Goal: Information Seeking & Learning: Learn about a topic

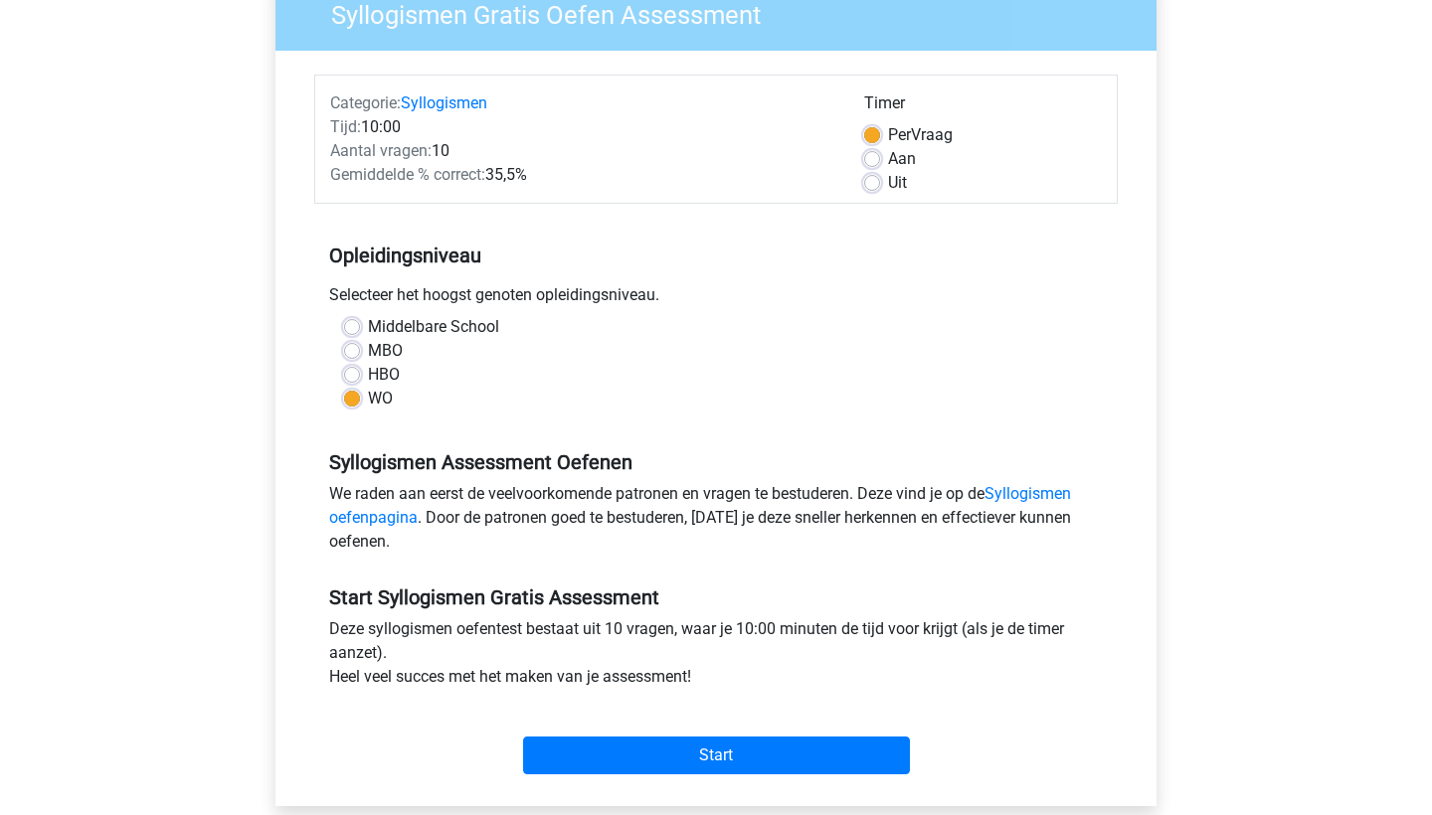
scroll to position [200, 0]
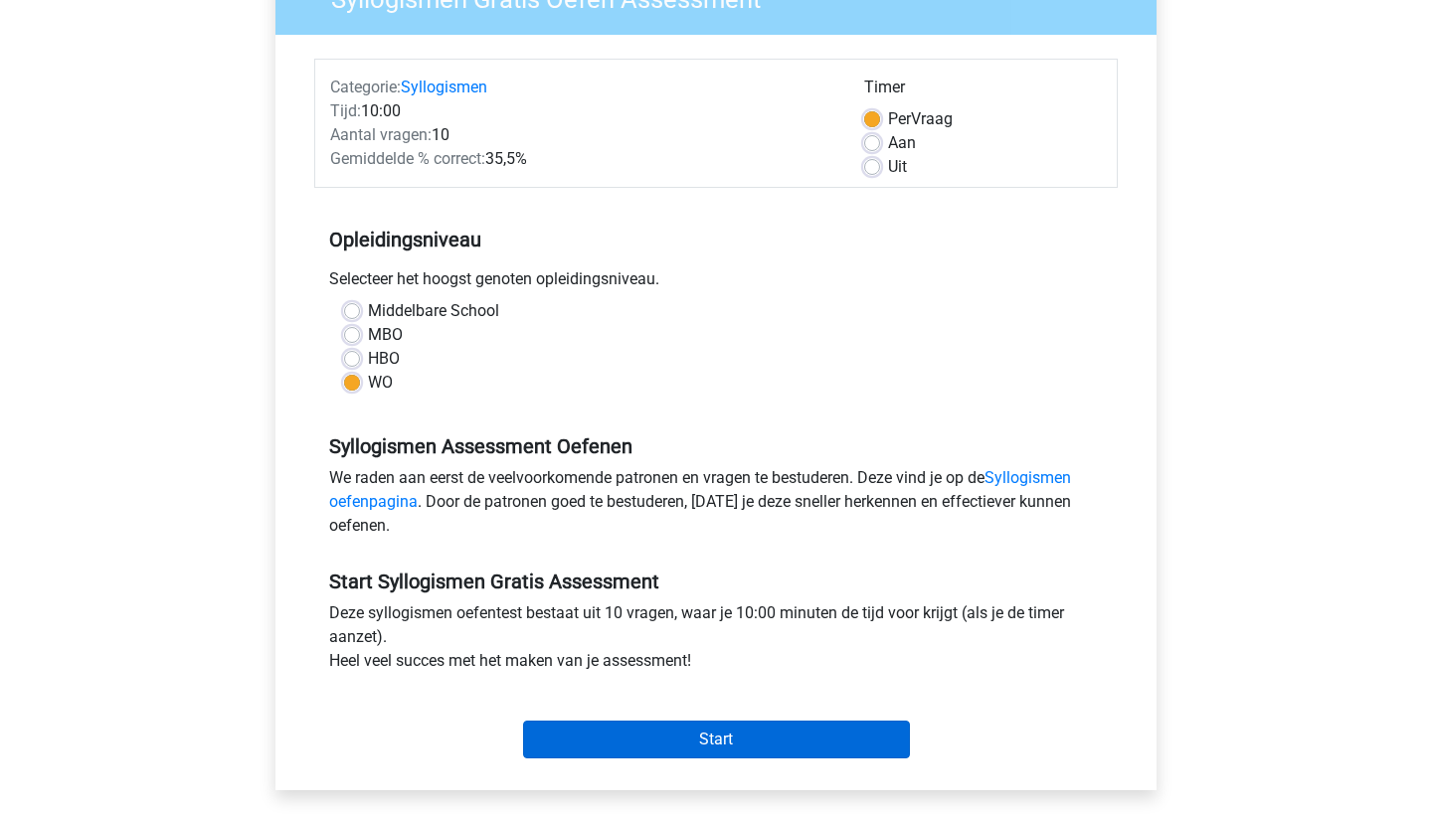
click at [758, 736] on input "Start" at bounding box center [716, 740] width 387 height 38
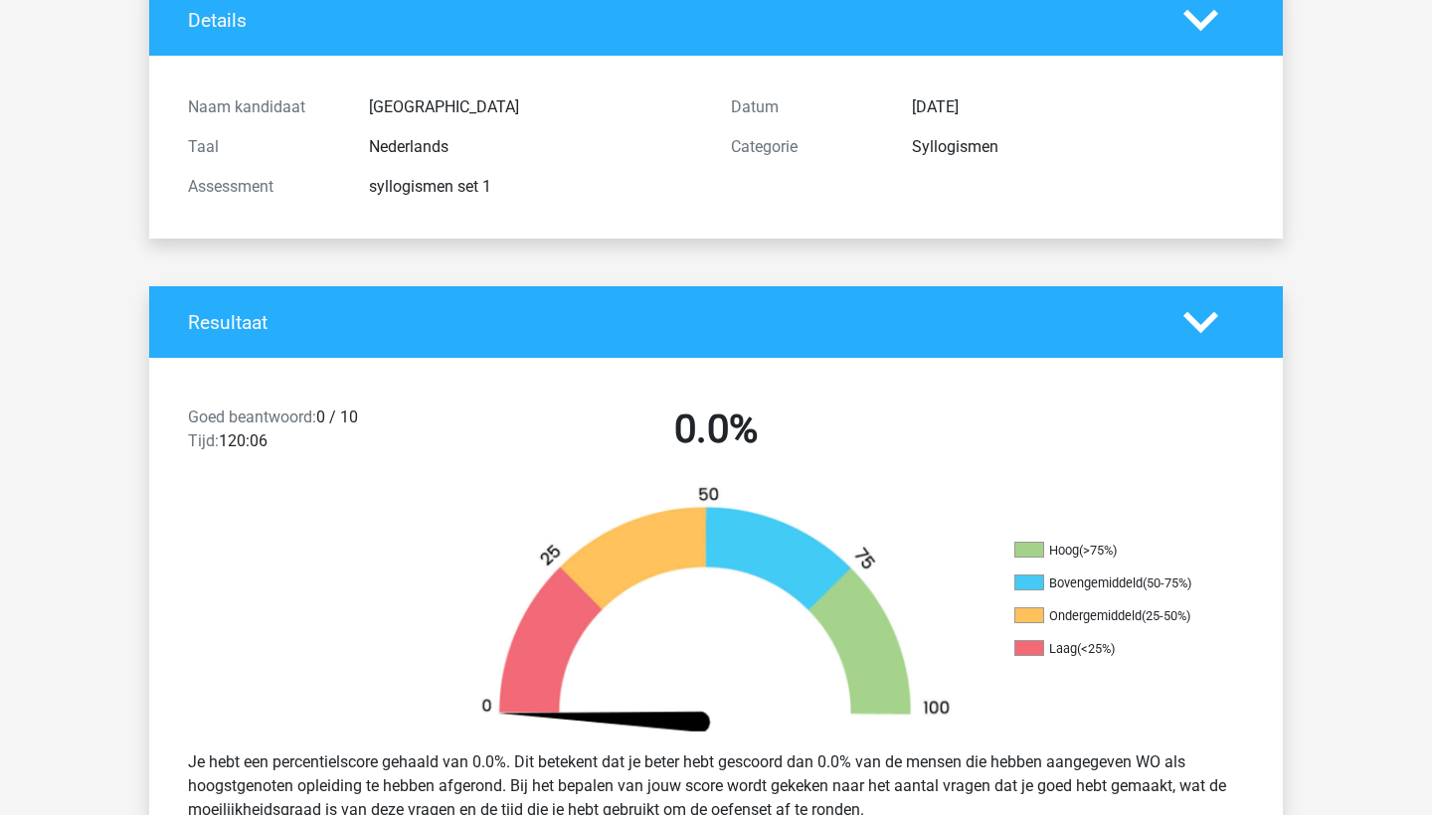
scroll to position [232, 0]
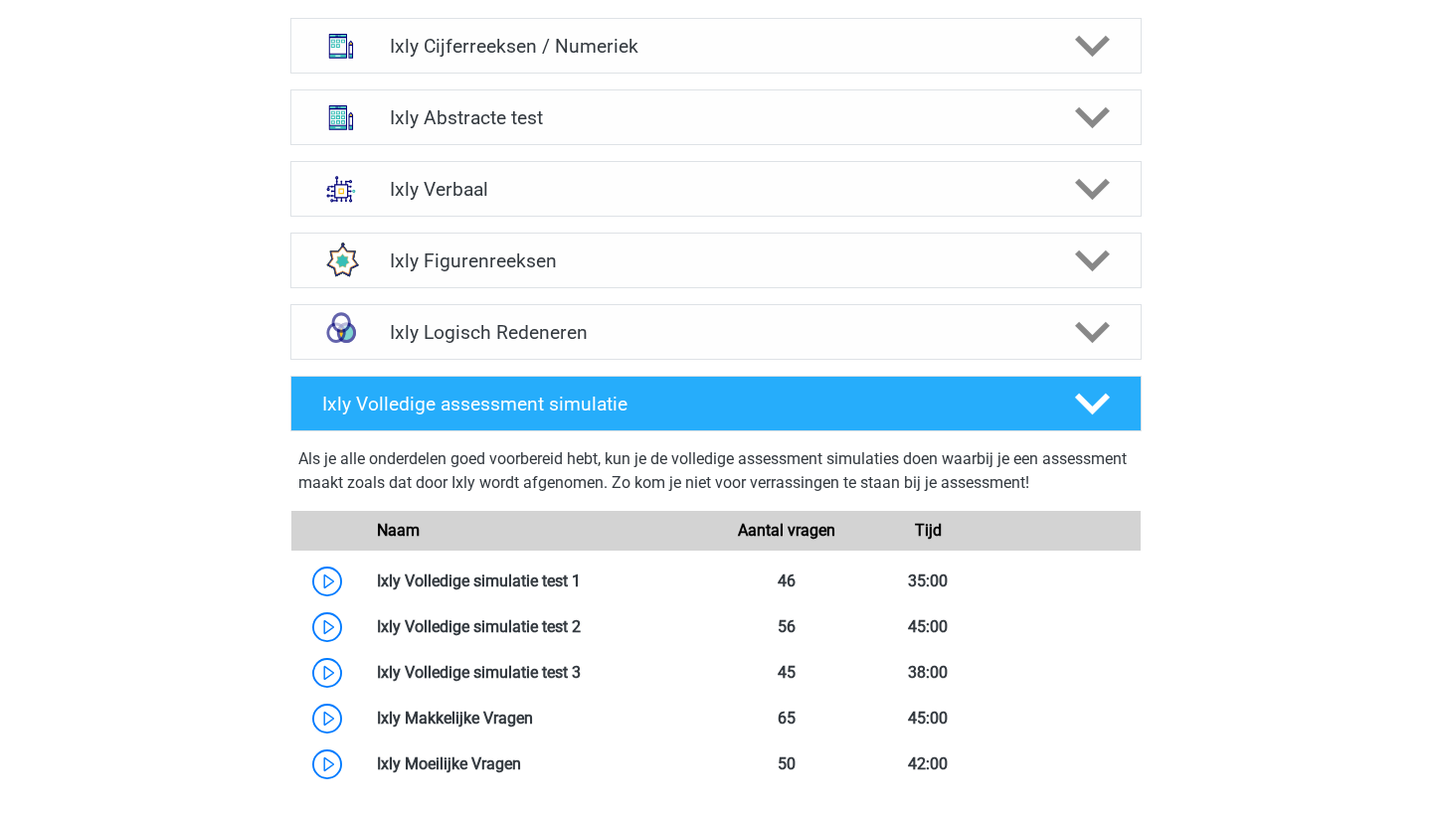
scroll to position [921, 0]
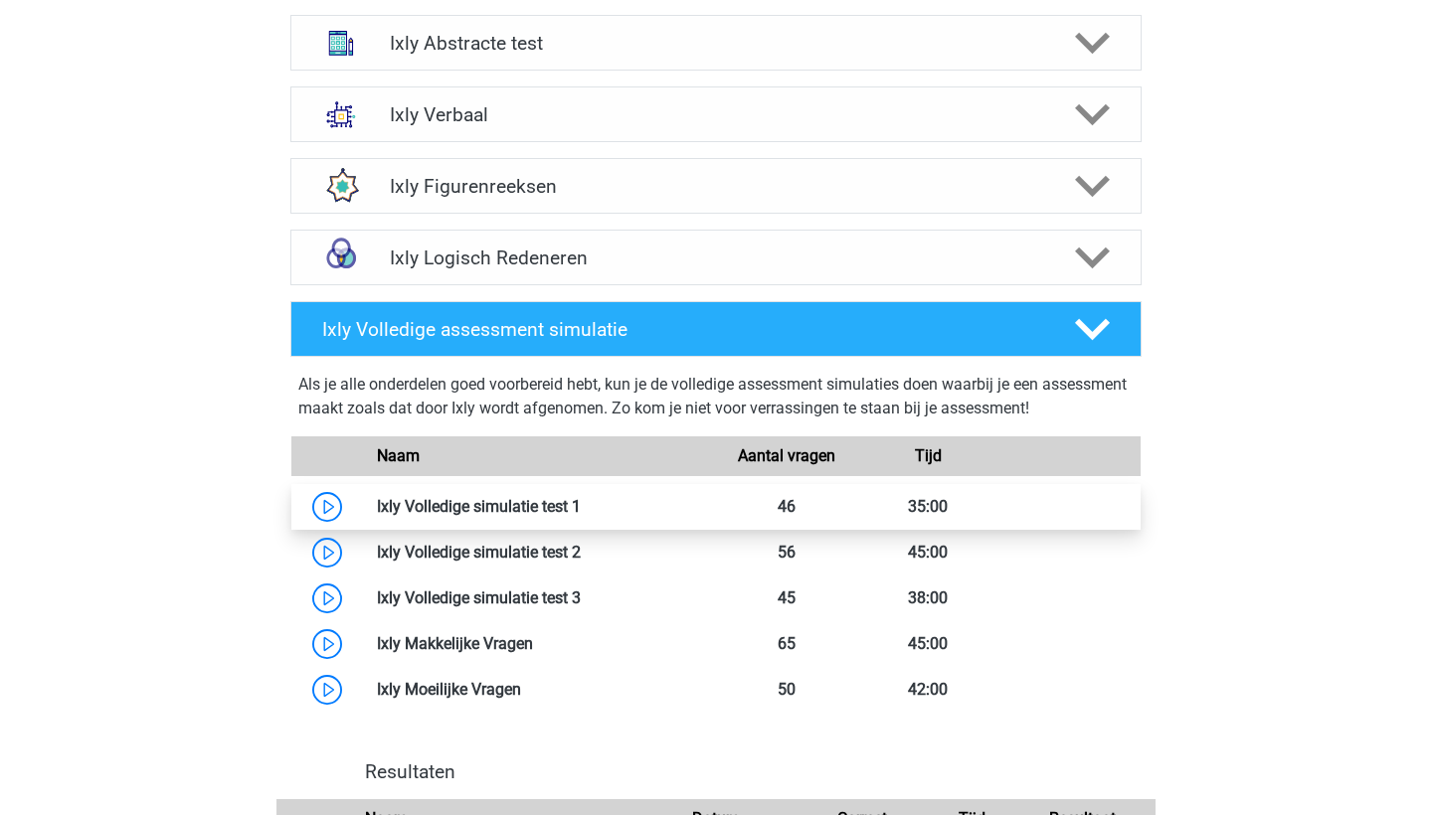
click at [581, 508] on link at bounding box center [581, 506] width 0 height 19
click at [581, 504] on link at bounding box center [581, 506] width 0 height 19
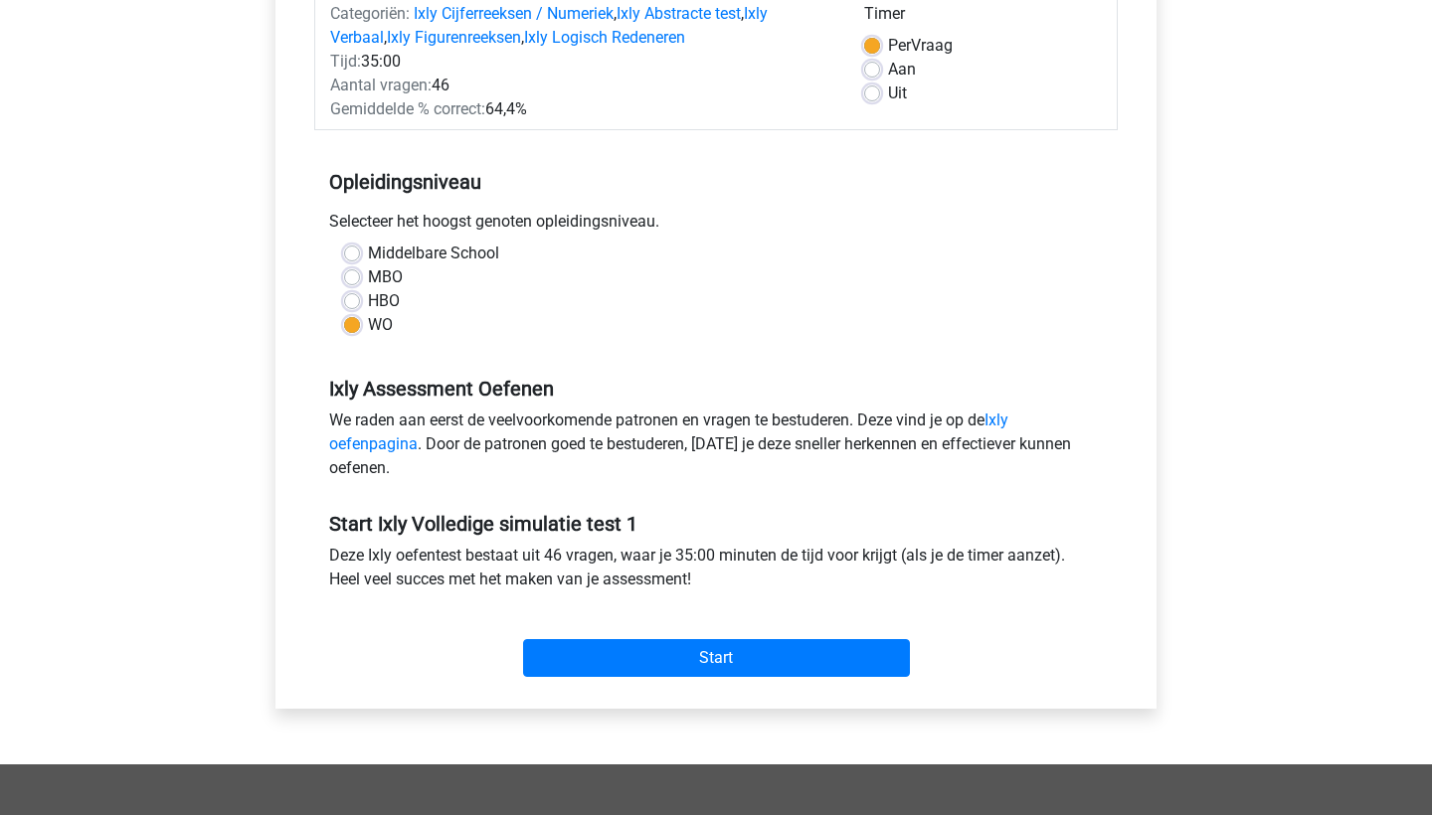
scroll to position [372, 0]
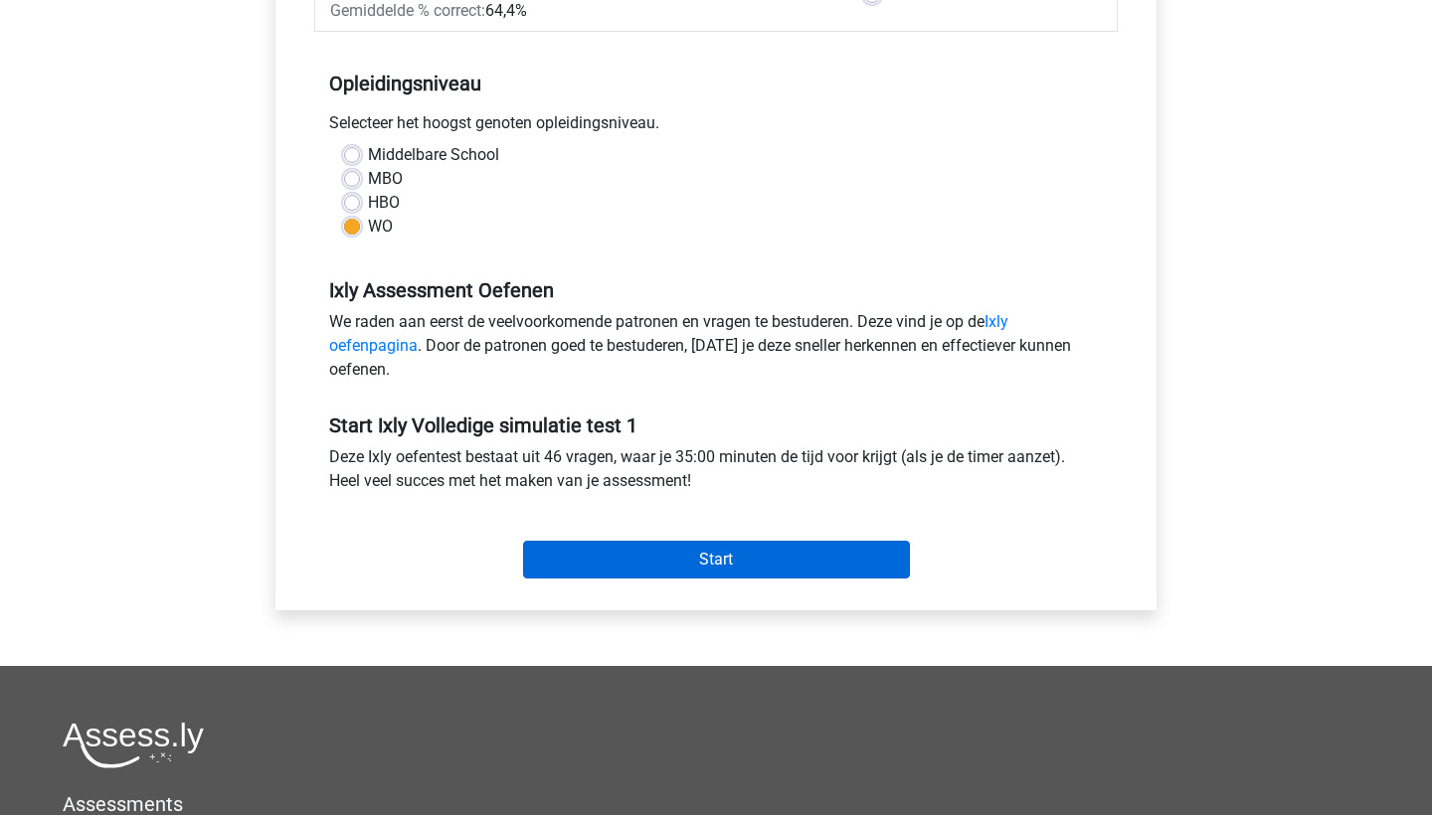
click at [691, 570] on input "Start" at bounding box center [716, 560] width 387 height 38
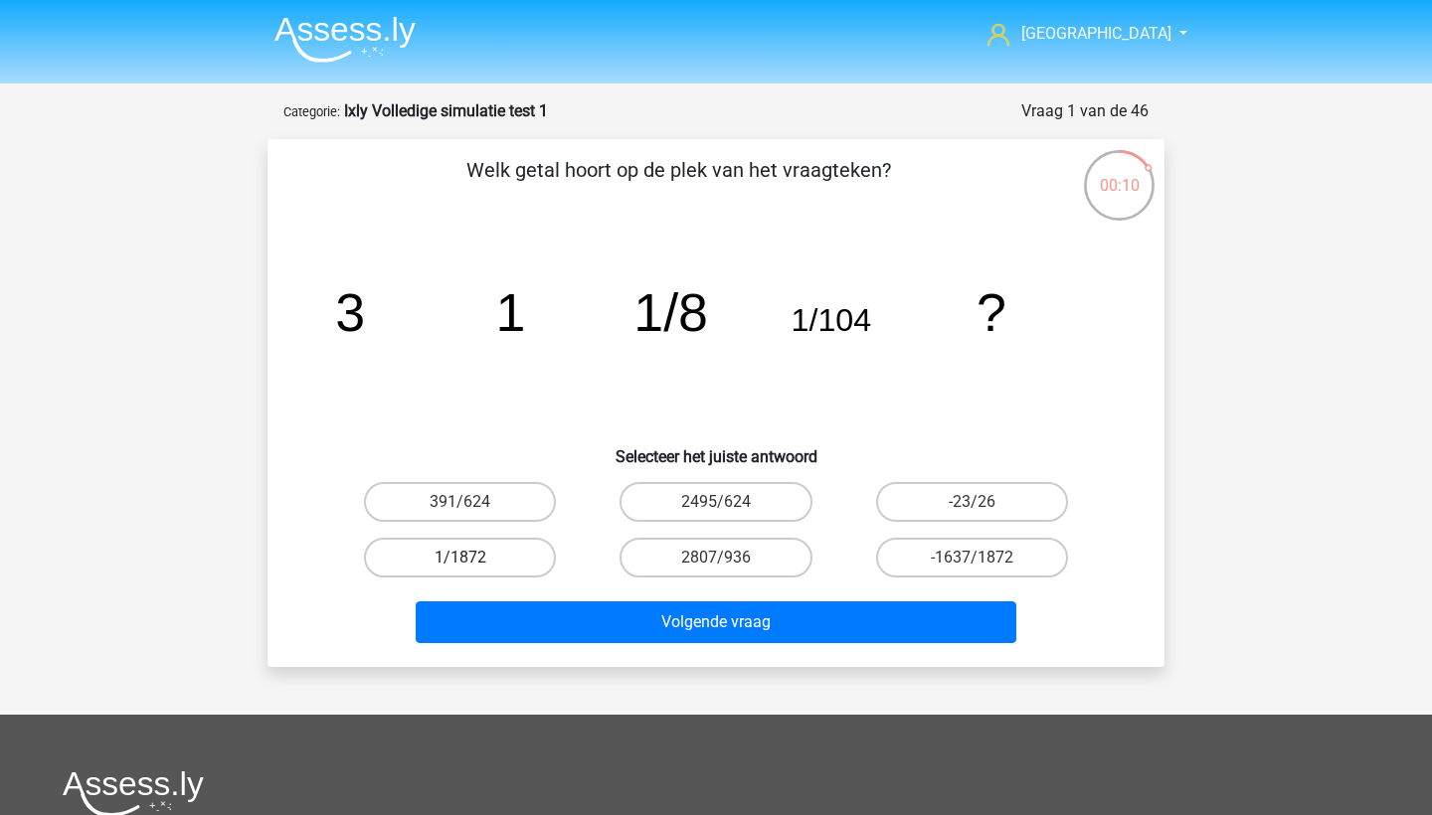
click at [513, 557] on label "1/1872" at bounding box center [460, 558] width 192 height 40
click at [473, 558] on input "1/1872" at bounding box center [466, 564] width 13 height 13
radio input "true"
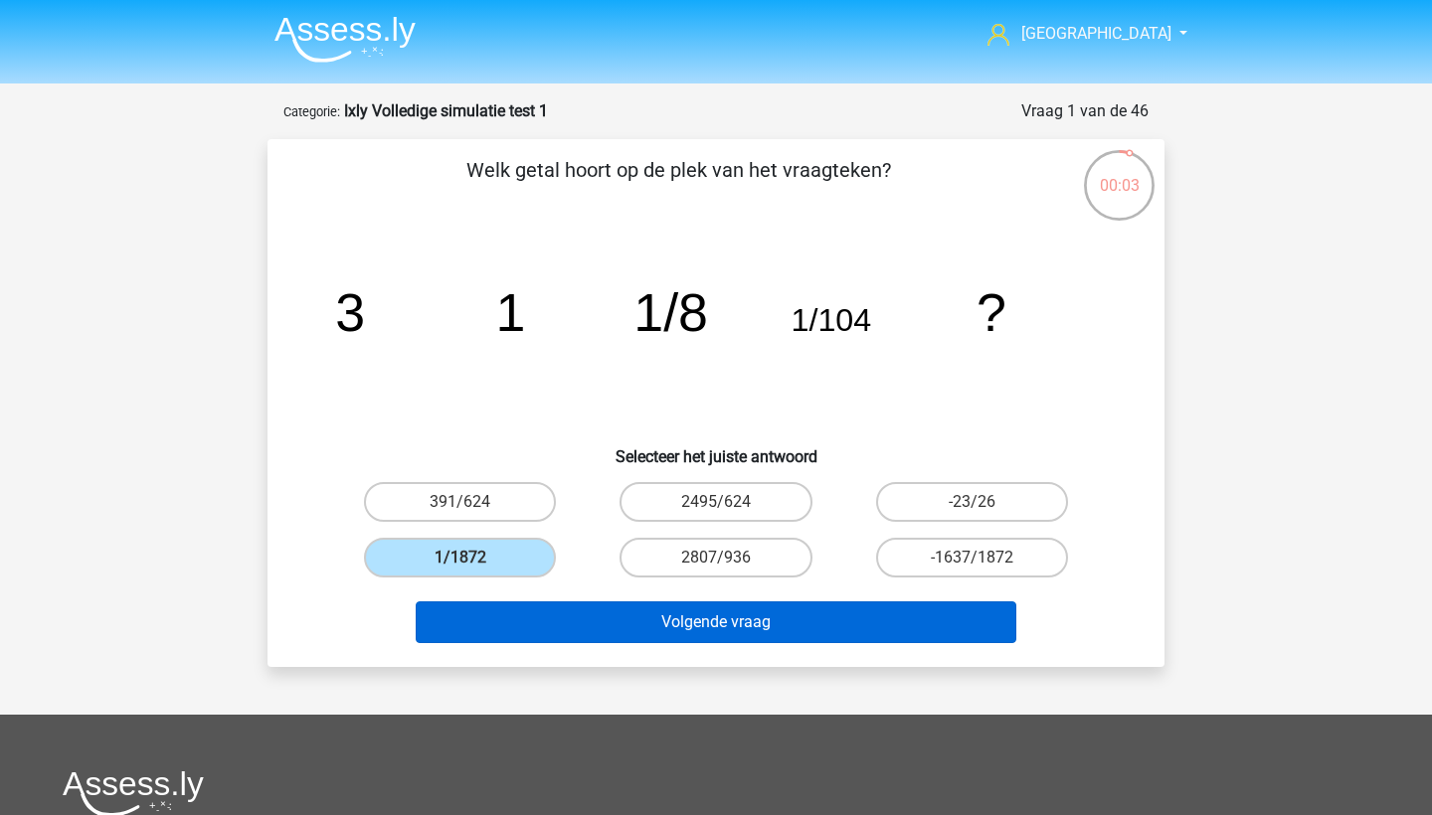
click at [729, 612] on button "Volgende vraag" at bounding box center [717, 623] width 602 height 42
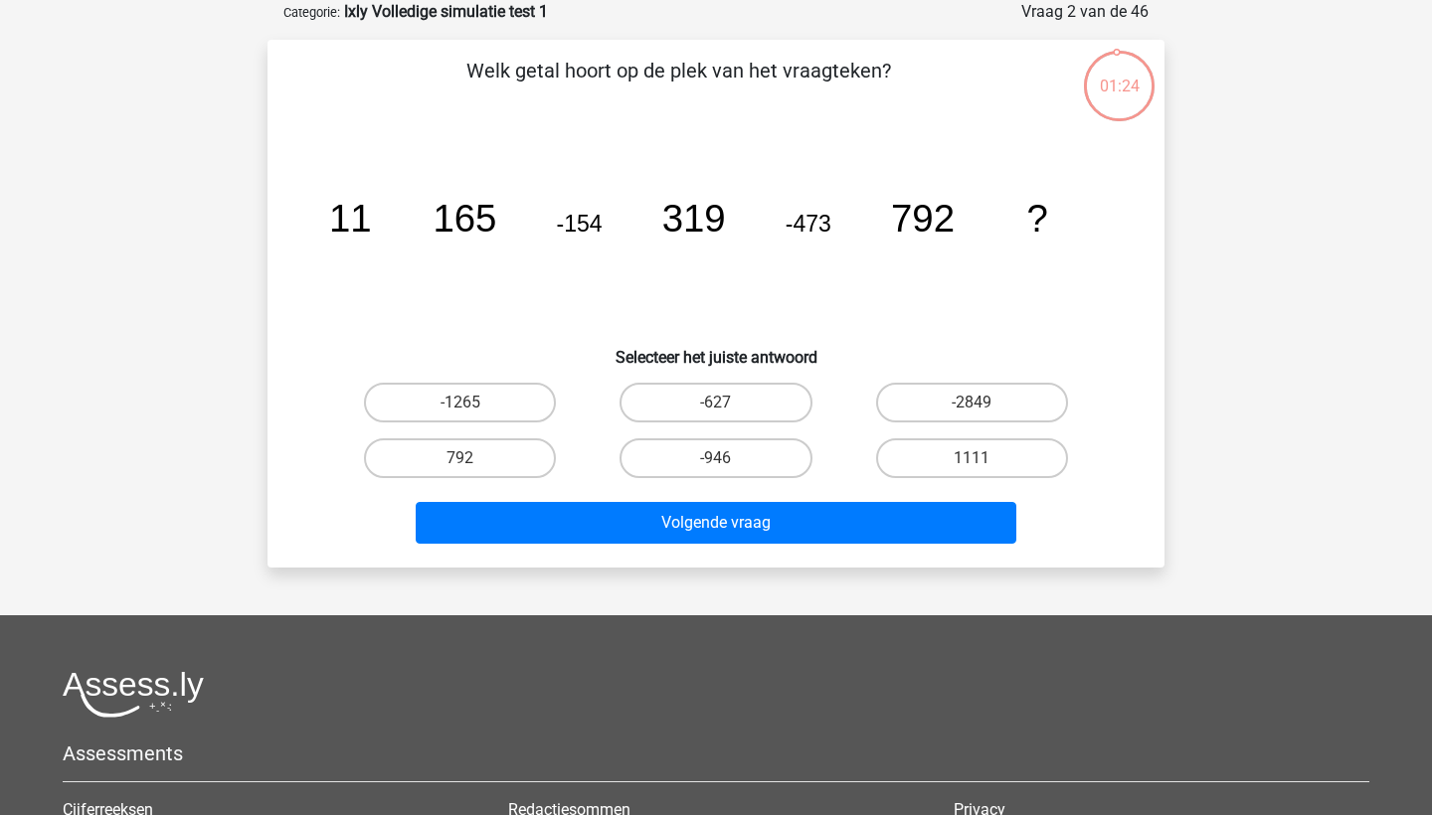
scroll to position [76, 0]
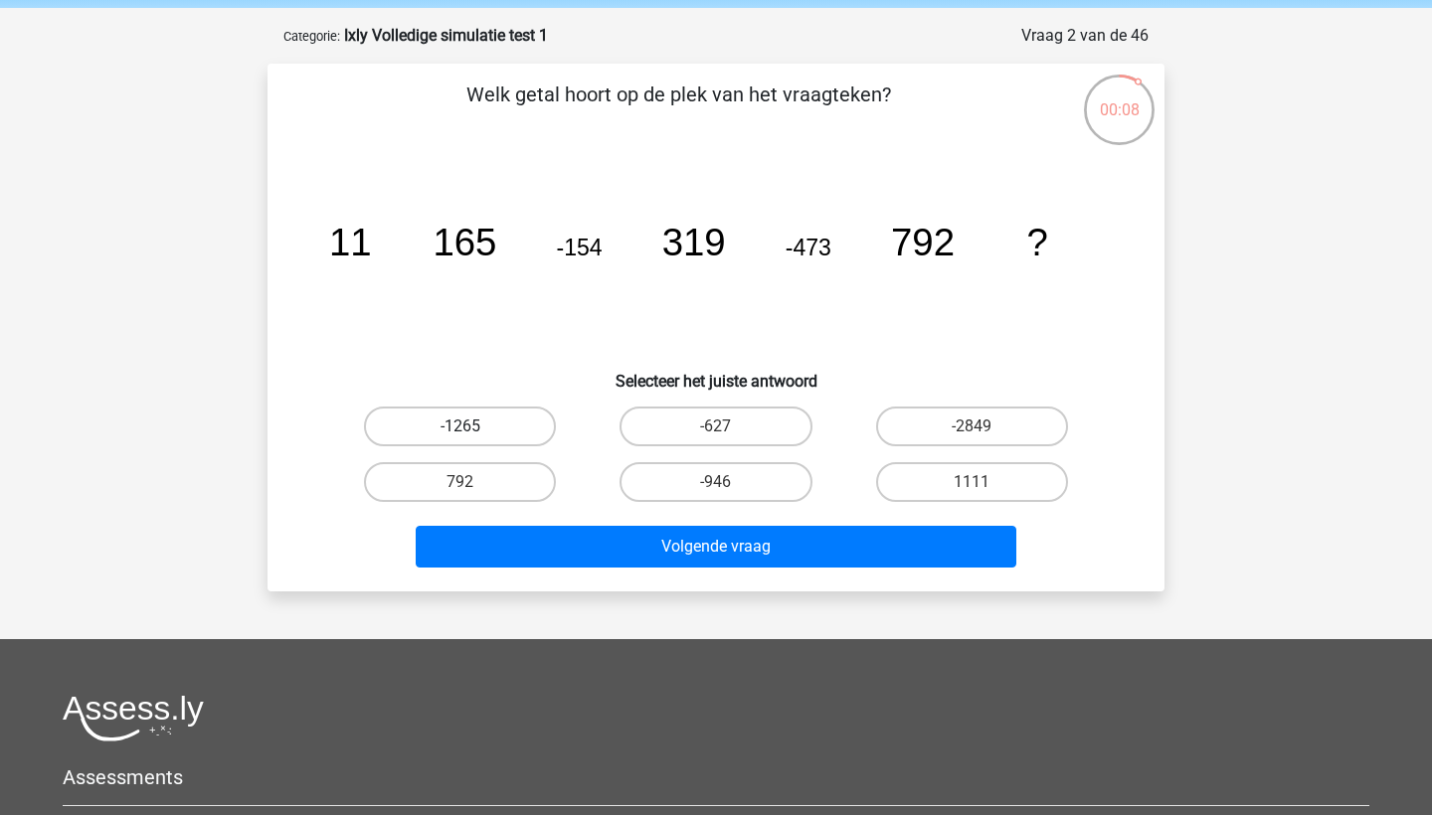
click at [490, 427] on label "-1265" at bounding box center [460, 427] width 192 height 40
click at [473, 427] on input "-1265" at bounding box center [466, 433] width 13 height 13
radio input "true"
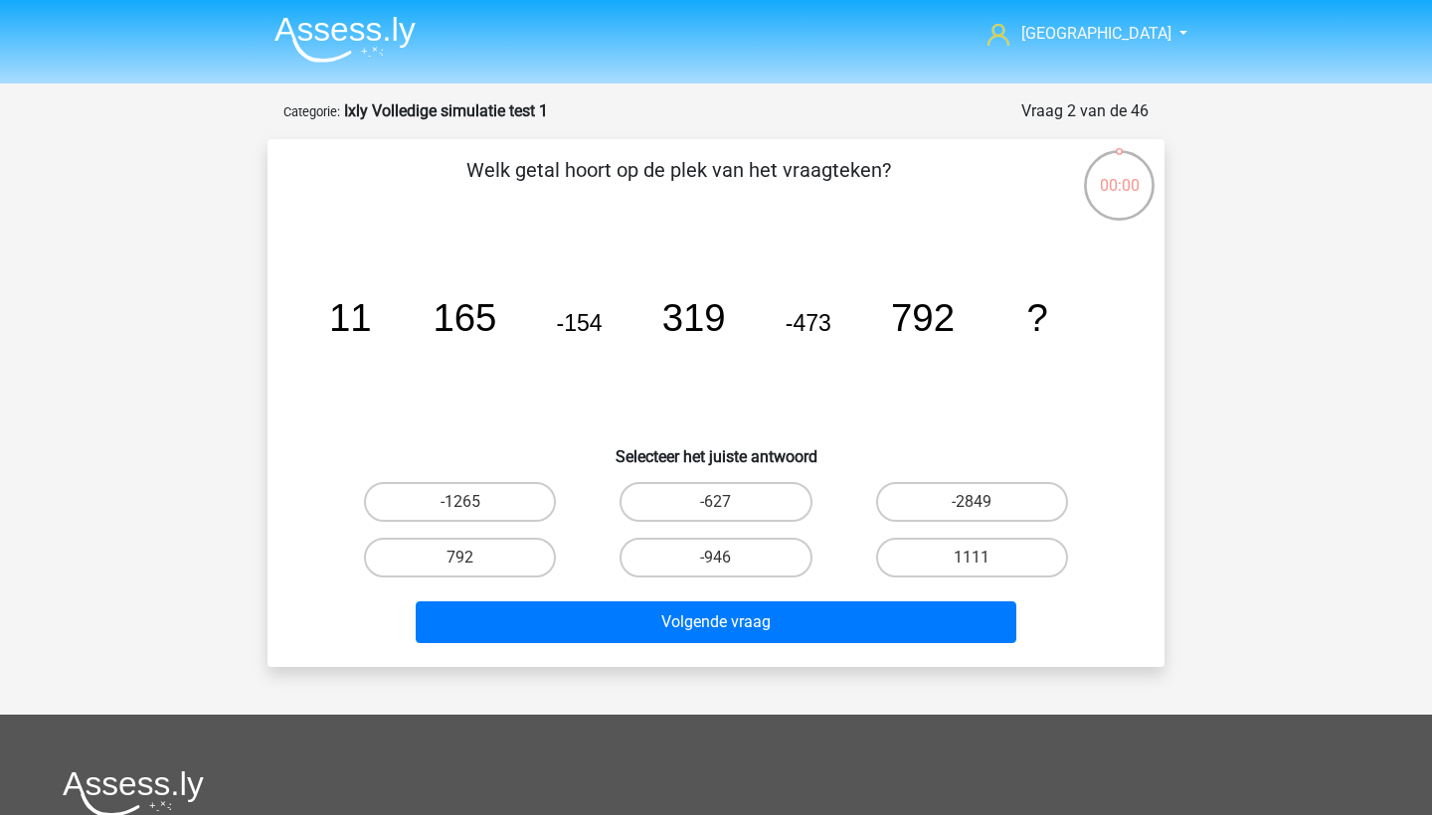
scroll to position [76, 0]
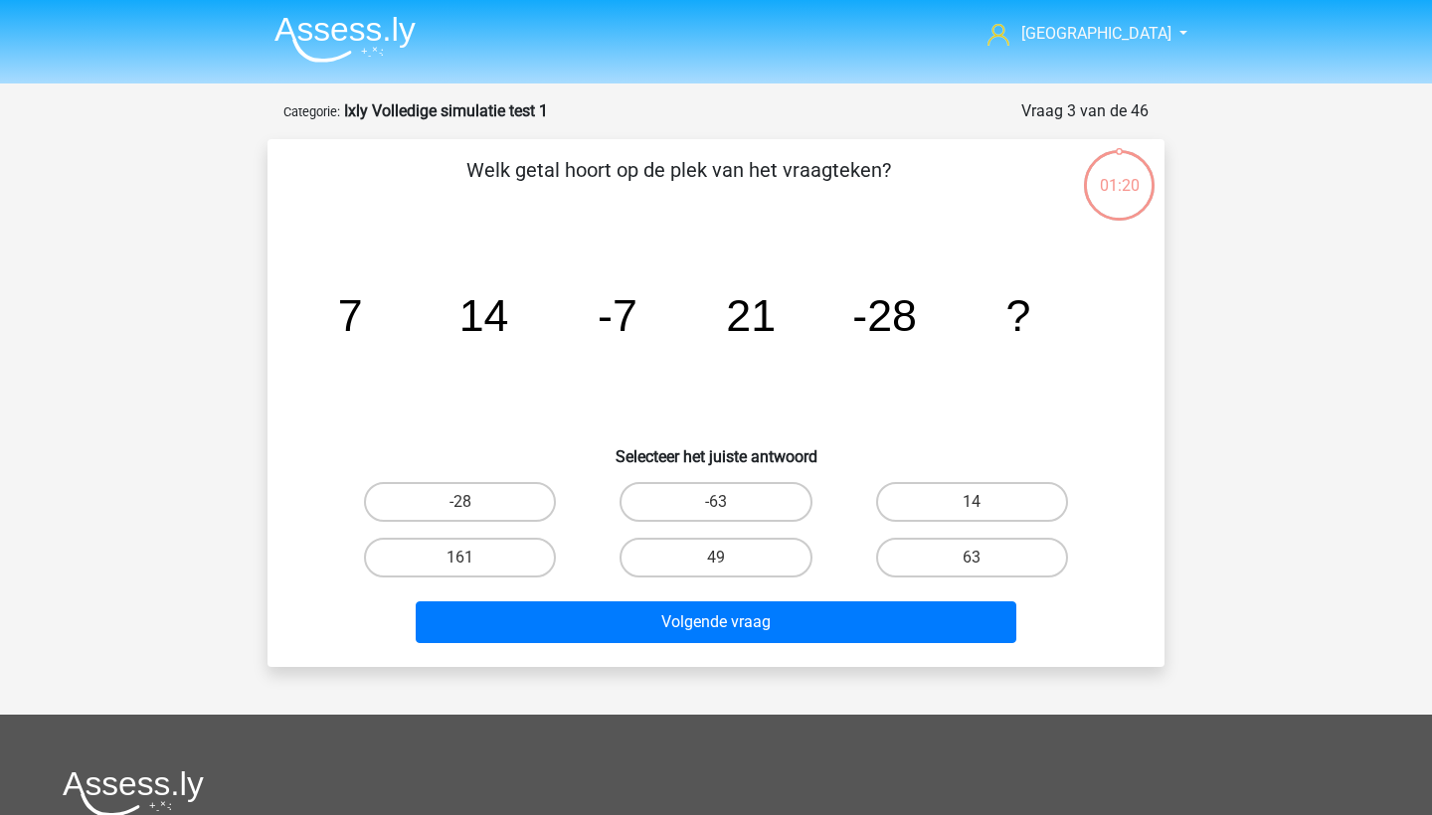
scroll to position [76, 0]
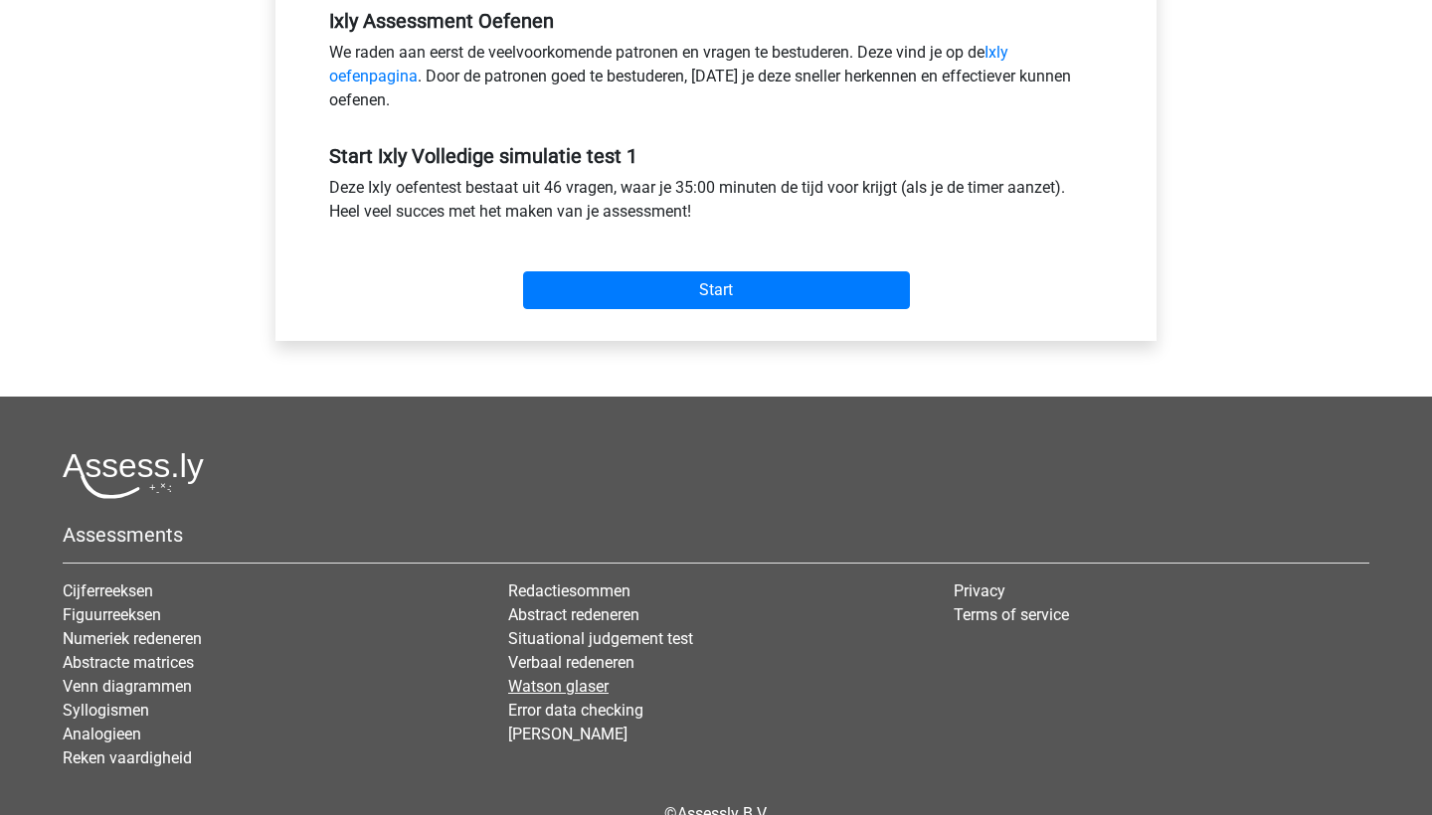
scroll to position [742, 0]
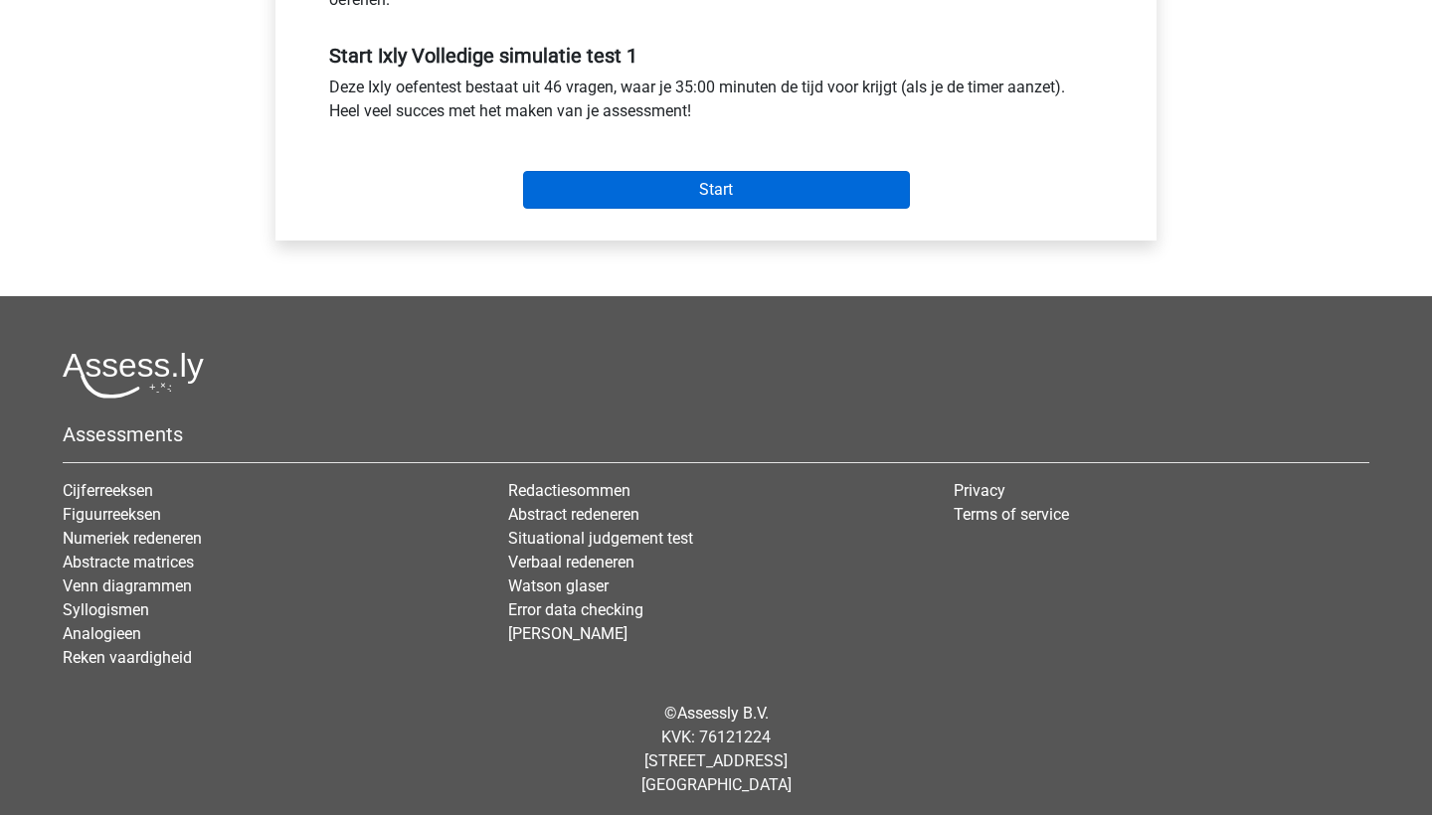
click at [813, 203] on input "Start" at bounding box center [716, 190] width 387 height 38
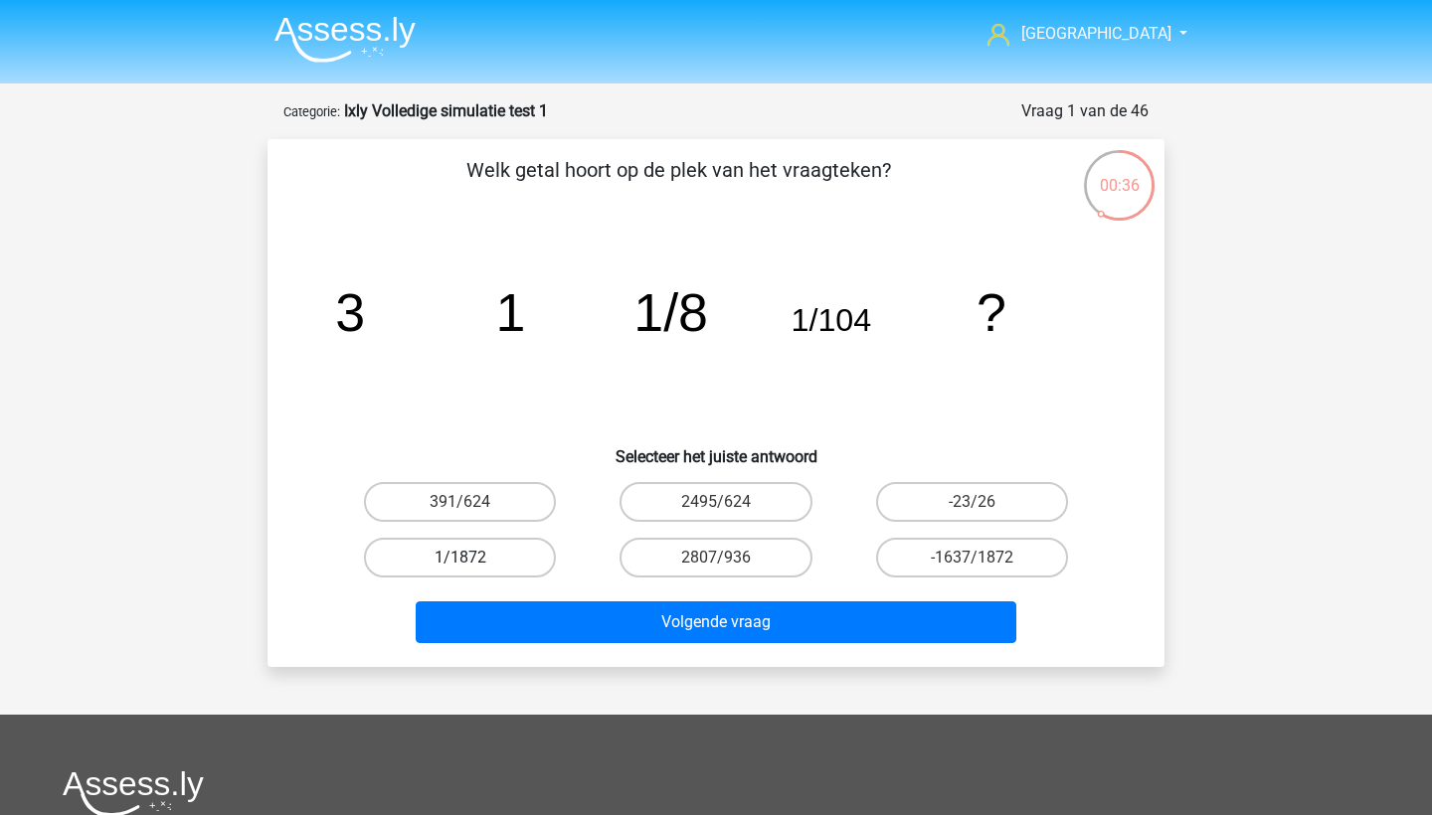
click at [513, 561] on label "1/1872" at bounding box center [460, 558] width 192 height 40
click at [473, 561] on input "1/1872" at bounding box center [466, 564] width 13 height 13
radio input "true"
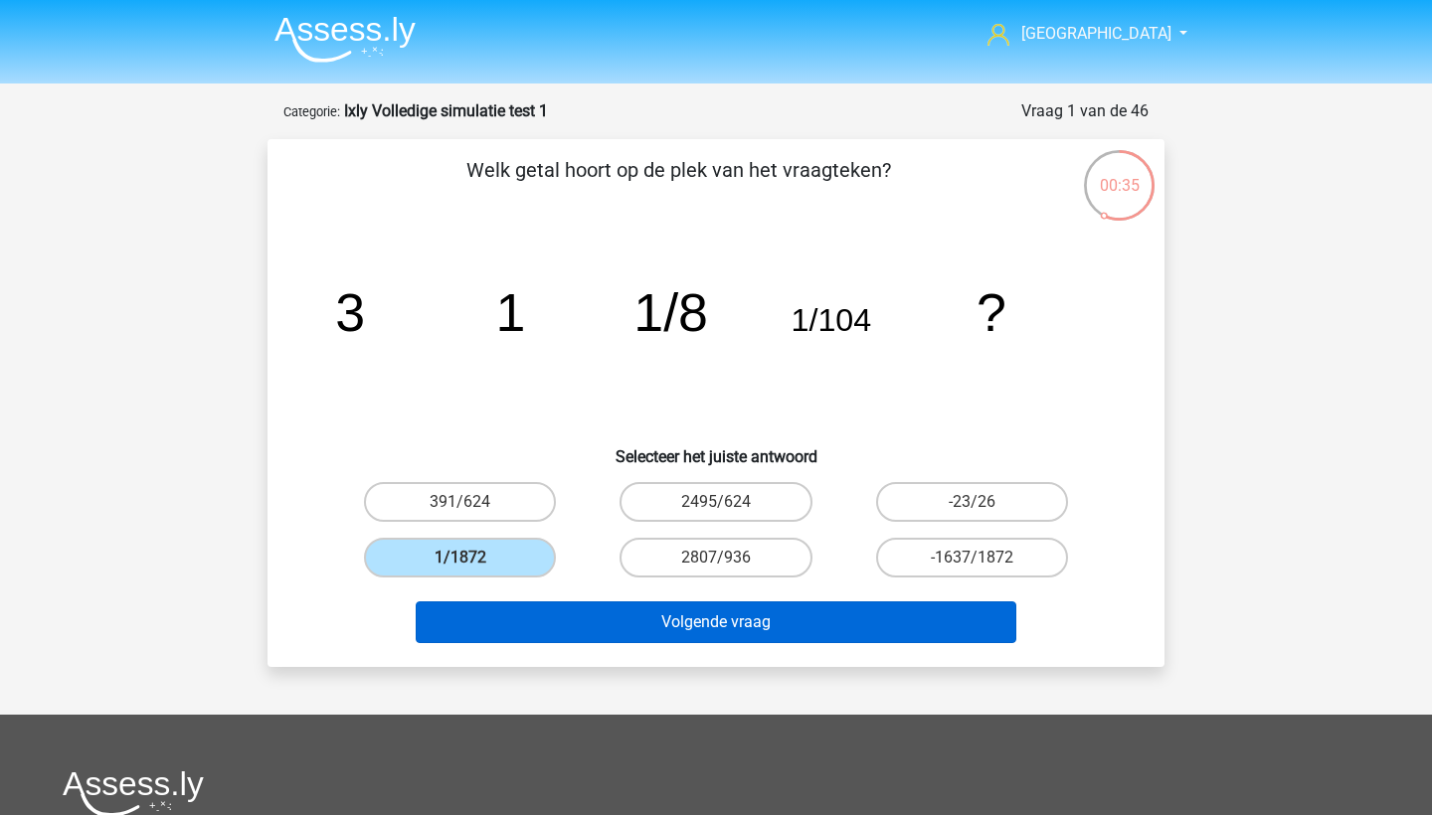
click at [612, 619] on button "Volgende vraag" at bounding box center [717, 623] width 602 height 42
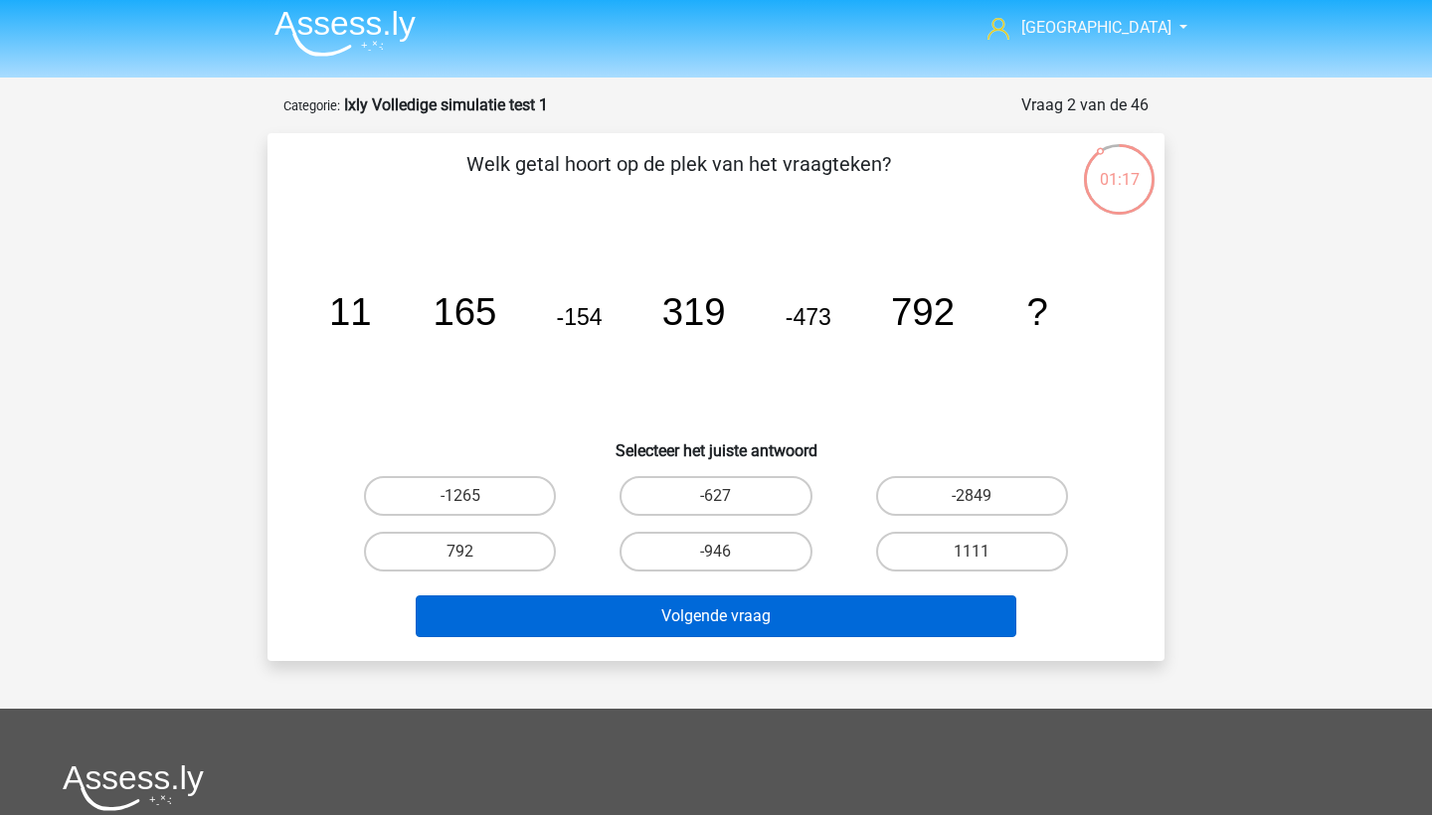
scroll to position [4, 0]
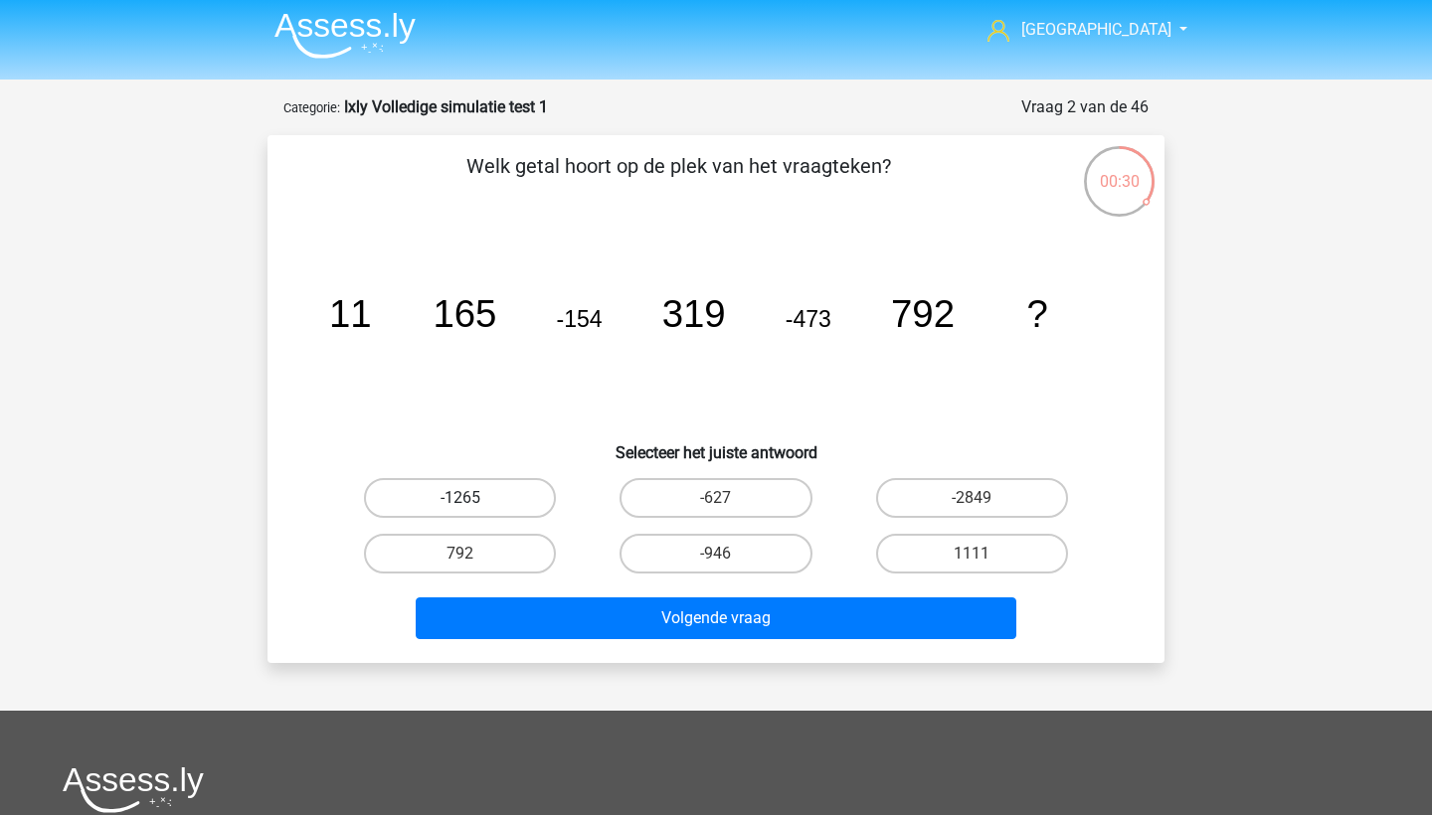
click at [537, 489] on label "-1265" at bounding box center [460, 498] width 192 height 40
click at [473, 498] on input "-1265" at bounding box center [466, 504] width 13 height 13
radio input "true"
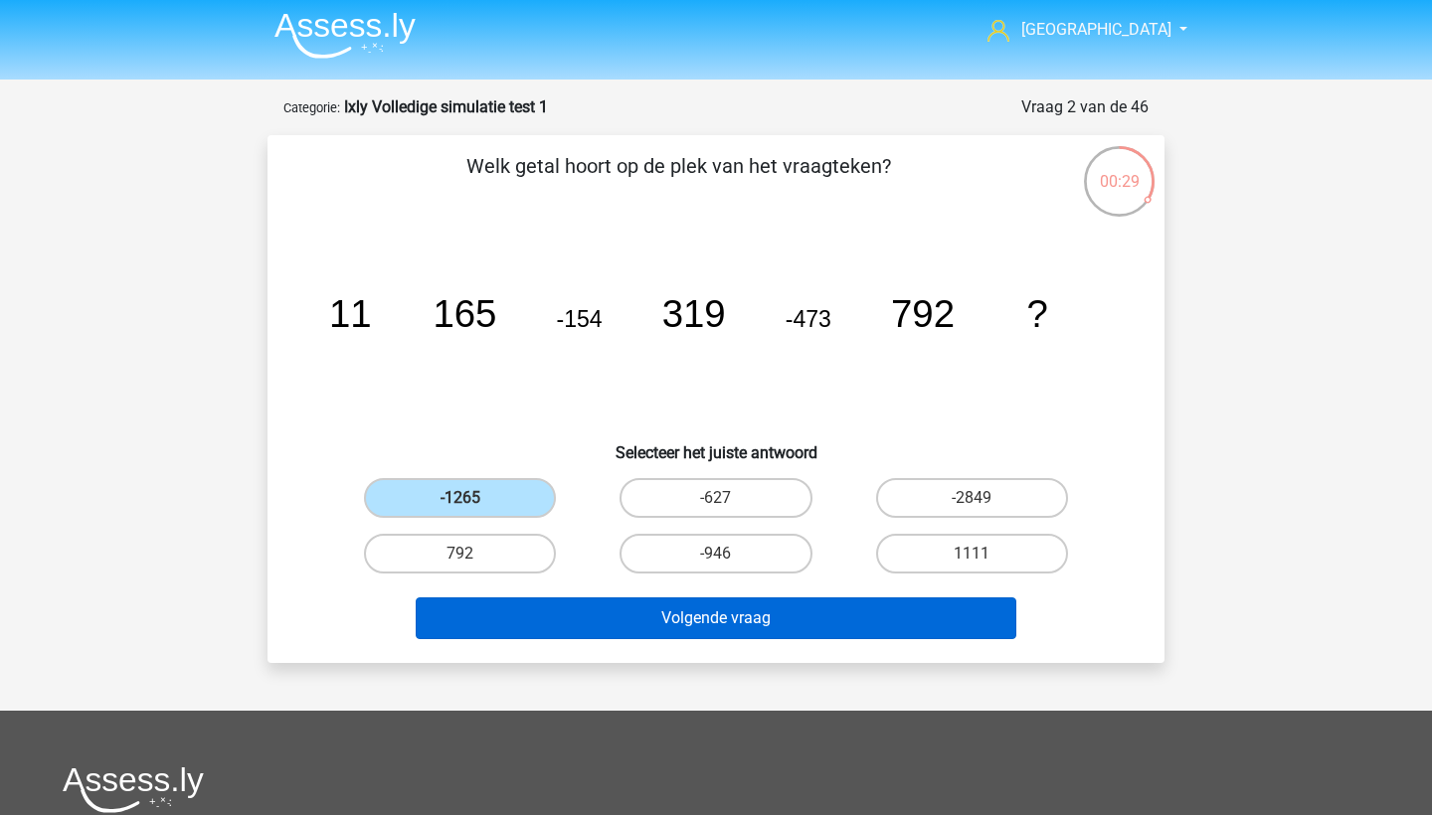
click at [648, 621] on button "Volgende vraag" at bounding box center [717, 619] width 602 height 42
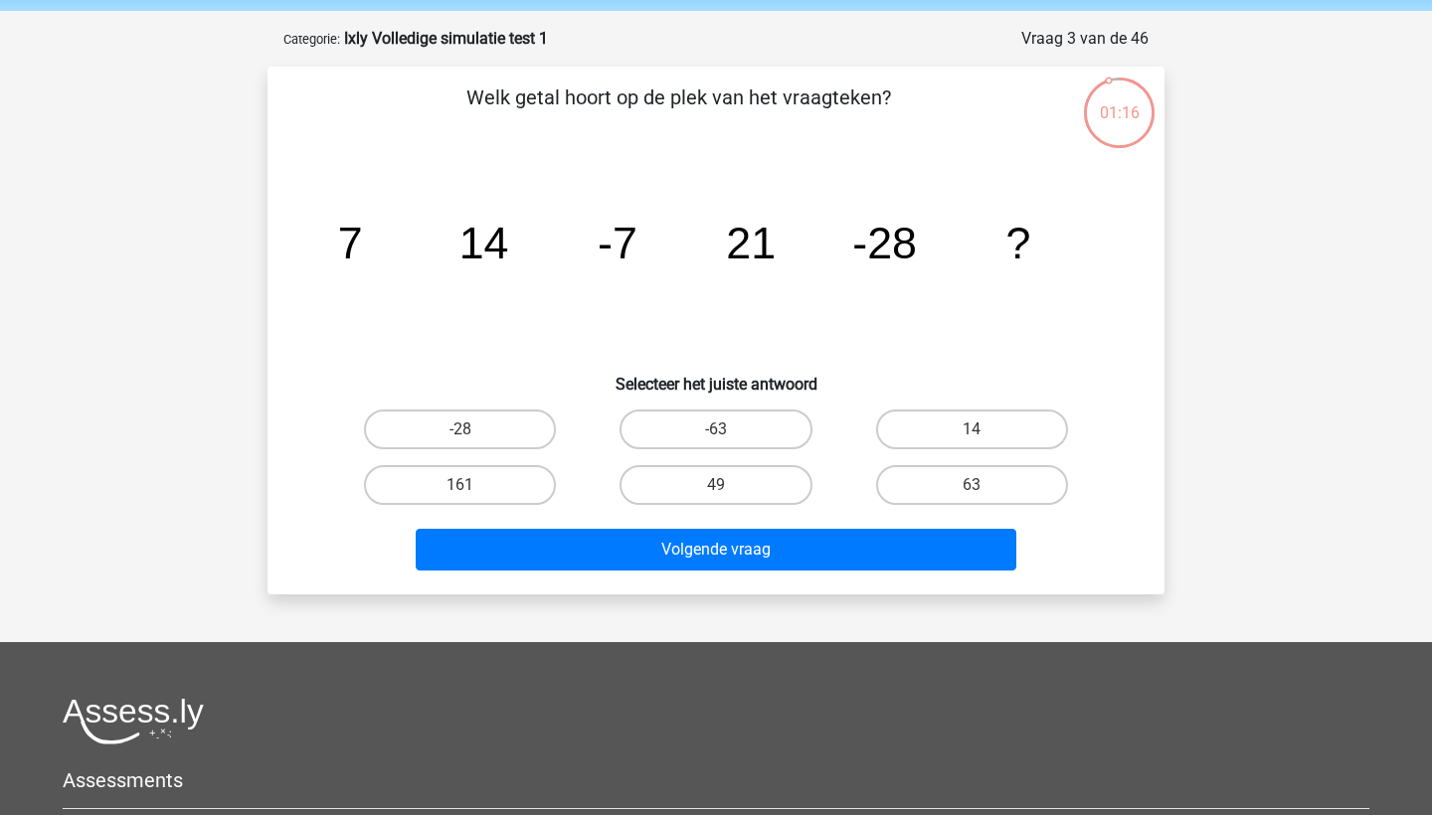
scroll to position [73, 0]
click at [789, 483] on label "49" at bounding box center [716, 485] width 192 height 40
click at [729, 485] on input "49" at bounding box center [722, 491] width 13 height 13
radio input "true"
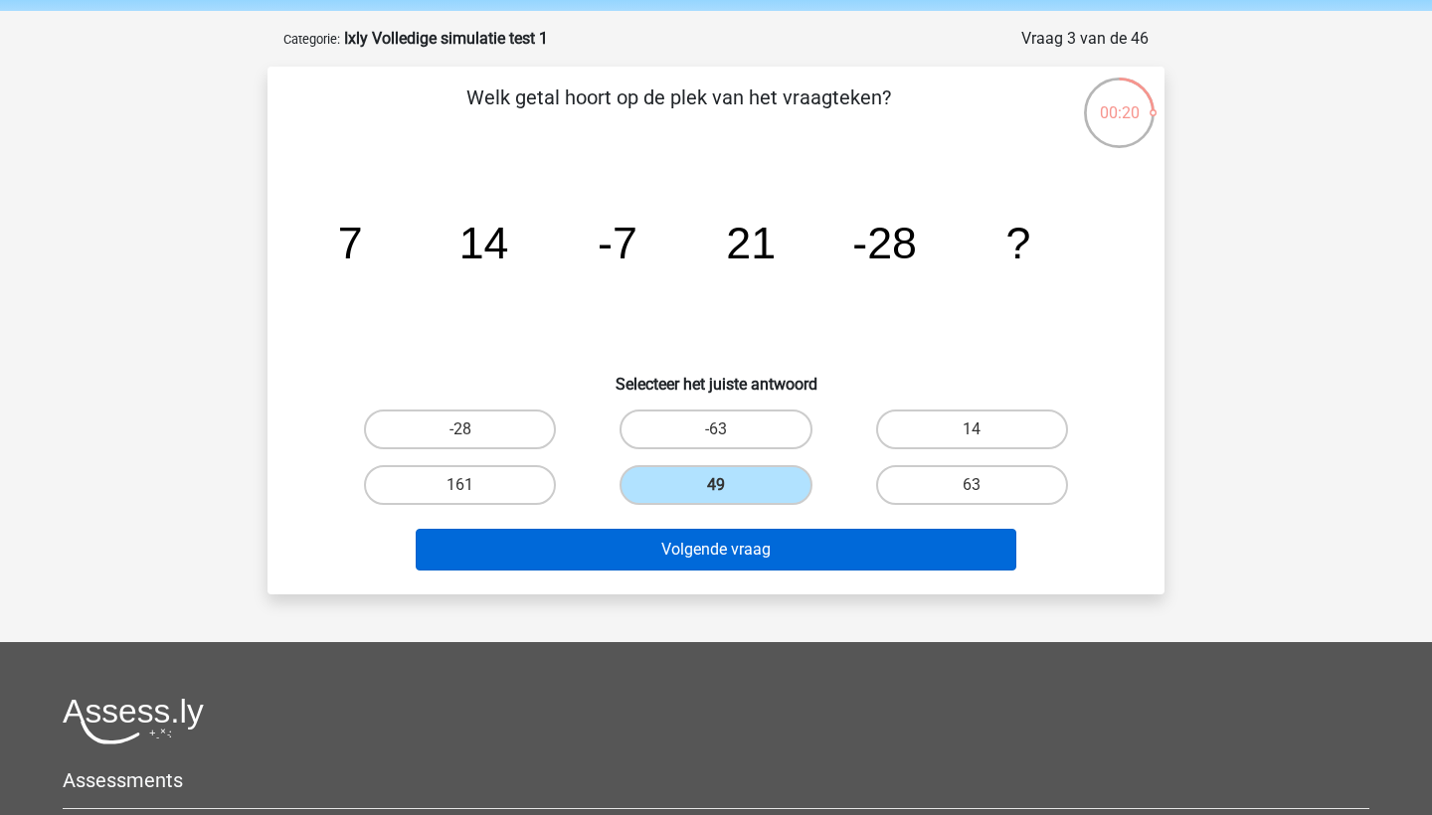
click at [797, 548] on button "Volgende vraag" at bounding box center [717, 550] width 602 height 42
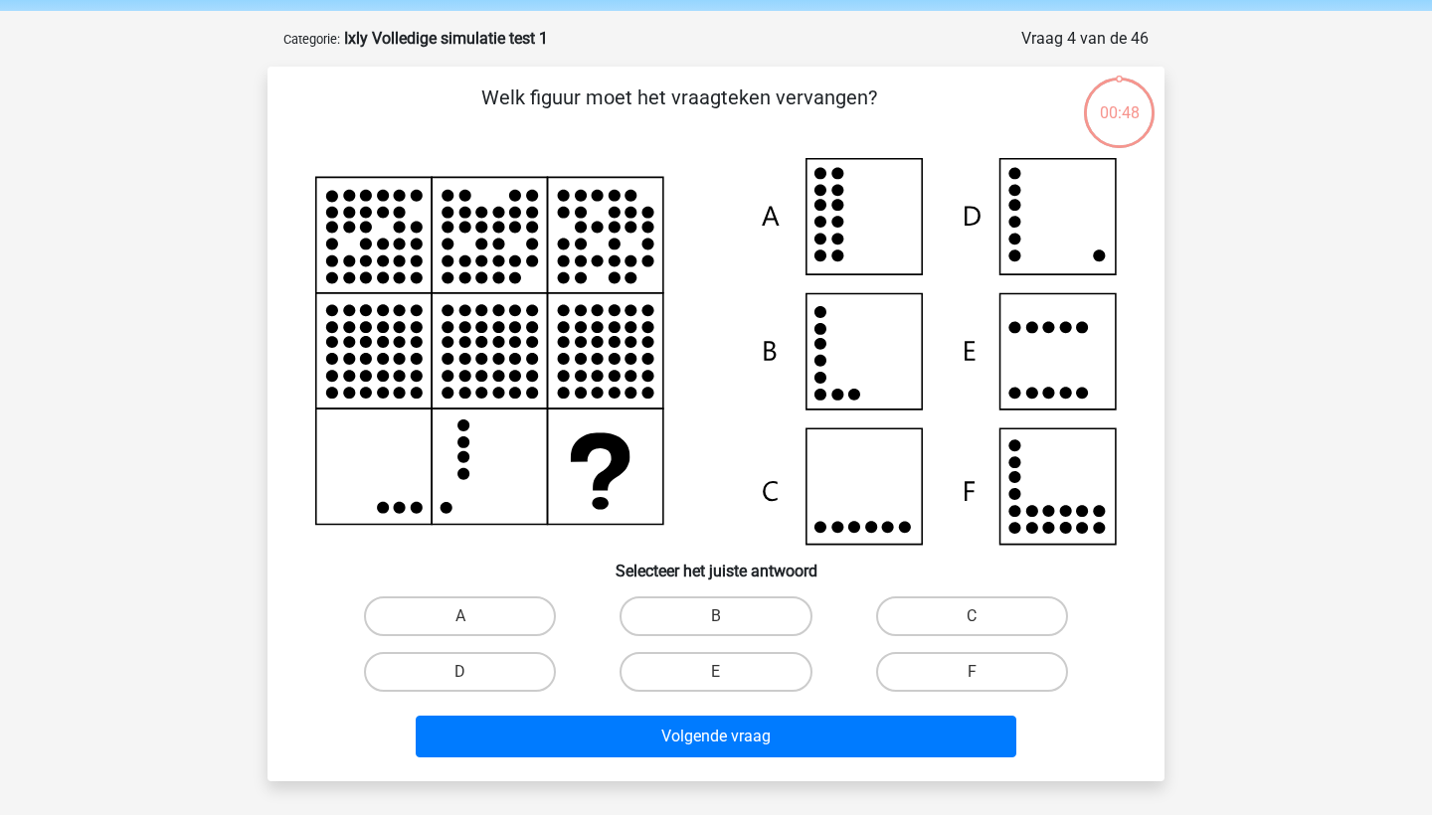
scroll to position [99, 0]
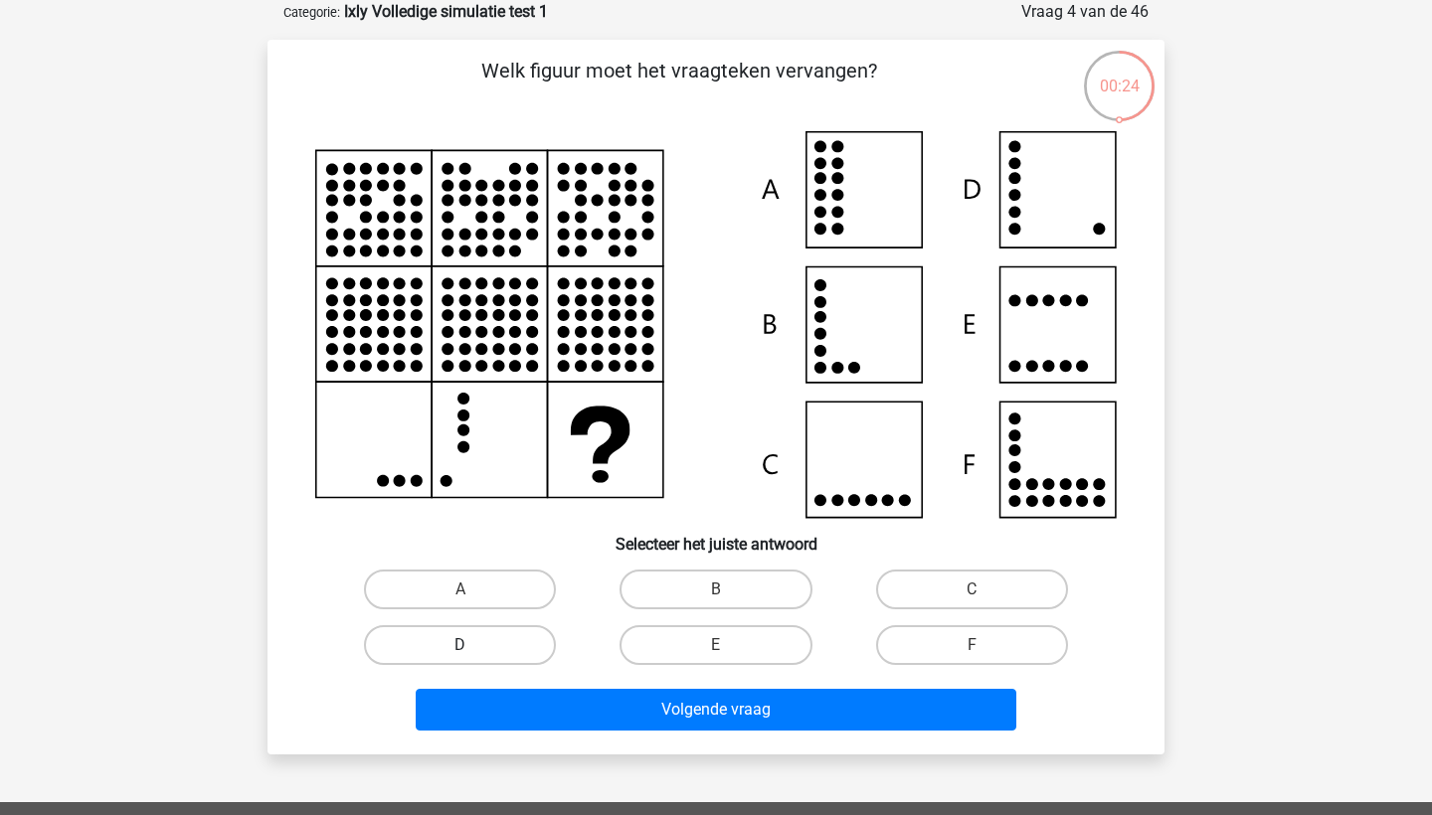
click at [507, 644] on label "D" at bounding box center [460, 646] width 192 height 40
click at [473, 645] on input "D" at bounding box center [466, 651] width 13 height 13
radio input "true"
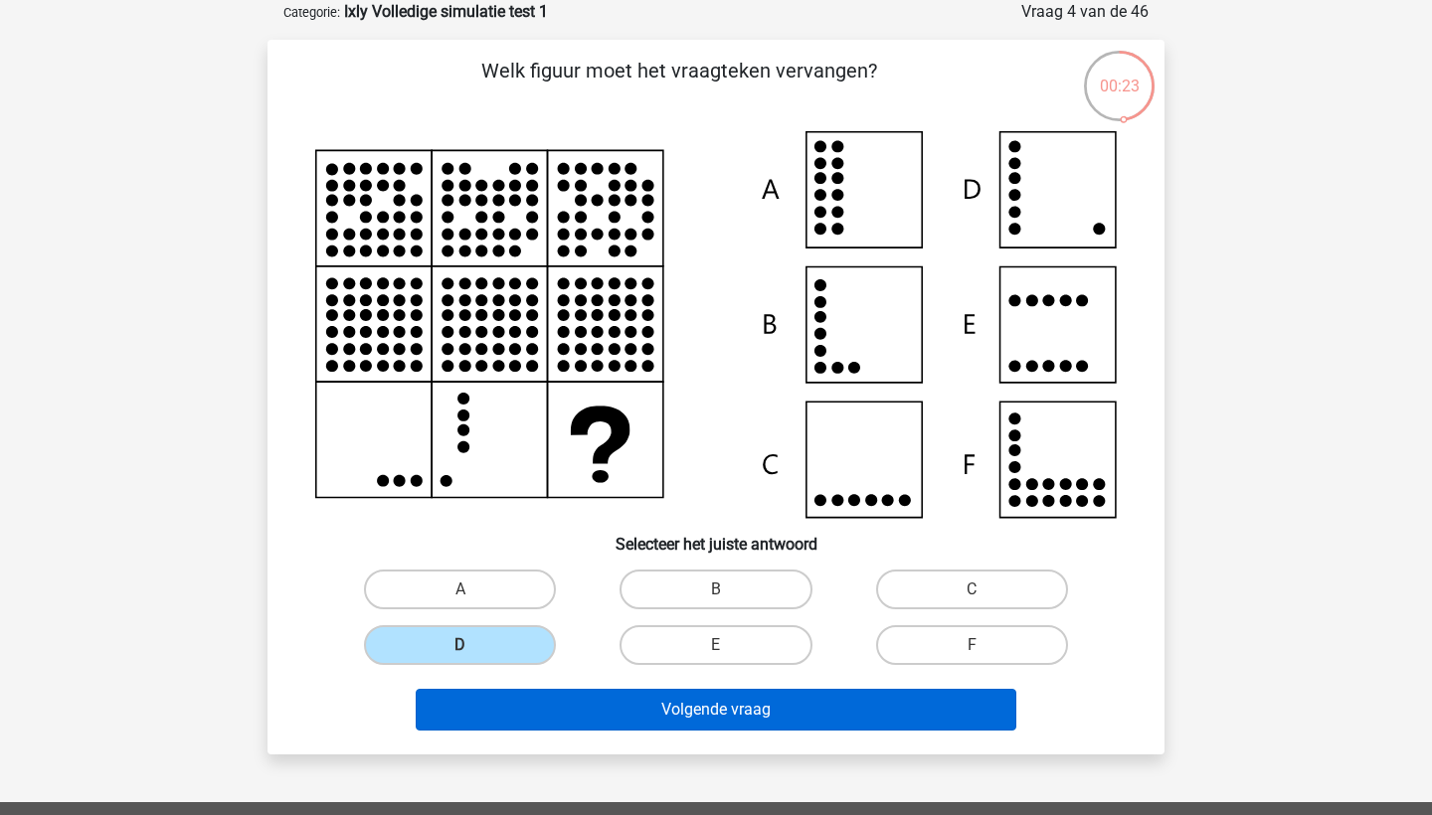
click at [537, 707] on button "Volgende vraag" at bounding box center [717, 710] width 602 height 42
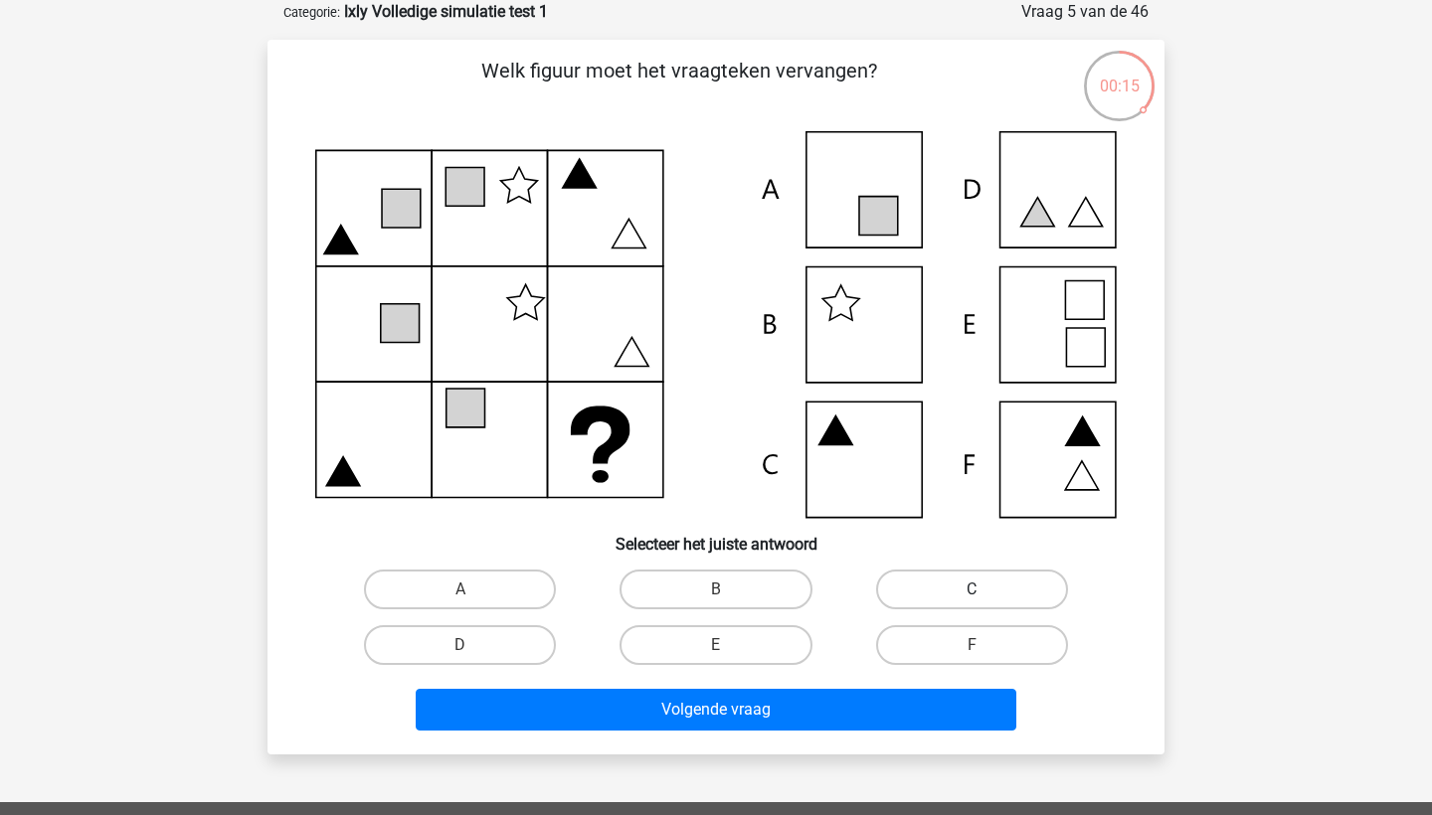
click at [907, 598] on label "C" at bounding box center [972, 590] width 192 height 40
click at [972, 598] on input "C" at bounding box center [978, 596] width 13 height 13
radio input "true"
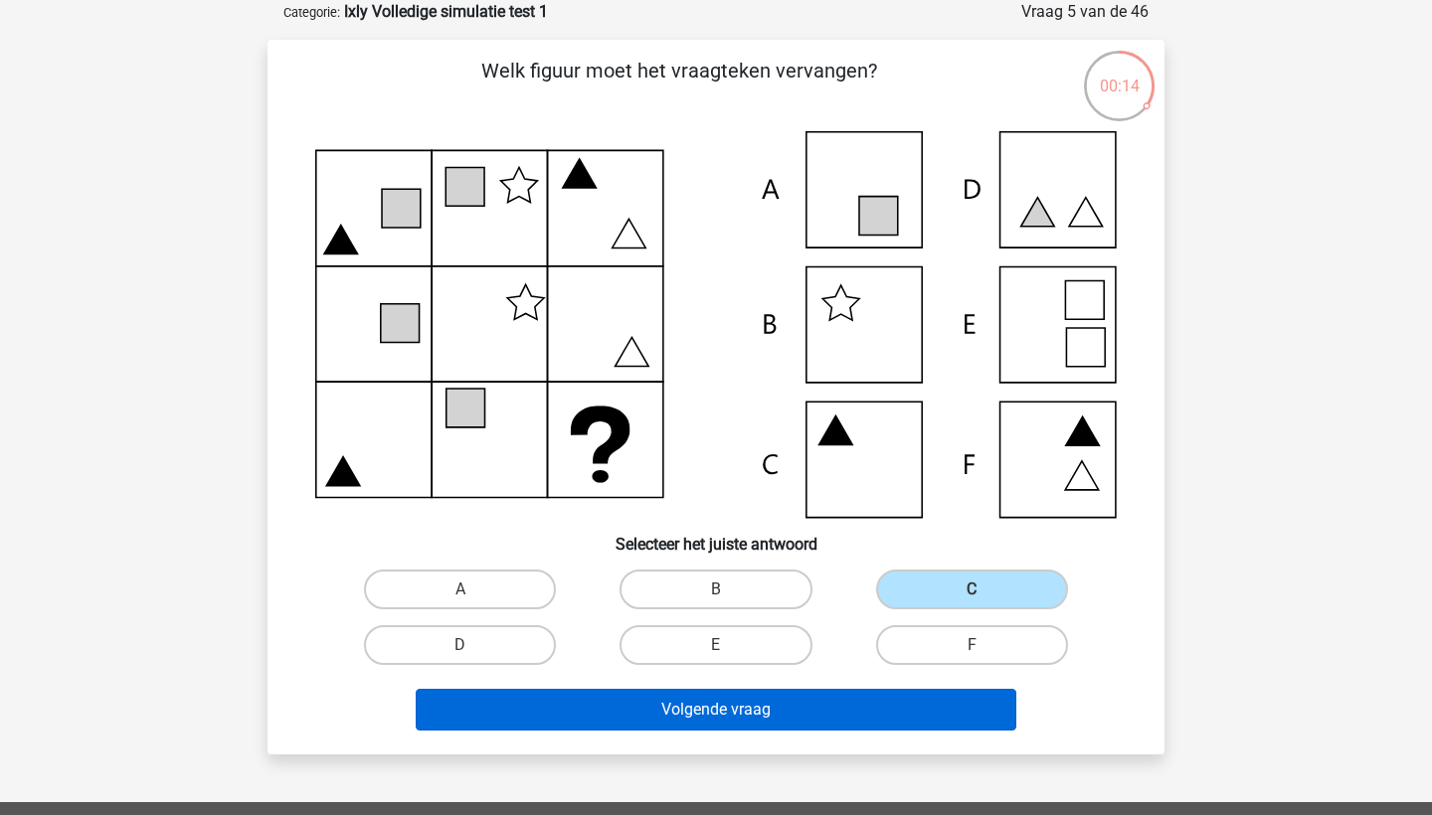
click at [834, 715] on button "Volgende vraag" at bounding box center [717, 710] width 602 height 42
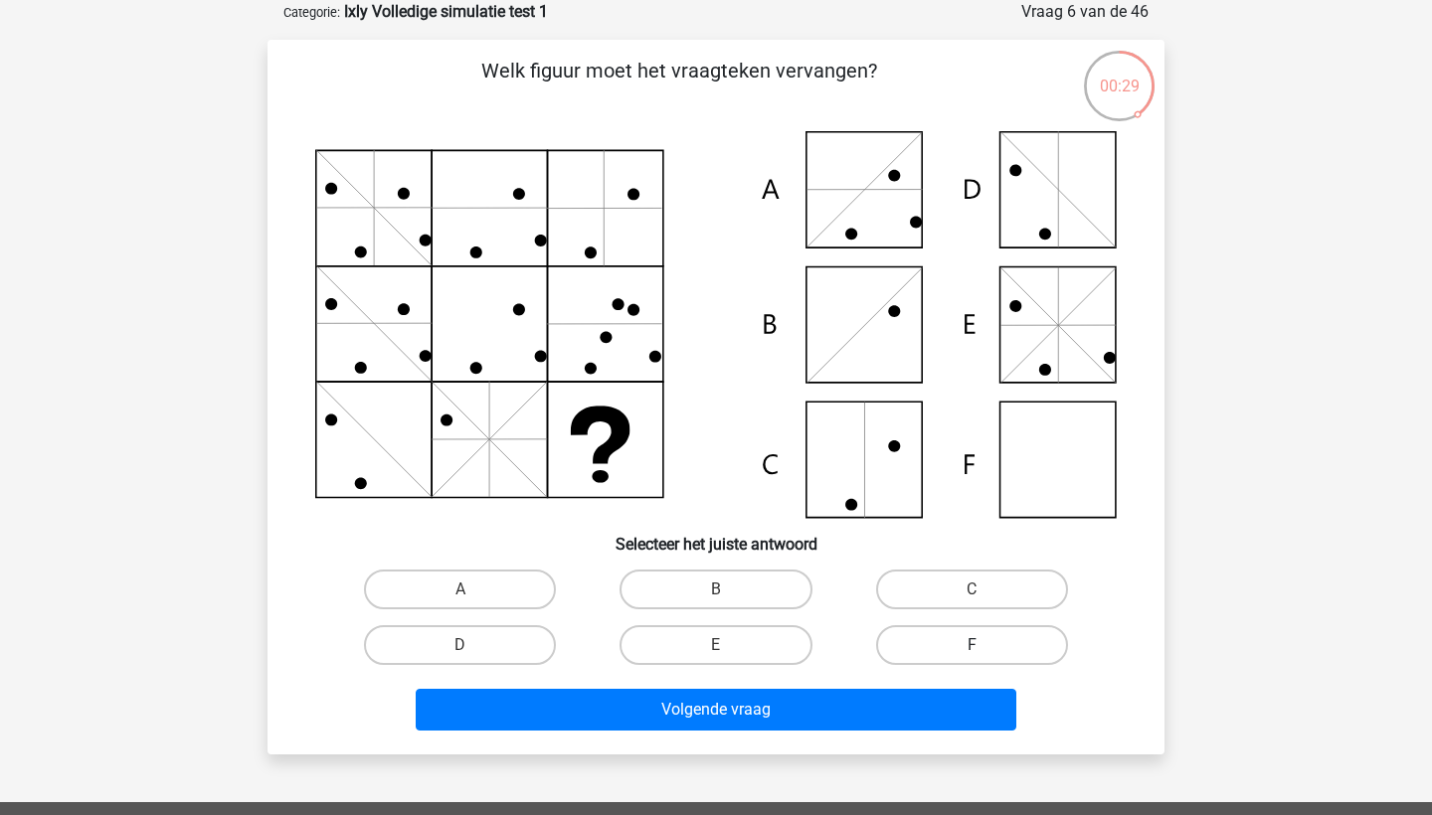
click at [970, 645] on label "F" at bounding box center [972, 646] width 192 height 40
click at [972, 645] on input "F" at bounding box center [978, 651] width 13 height 13
radio input "true"
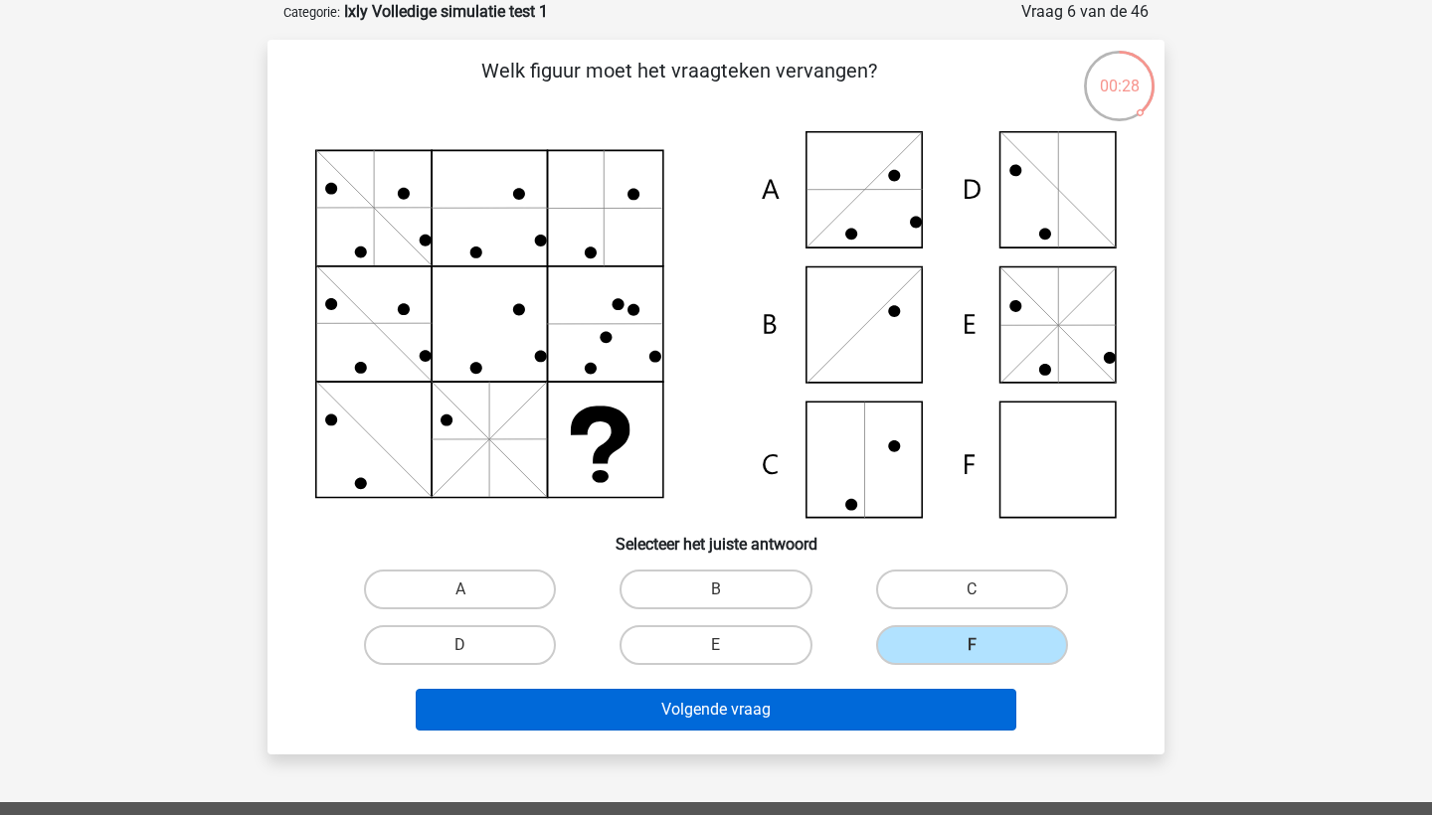
click at [955, 705] on button "Volgende vraag" at bounding box center [717, 710] width 602 height 42
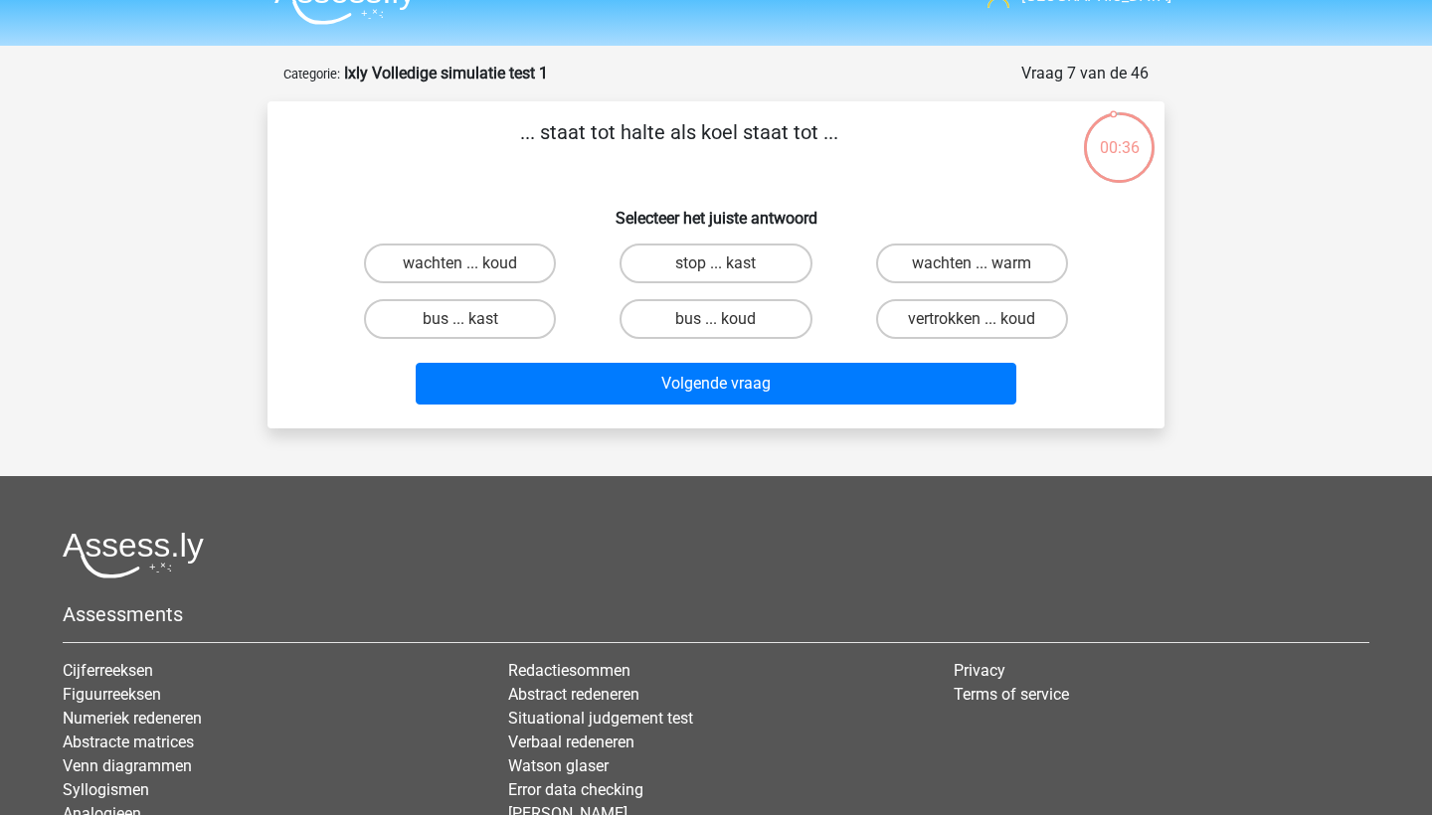
scroll to position [0, 0]
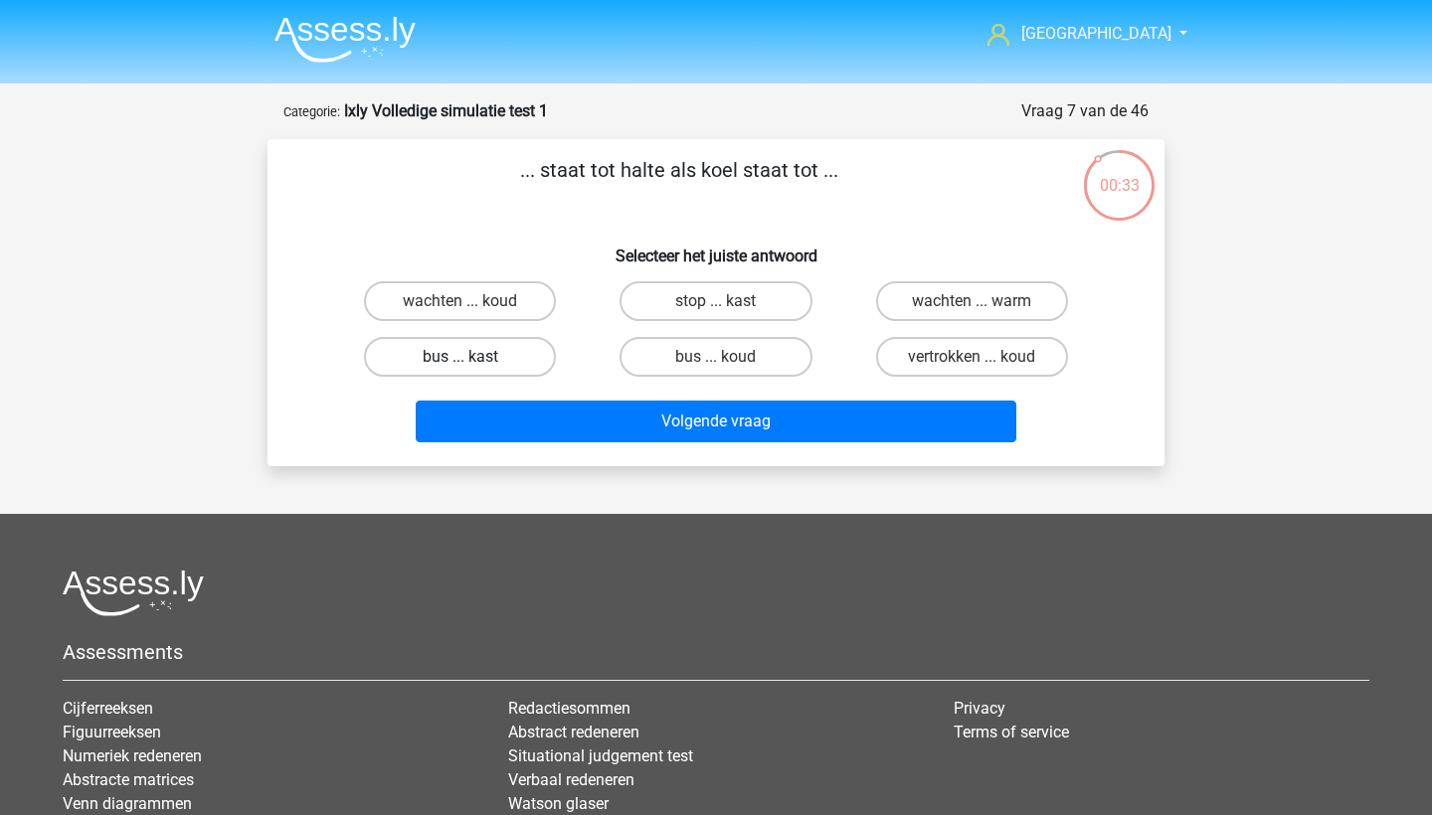
click at [518, 353] on label "bus ... kast" at bounding box center [460, 357] width 192 height 40
click at [473, 357] on input "bus ... kast" at bounding box center [466, 363] width 13 height 13
radio input "true"
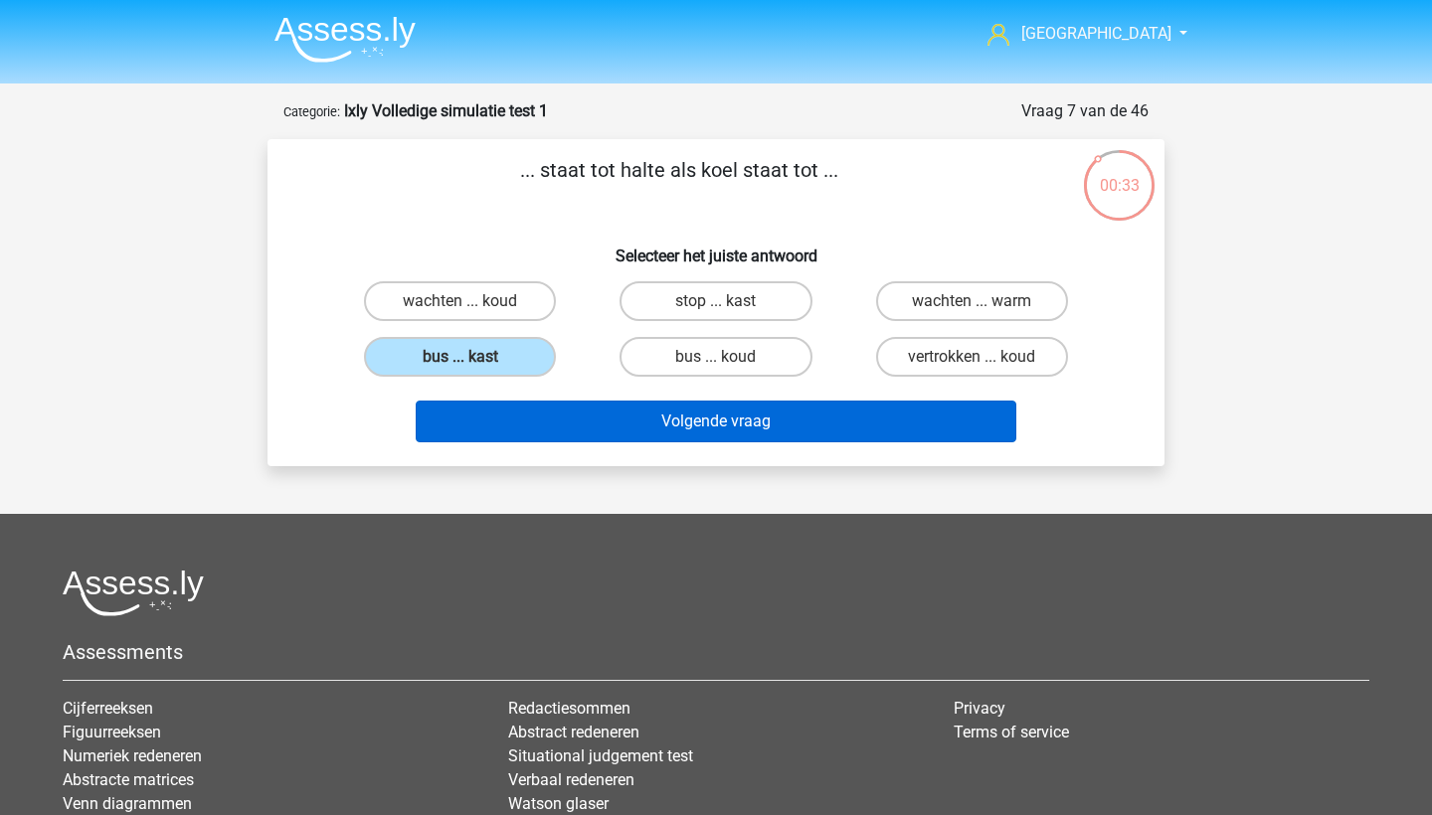
click at [585, 419] on button "Volgende vraag" at bounding box center [717, 422] width 602 height 42
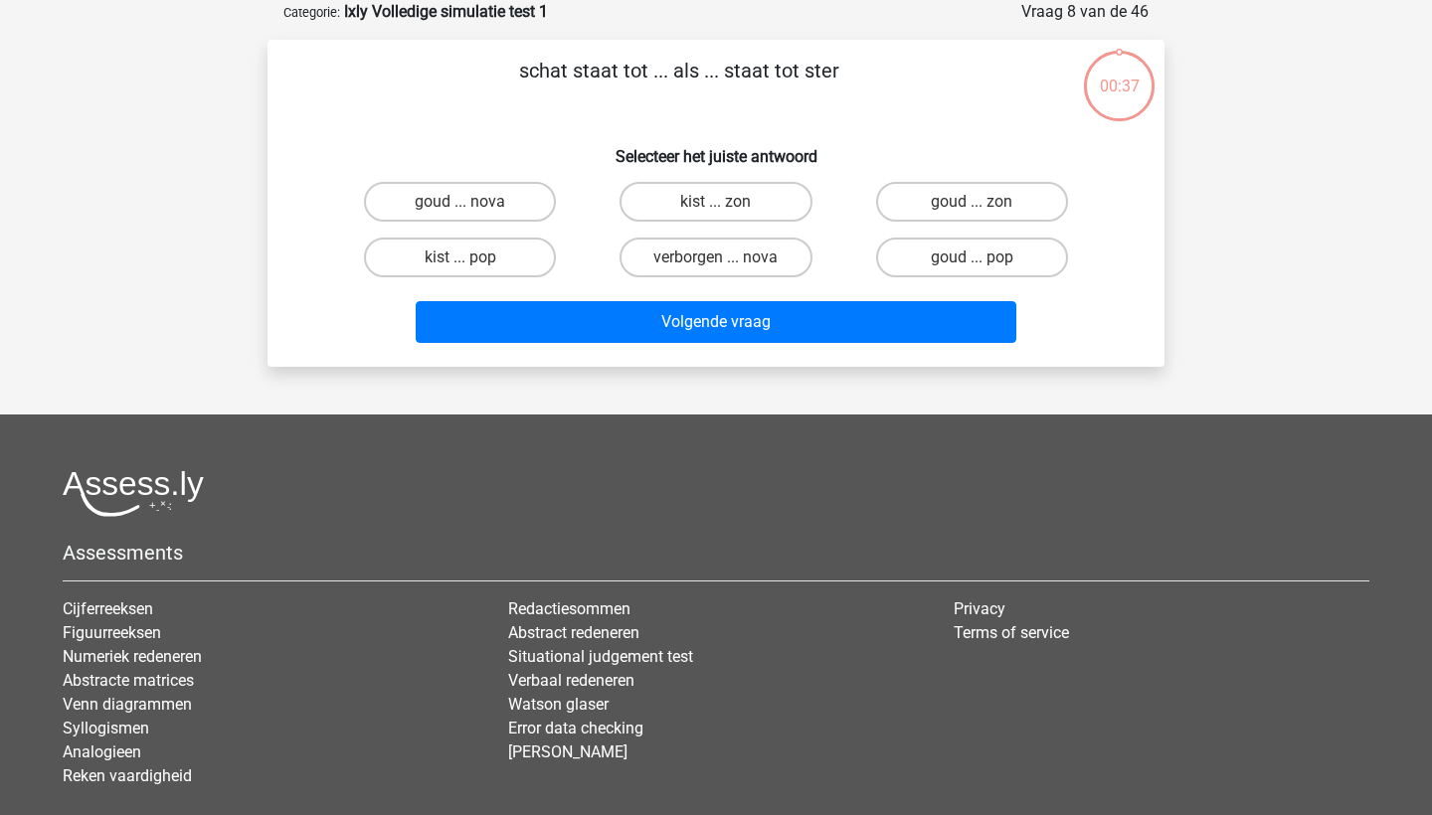
scroll to position [24, 0]
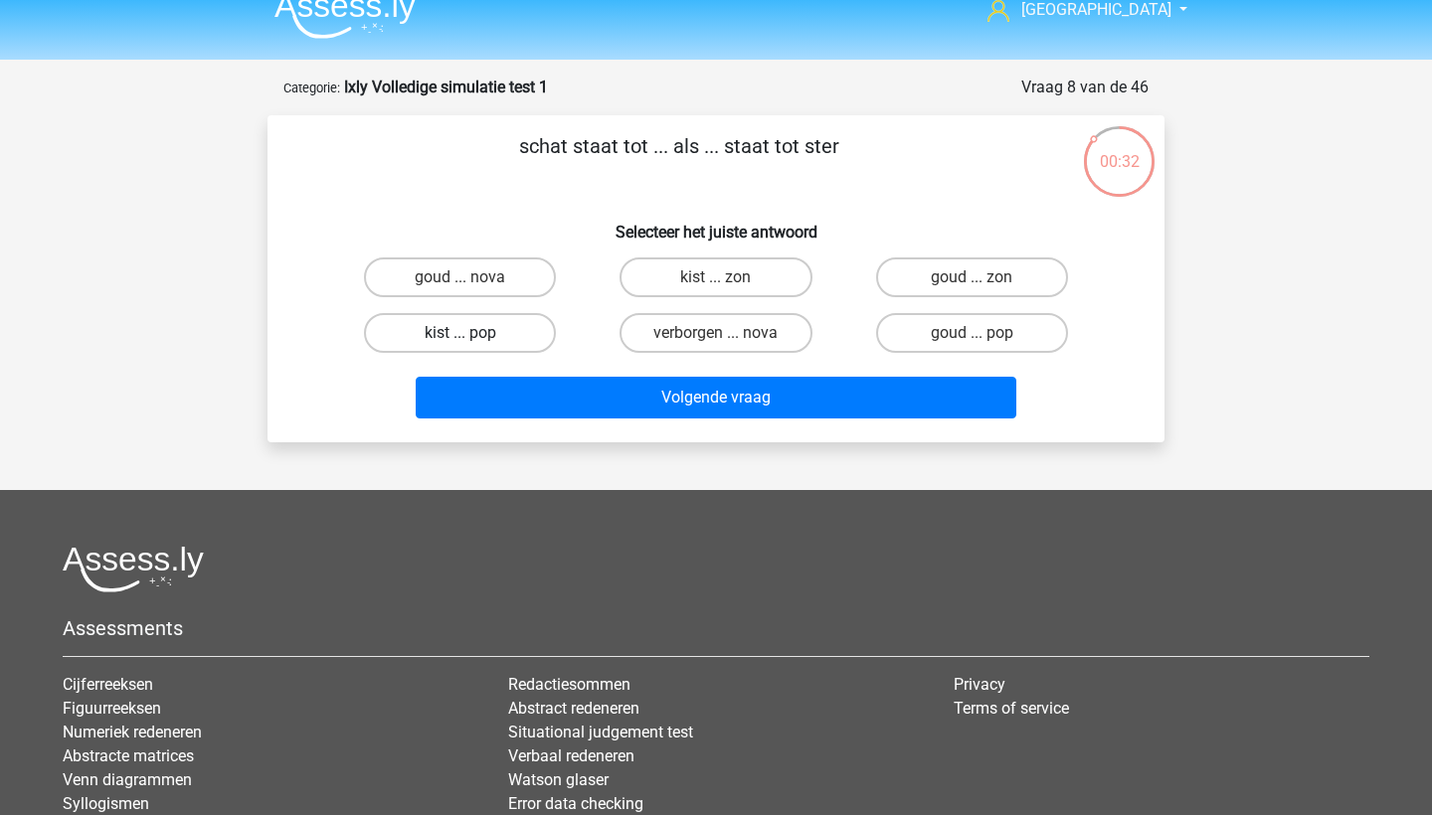
click at [499, 327] on label "kist ... pop" at bounding box center [460, 333] width 192 height 40
click at [473, 333] on input "kist ... pop" at bounding box center [466, 339] width 13 height 13
radio input "true"
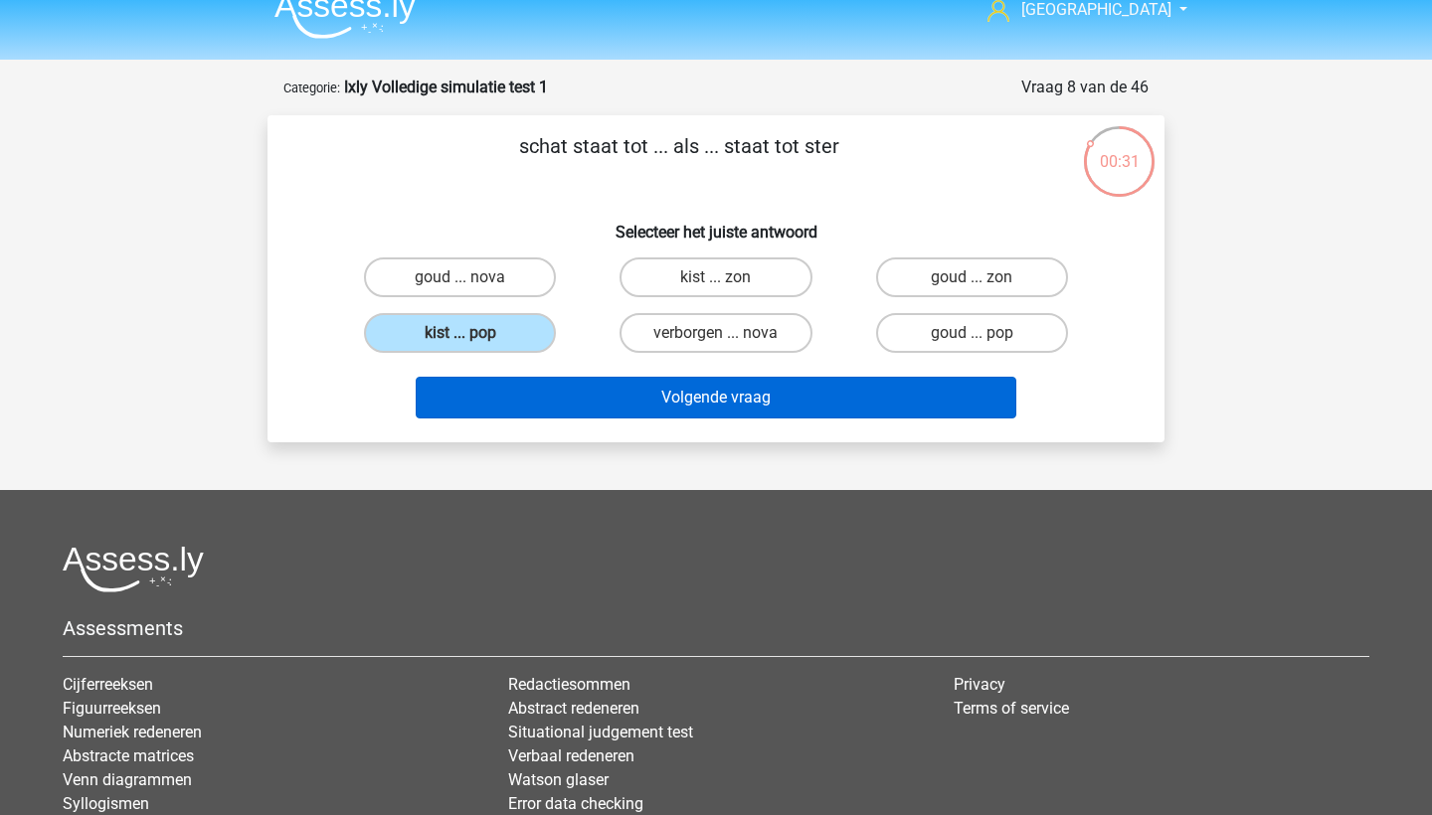
click at [569, 398] on button "Volgende vraag" at bounding box center [717, 398] width 602 height 42
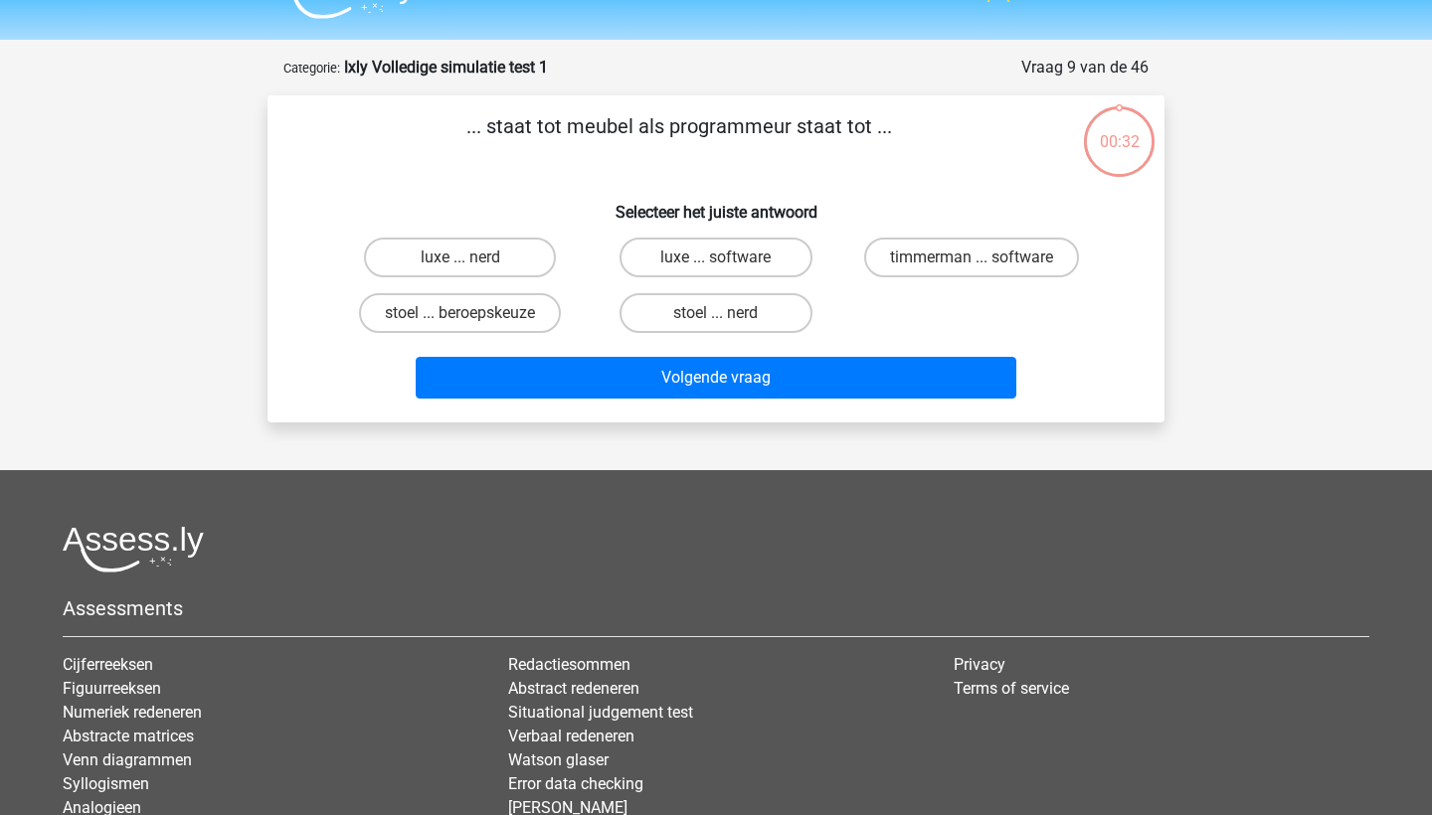
scroll to position [43, 0]
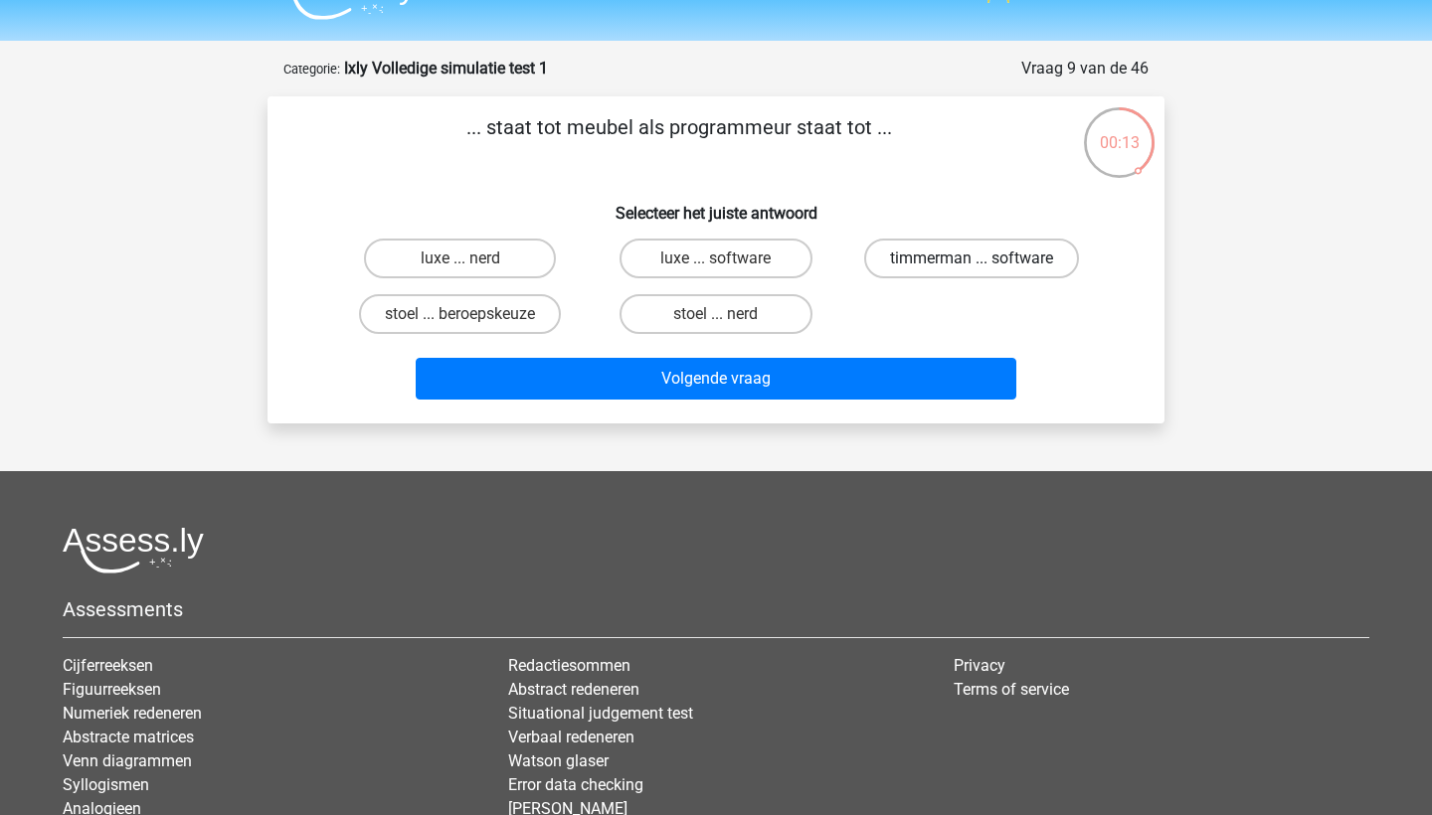
click at [945, 257] on label "timmerman ... software" at bounding box center [971, 259] width 215 height 40
click at [972, 259] on input "timmerman ... software" at bounding box center [978, 265] width 13 height 13
radio input "true"
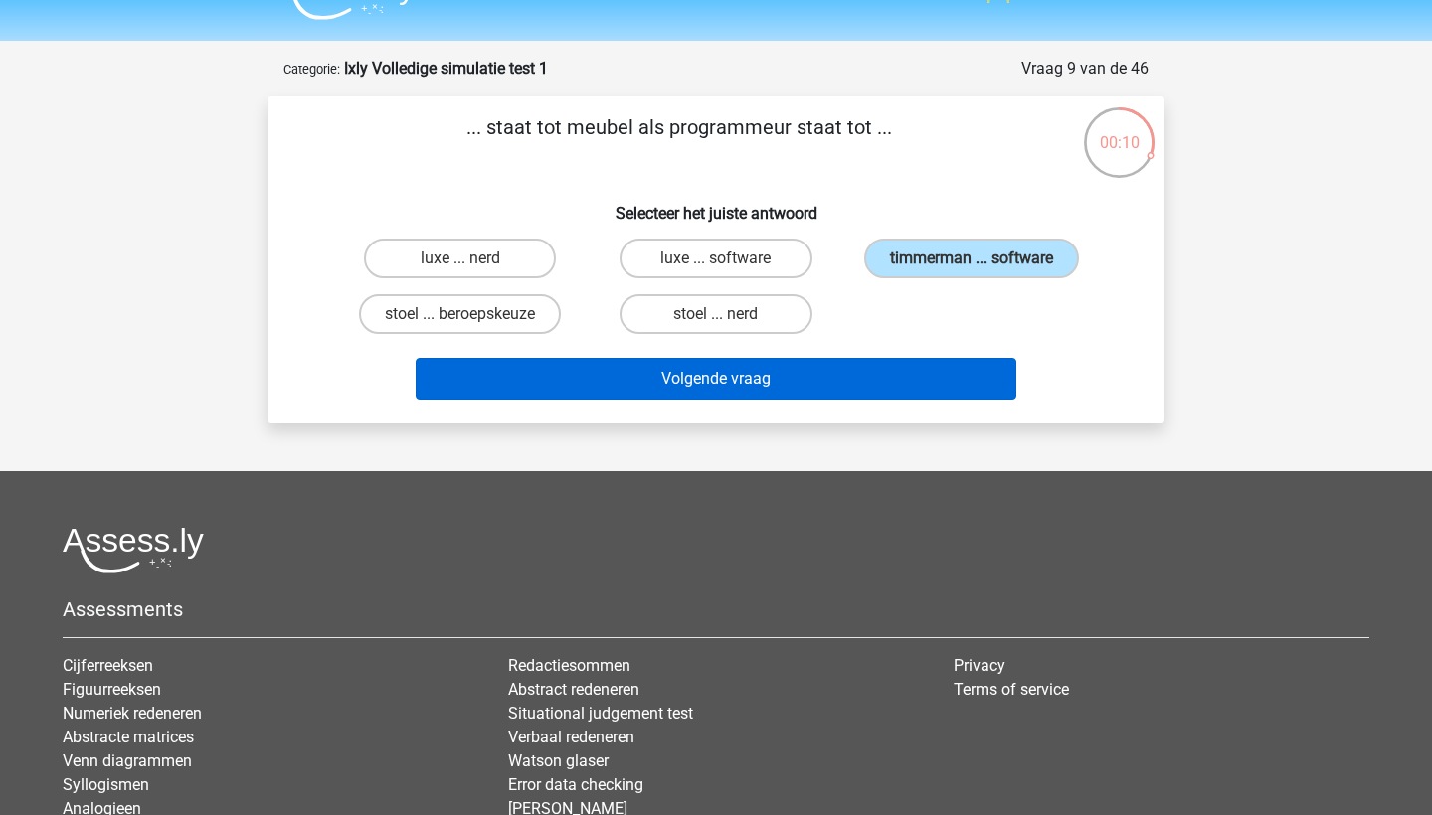
click at [929, 383] on button "Volgende vraag" at bounding box center [717, 379] width 602 height 42
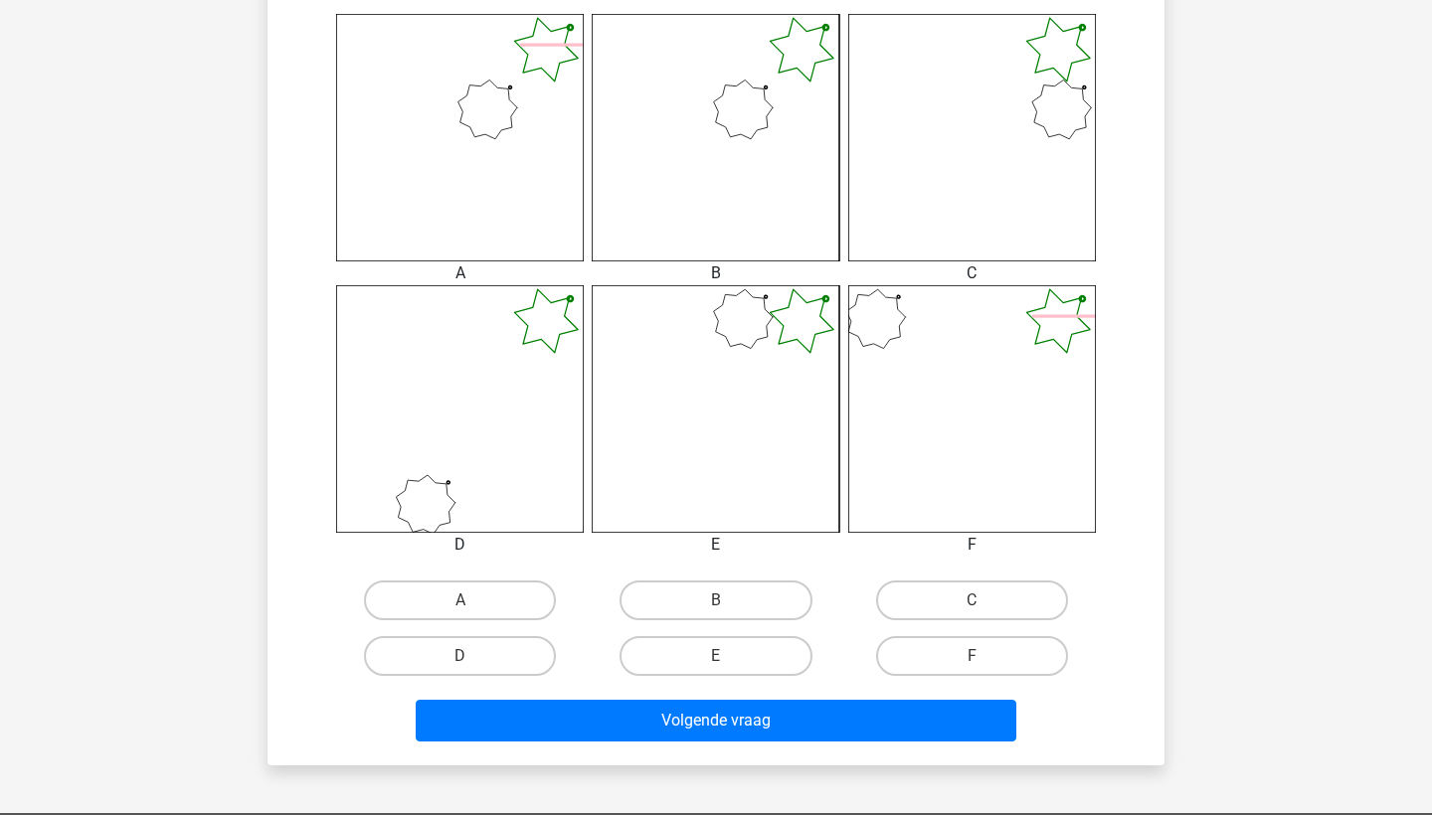
scroll to position [808, 0]
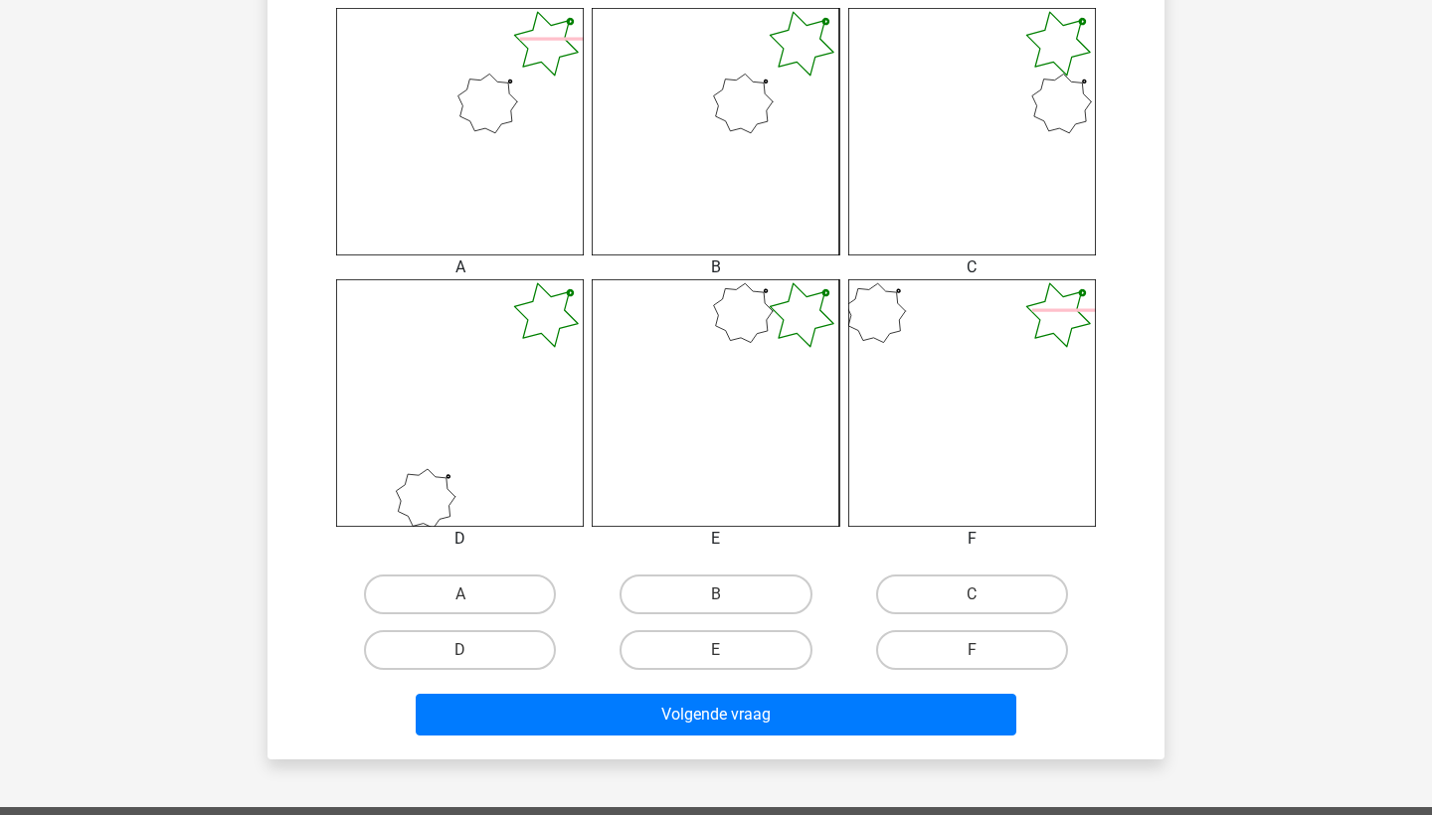
click at [717, 596] on input "B" at bounding box center [722, 601] width 13 height 13
radio input "true"
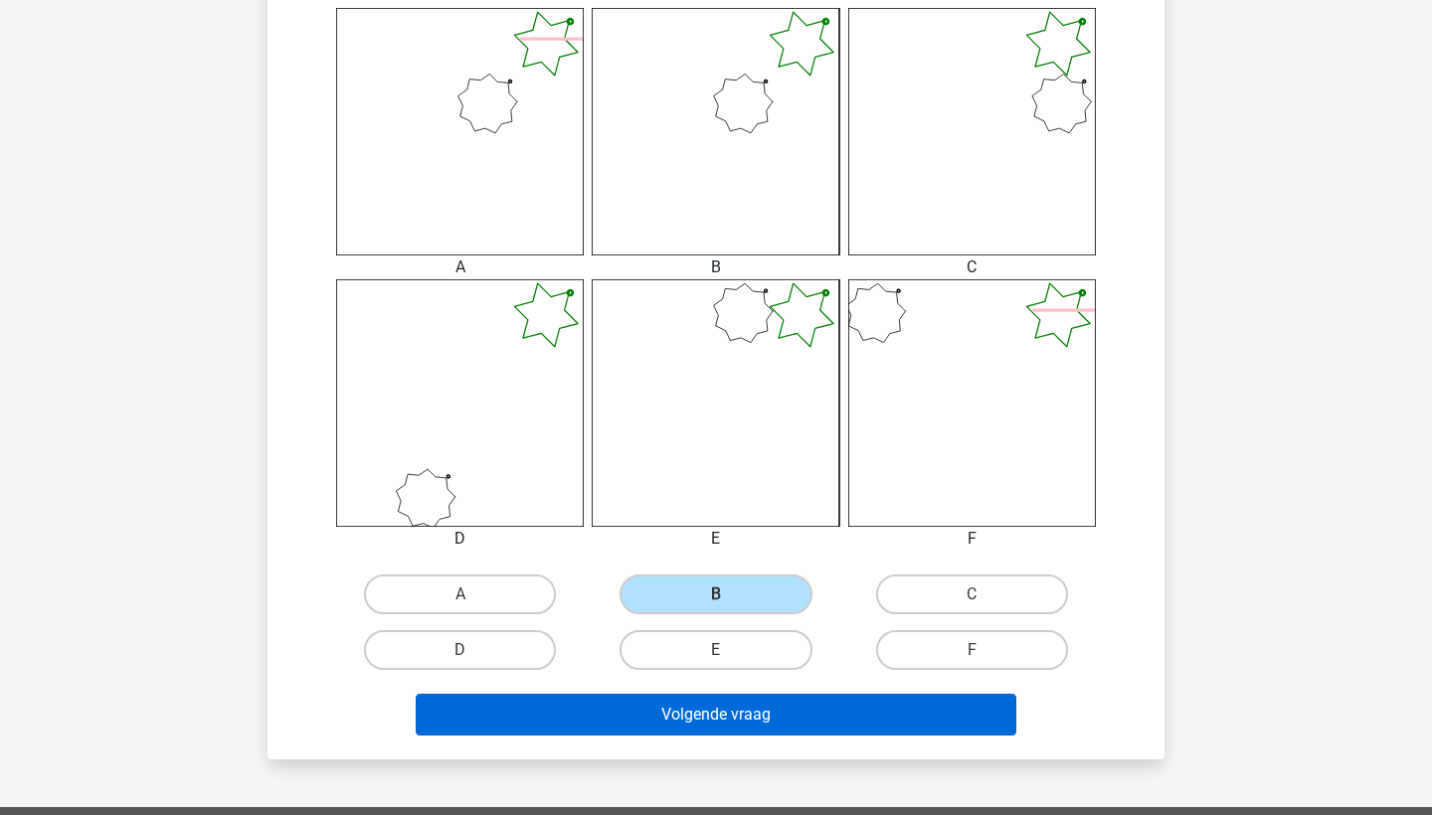
click at [697, 706] on button "Volgende vraag" at bounding box center [717, 715] width 602 height 42
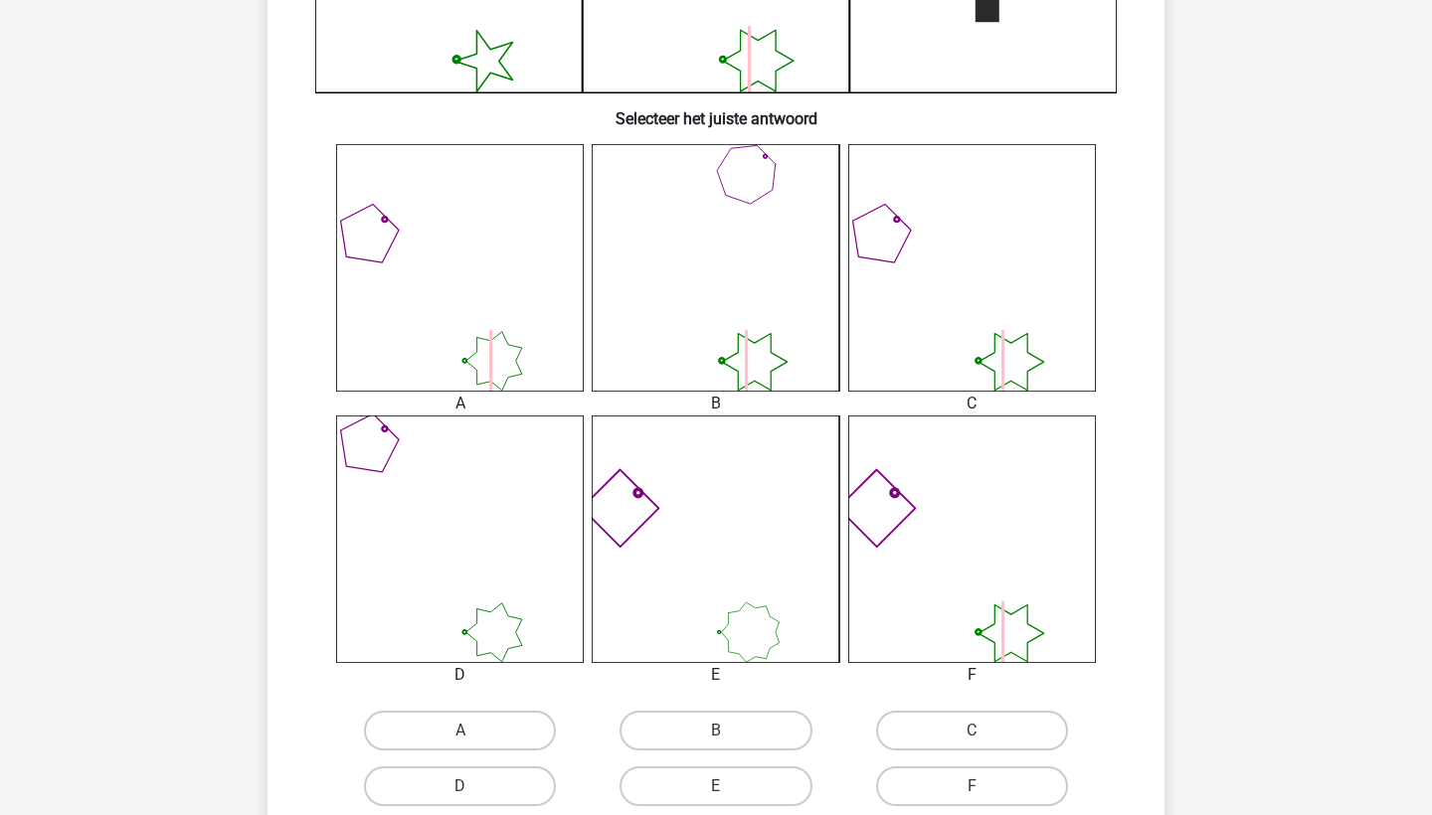
scroll to position [674, 0]
click at [504, 722] on label "A" at bounding box center [460, 729] width 192 height 40
click at [473, 729] on input "A" at bounding box center [466, 735] width 13 height 13
radio input "true"
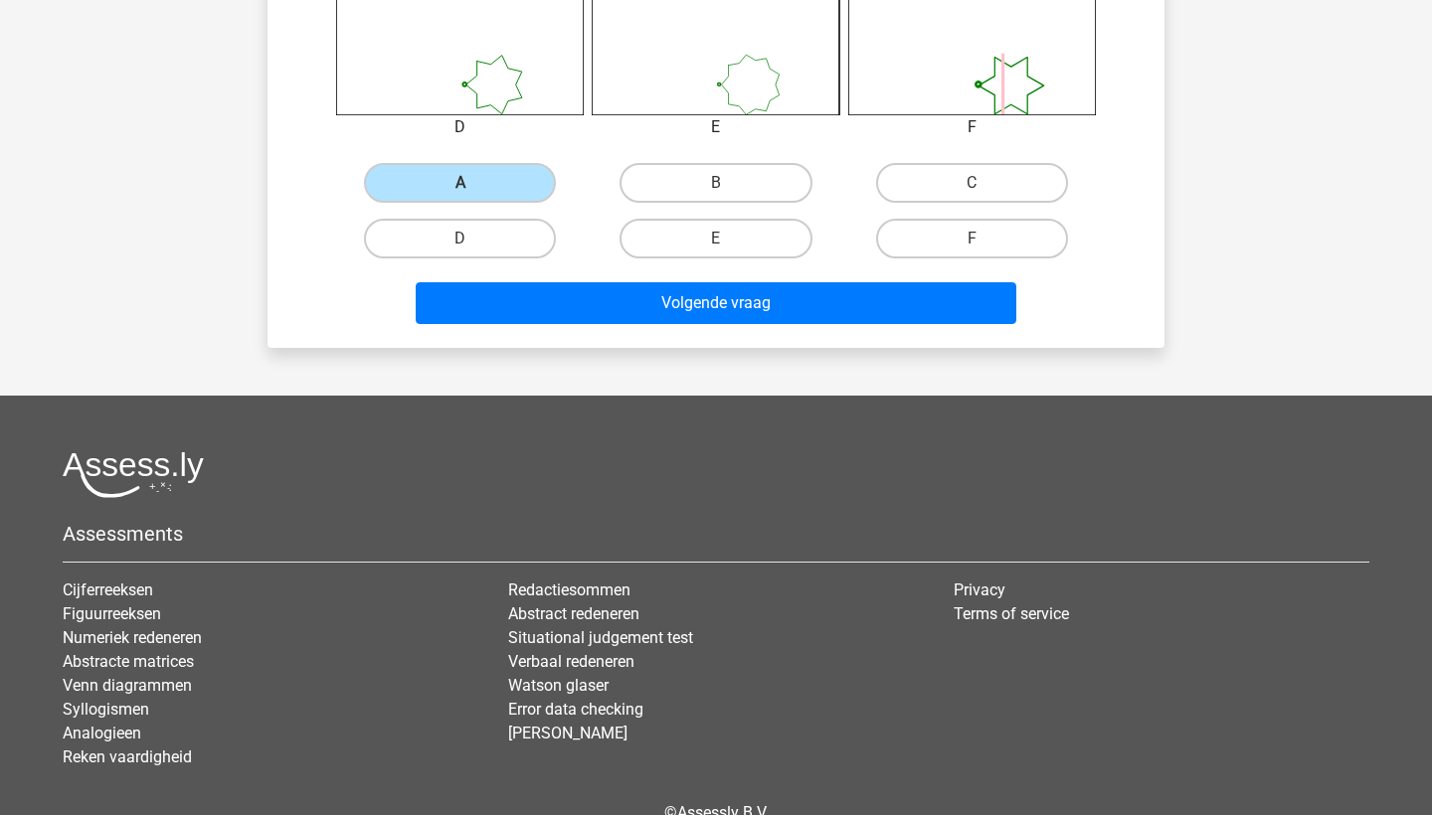
scroll to position [1243, 0]
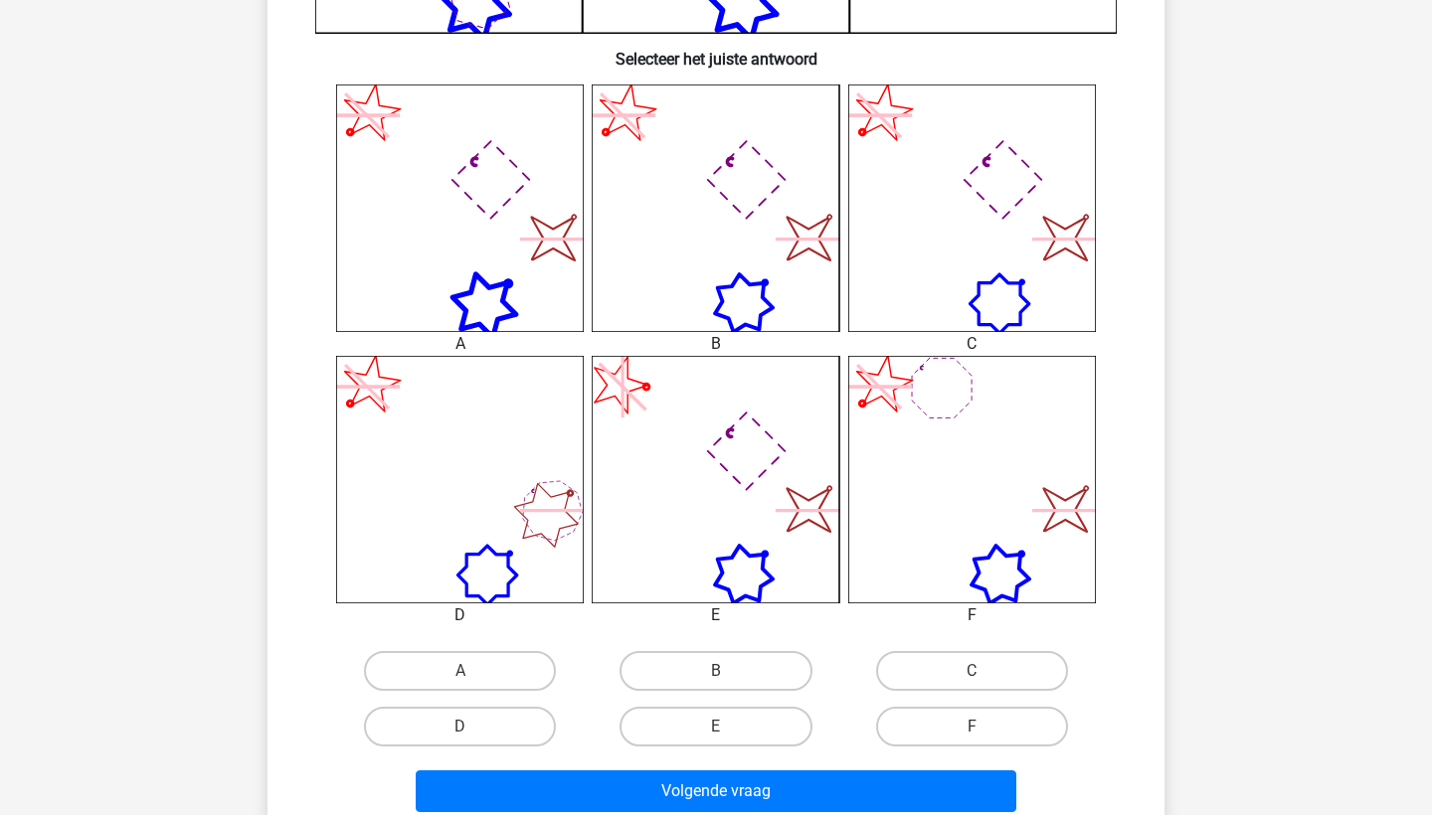
scroll to position [742, 0]
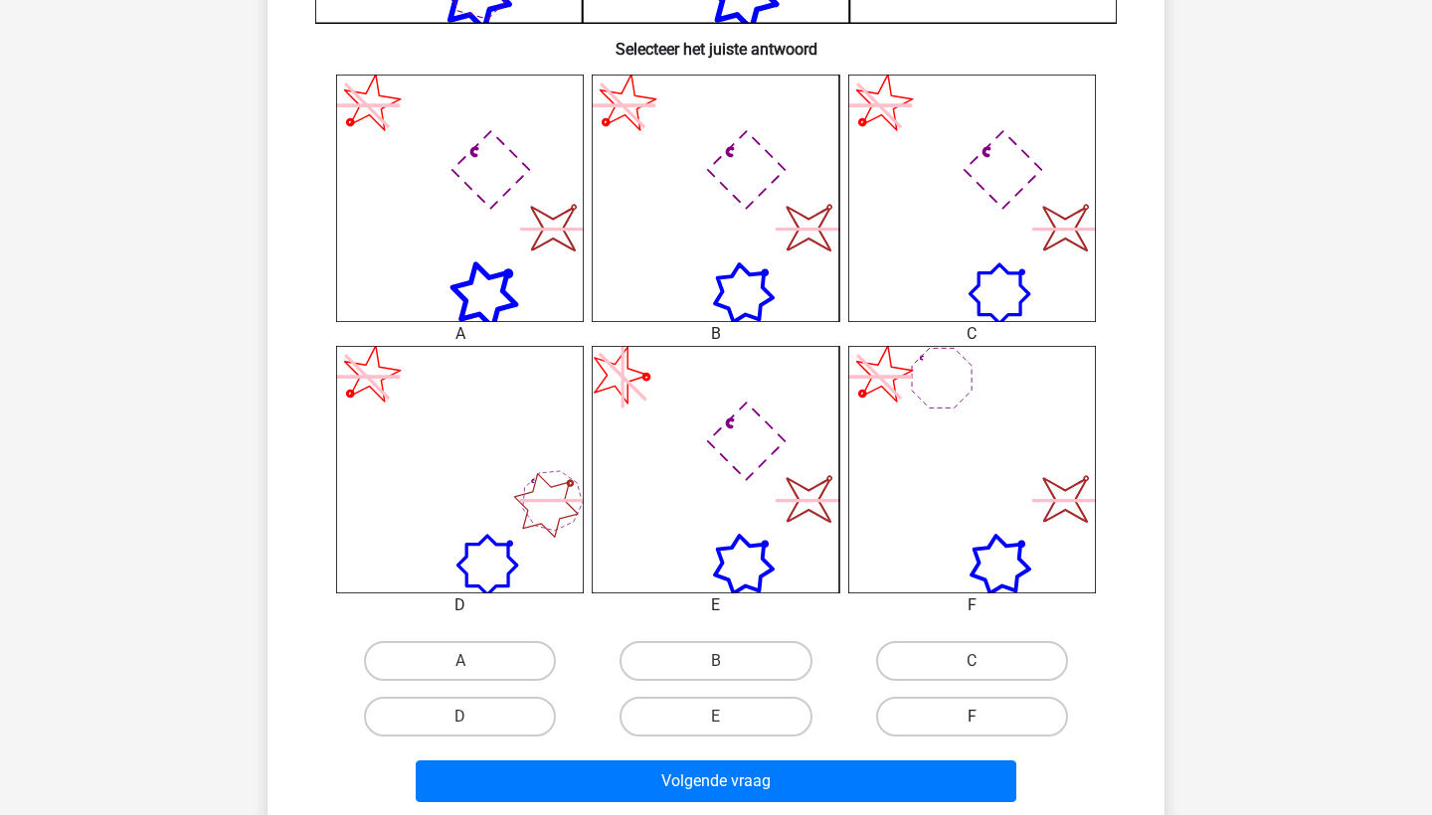
click at [930, 722] on label "F" at bounding box center [972, 717] width 192 height 40
click at [972, 722] on input "F" at bounding box center [978, 723] width 13 height 13
radio input "true"
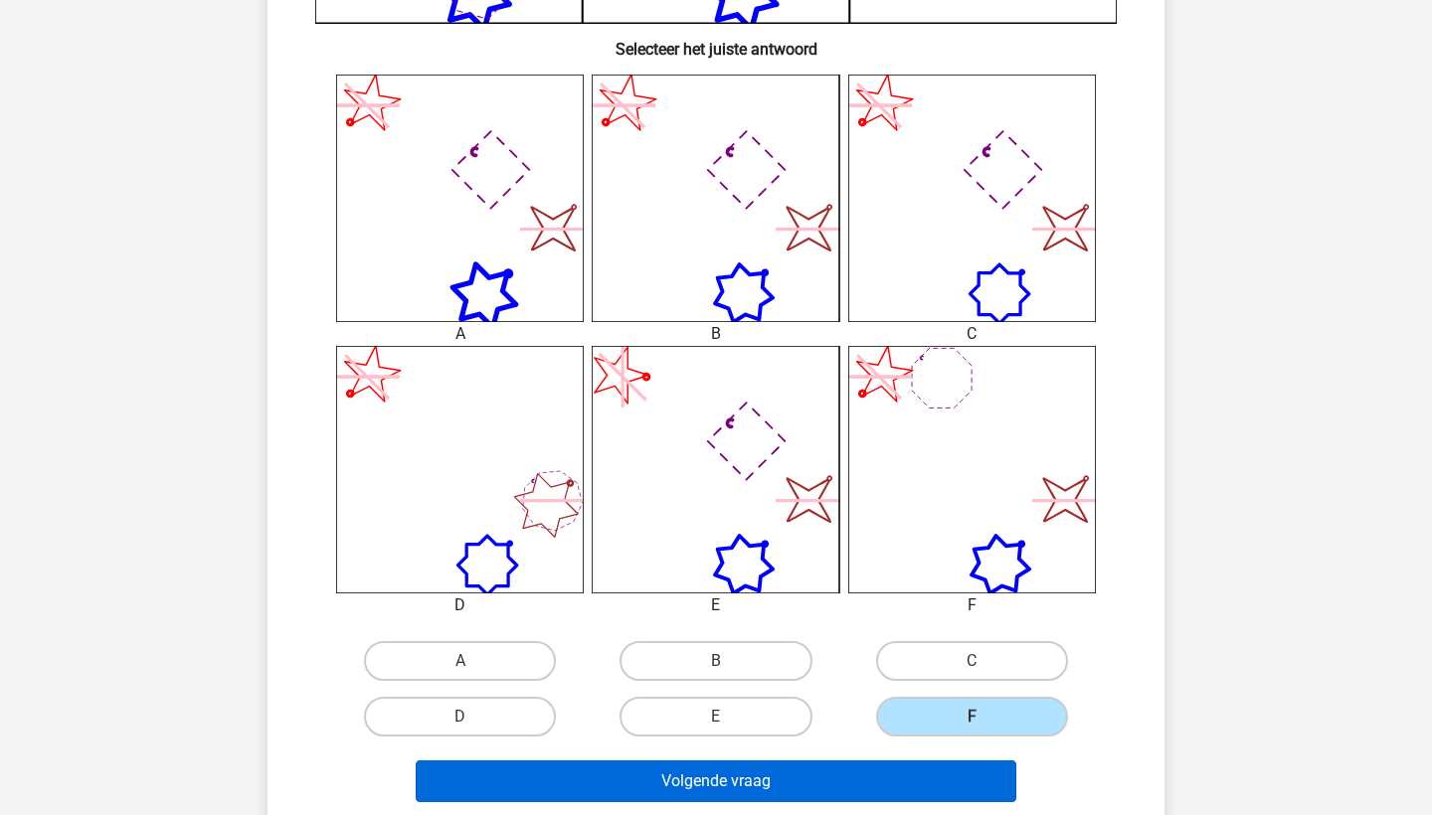
click at [926, 766] on button "Volgende vraag" at bounding box center [717, 782] width 602 height 42
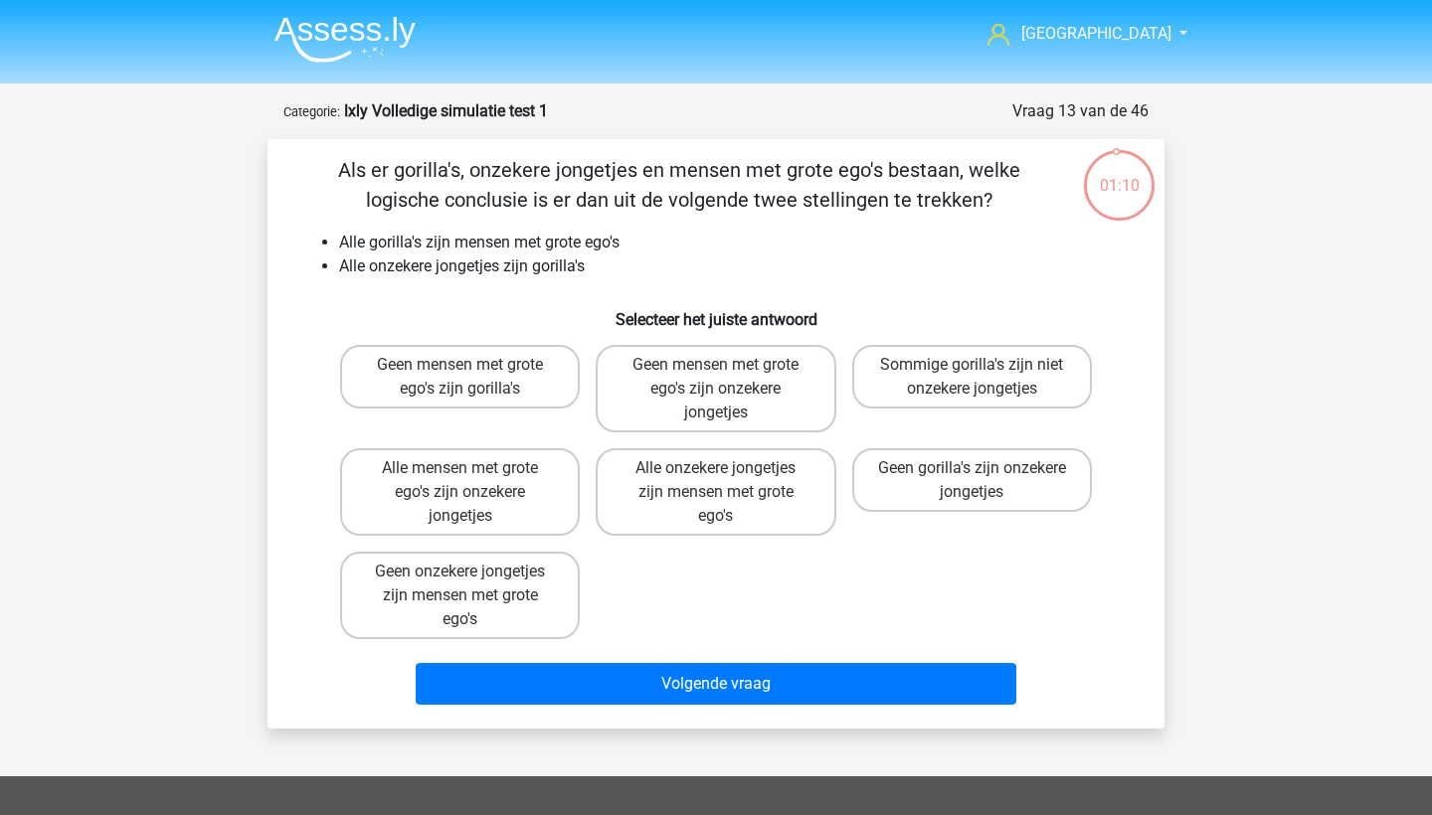
scroll to position [0, 0]
click at [787, 504] on label "Alle onzekere jongetjes zijn mensen met grote ego's" at bounding box center [716, 492] width 240 height 88
click at [729, 481] on input "Alle onzekere jongetjes zijn mensen met grote ego's" at bounding box center [722, 474] width 13 height 13
radio input "true"
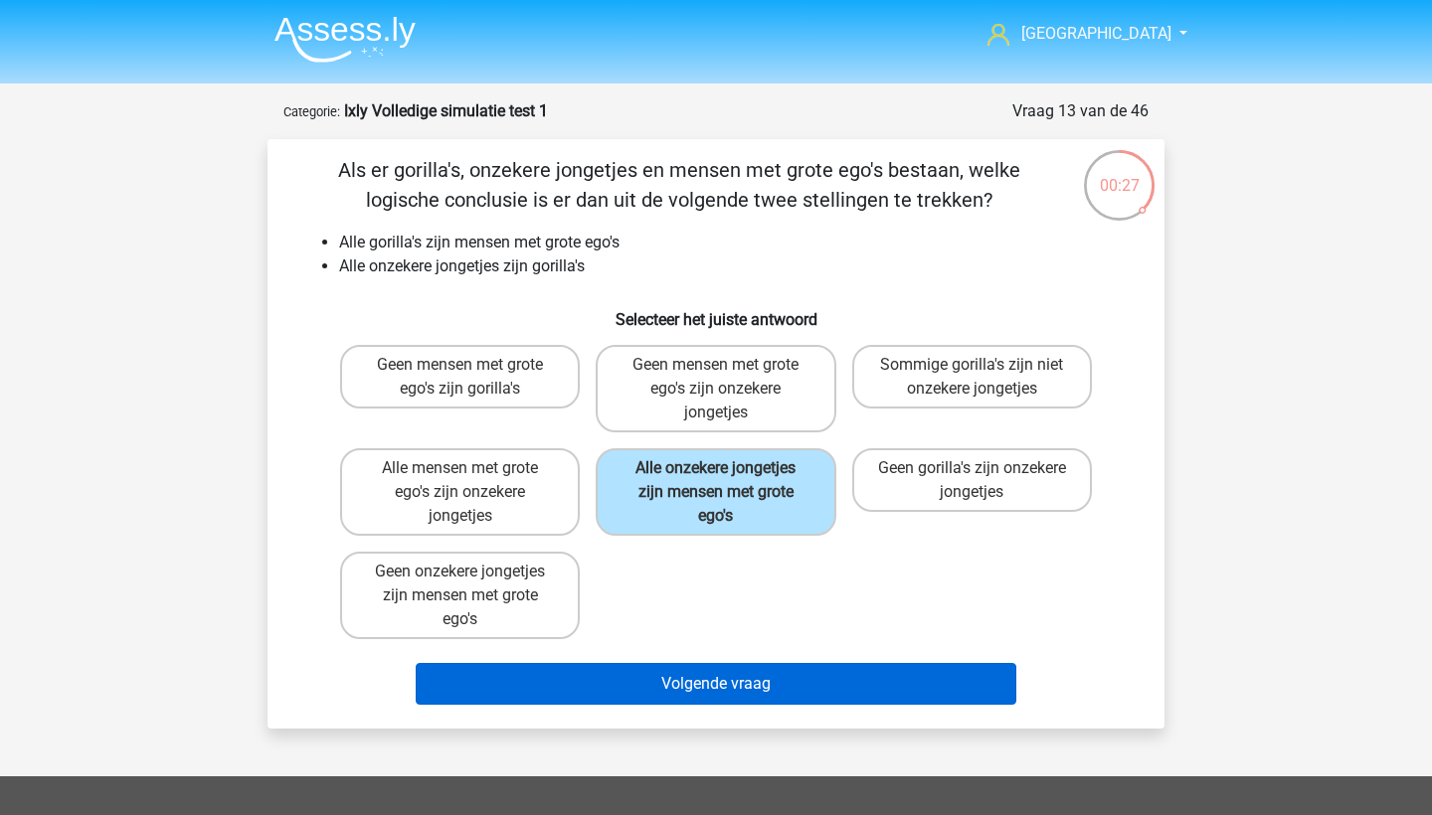
click at [790, 683] on button "Volgende vraag" at bounding box center [717, 684] width 602 height 42
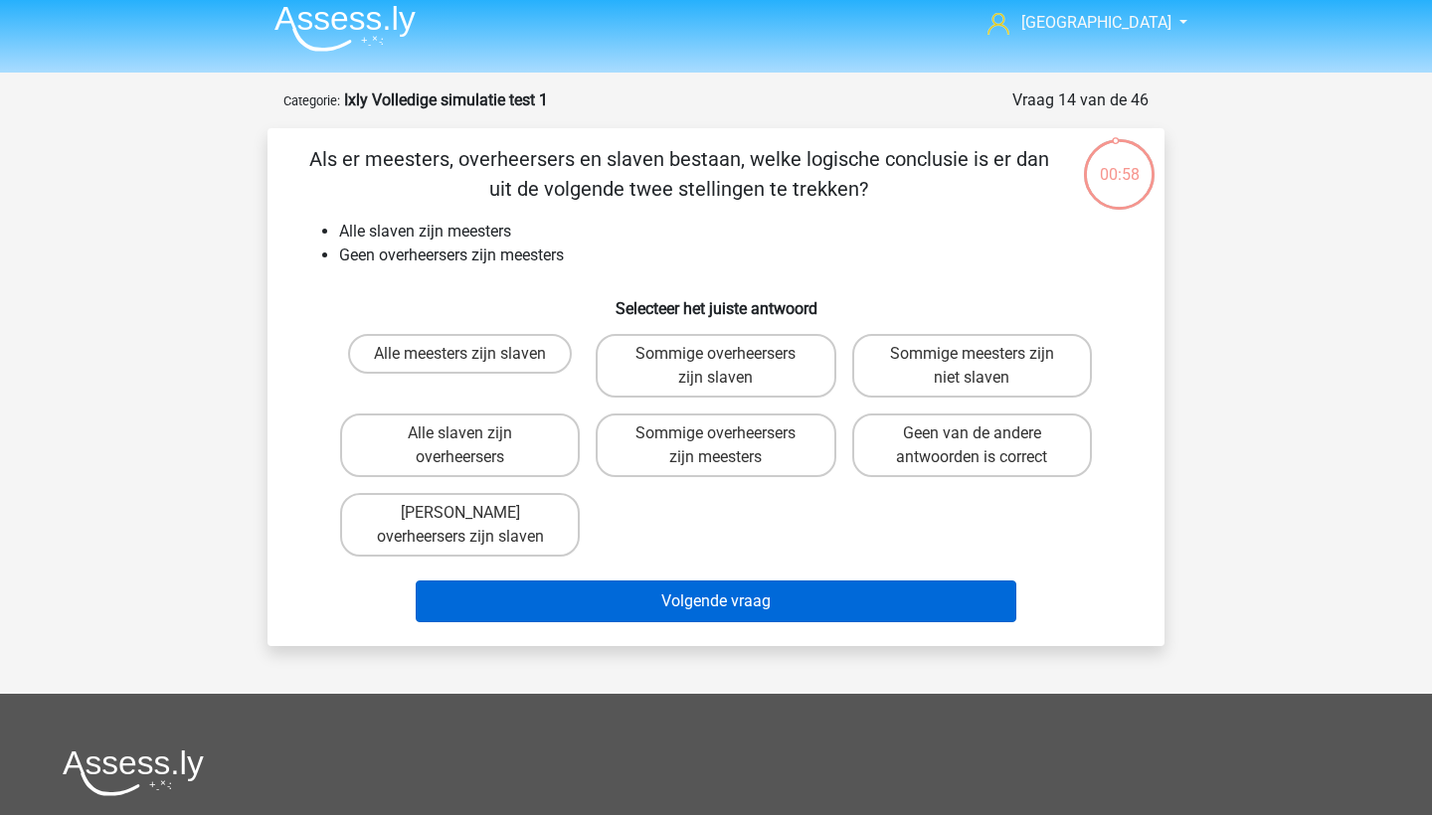
scroll to position [10, 0]
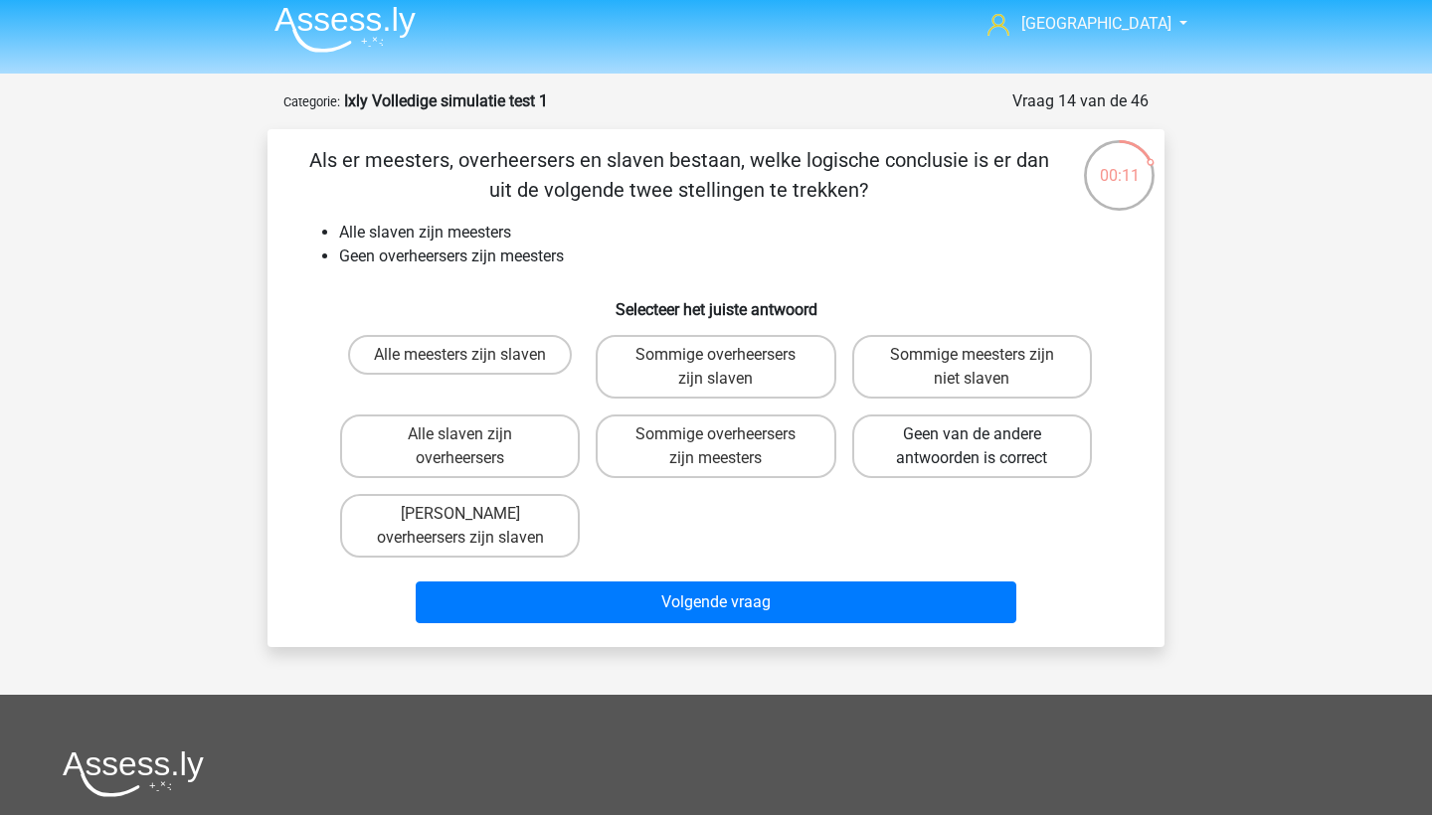
click at [905, 462] on label "Geen van de andere antwoorden is correct" at bounding box center [972, 447] width 240 height 64
click at [972, 448] on input "Geen van de andere antwoorden is correct" at bounding box center [978, 441] width 13 height 13
radio input "true"
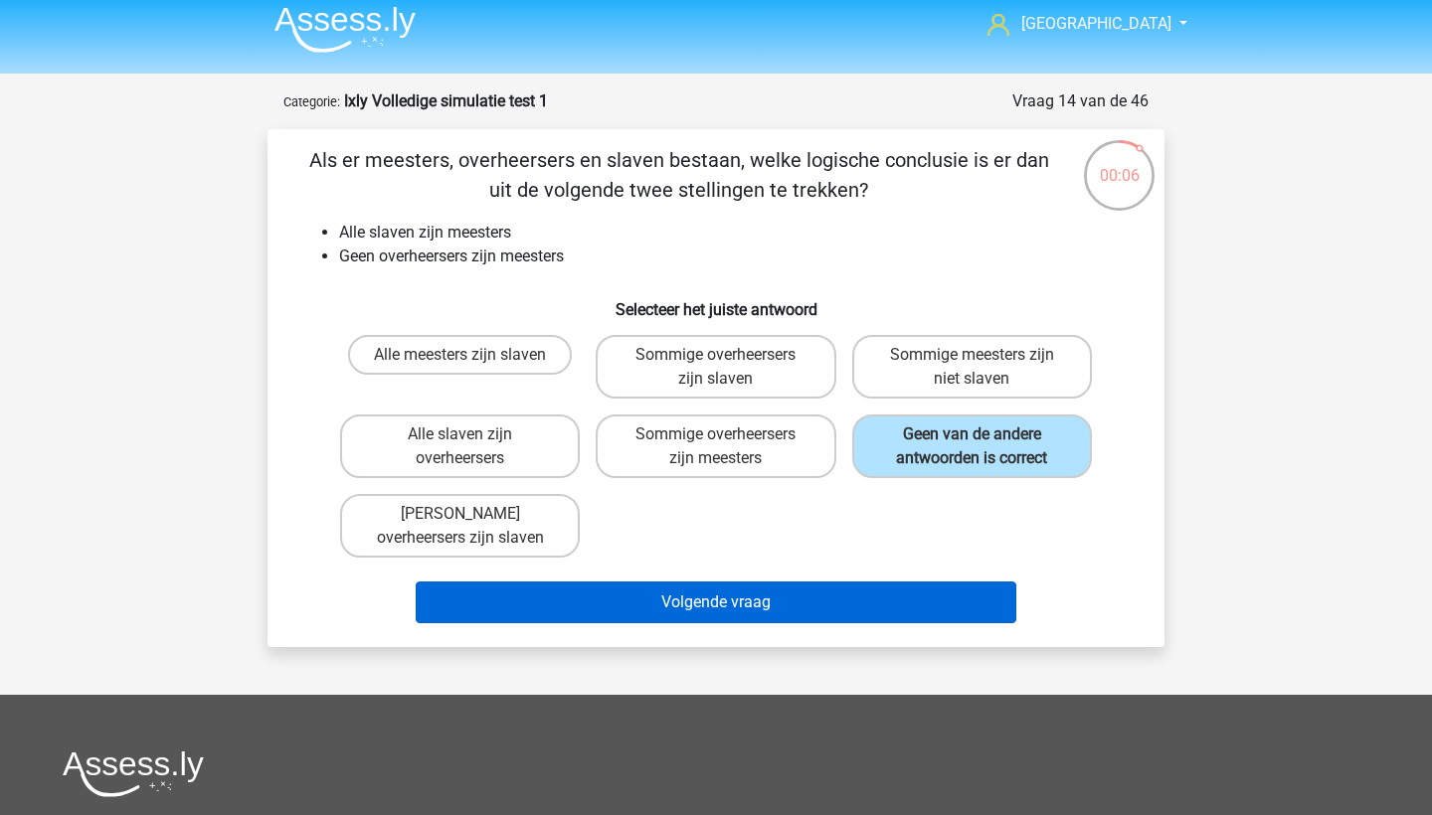
click at [568, 608] on button "Volgende vraag" at bounding box center [717, 603] width 602 height 42
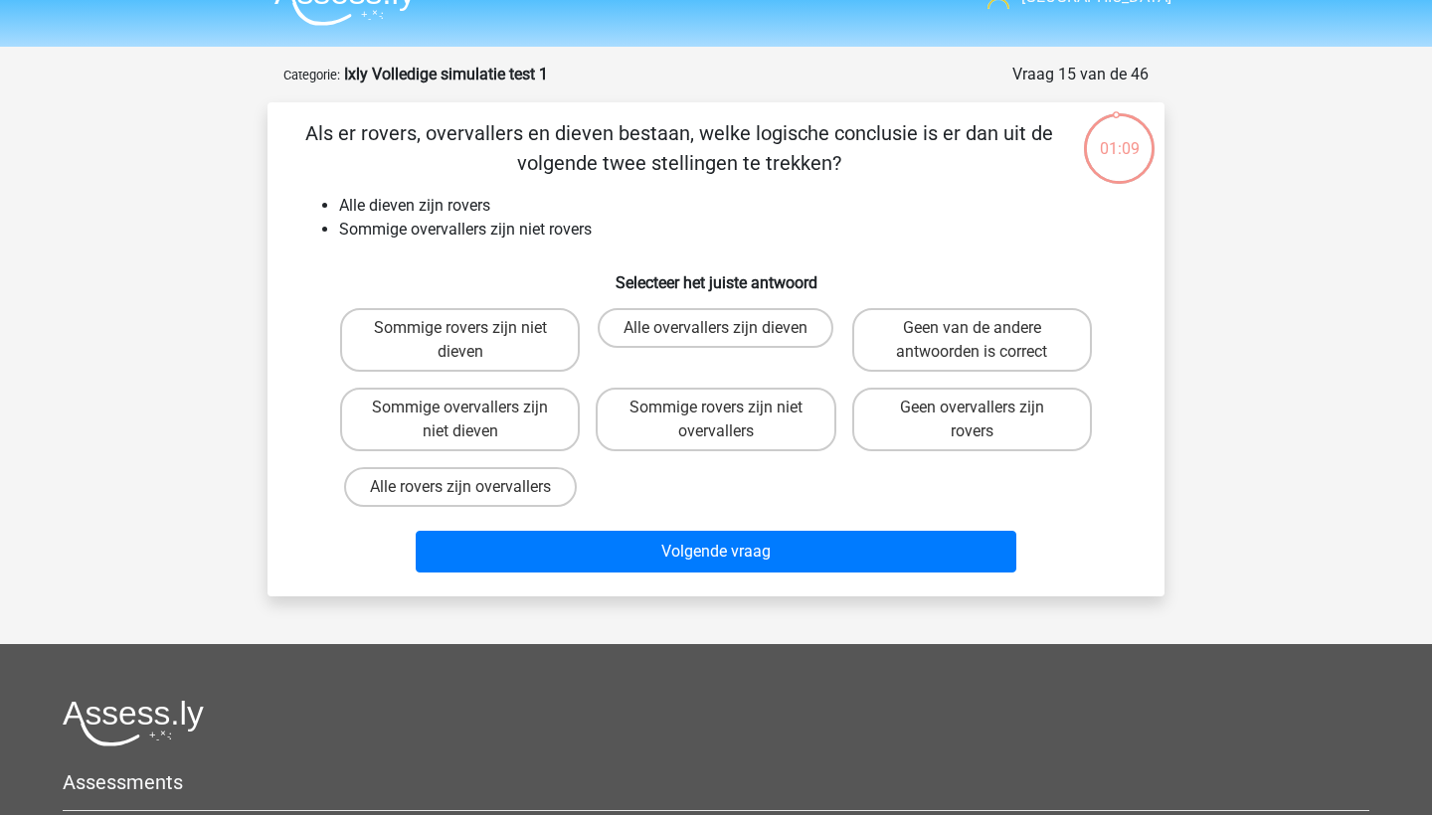
scroll to position [39, 0]
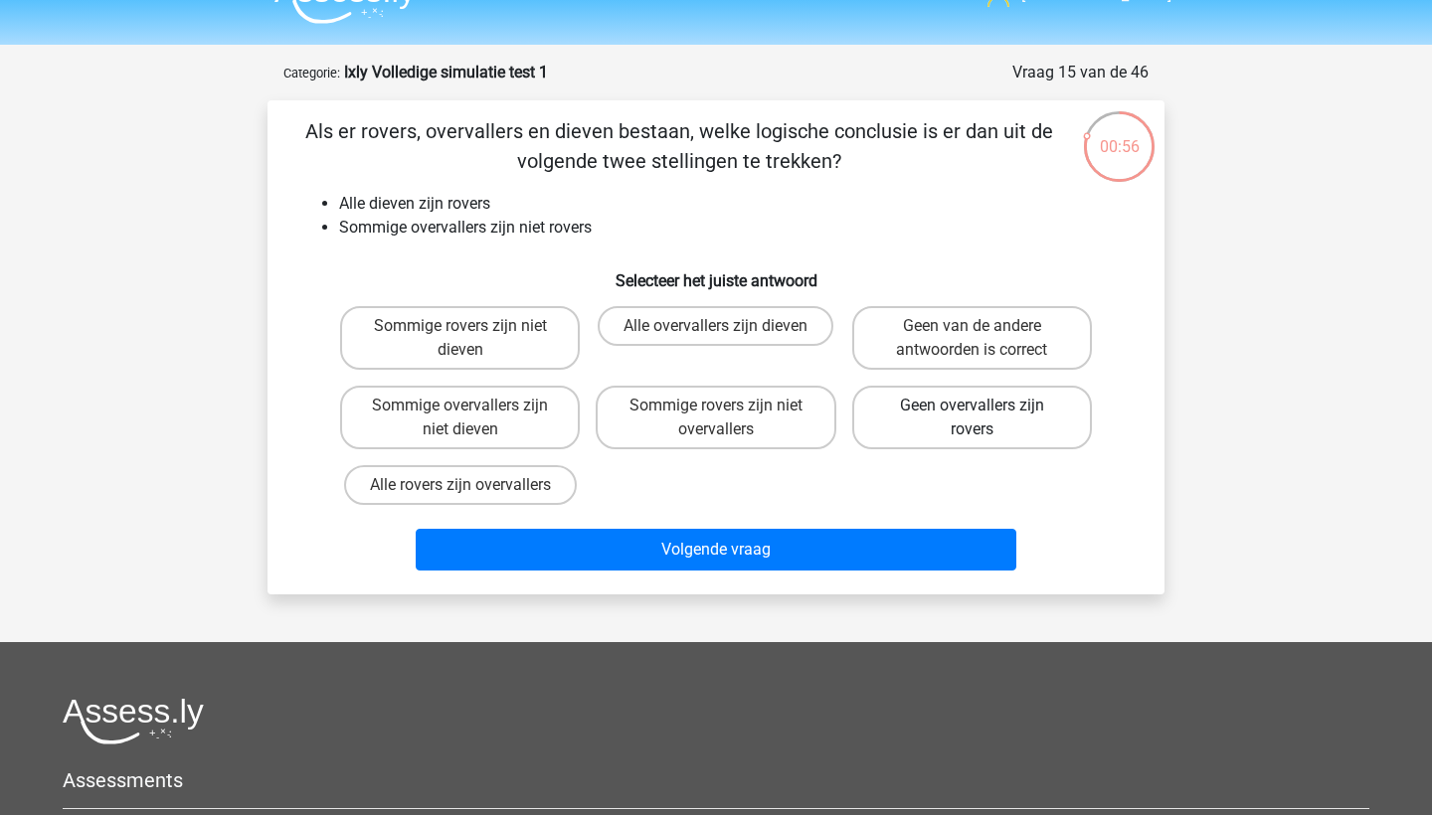
click at [946, 414] on label "Geen overvallers zijn rovers" at bounding box center [972, 418] width 240 height 64
click at [972, 414] on input "Geen overvallers zijn rovers" at bounding box center [978, 412] width 13 height 13
radio input "true"
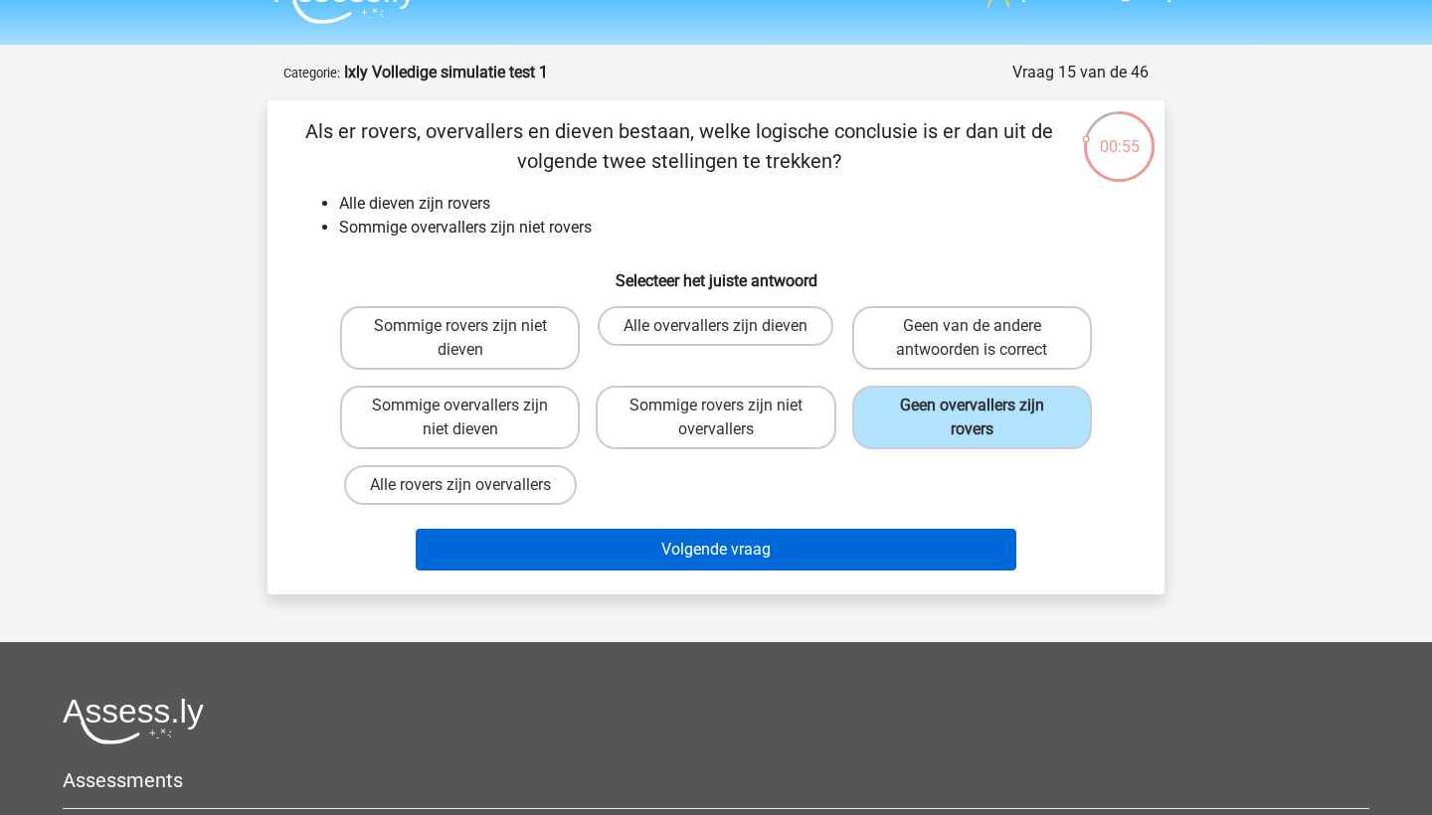
click at [854, 560] on button "Volgende vraag" at bounding box center [717, 550] width 602 height 42
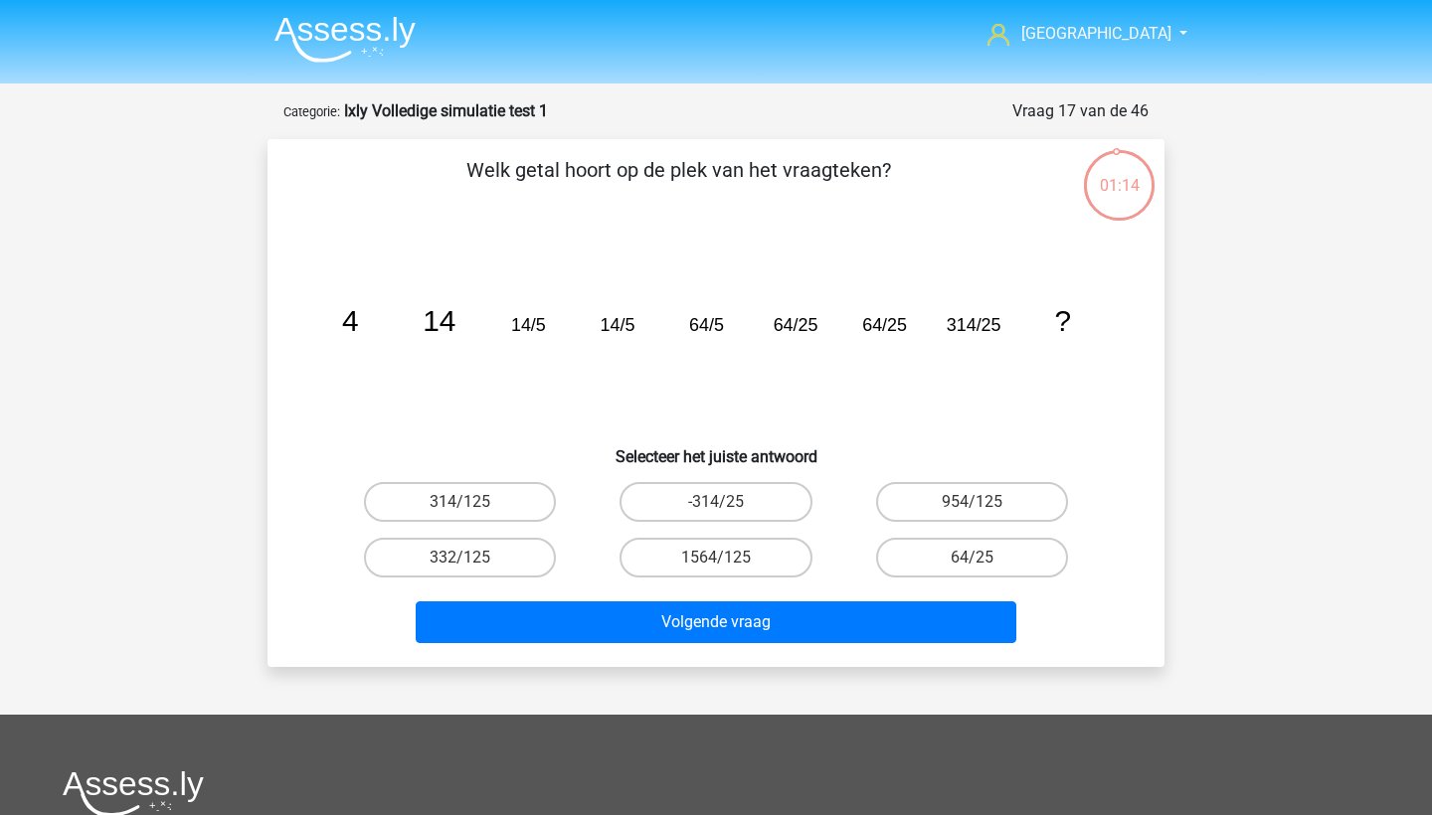
scroll to position [39, 0]
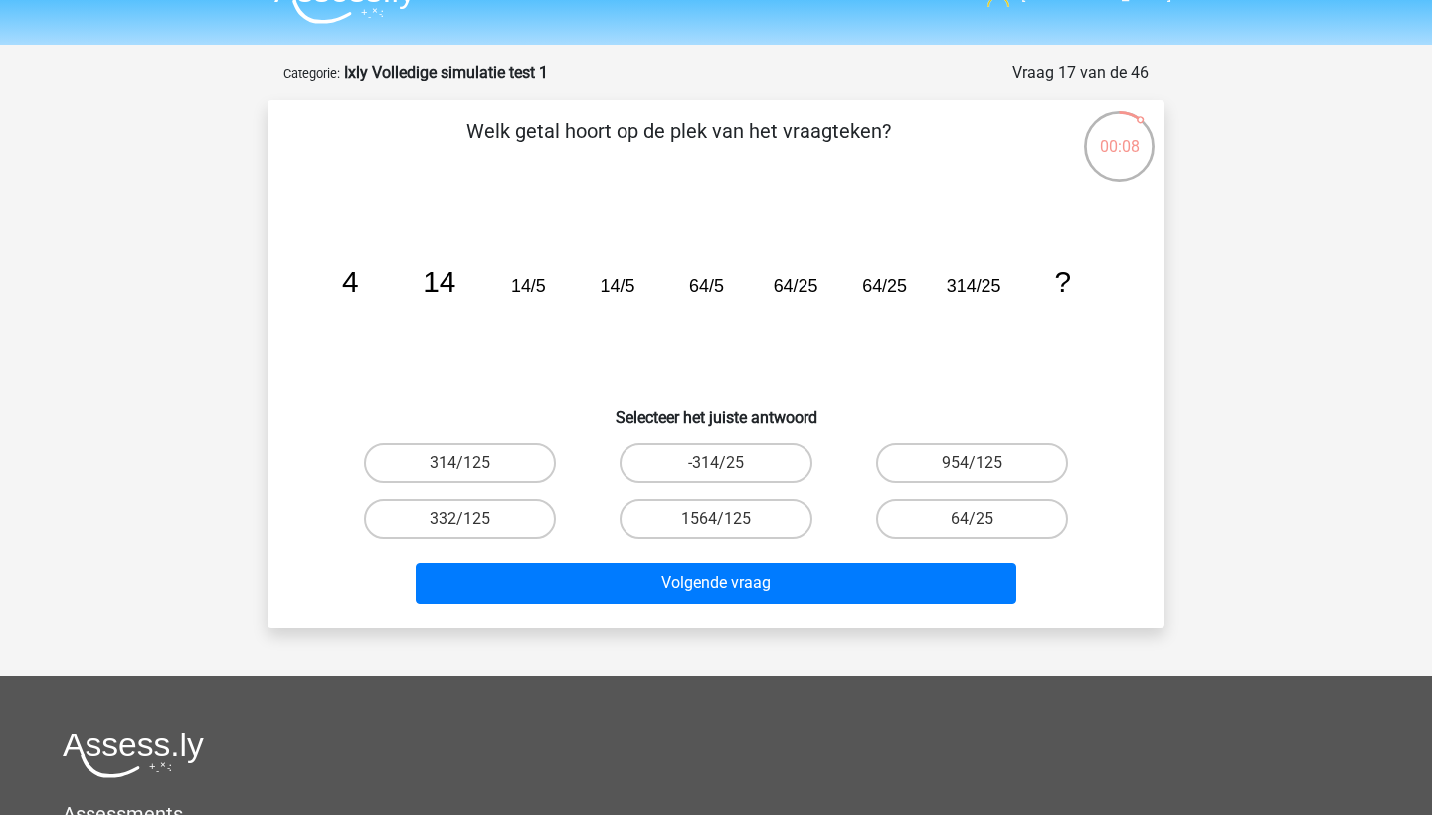
click at [980, 468] on input "954/125" at bounding box center [978, 469] width 13 height 13
radio input "true"
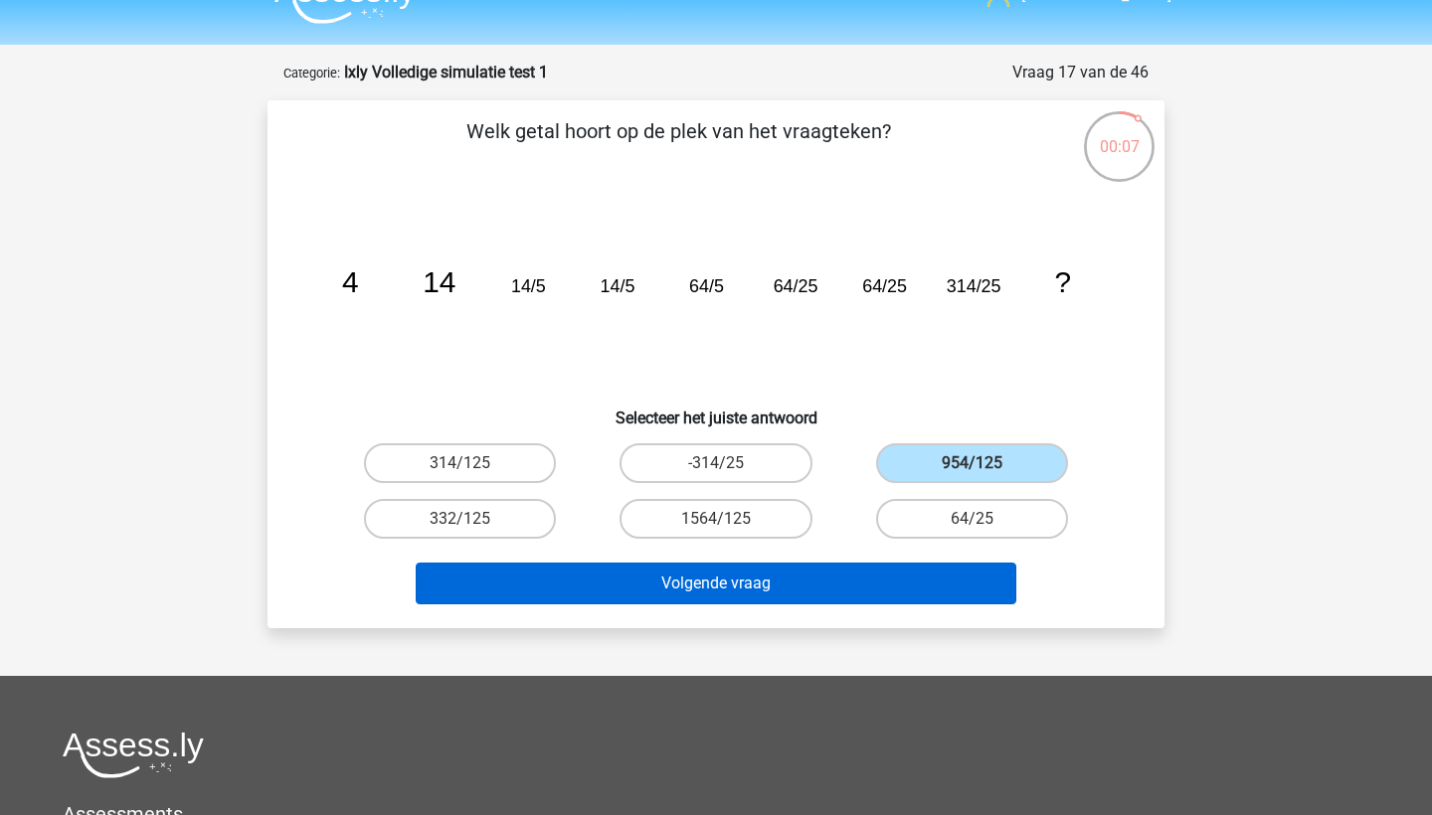
click at [926, 592] on button "Volgende vraag" at bounding box center [717, 584] width 602 height 42
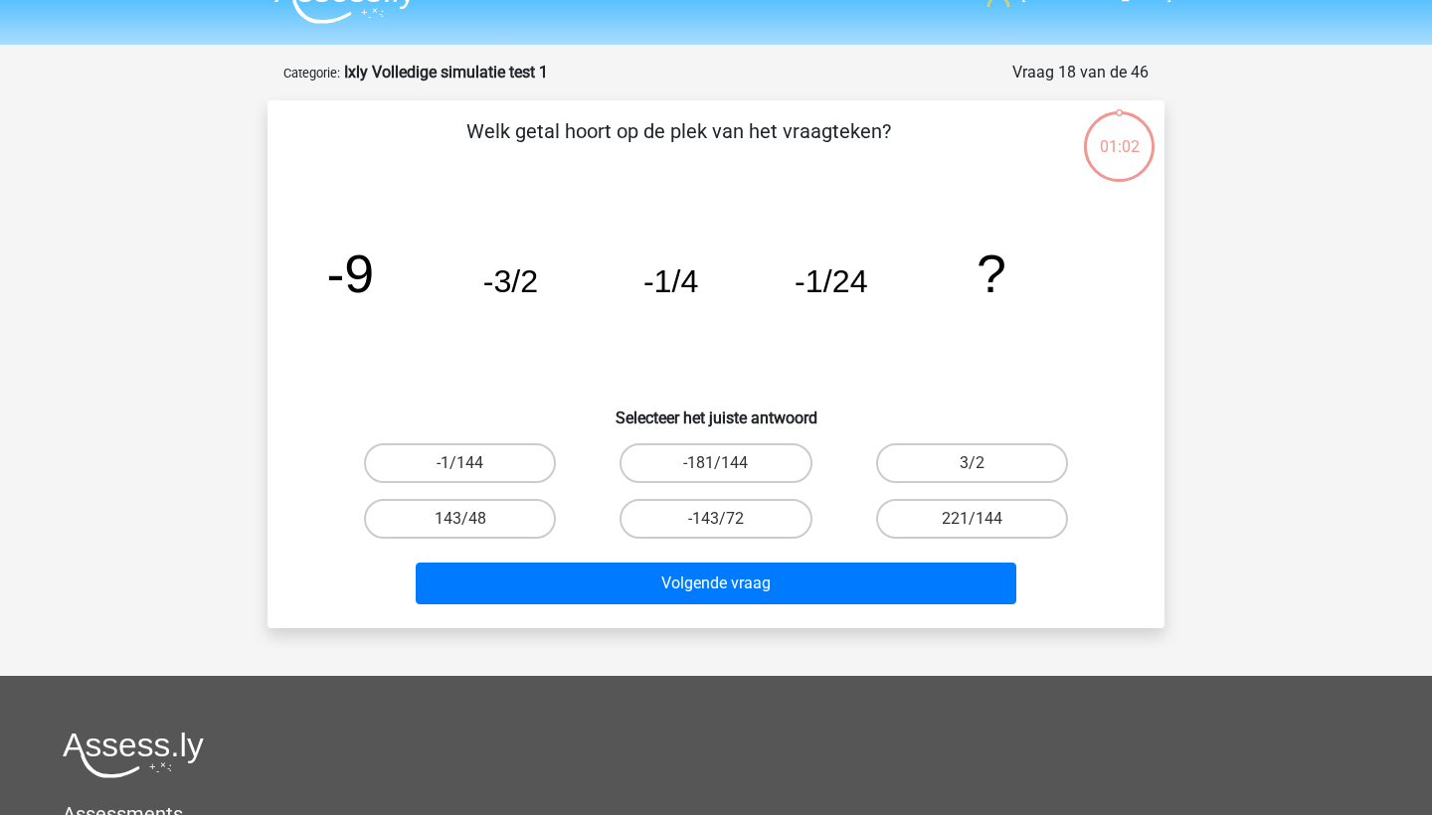
scroll to position [99, 0]
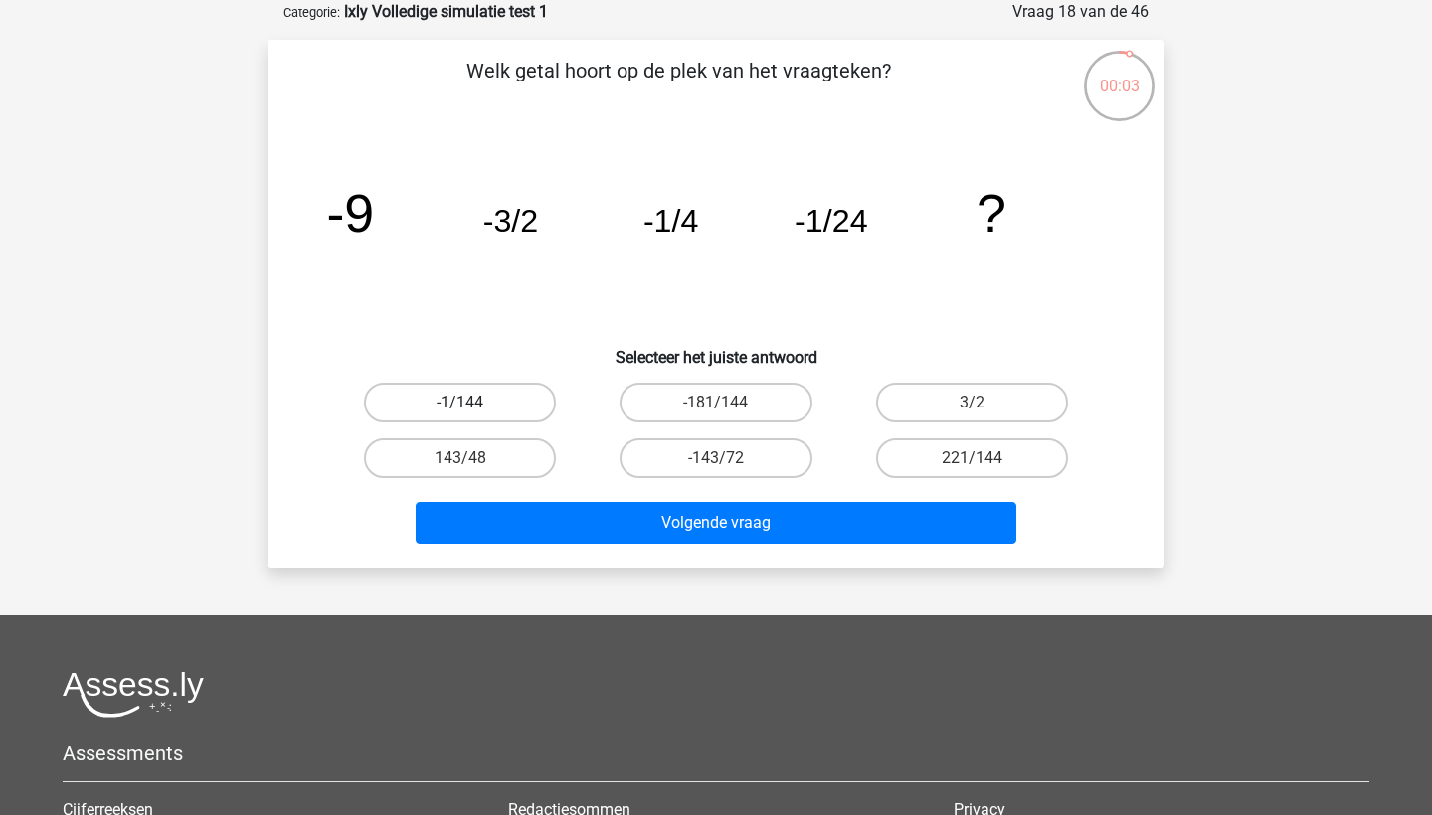
click at [525, 397] on label "-1/144" at bounding box center [460, 403] width 192 height 40
click at [473, 403] on input "-1/144" at bounding box center [466, 409] width 13 height 13
radio input "true"
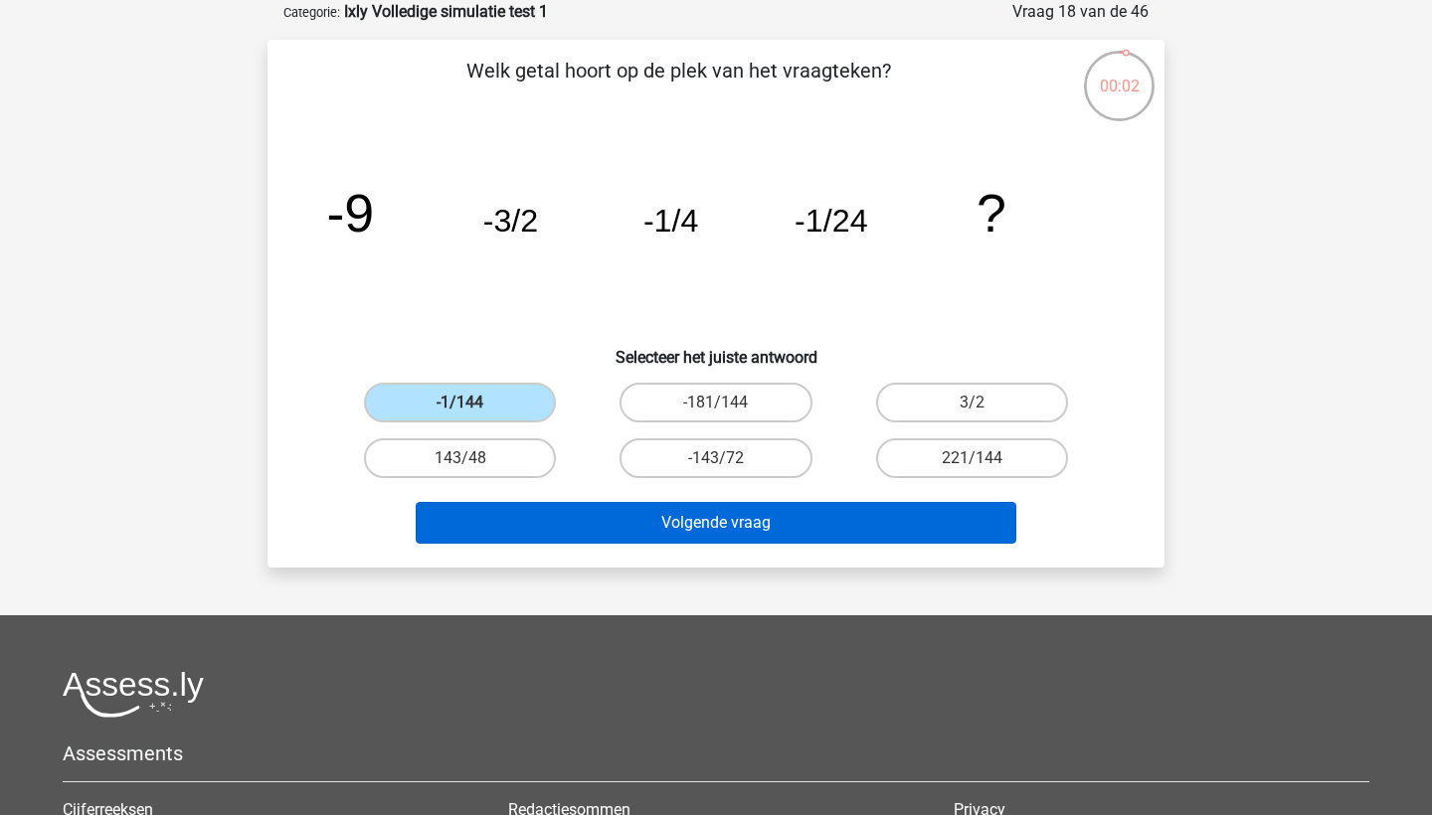
click at [621, 524] on button "Volgende vraag" at bounding box center [717, 523] width 602 height 42
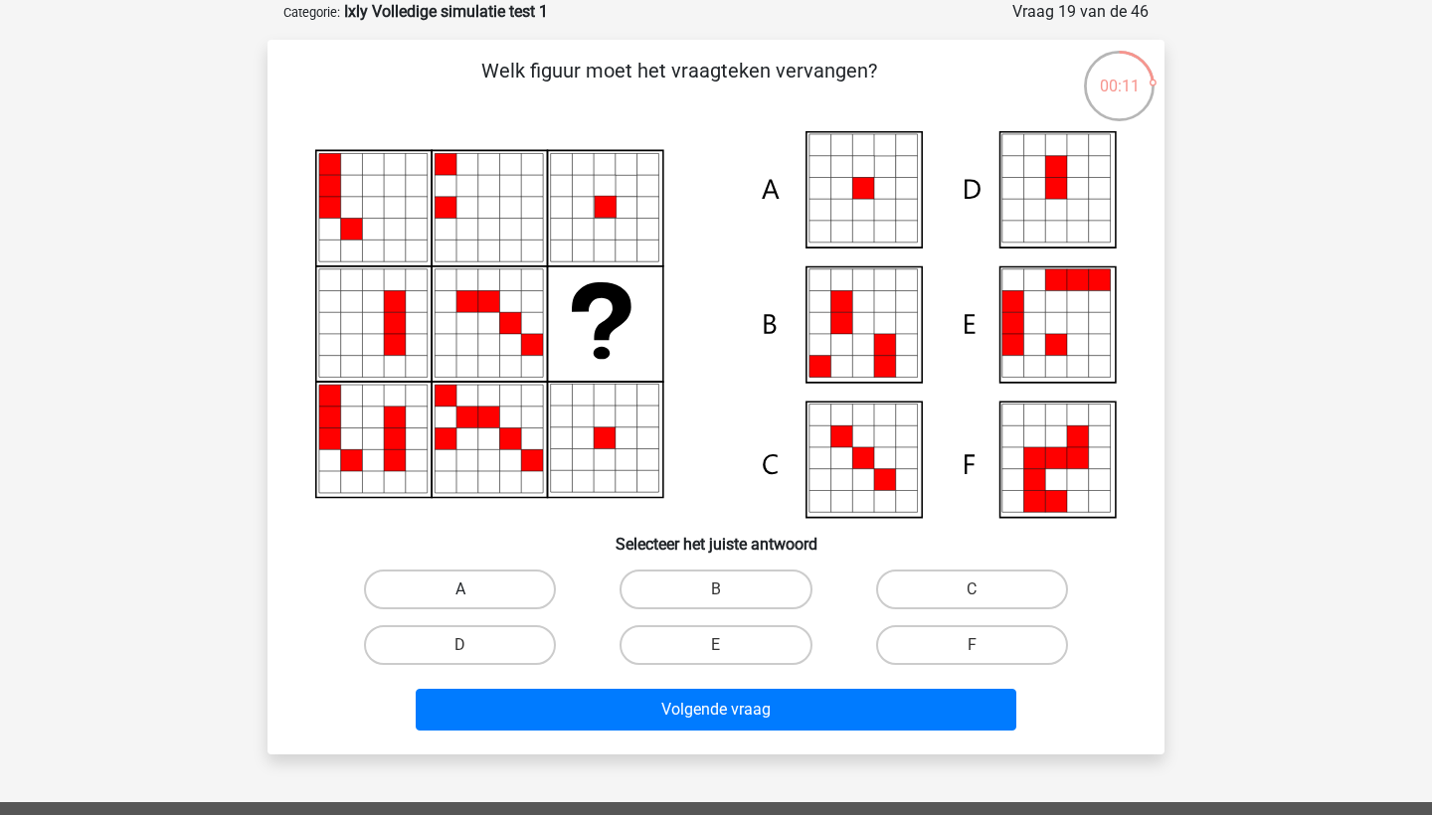
click at [481, 593] on label "A" at bounding box center [460, 590] width 192 height 40
click at [473, 593] on input "A" at bounding box center [466, 596] width 13 height 13
radio input "true"
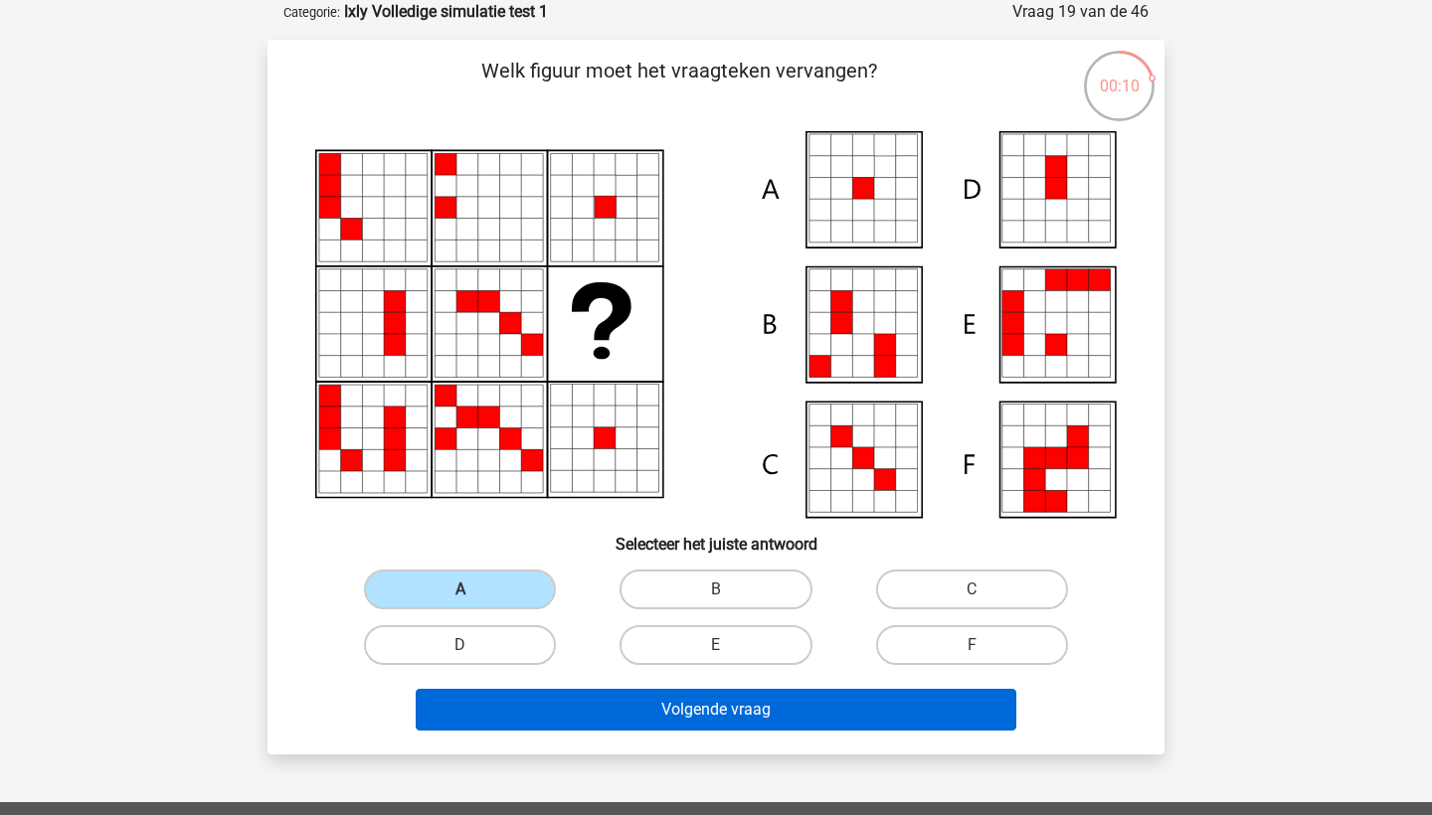
click at [571, 697] on button "Volgende vraag" at bounding box center [717, 710] width 602 height 42
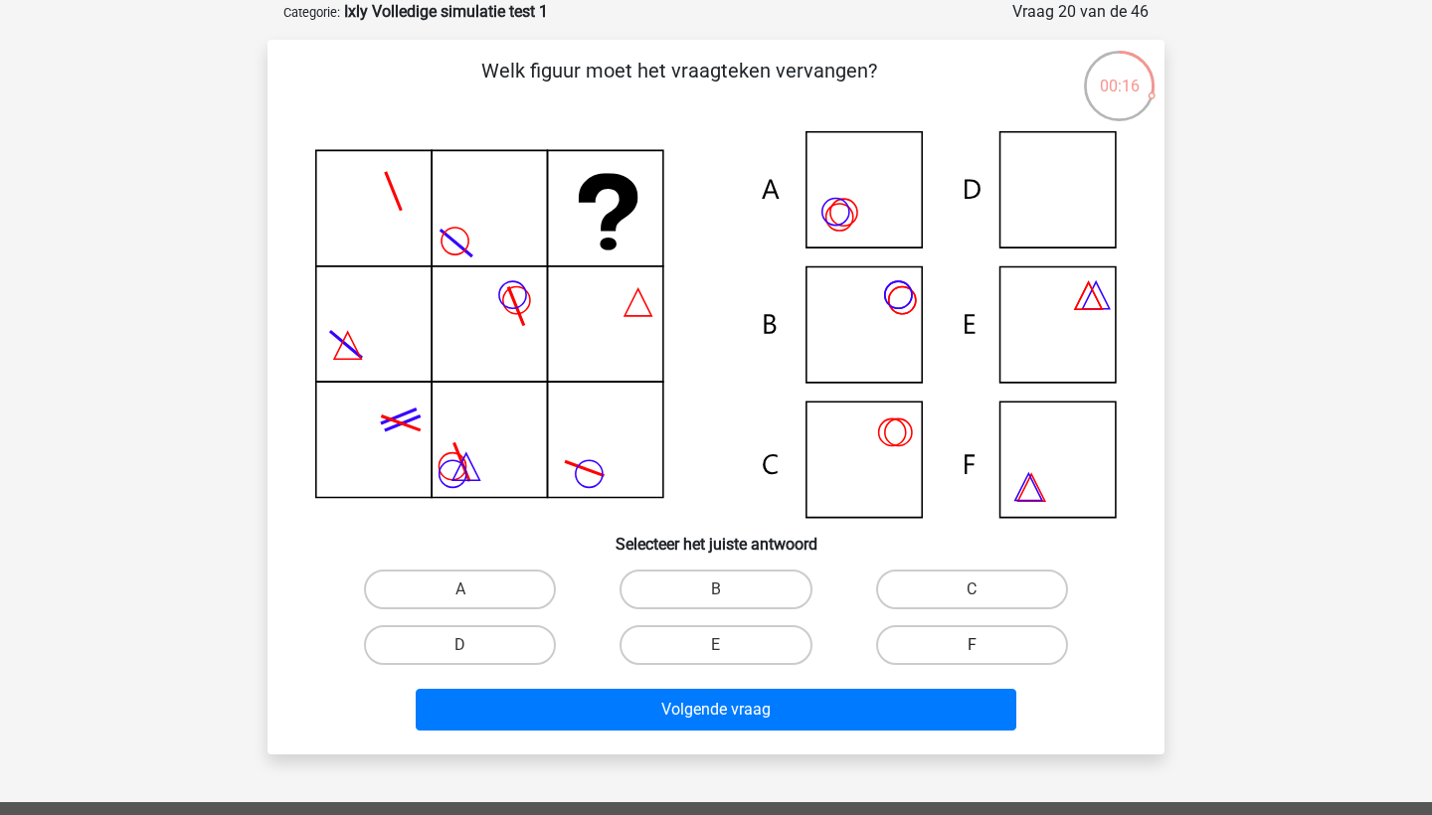
click at [940, 640] on label "F" at bounding box center [972, 646] width 192 height 40
click at [972, 645] on input "F" at bounding box center [978, 651] width 13 height 13
radio input "true"
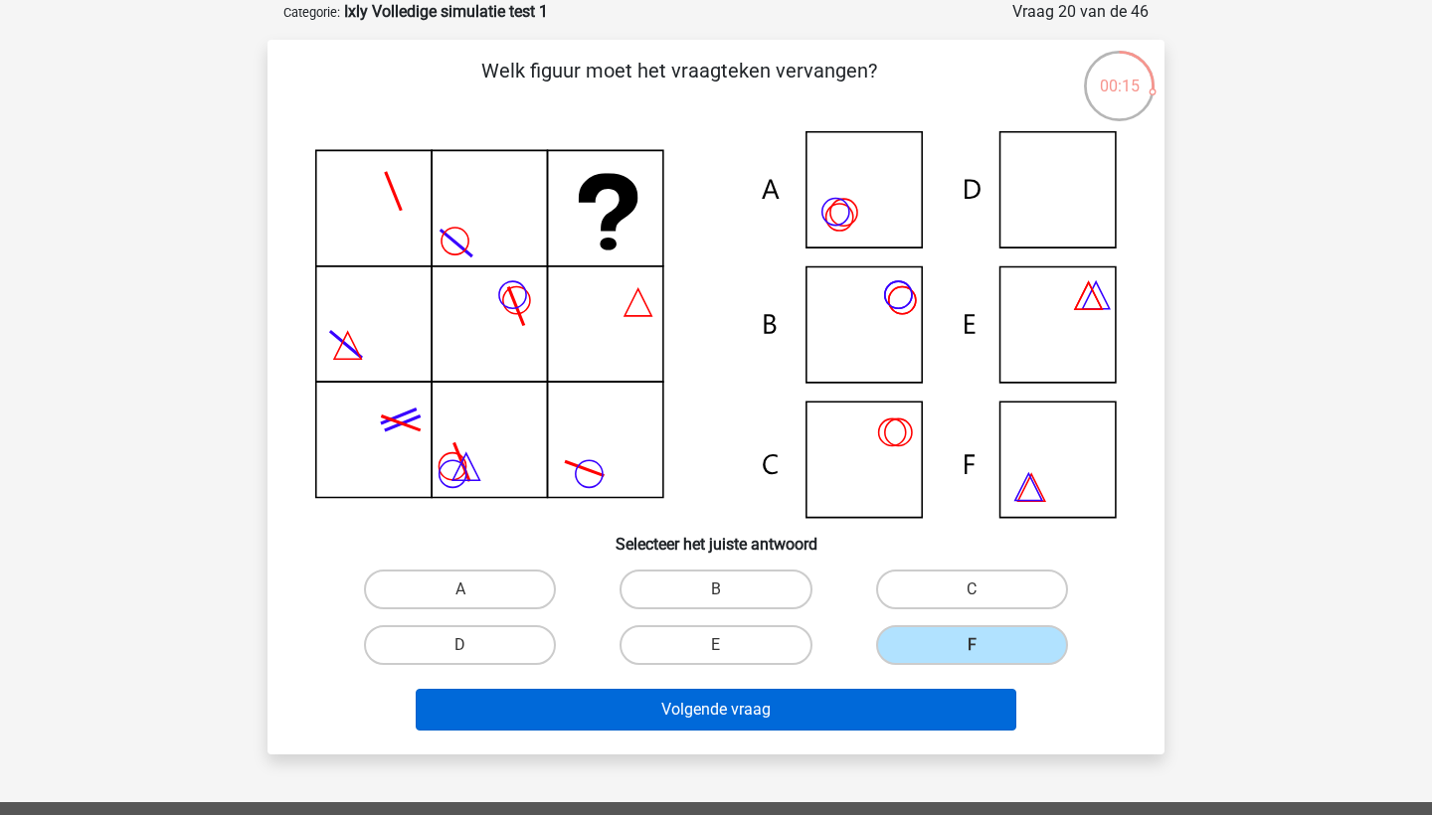
click at [917, 704] on button "Volgende vraag" at bounding box center [717, 710] width 602 height 42
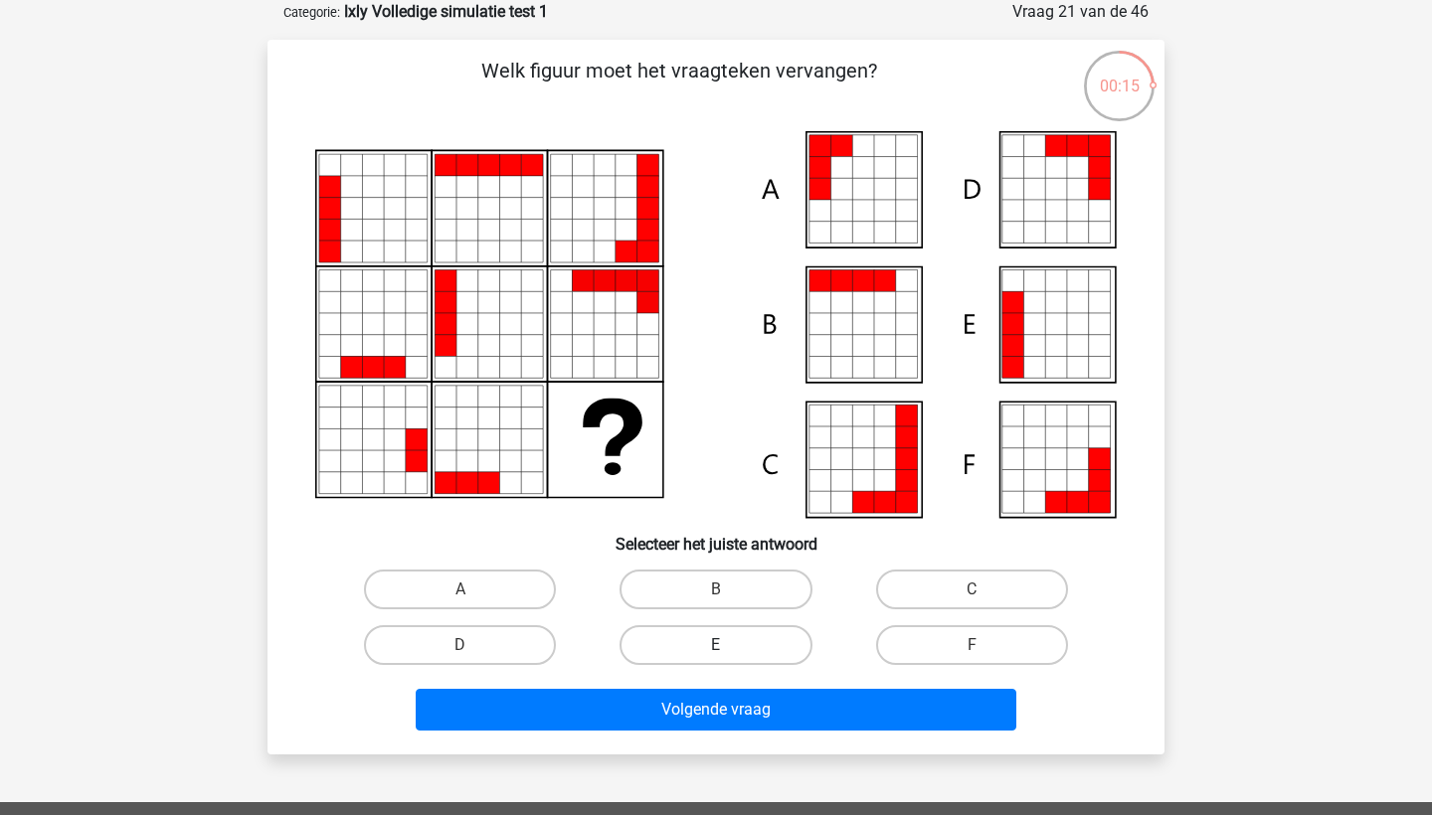
click at [717, 640] on label "E" at bounding box center [716, 646] width 192 height 40
click at [717, 645] on input "E" at bounding box center [722, 651] width 13 height 13
radio input "true"
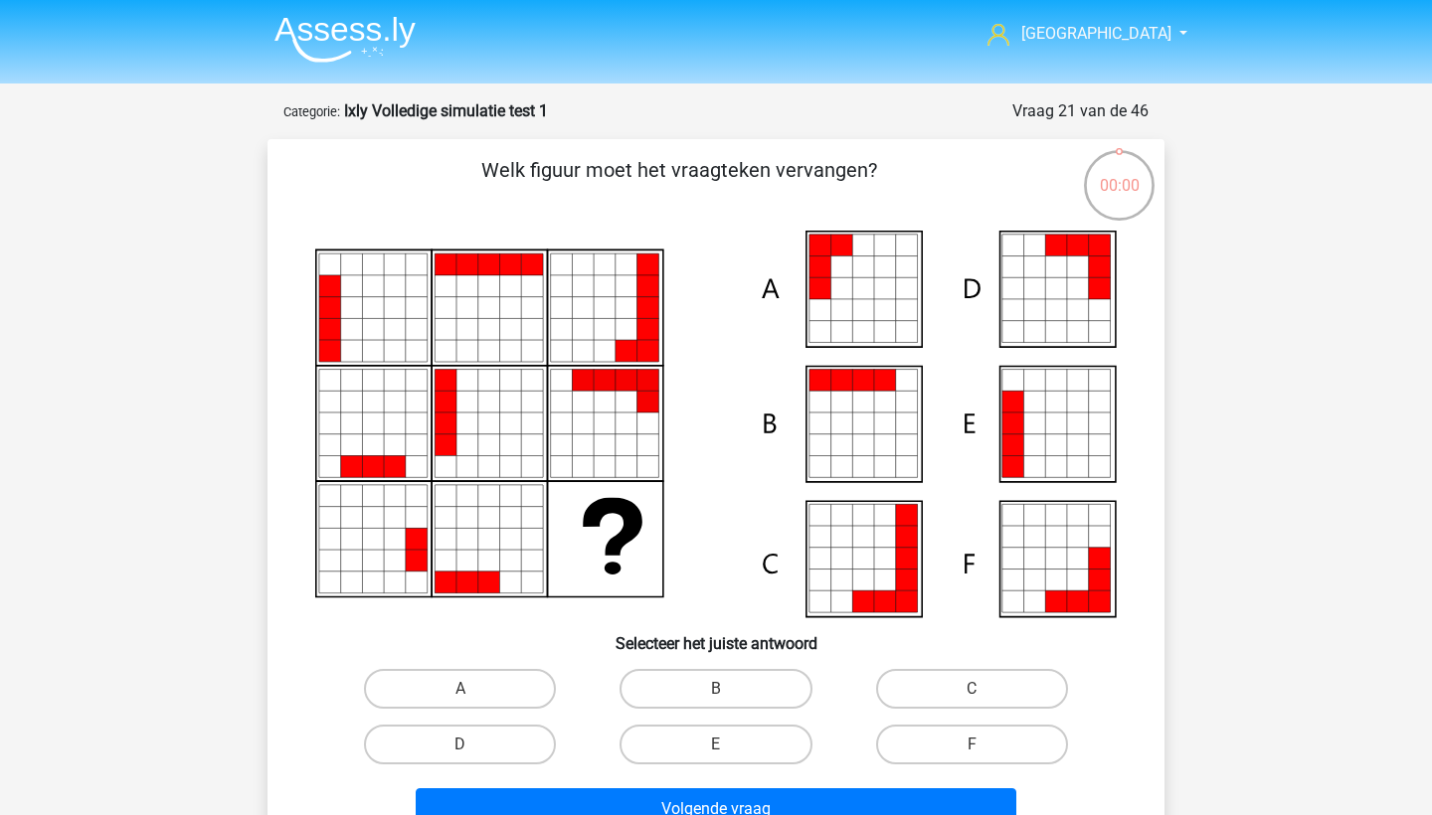
scroll to position [99, 0]
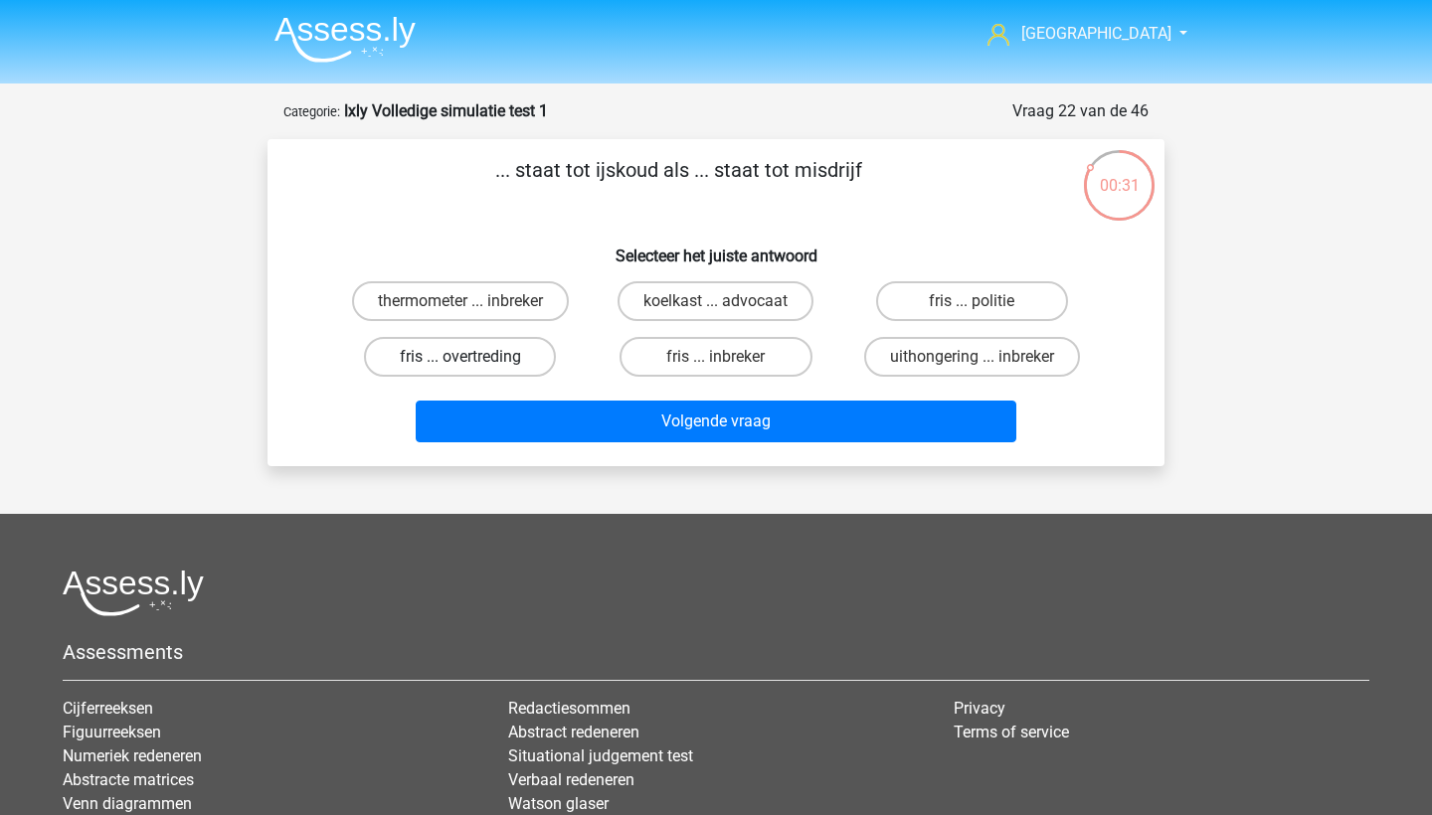
click at [520, 352] on label "fris ... overtreding" at bounding box center [460, 357] width 192 height 40
click at [473, 357] on input "fris ... overtreding" at bounding box center [466, 363] width 13 height 13
radio input "true"
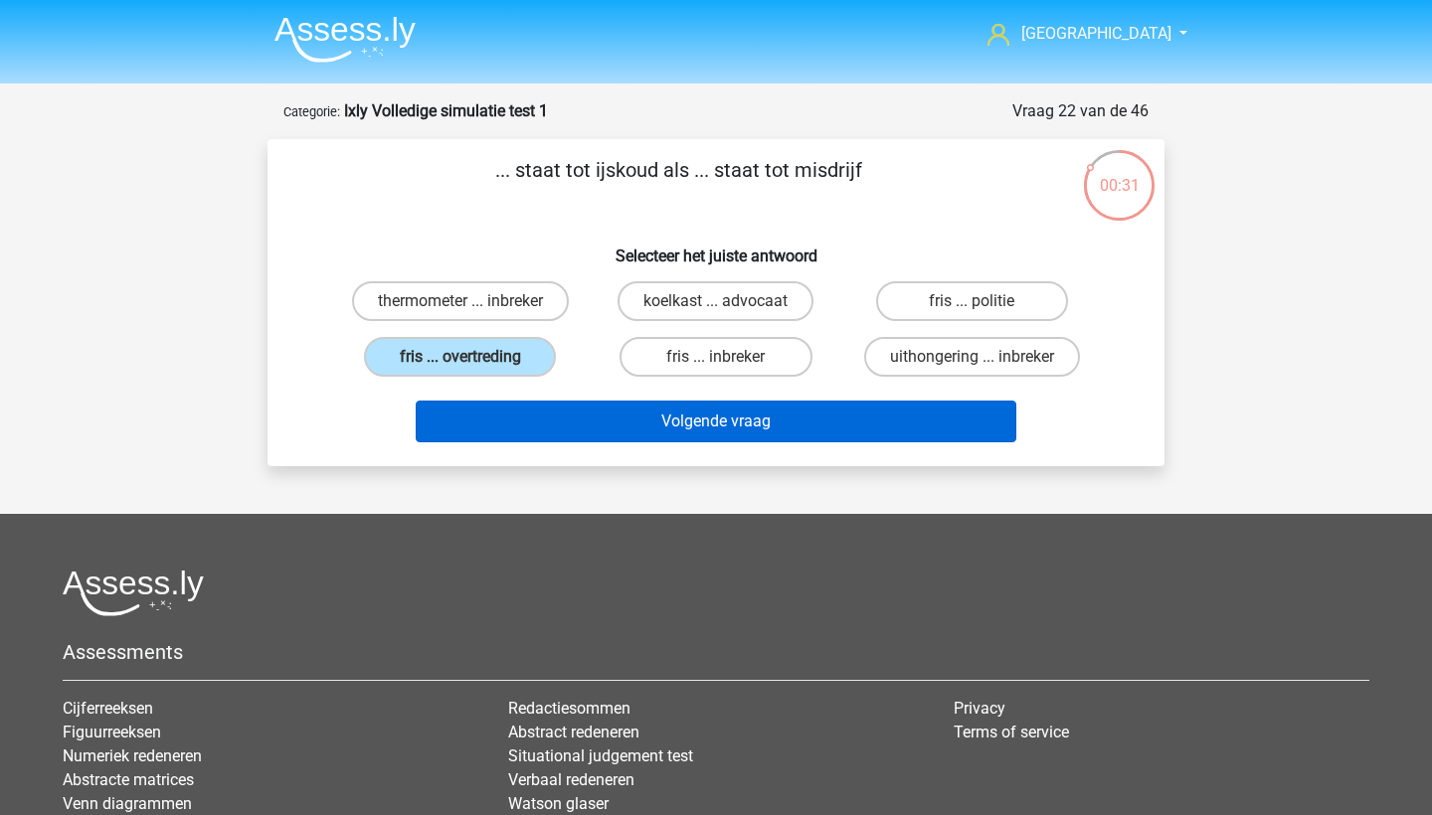
click at [567, 407] on button "Volgende vraag" at bounding box center [717, 422] width 602 height 42
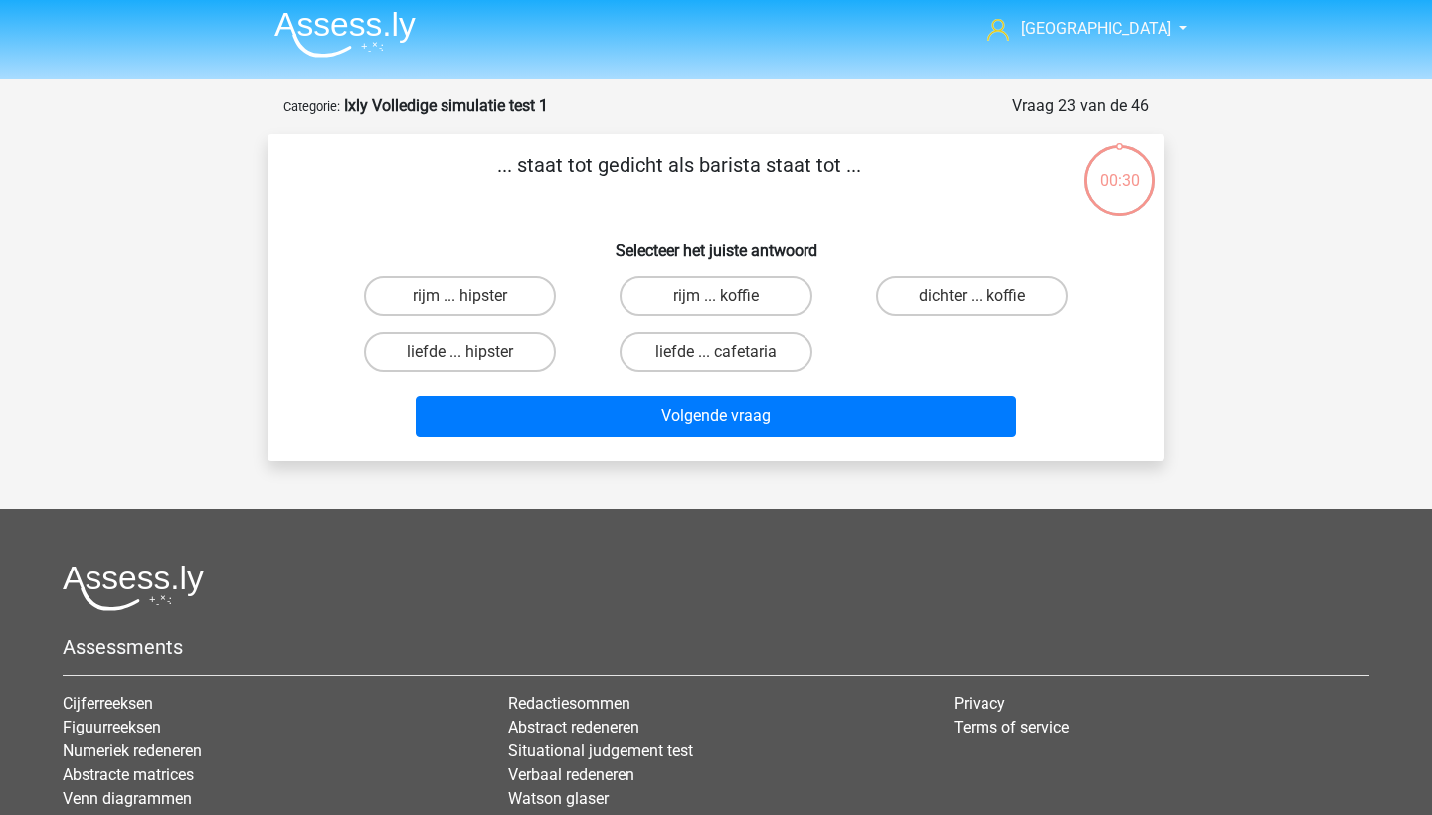
scroll to position [3, 0]
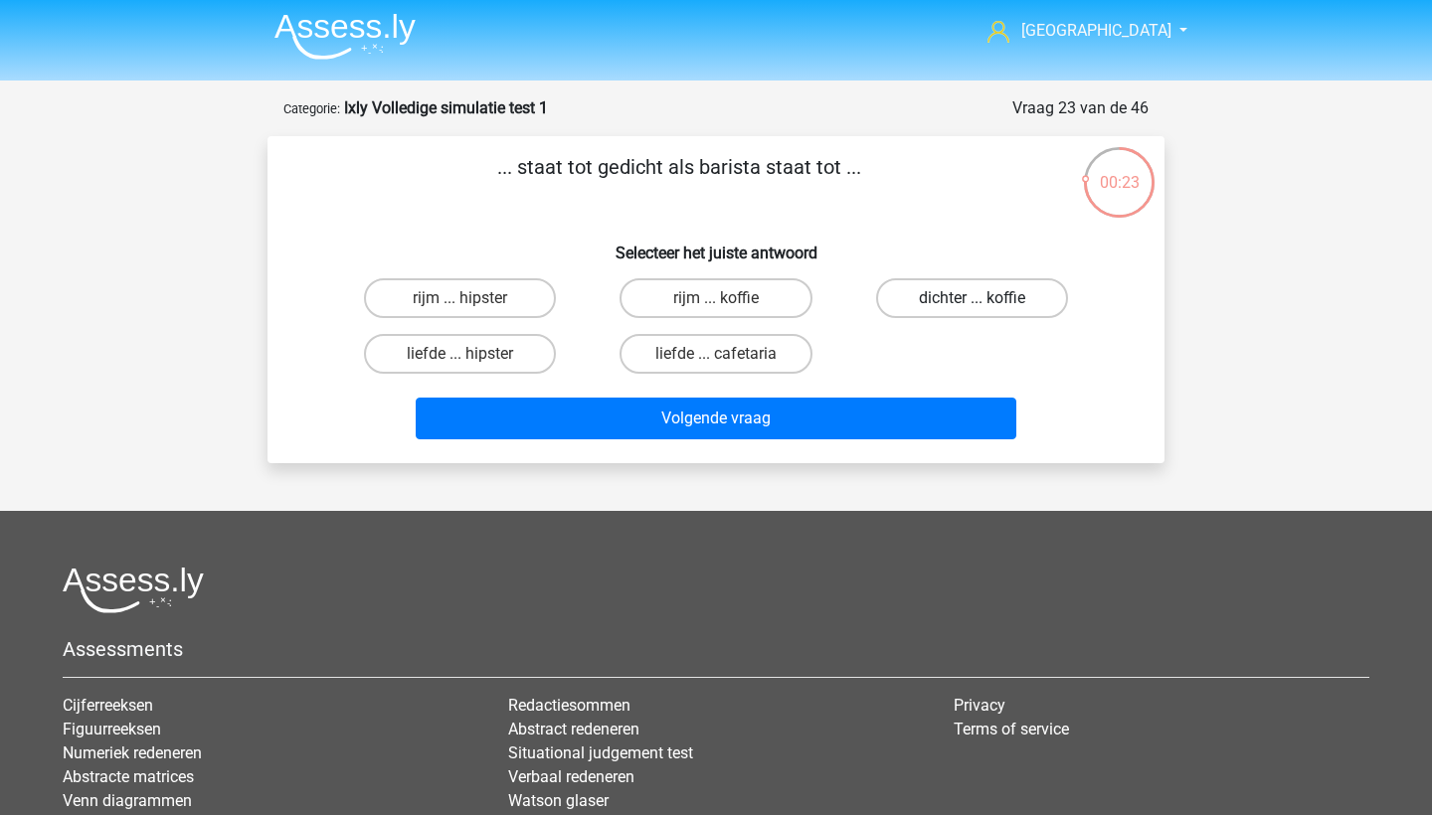
click at [1004, 296] on label "dichter ... koffie" at bounding box center [972, 298] width 192 height 40
click at [985, 298] on input "dichter ... koffie" at bounding box center [978, 304] width 13 height 13
radio input "true"
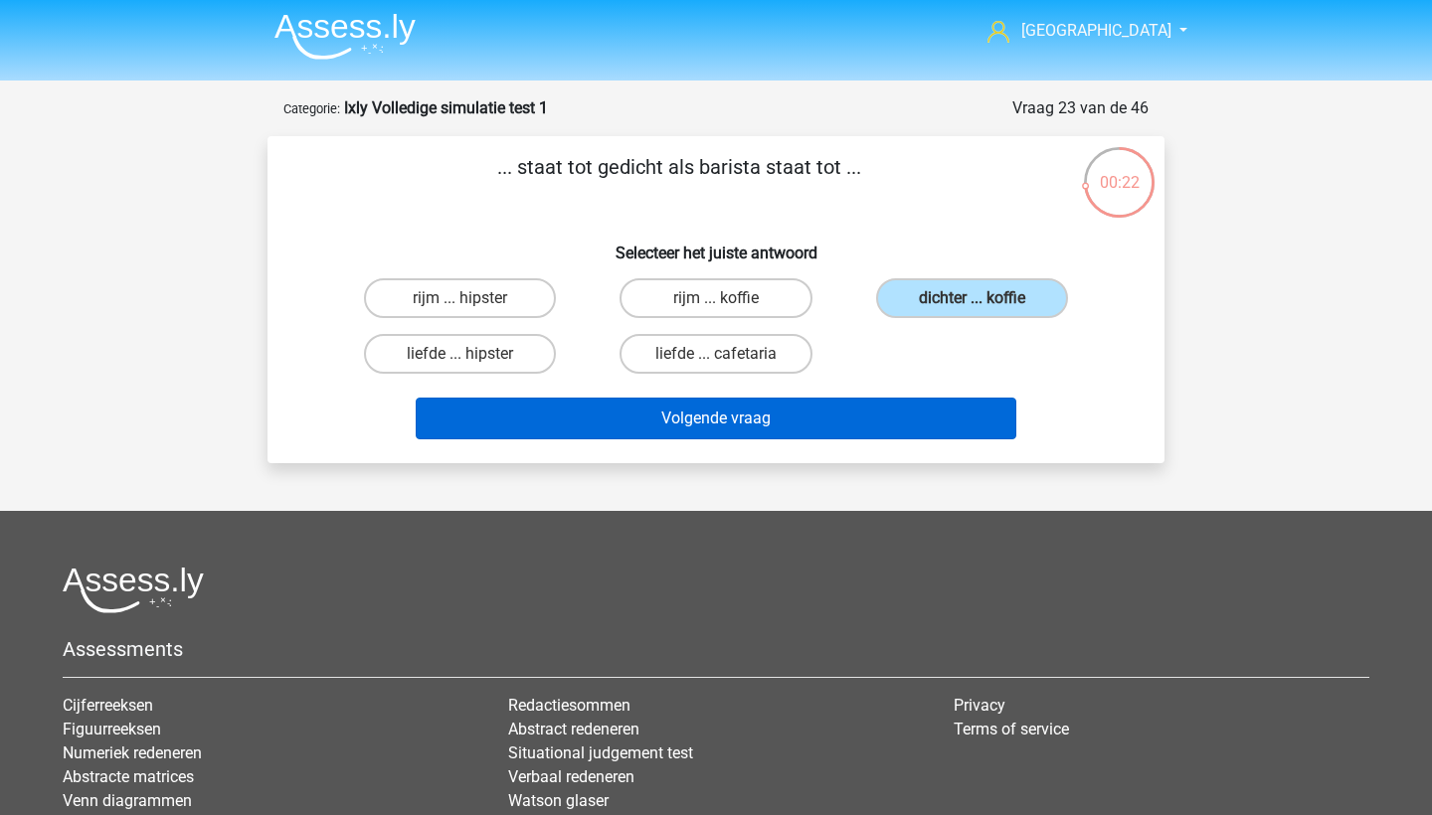
click at [902, 436] on button "Volgende vraag" at bounding box center [717, 419] width 602 height 42
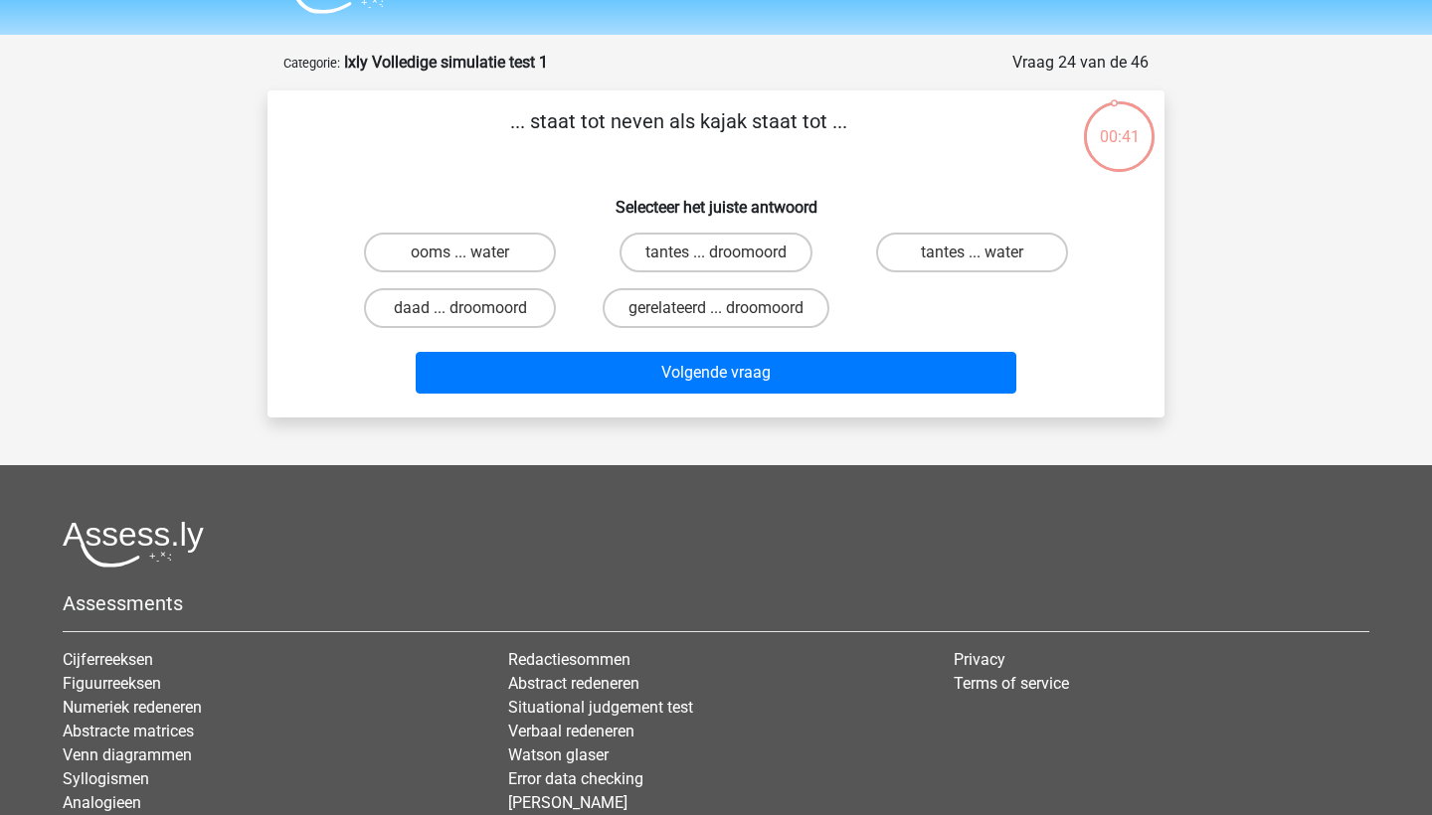
scroll to position [46, 0]
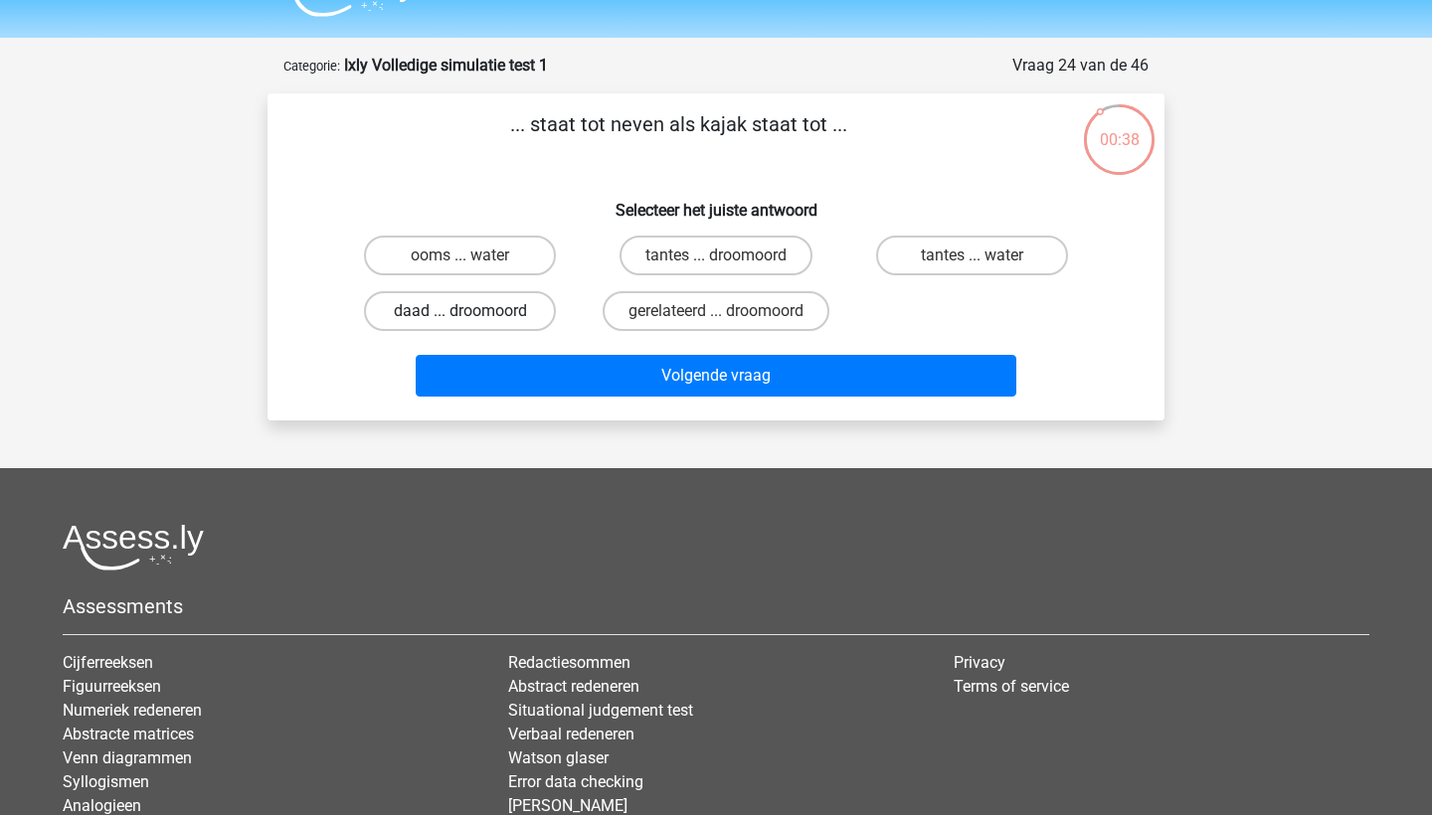
click at [538, 317] on label "daad ... droomoord" at bounding box center [460, 311] width 192 height 40
click at [473, 317] on input "daad ... droomoord" at bounding box center [466, 317] width 13 height 13
radio input "true"
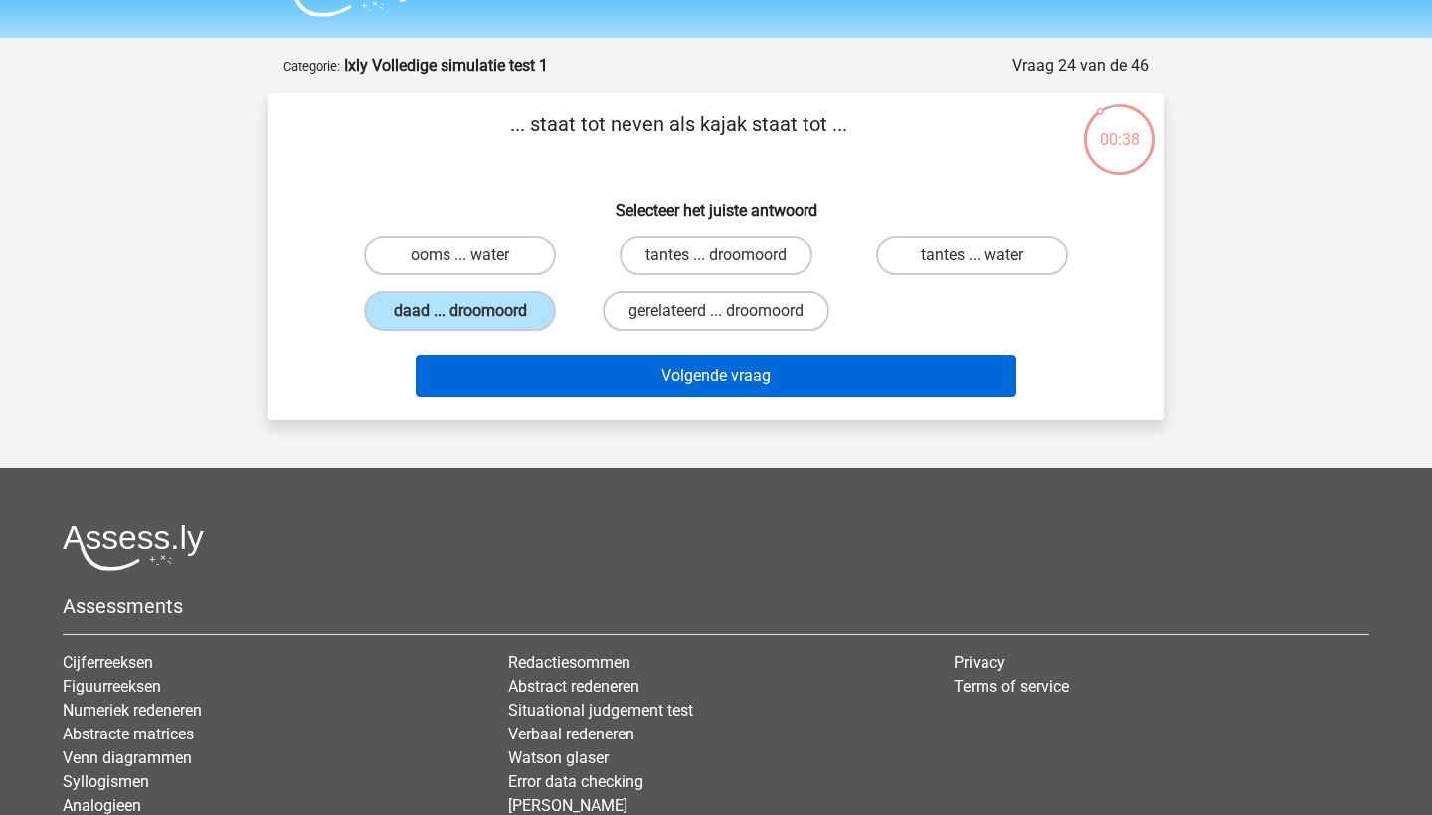
click at [609, 384] on button "Volgende vraag" at bounding box center [717, 376] width 602 height 42
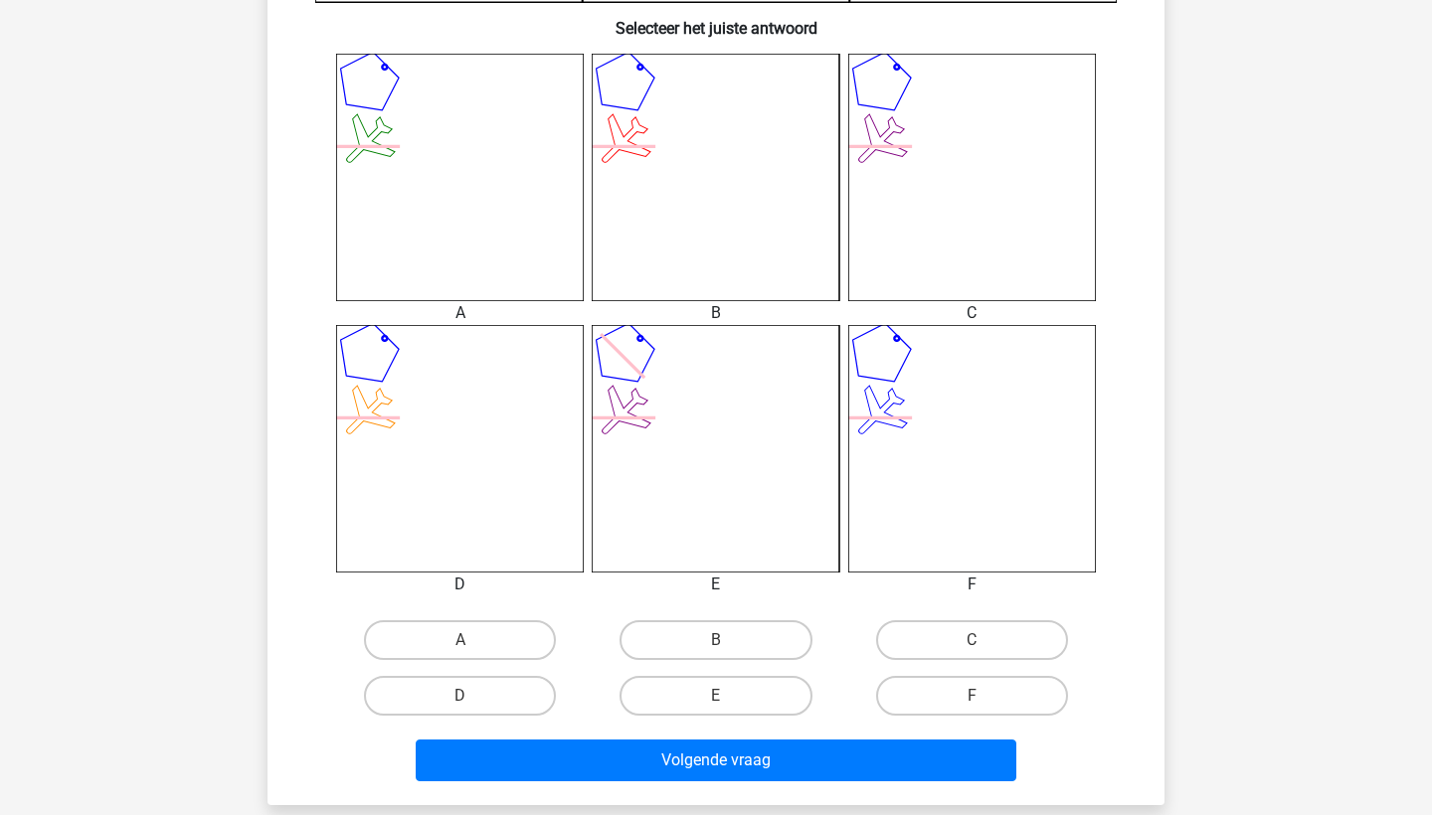
scroll to position [765, 0]
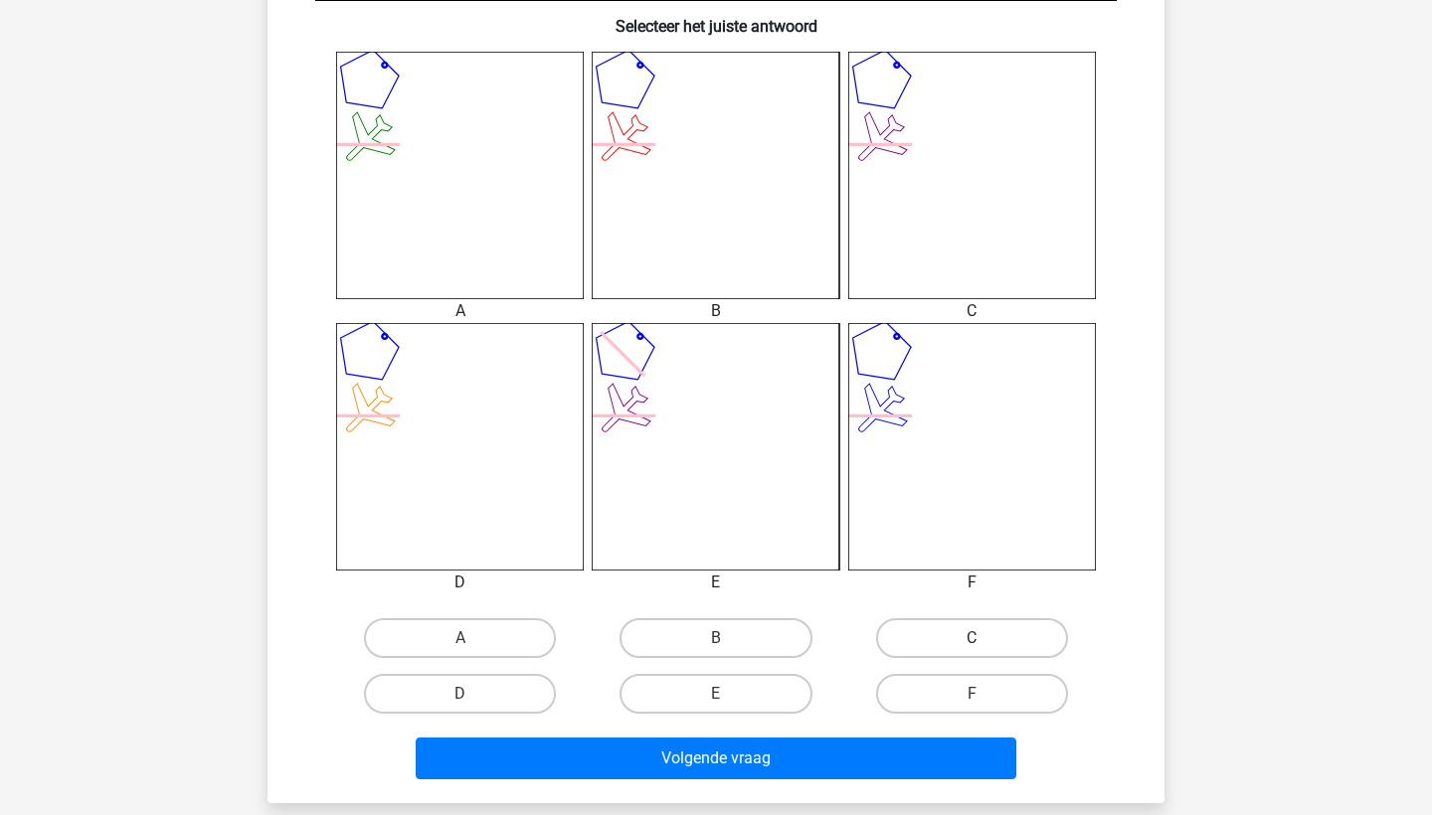
click at [937, 644] on label "C" at bounding box center [972, 639] width 192 height 40
click at [972, 644] on input "C" at bounding box center [978, 644] width 13 height 13
radio input "true"
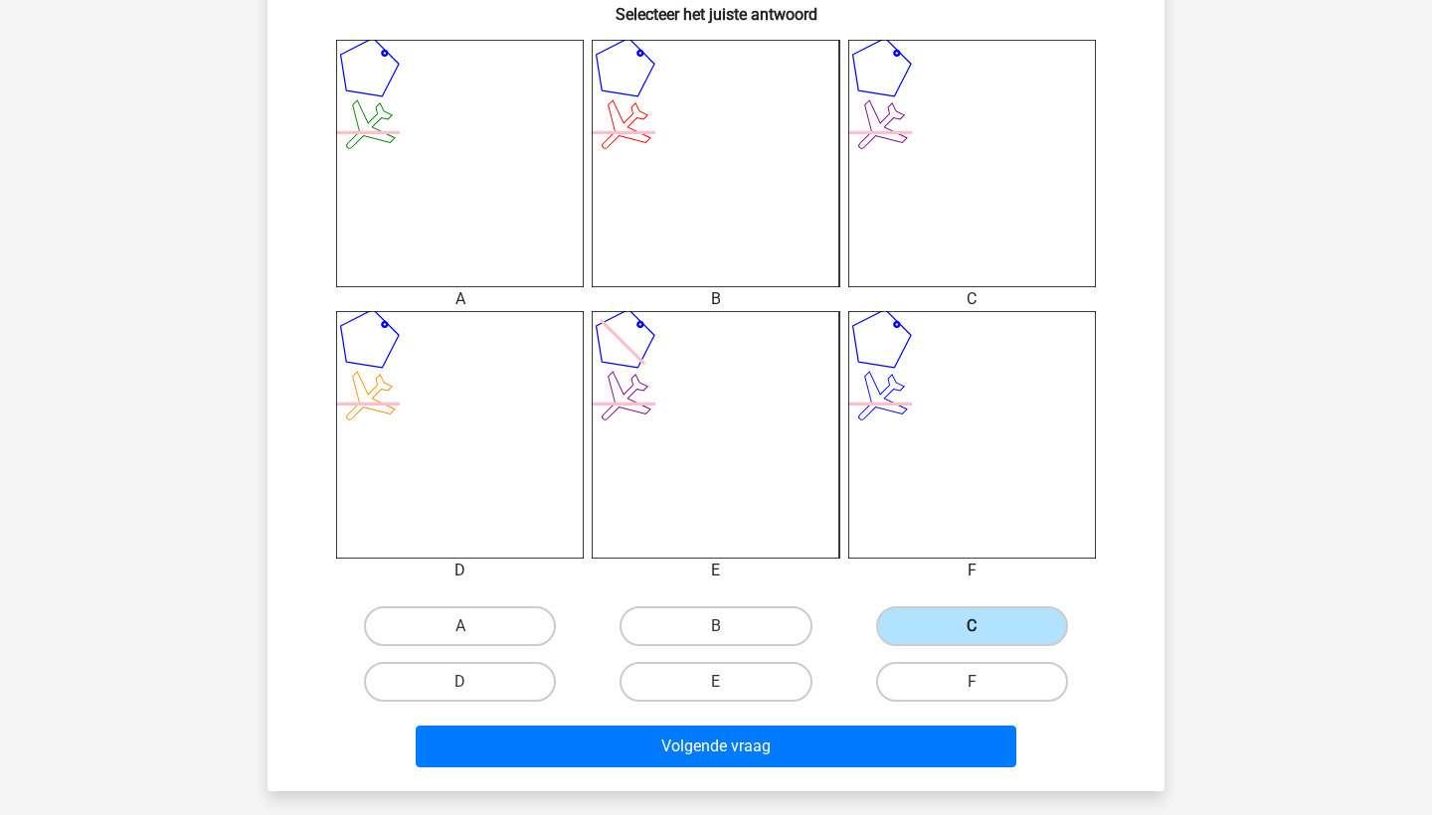
scroll to position [781, 0]
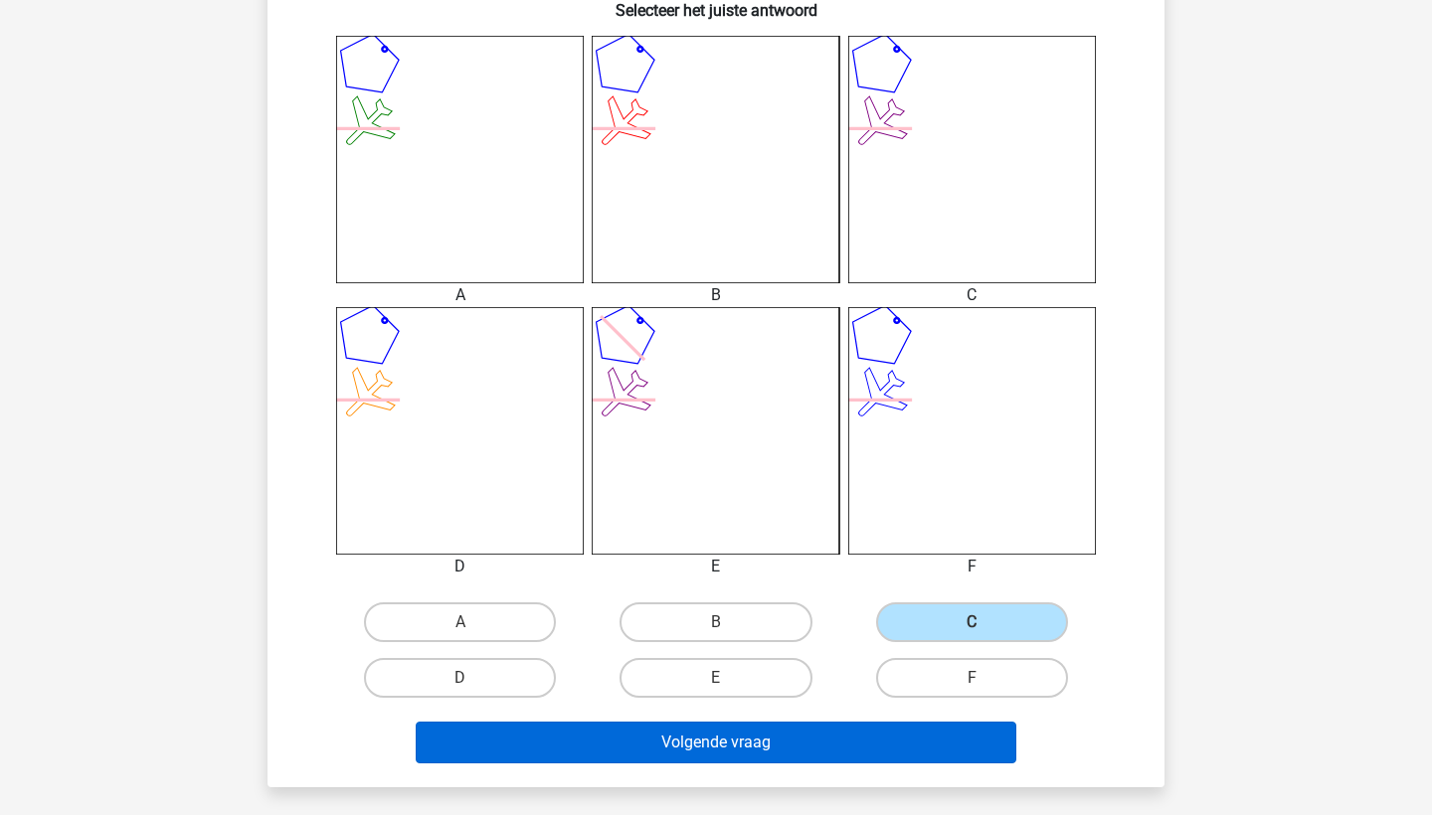
click at [888, 732] on button "Volgende vraag" at bounding box center [717, 743] width 602 height 42
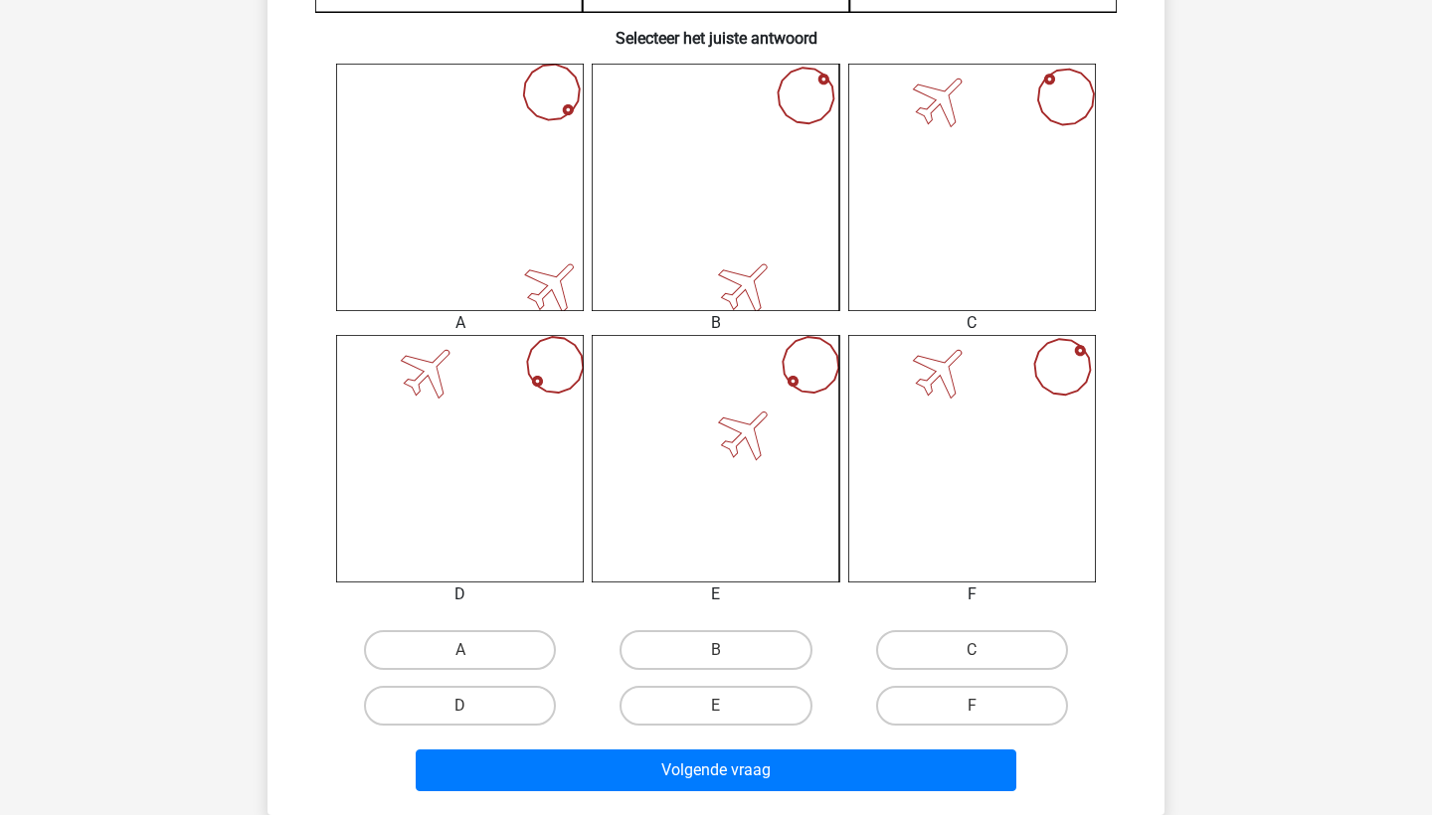
scroll to position [779, 0]
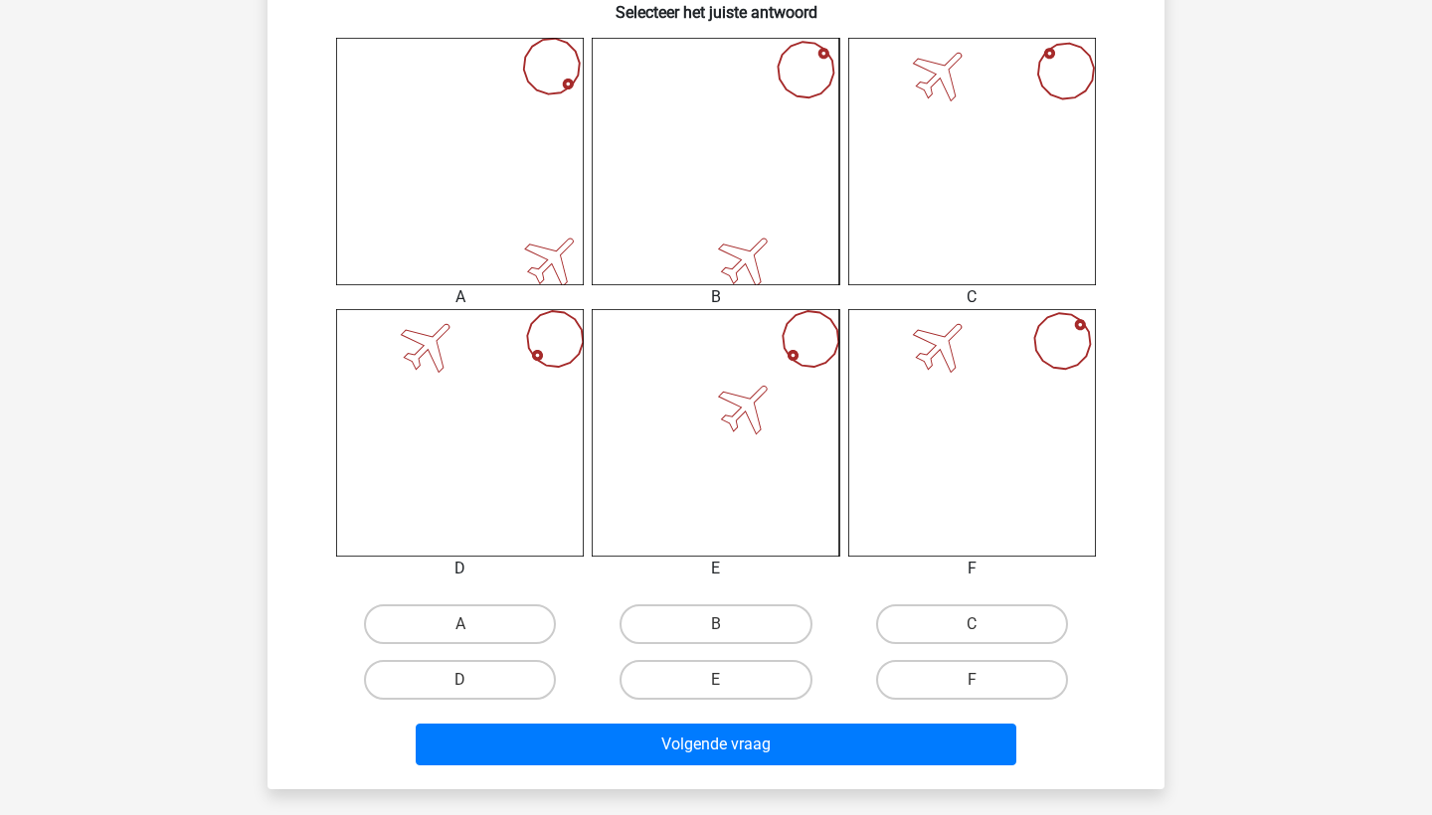
click at [984, 683] on input "F" at bounding box center [978, 686] width 13 height 13
radio input "true"
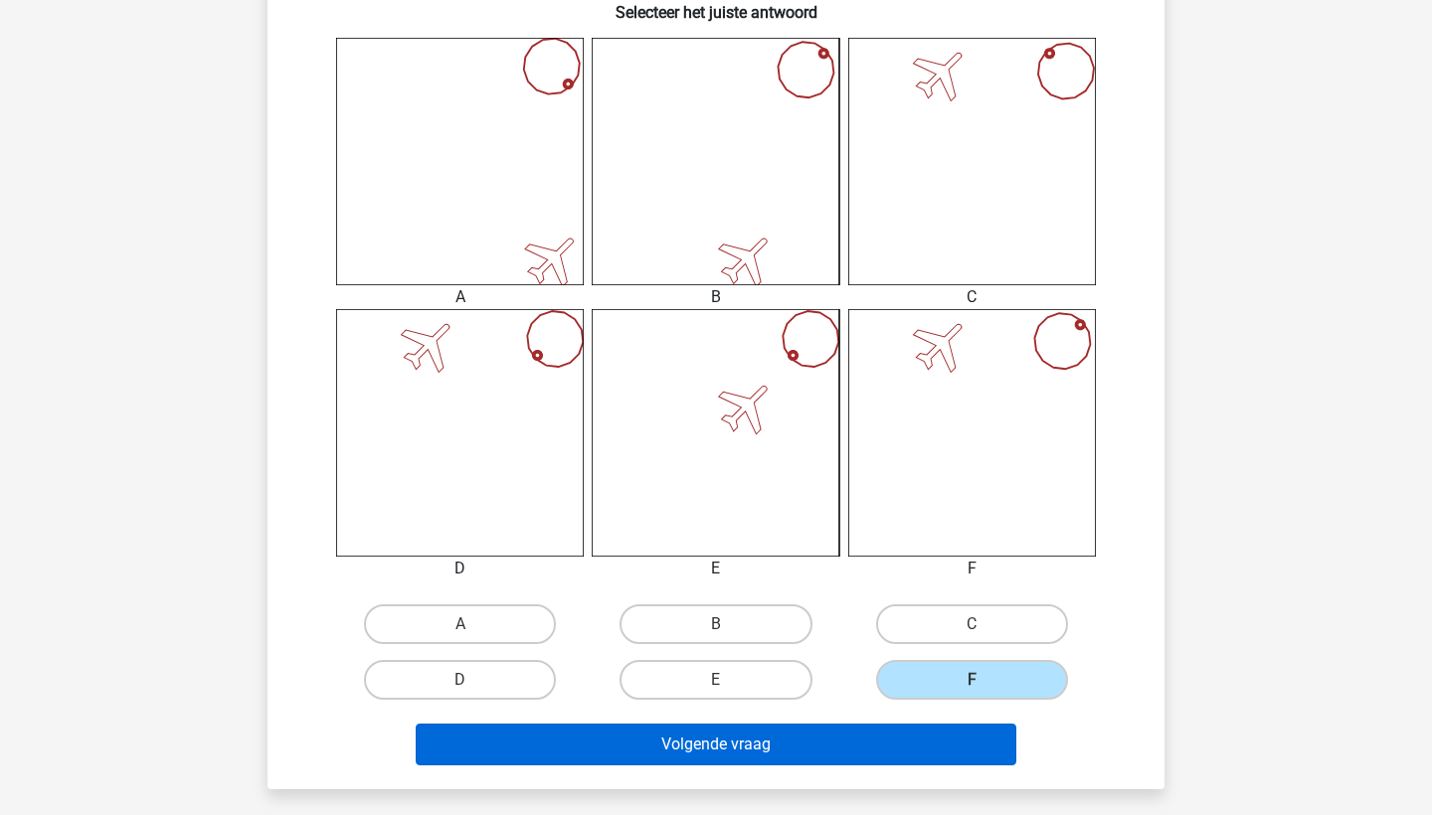
click at [952, 740] on button "Volgende vraag" at bounding box center [717, 745] width 602 height 42
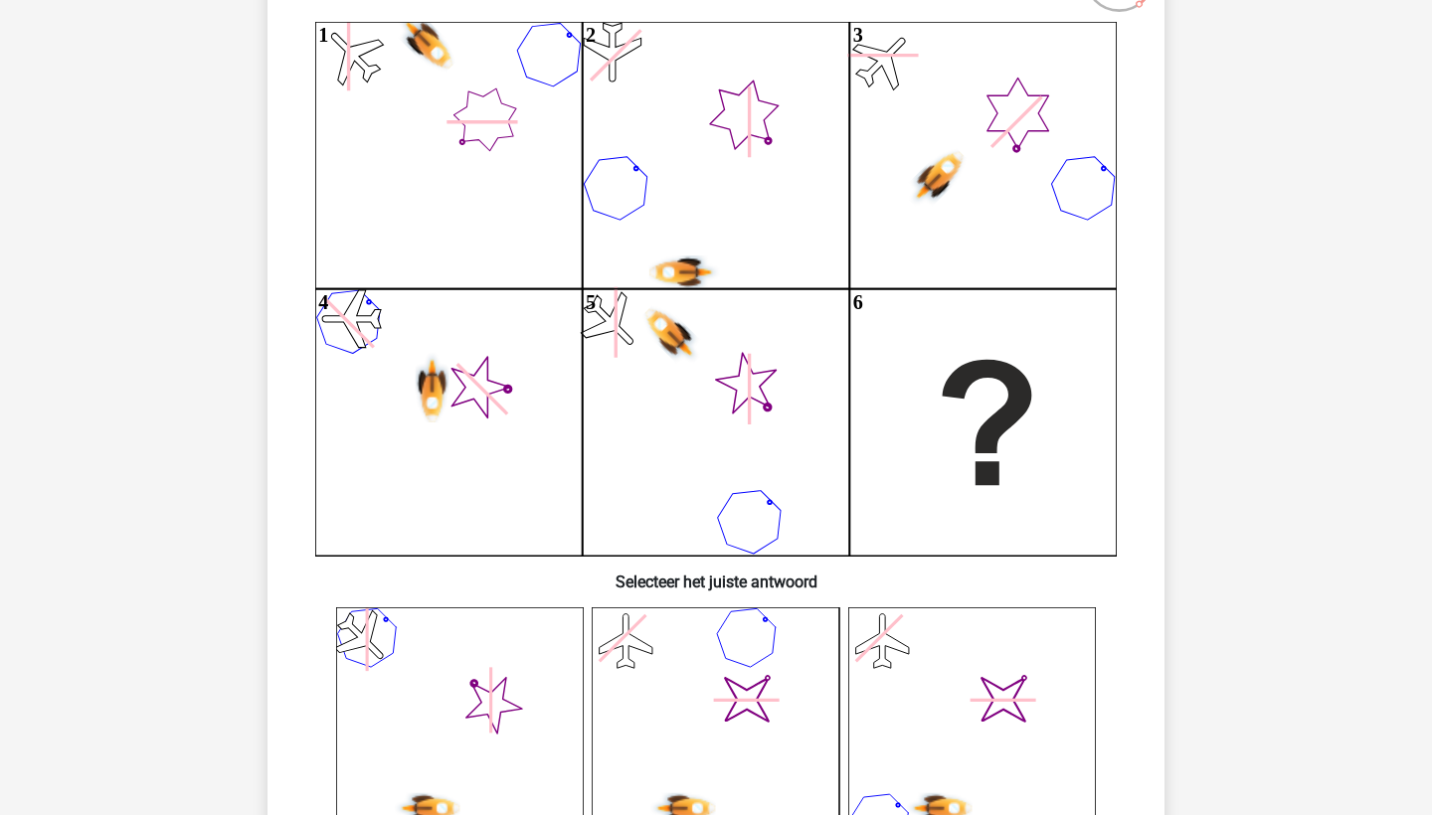
scroll to position [211, 0]
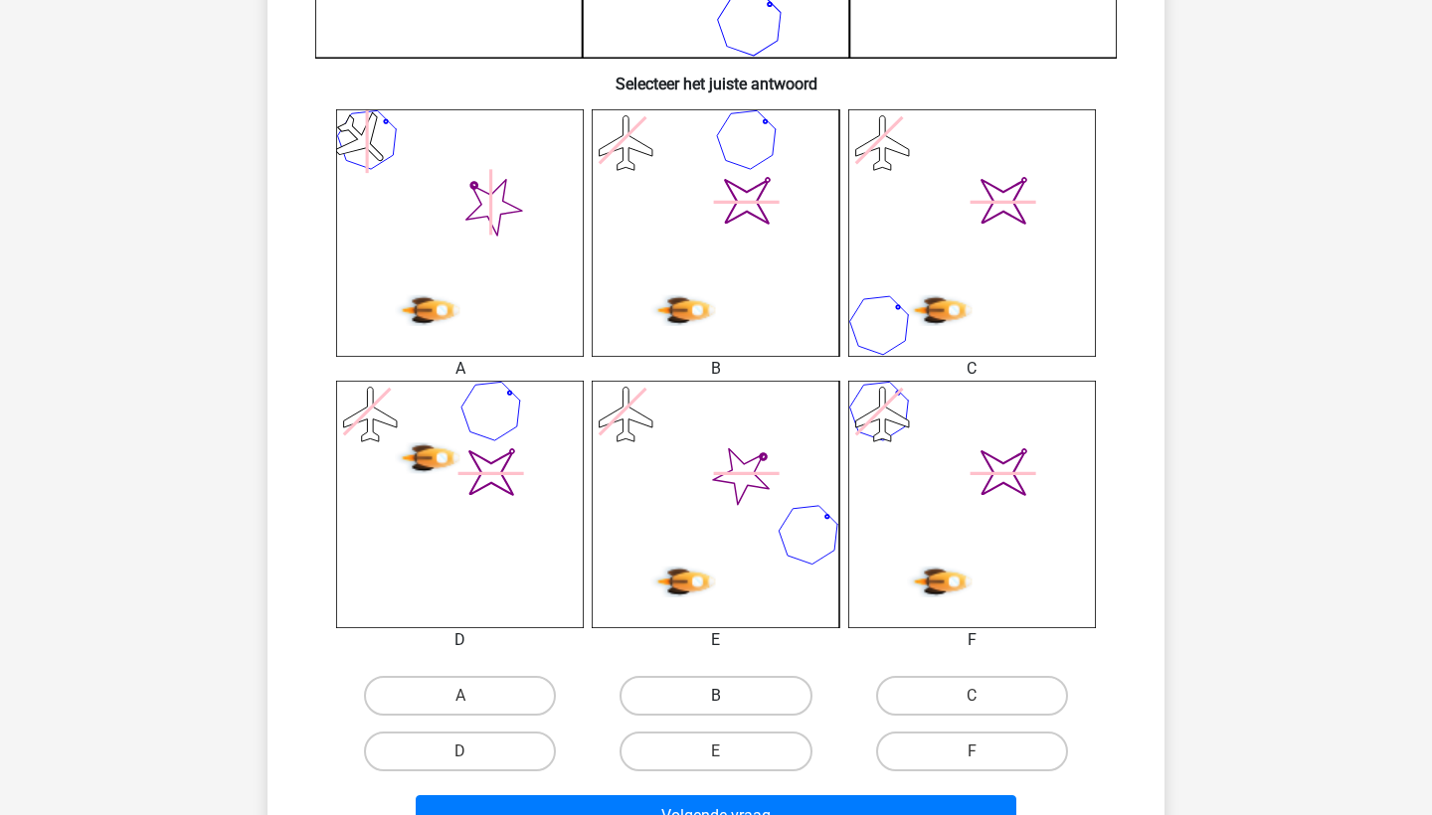
click at [745, 692] on label "B" at bounding box center [716, 696] width 192 height 40
click at [729, 696] on input "B" at bounding box center [722, 702] width 13 height 13
radio input "true"
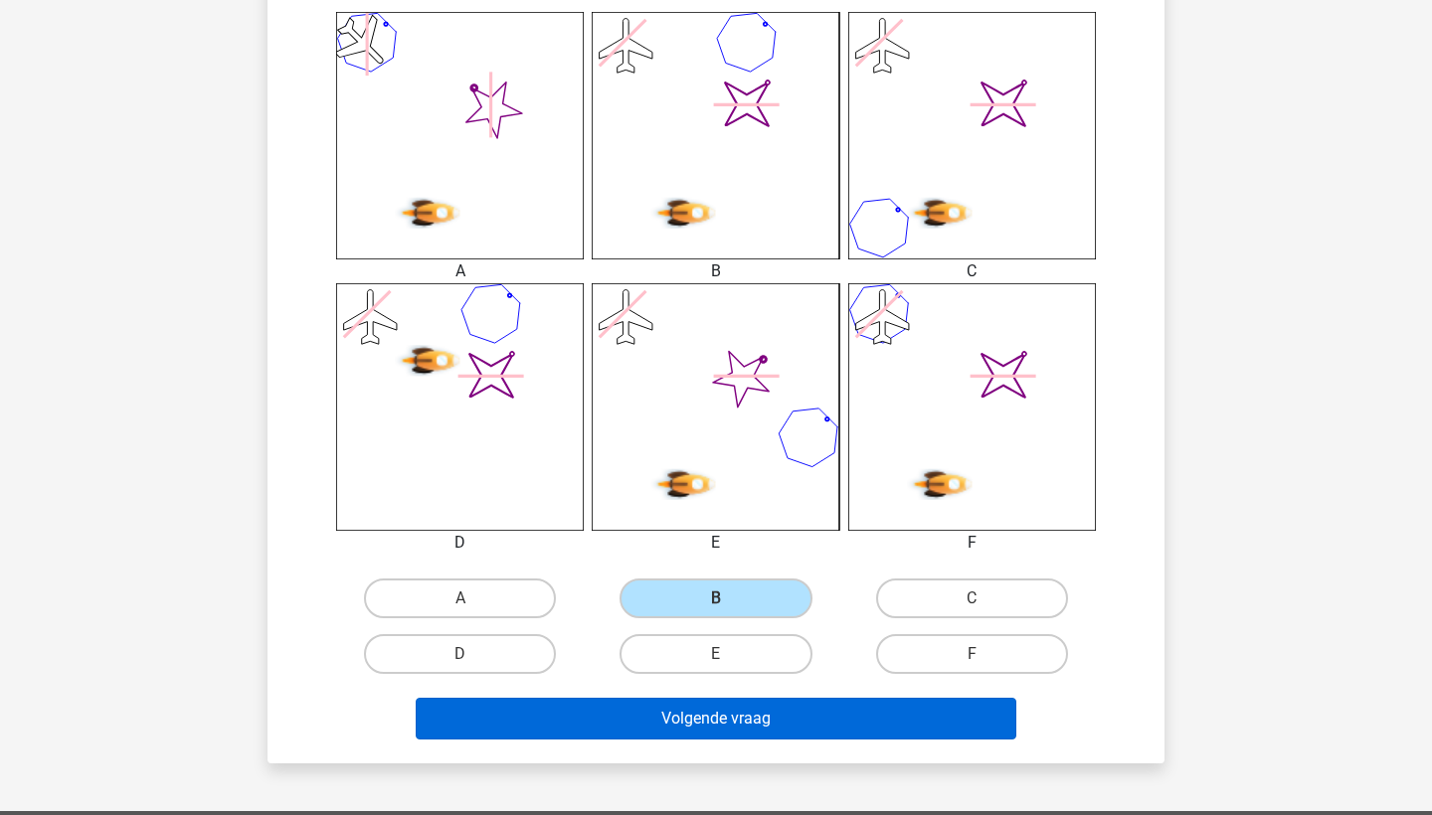
scroll to position [806, 0]
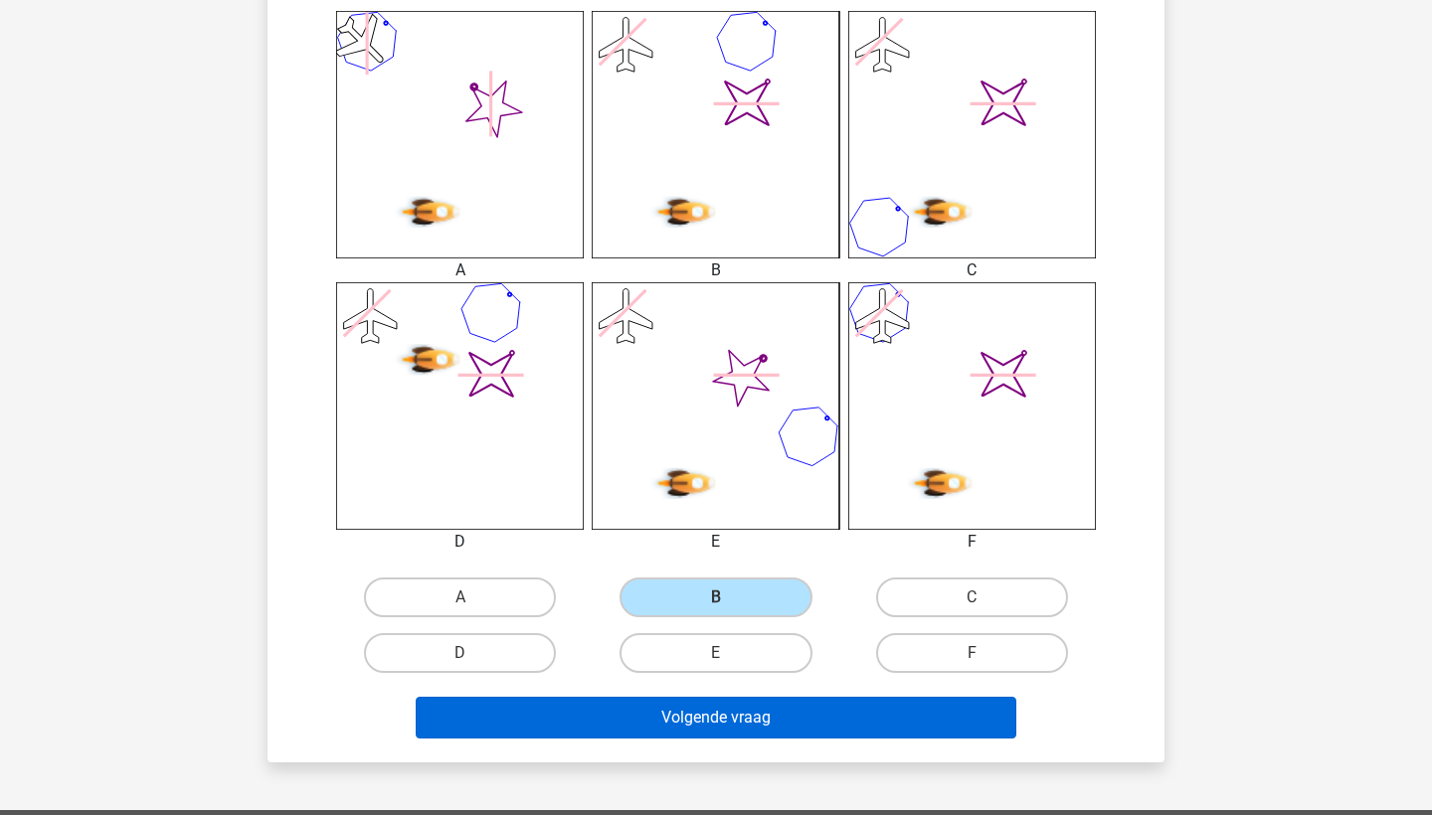
click at [747, 721] on button "Volgende vraag" at bounding box center [717, 718] width 602 height 42
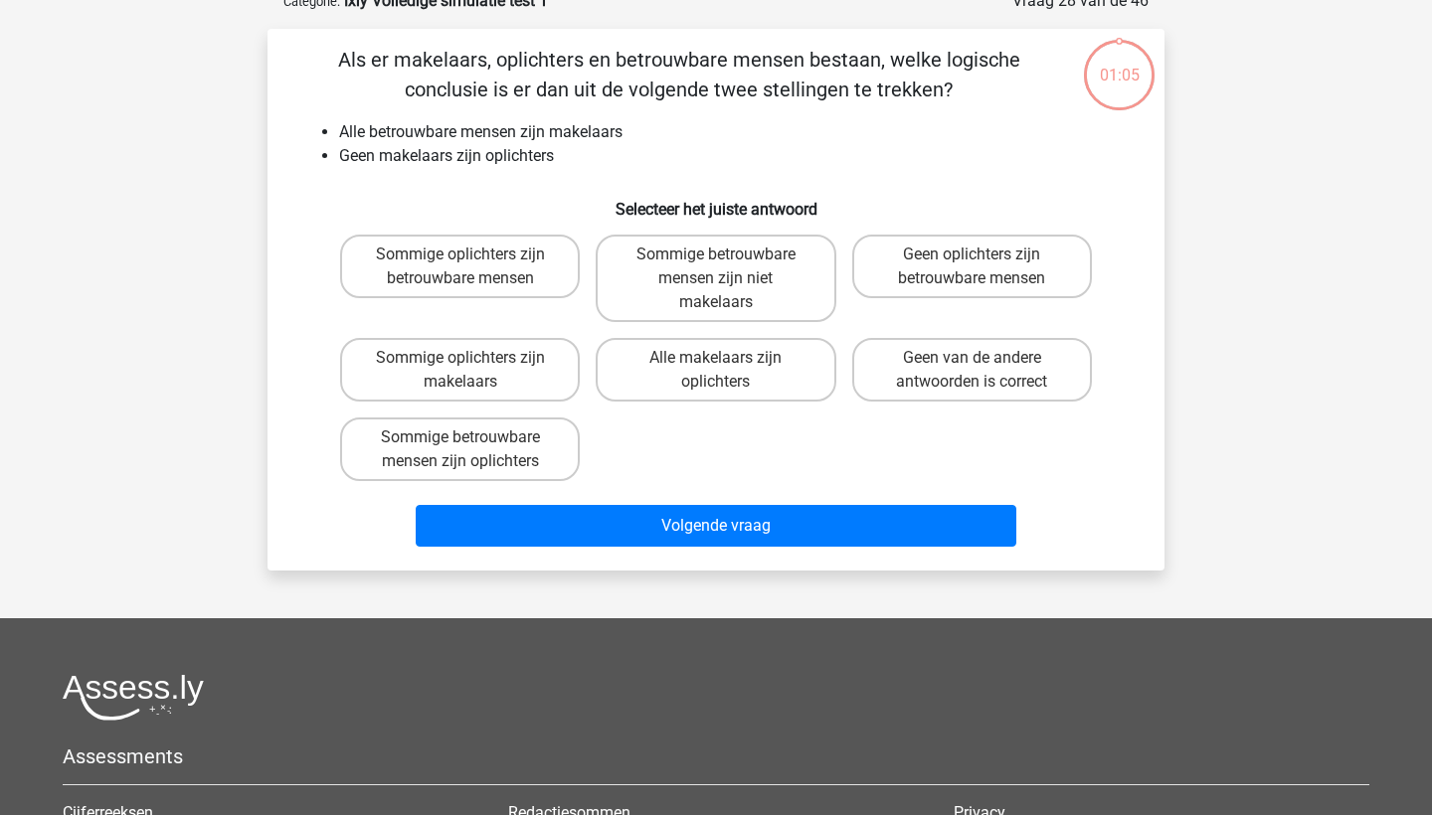
scroll to position [99, 0]
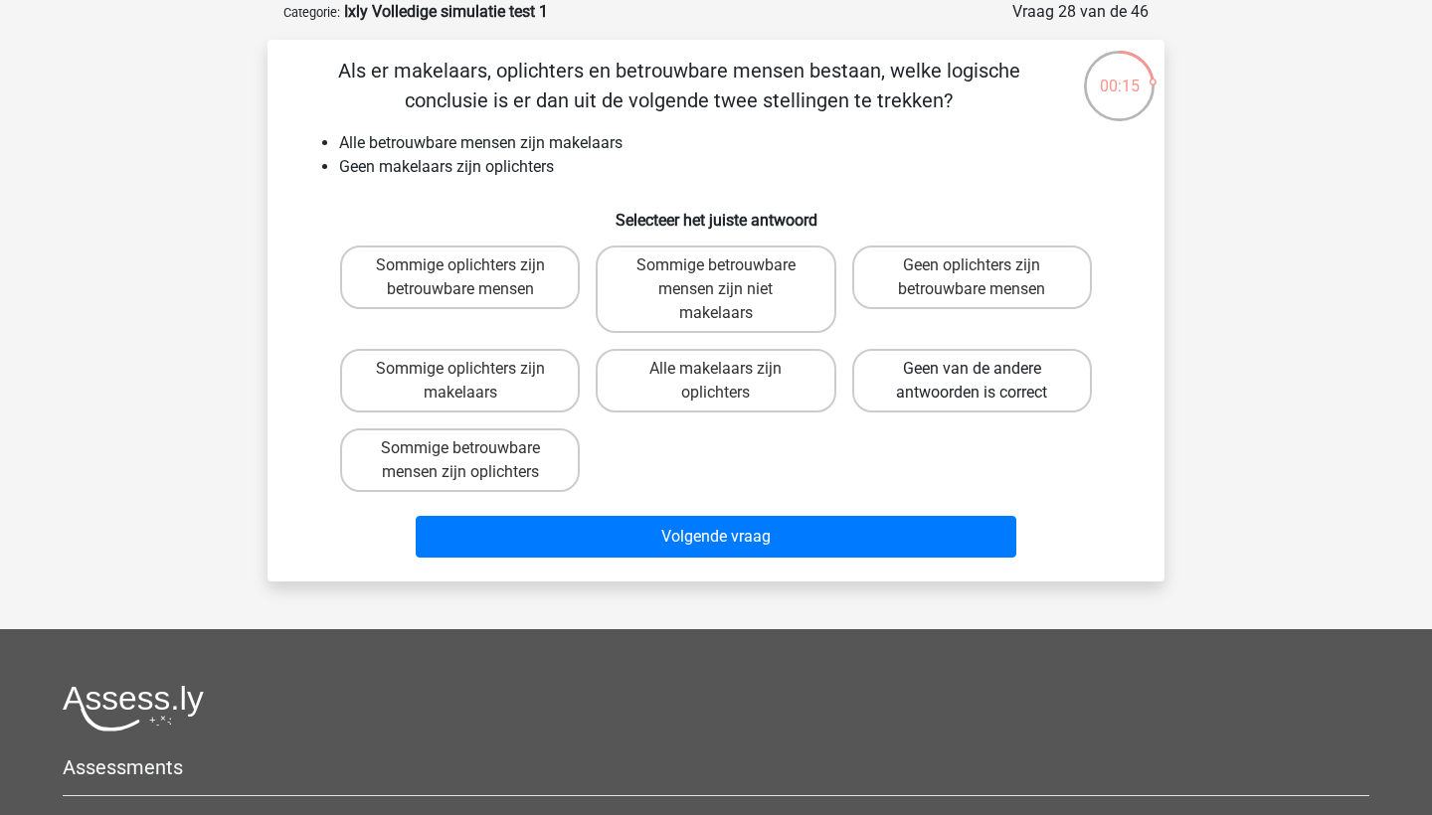
click at [896, 387] on label "Geen van de andere antwoorden is correct" at bounding box center [972, 381] width 240 height 64
click at [972, 382] on input "Geen van de andere antwoorden is correct" at bounding box center [978, 375] width 13 height 13
radio input "true"
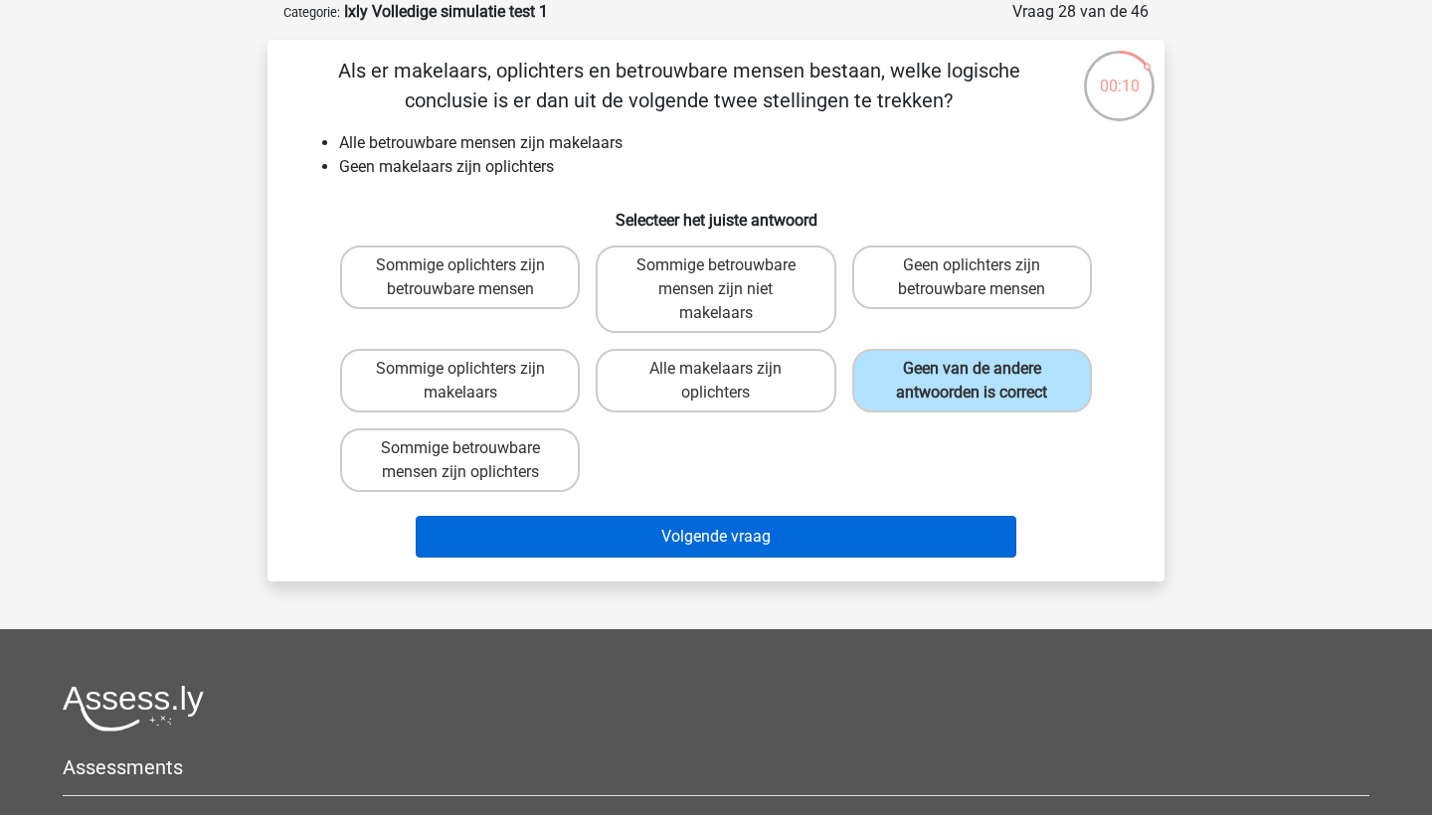
click at [875, 536] on button "Volgende vraag" at bounding box center [717, 537] width 602 height 42
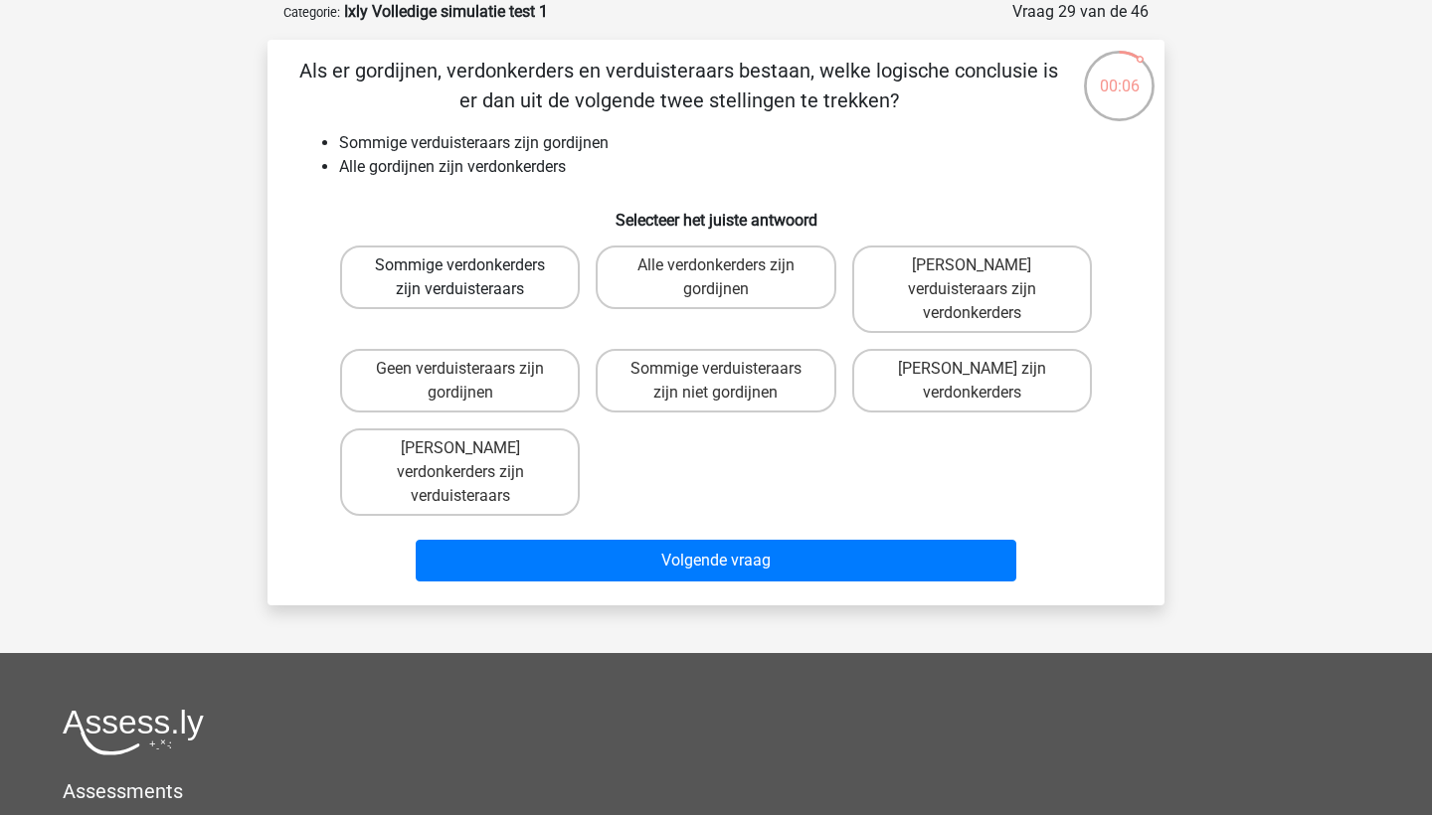
click at [547, 283] on label "Sommige verdonkerders zijn verduisteraars" at bounding box center [460, 278] width 240 height 64
click at [473, 278] on input "Sommige verdonkerders zijn verduisteraars" at bounding box center [466, 272] width 13 height 13
radio input "true"
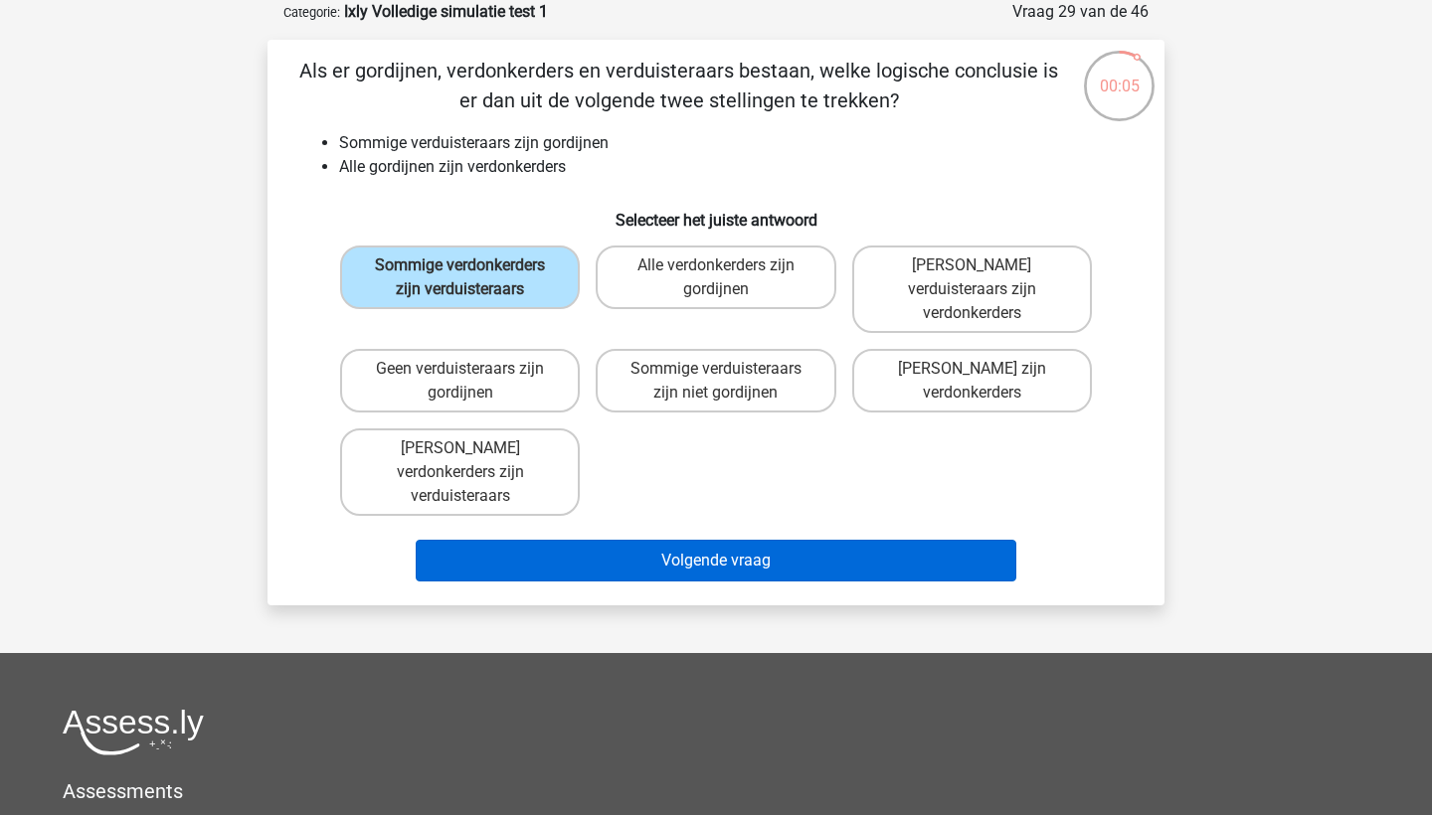
click at [620, 547] on button "Volgende vraag" at bounding box center [717, 561] width 602 height 42
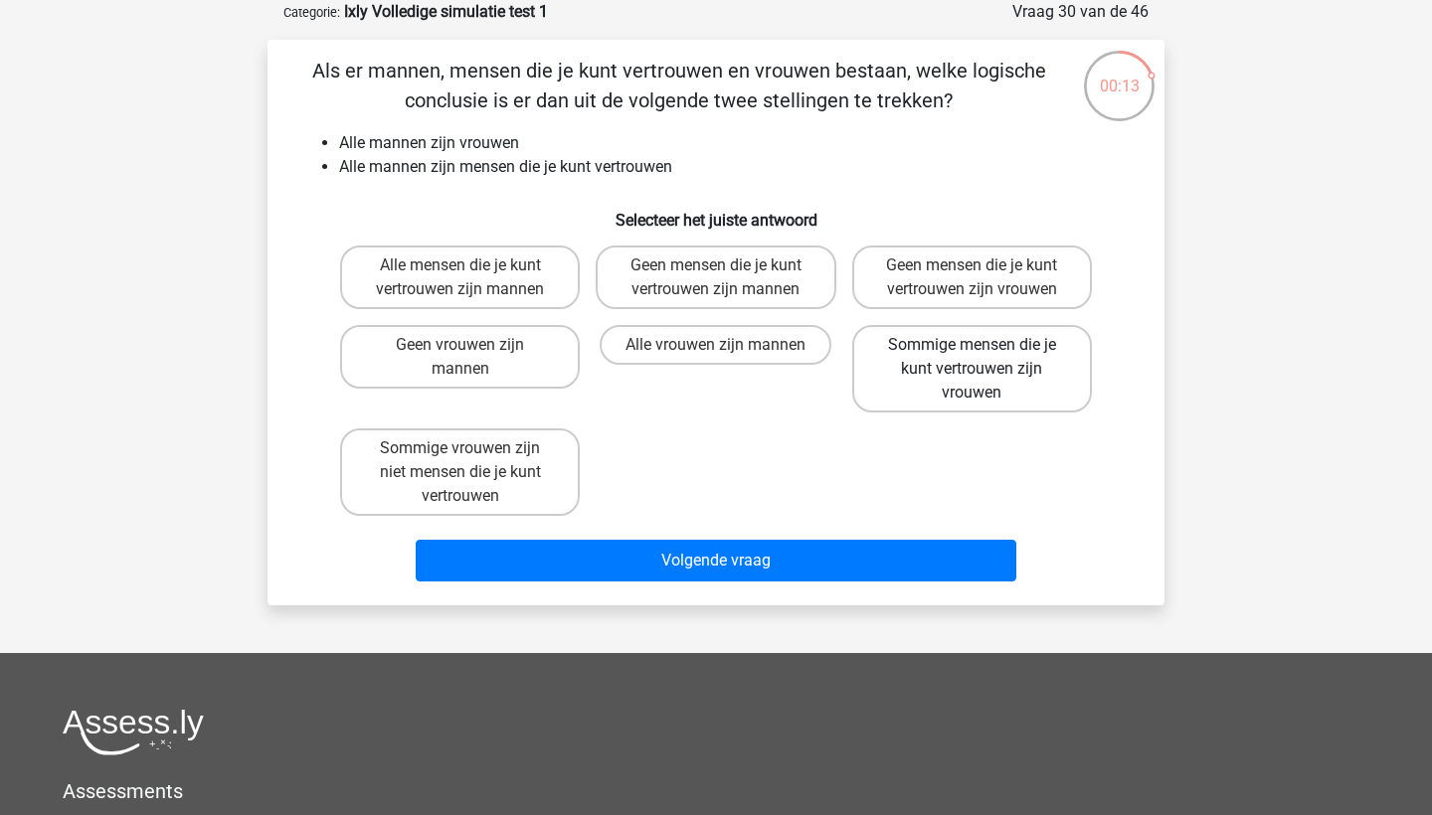
click at [922, 373] on label "Sommige mensen die je kunt vertrouwen zijn vrouwen" at bounding box center [972, 369] width 240 height 88
click at [972, 358] on input "Sommige mensen die je kunt vertrouwen zijn vrouwen" at bounding box center [978, 351] width 13 height 13
radio input "true"
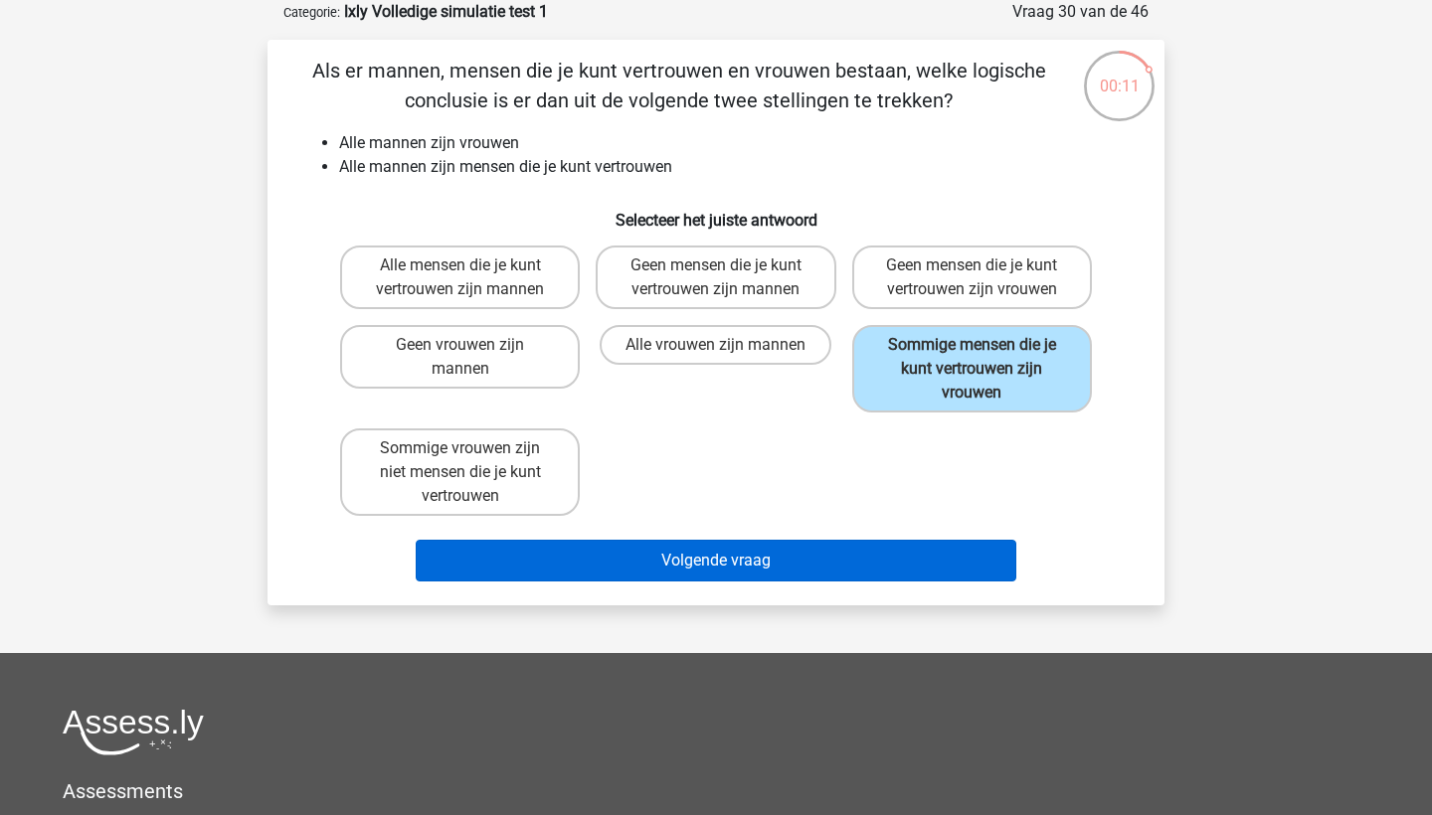
click at [875, 559] on button "Volgende vraag" at bounding box center [717, 561] width 602 height 42
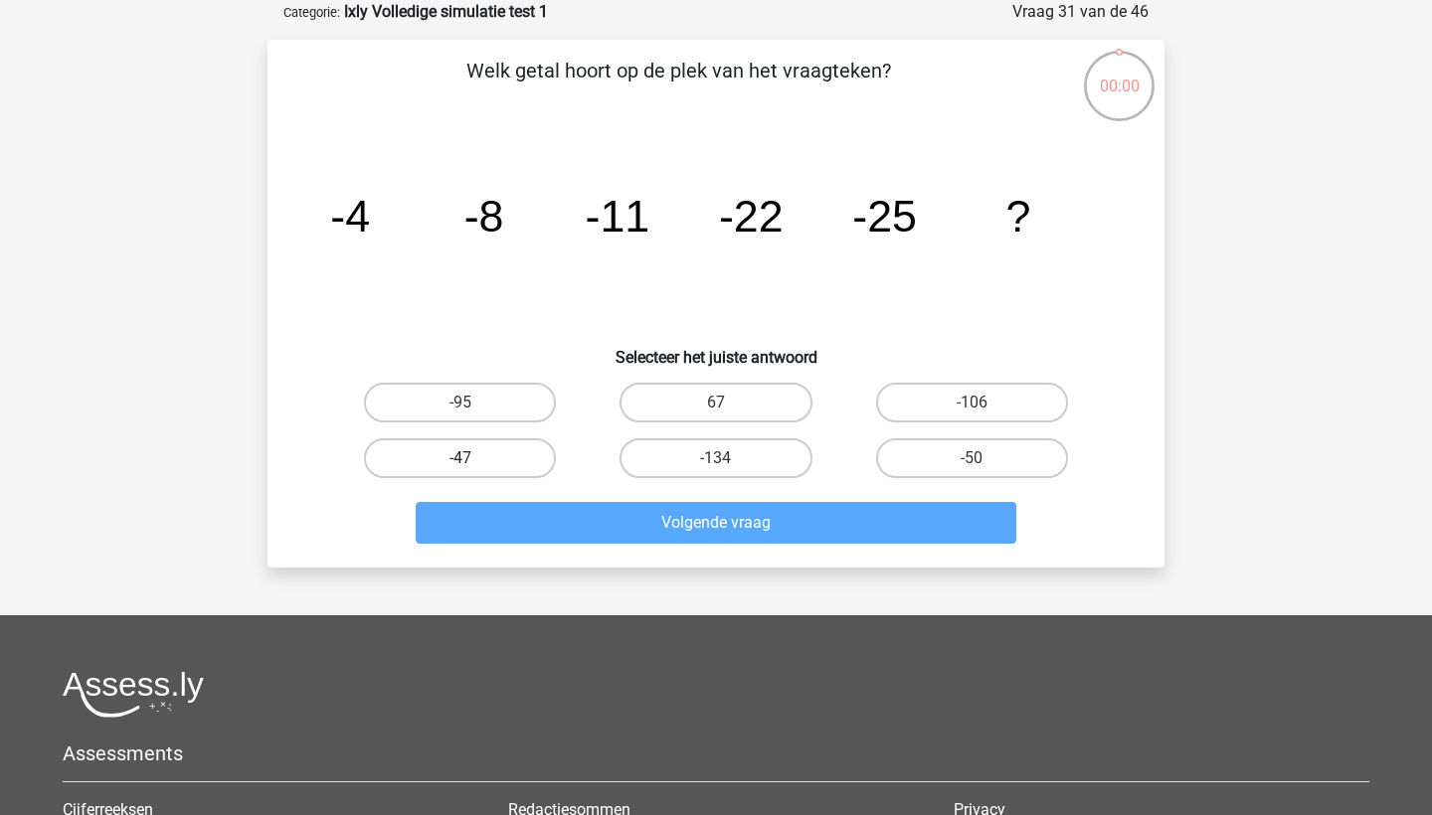
click at [510, 465] on label "-47" at bounding box center [460, 459] width 192 height 40
click at [473, 465] on input "-47" at bounding box center [466, 464] width 13 height 13
radio input "true"
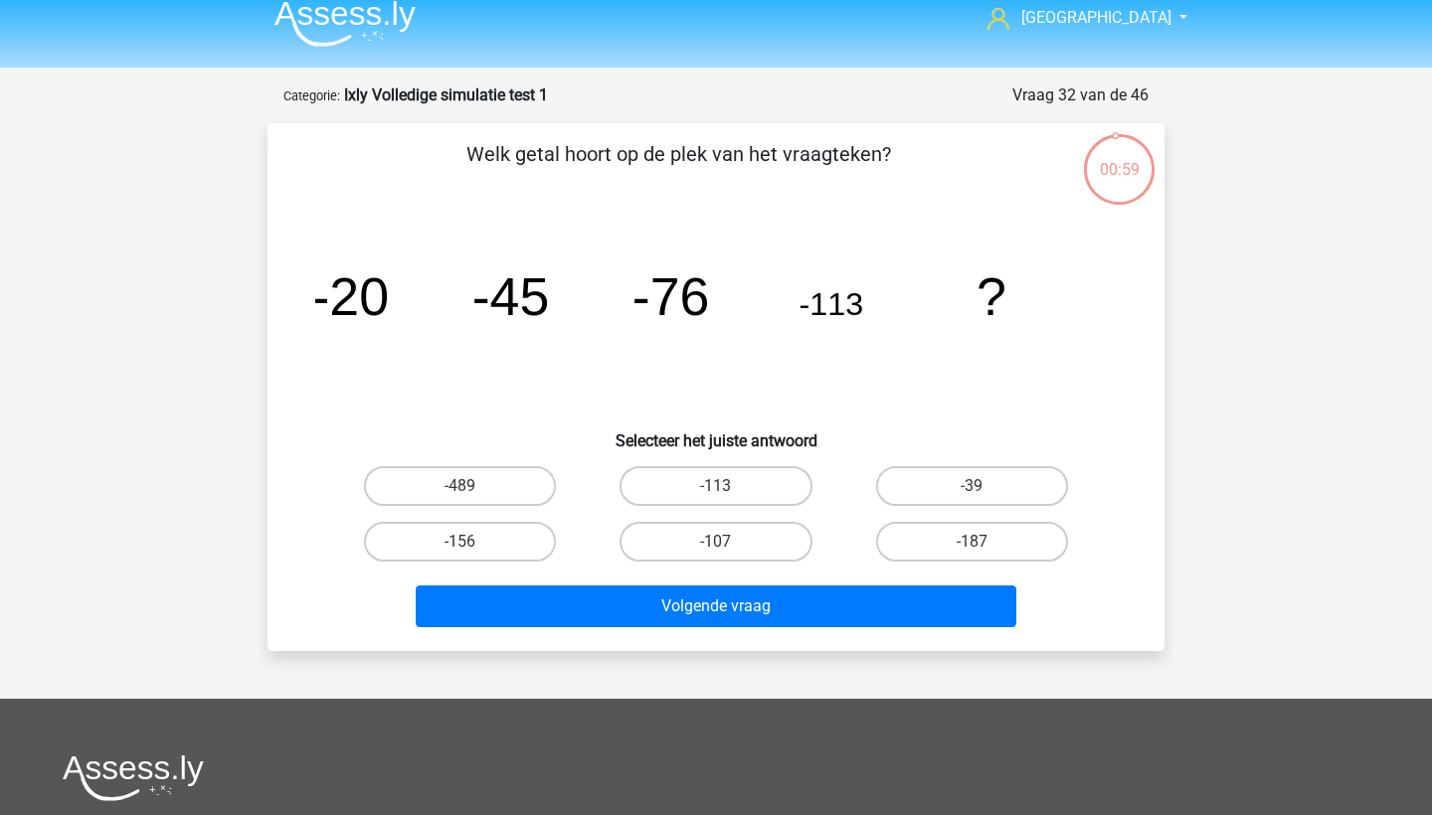
scroll to position [10, 0]
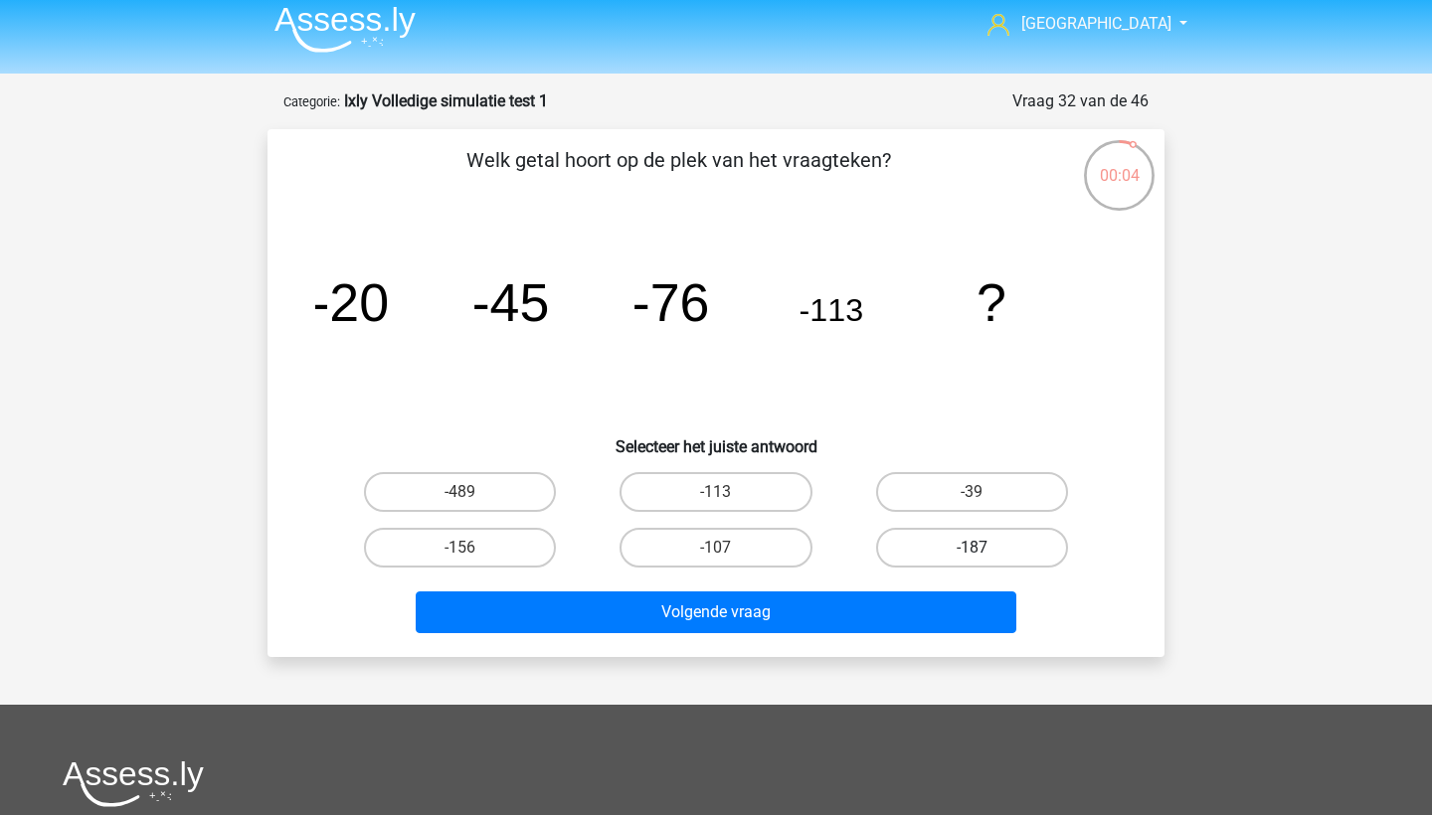
click at [945, 551] on label "-187" at bounding box center [972, 548] width 192 height 40
click at [972, 551] on input "-187" at bounding box center [978, 554] width 13 height 13
radio input "true"
click at [475, 557] on label "-156" at bounding box center [460, 548] width 192 height 40
click at [473, 557] on input "-156" at bounding box center [466, 554] width 13 height 13
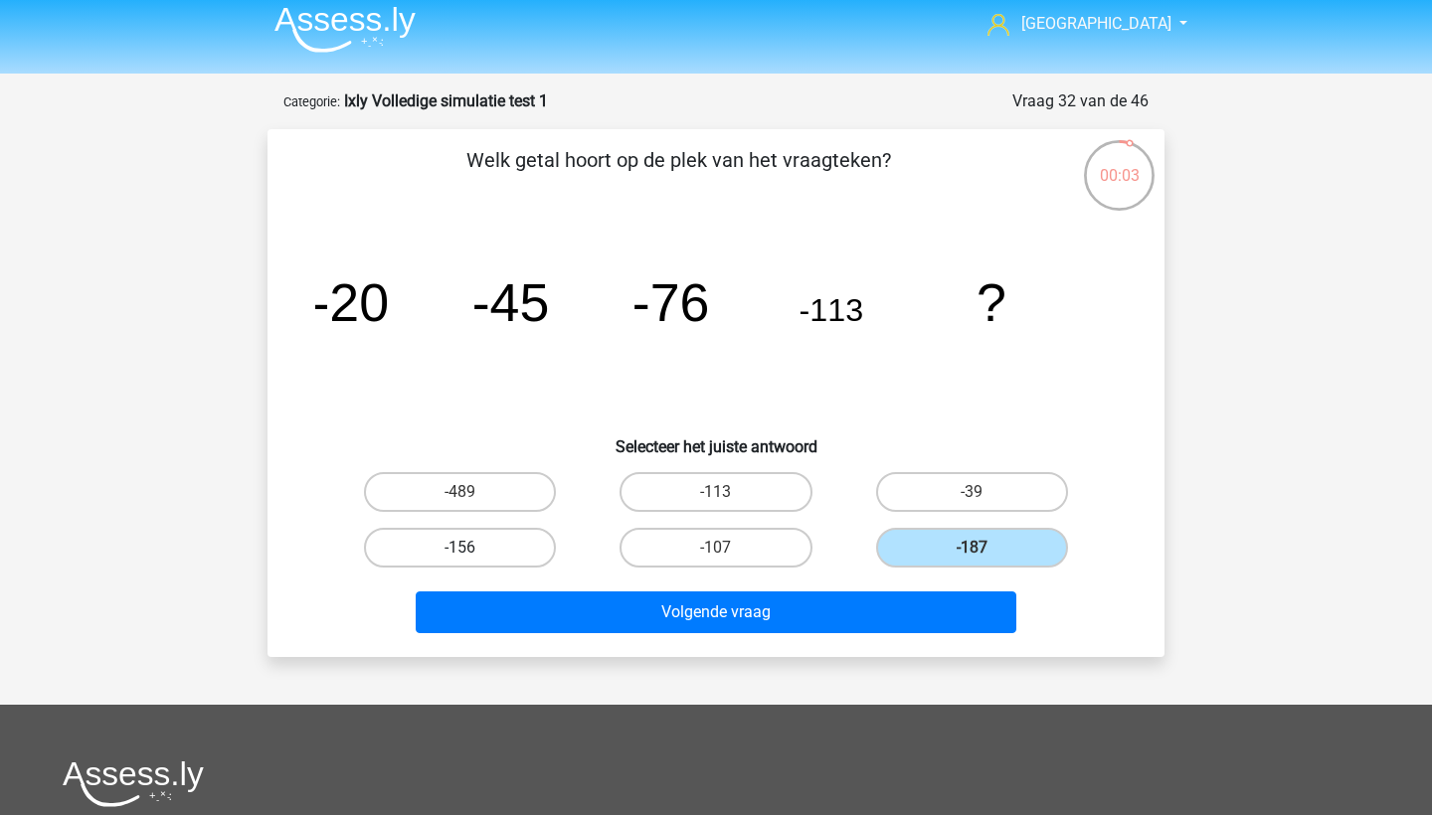
radio input "true"
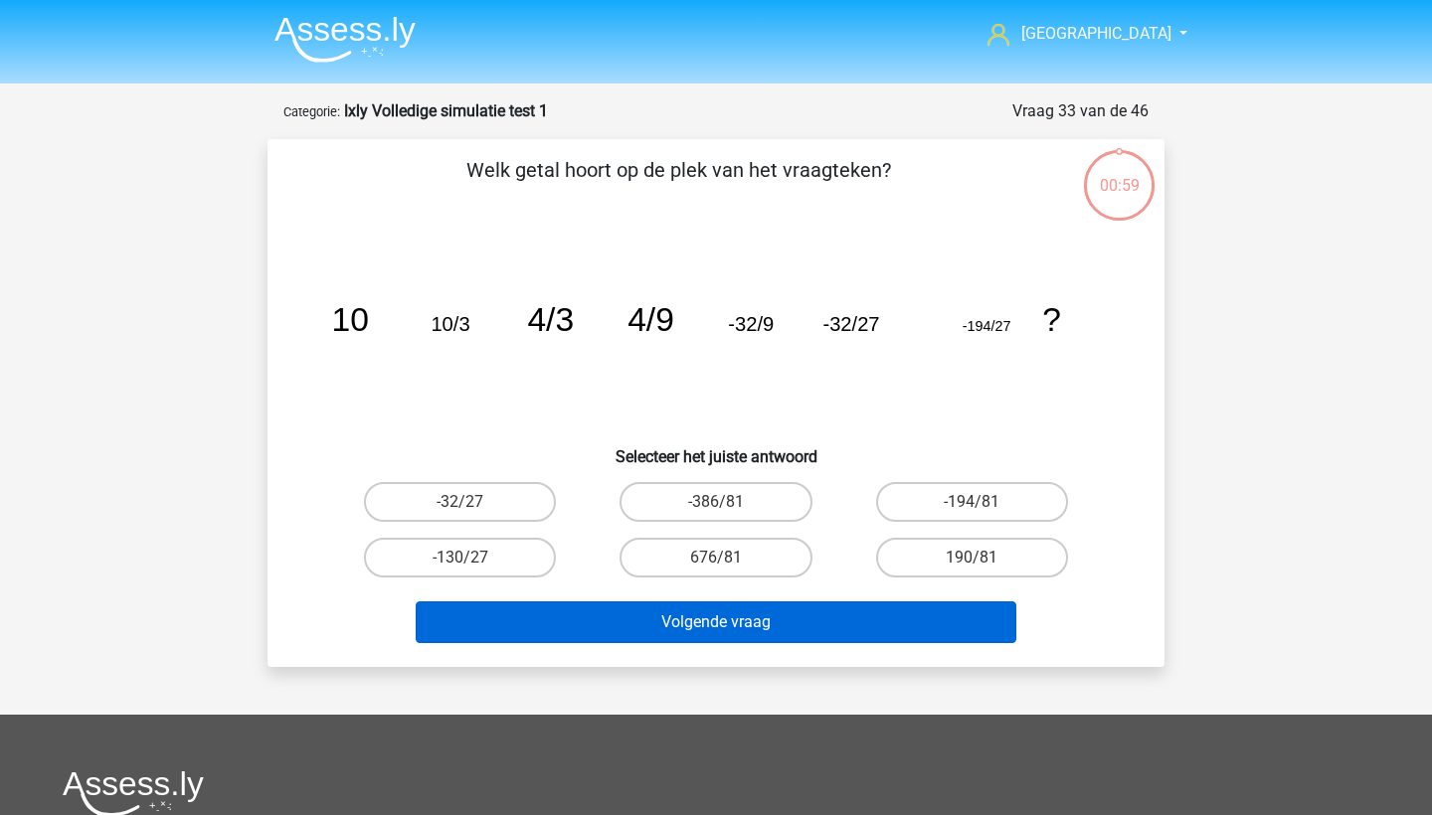
scroll to position [10, 0]
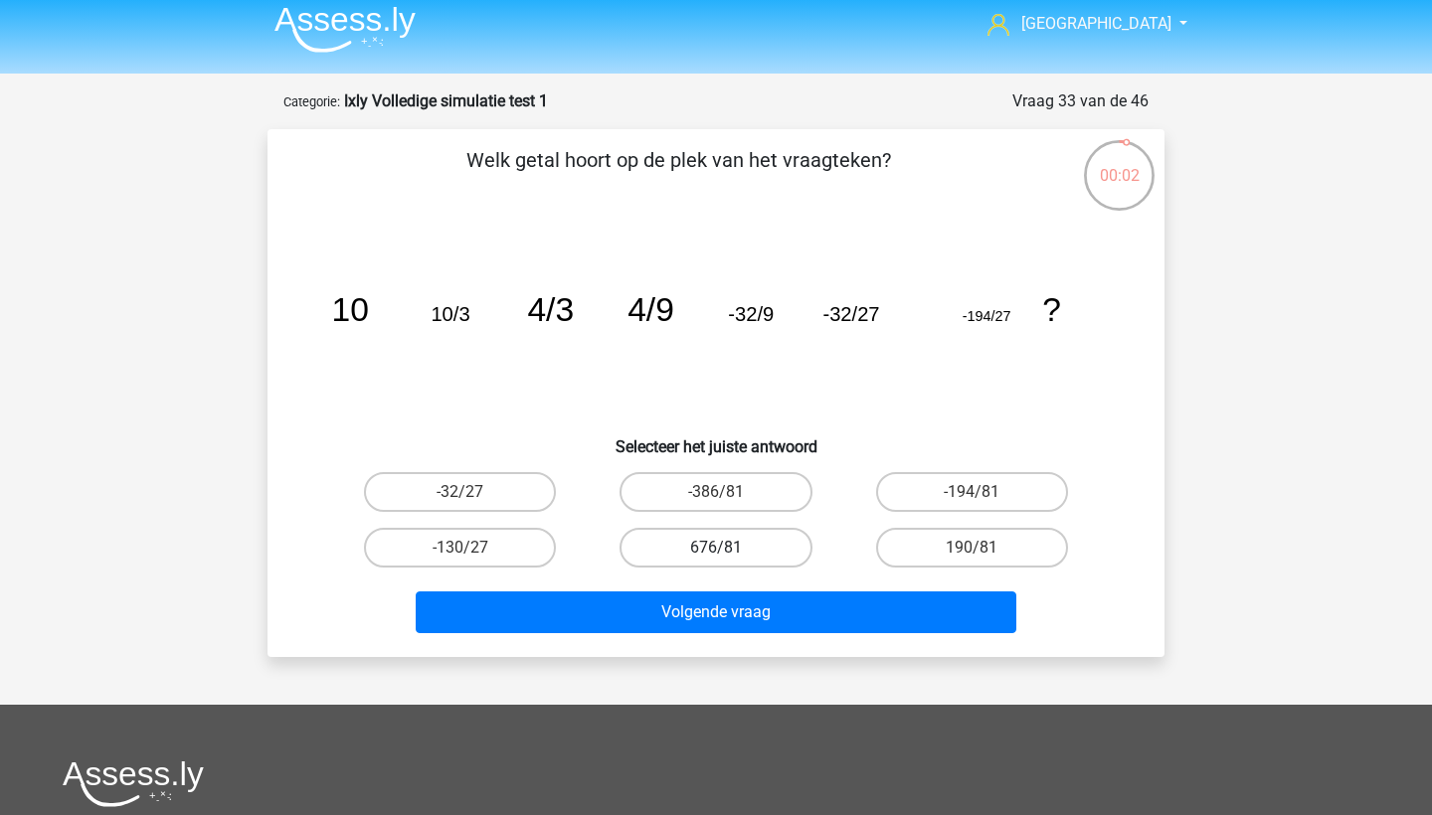
click at [746, 546] on label "676/81" at bounding box center [716, 548] width 192 height 40
click at [729, 548] on input "676/81" at bounding box center [722, 554] width 13 height 13
radio input "true"
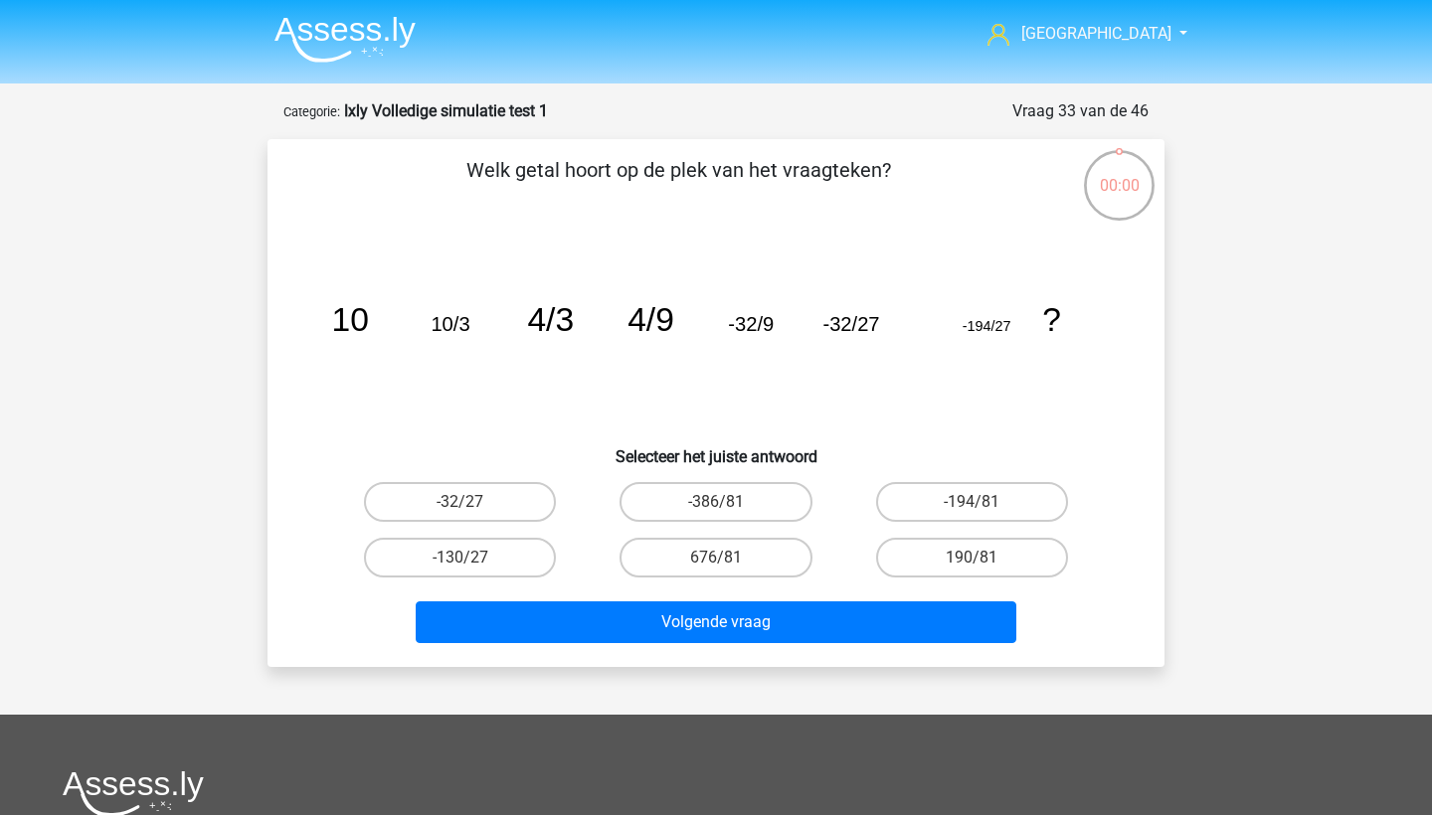
scroll to position [10, 0]
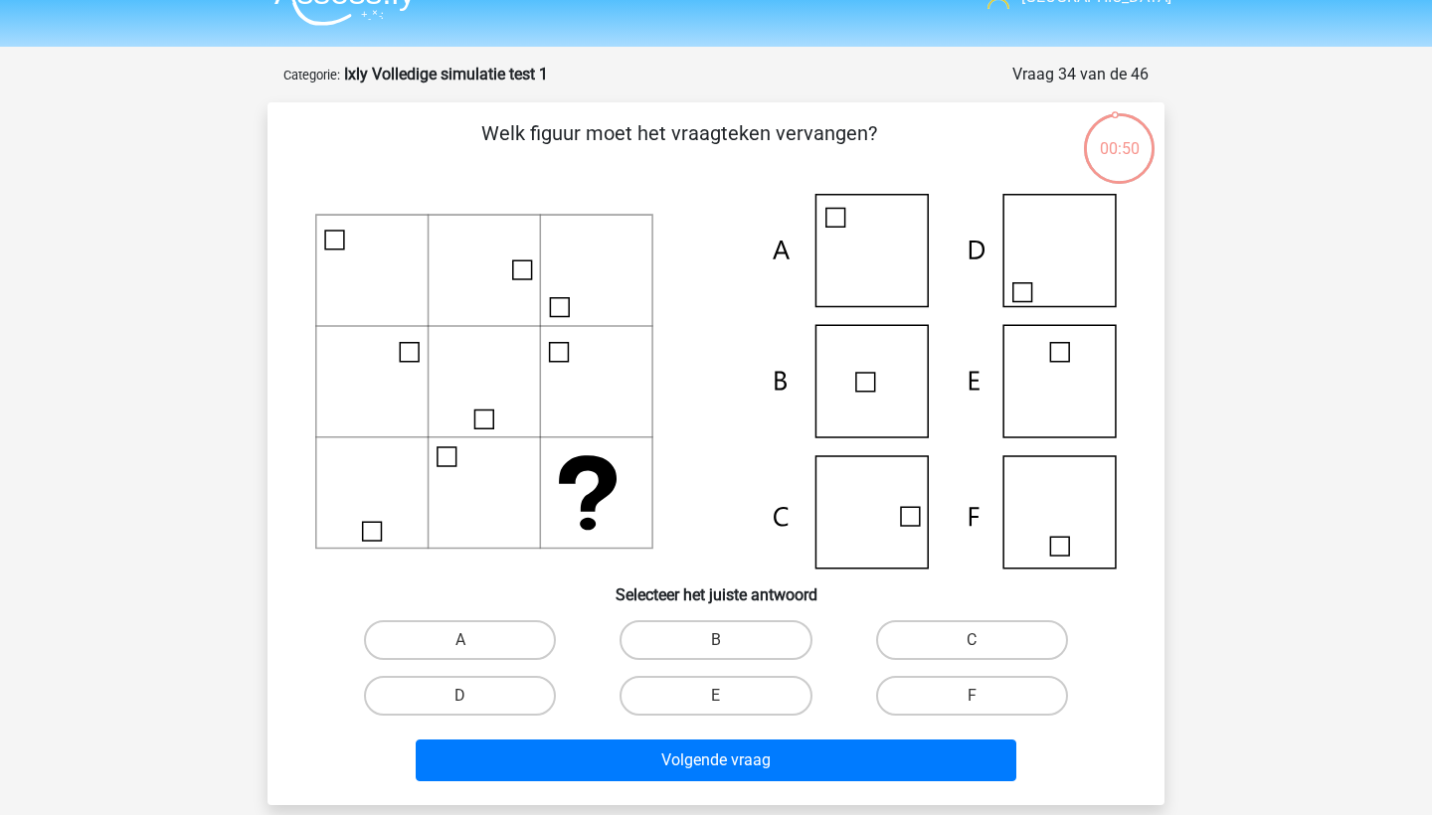
scroll to position [29, 0]
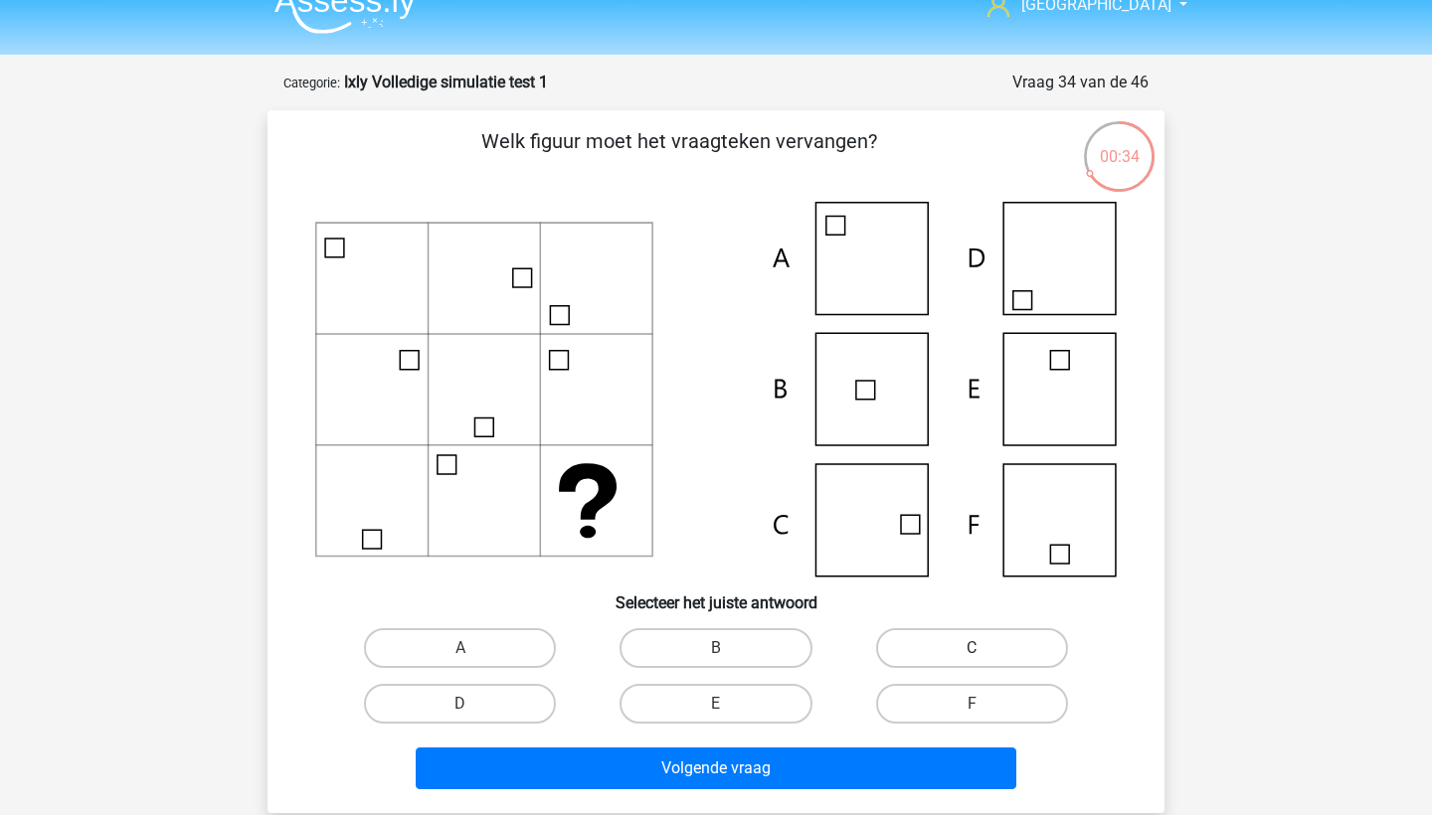
click at [932, 641] on label "C" at bounding box center [972, 648] width 192 height 40
click at [972, 648] on input "C" at bounding box center [978, 654] width 13 height 13
radio input "true"
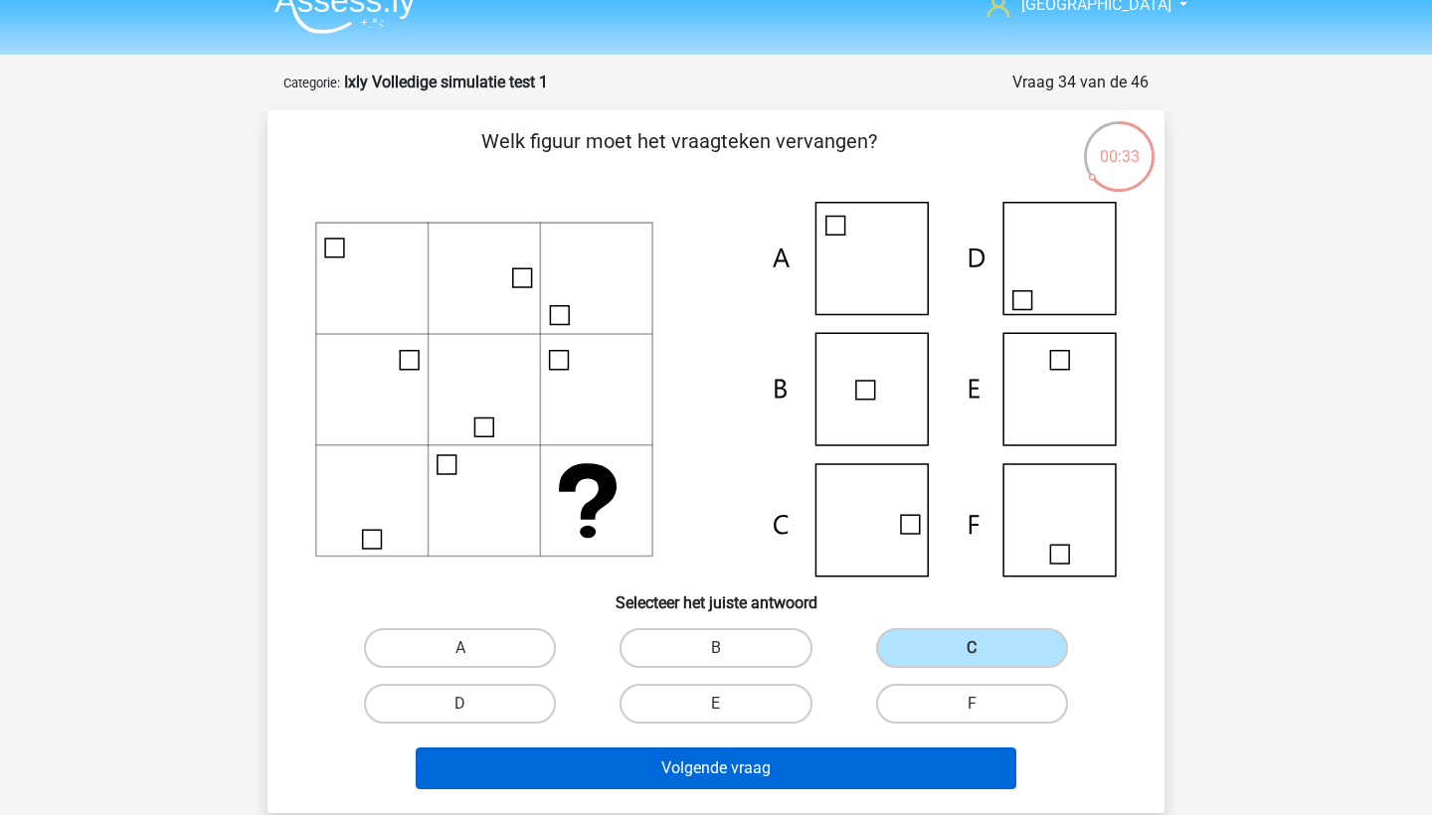
click at [880, 767] on button "Volgende vraag" at bounding box center [717, 769] width 602 height 42
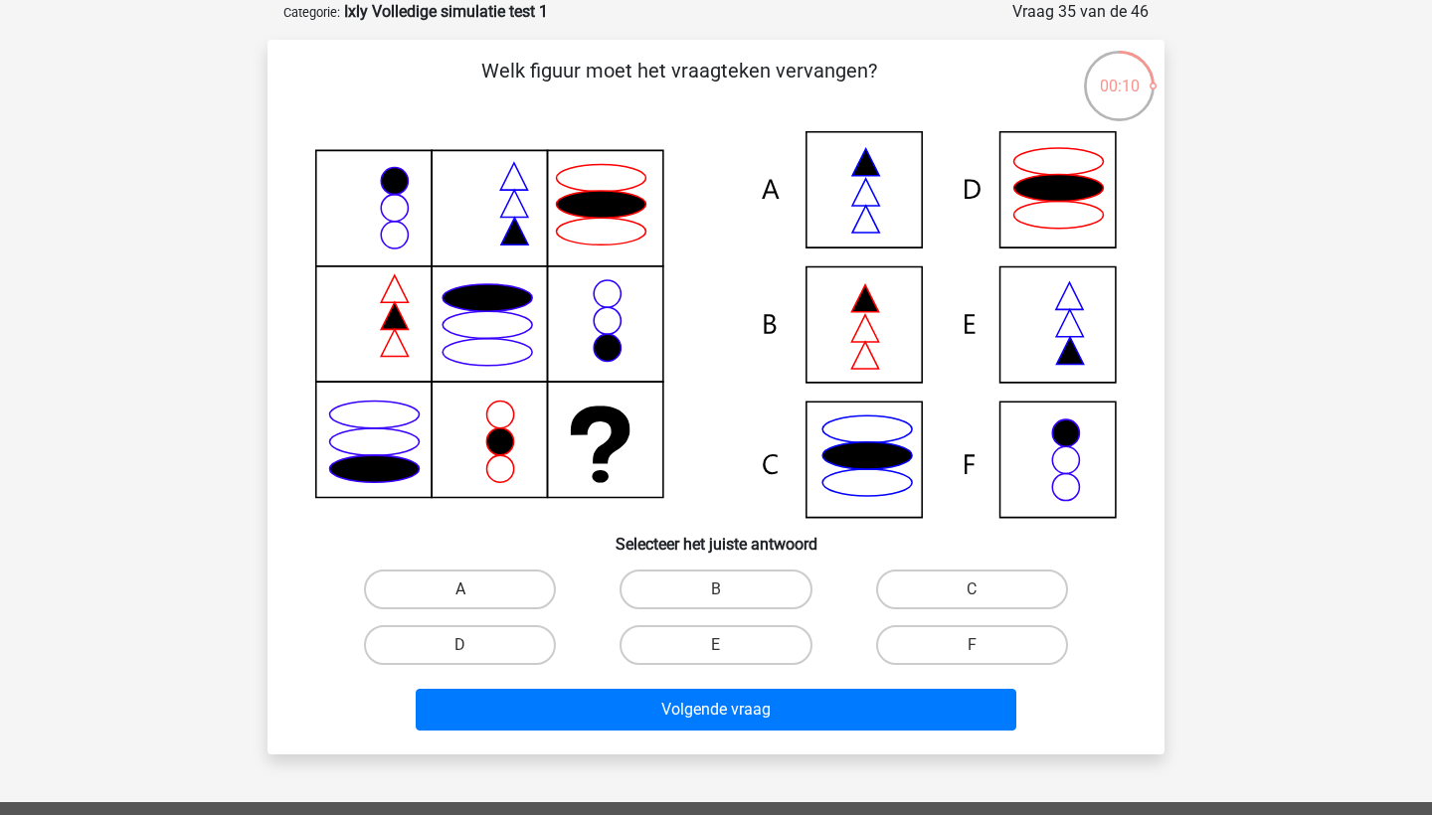
click at [524, 588] on label "A" at bounding box center [460, 590] width 192 height 40
click at [473, 590] on input "A" at bounding box center [466, 596] width 13 height 13
radio input "true"
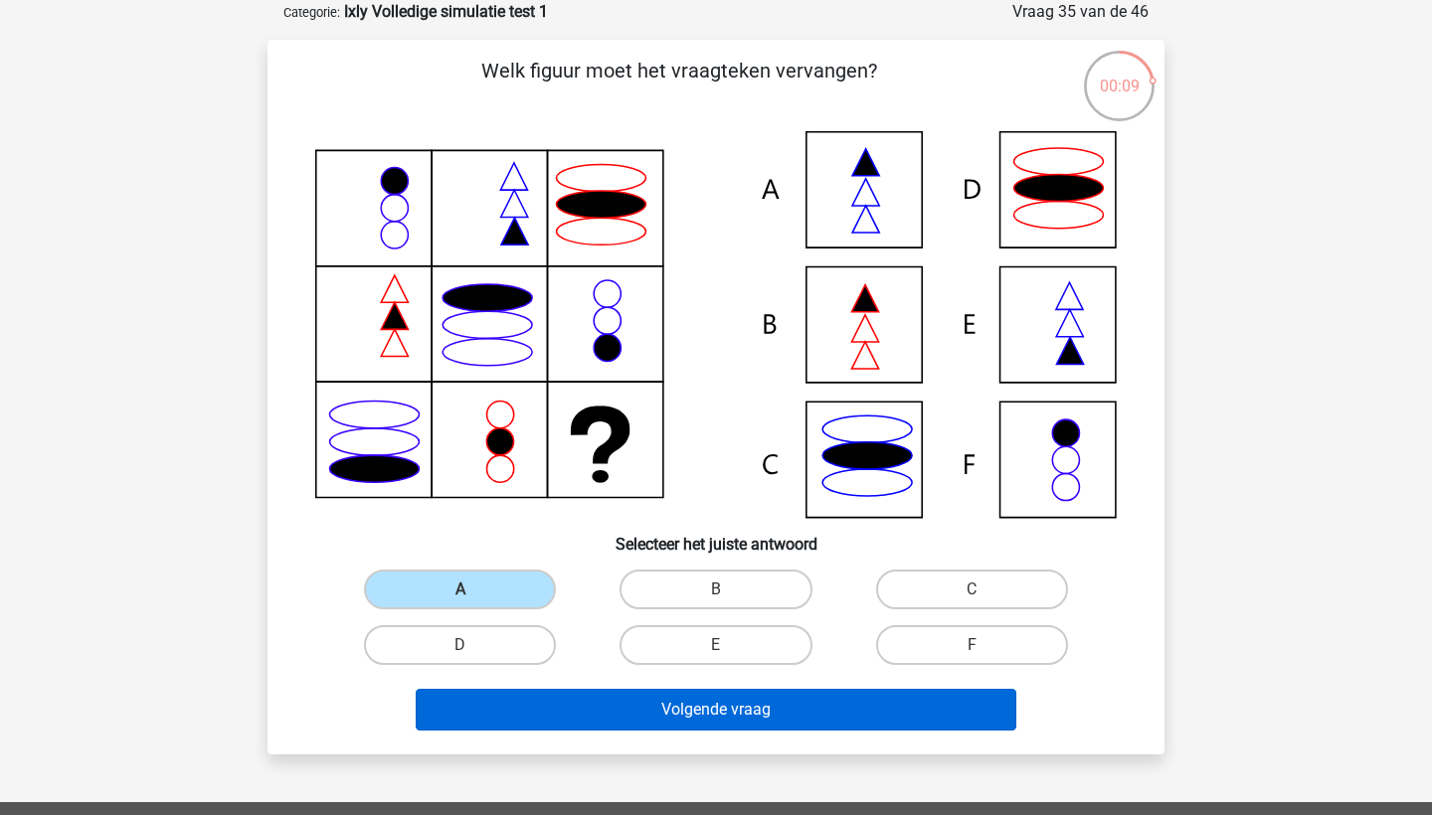
click at [587, 719] on button "Volgende vraag" at bounding box center [717, 710] width 602 height 42
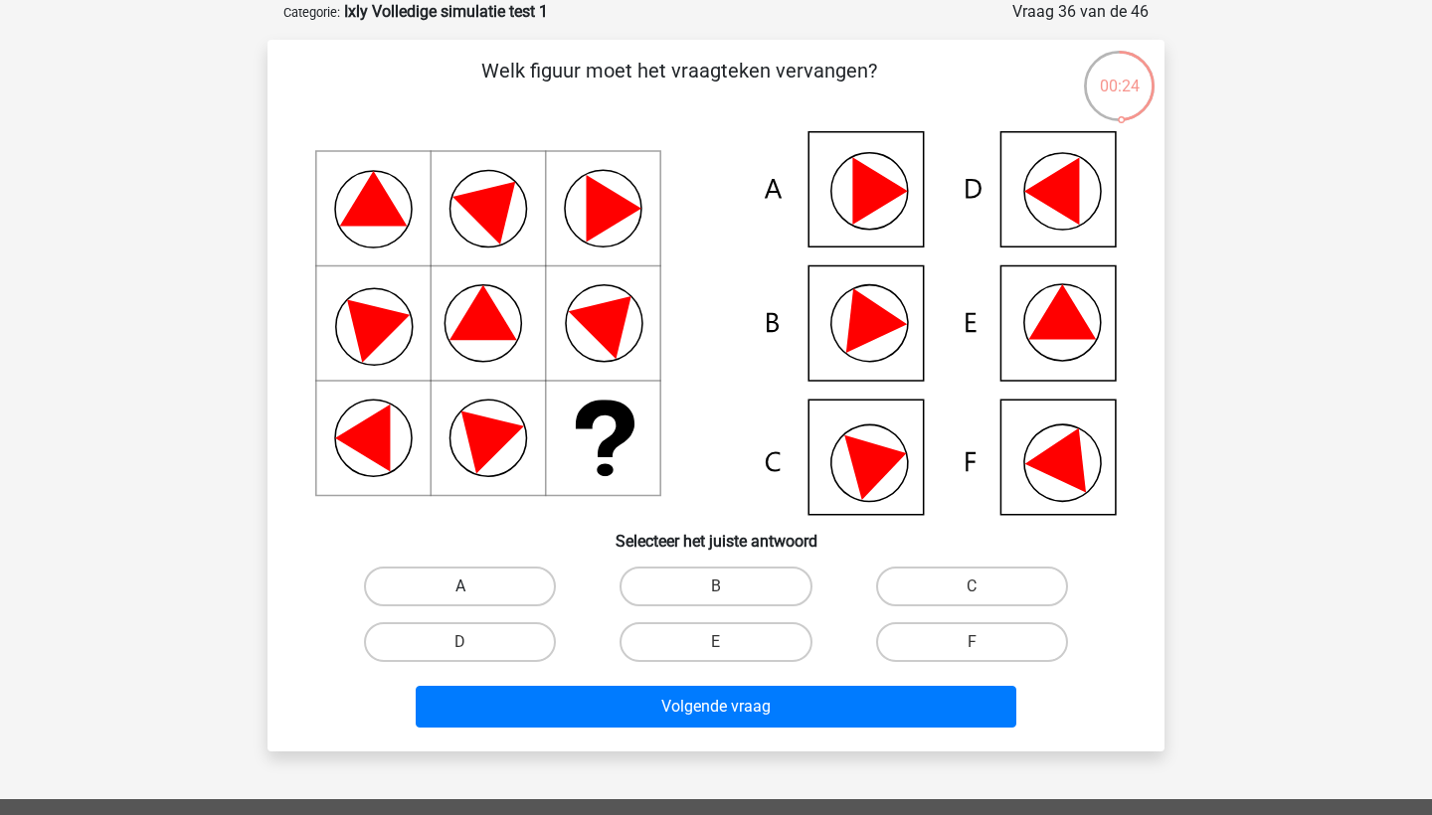
click at [512, 577] on label "A" at bounding box center [460, 587] width 192 height 40
click at [473, 587] on input "A" at bounding box center [466, 593] width 13 height 13
radio input "true"
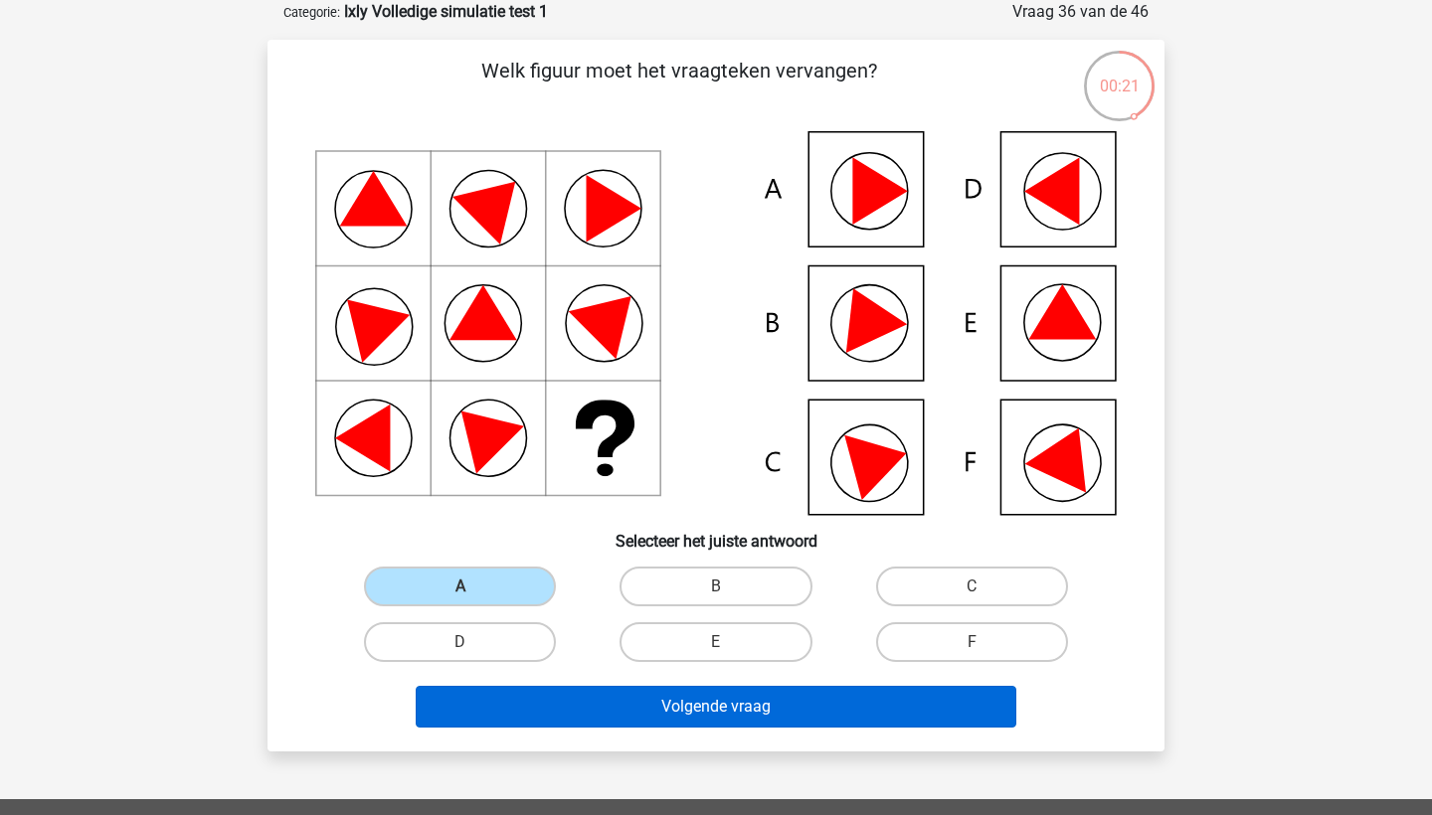
click at [649, 711] on button "Volgende vraag" at bounding box center [717, 707] width 602 height 42
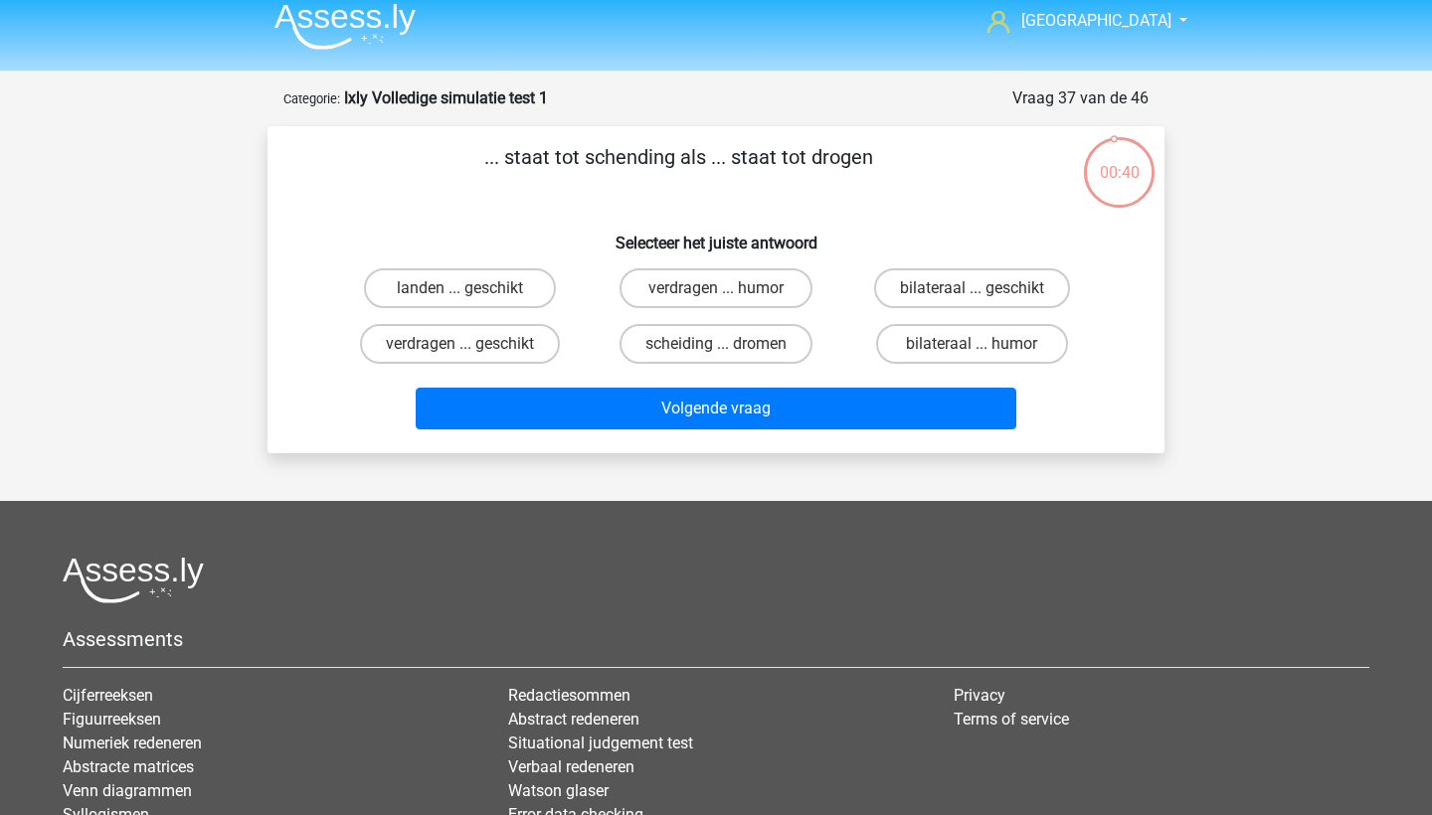
scroll to position [11, 0]
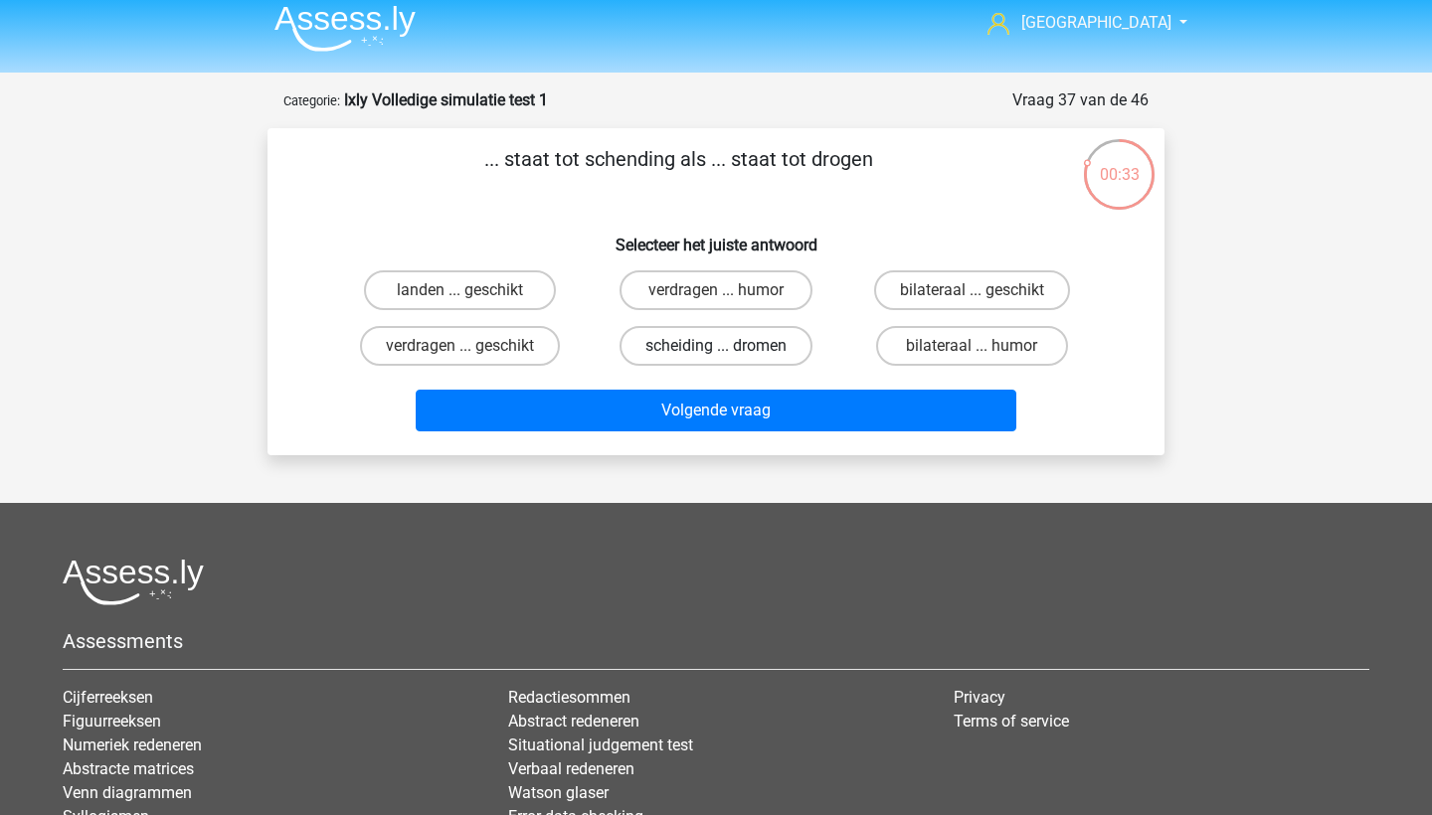
click at [737, 348] on label "scheiding ... dromen" at bounding box center [716, 346] width 193 height 40
click at [729, 348] on input "scheiding ... dromen" at bounding box center [722, 352] width 13 height 13
radio input "true"
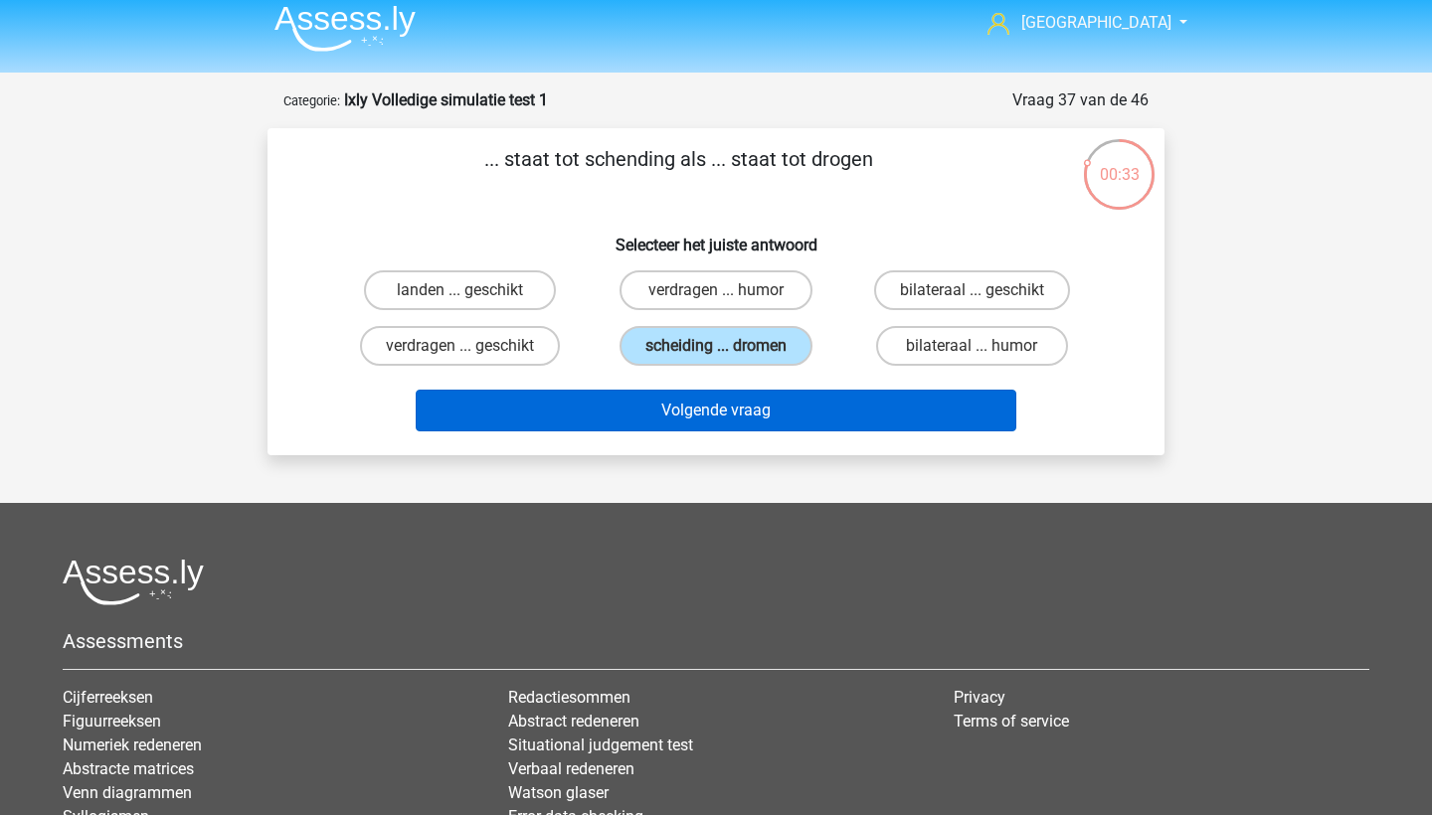
click at [735, 402] on button "Volgende vraag" at bounding box center [717, 411] width 602 height 42
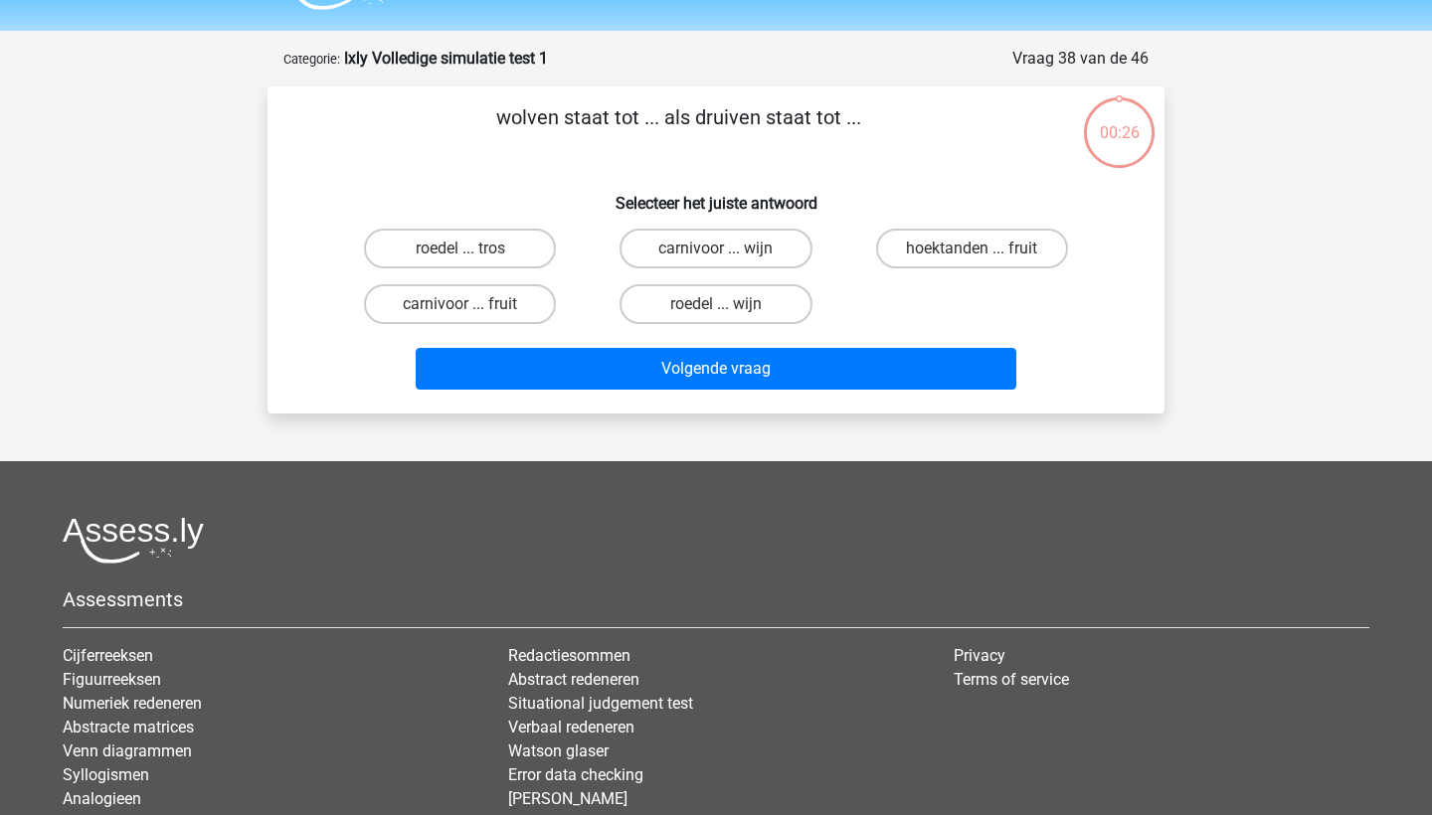
scroll to position [50, 0]
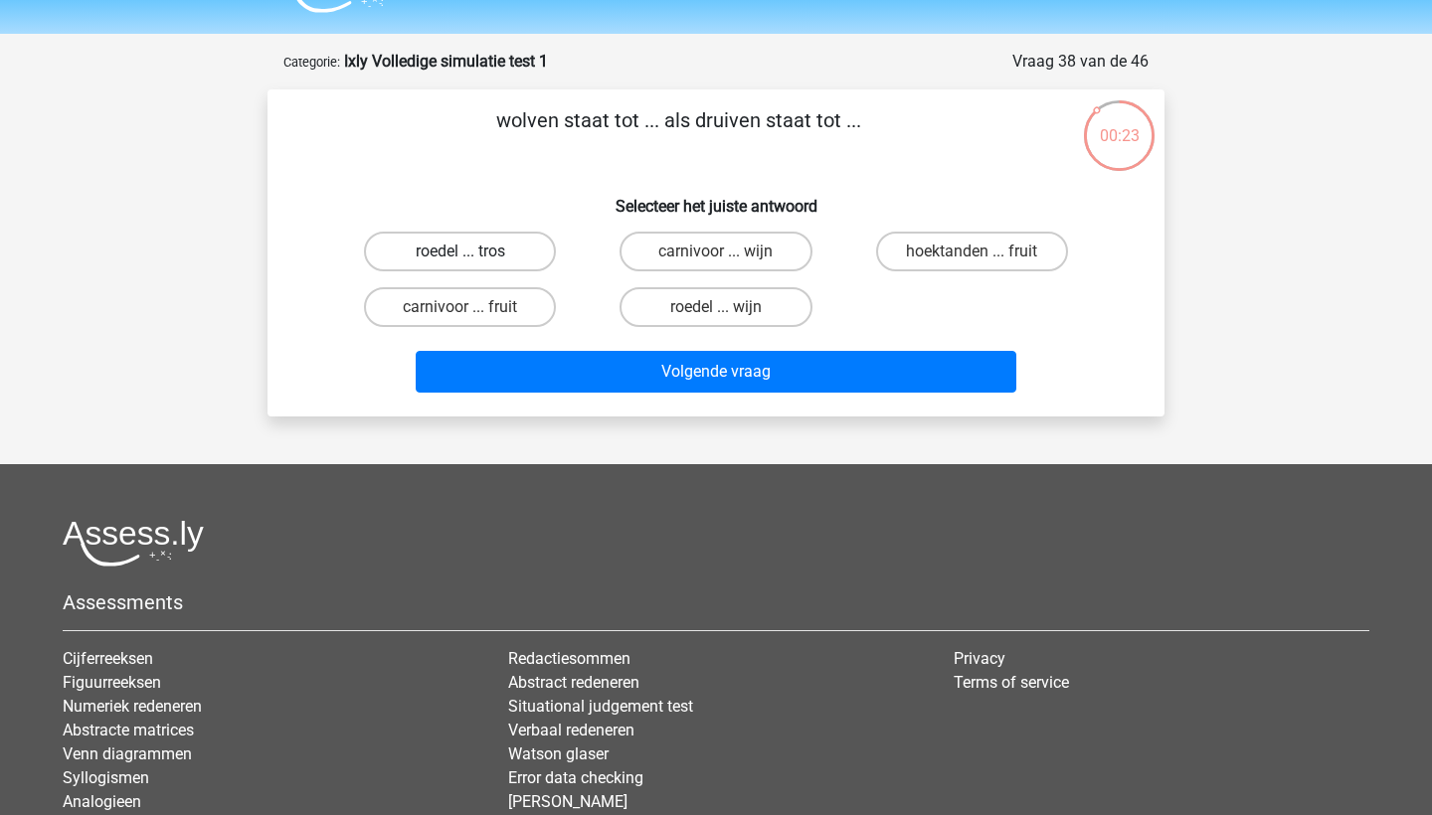
click at [515, 260] on label "roedel ... tros" at bounding box center [460, 252] width 192 height 40
click at [473, 260] on input "roedel ... tros" at bounding box center [466, 258] width 13 height 13
radio input "true"
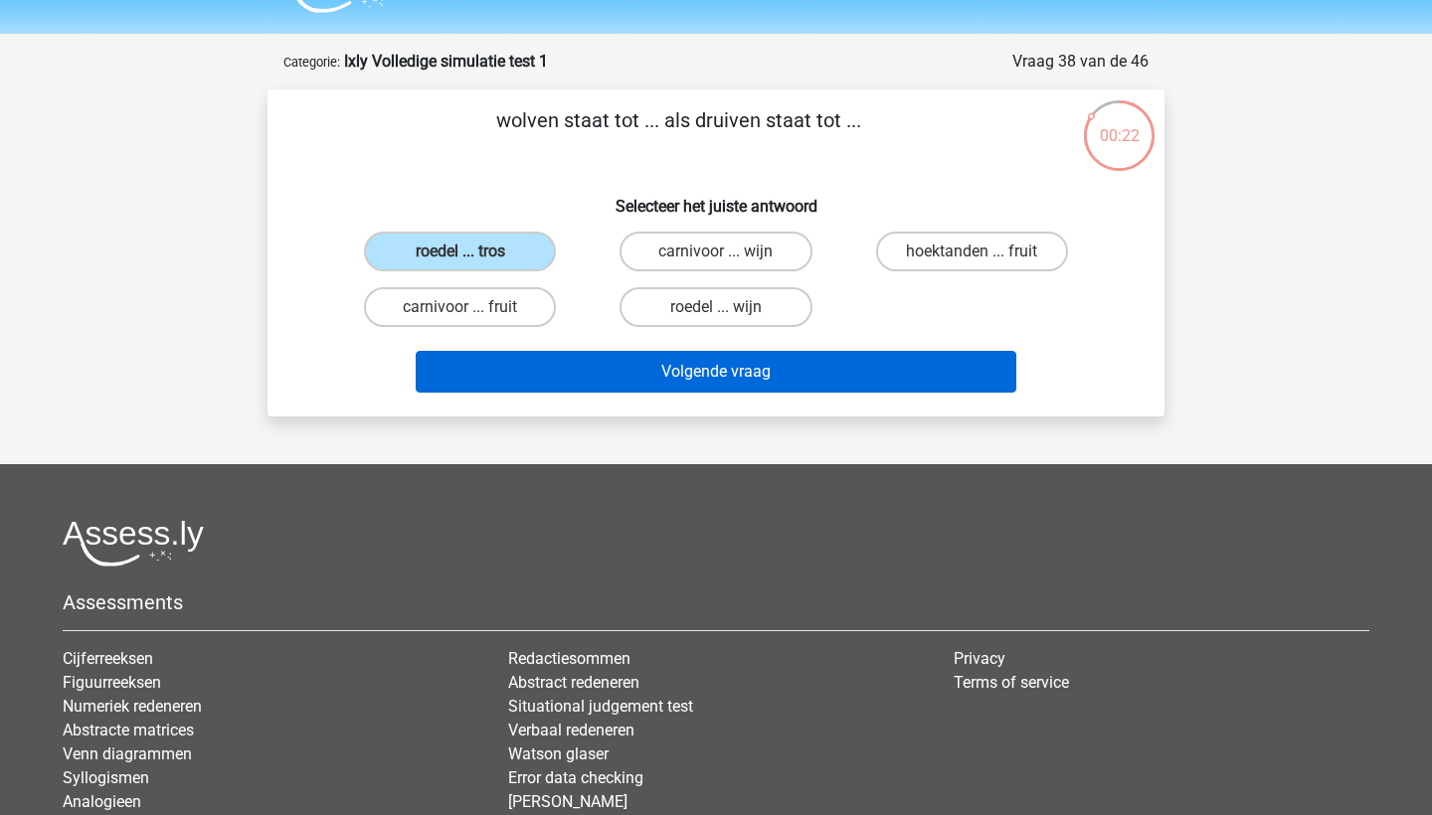
click at [580, 361] on button "Volgende vraag" at bounding box center [717, 372] width 602 height 42
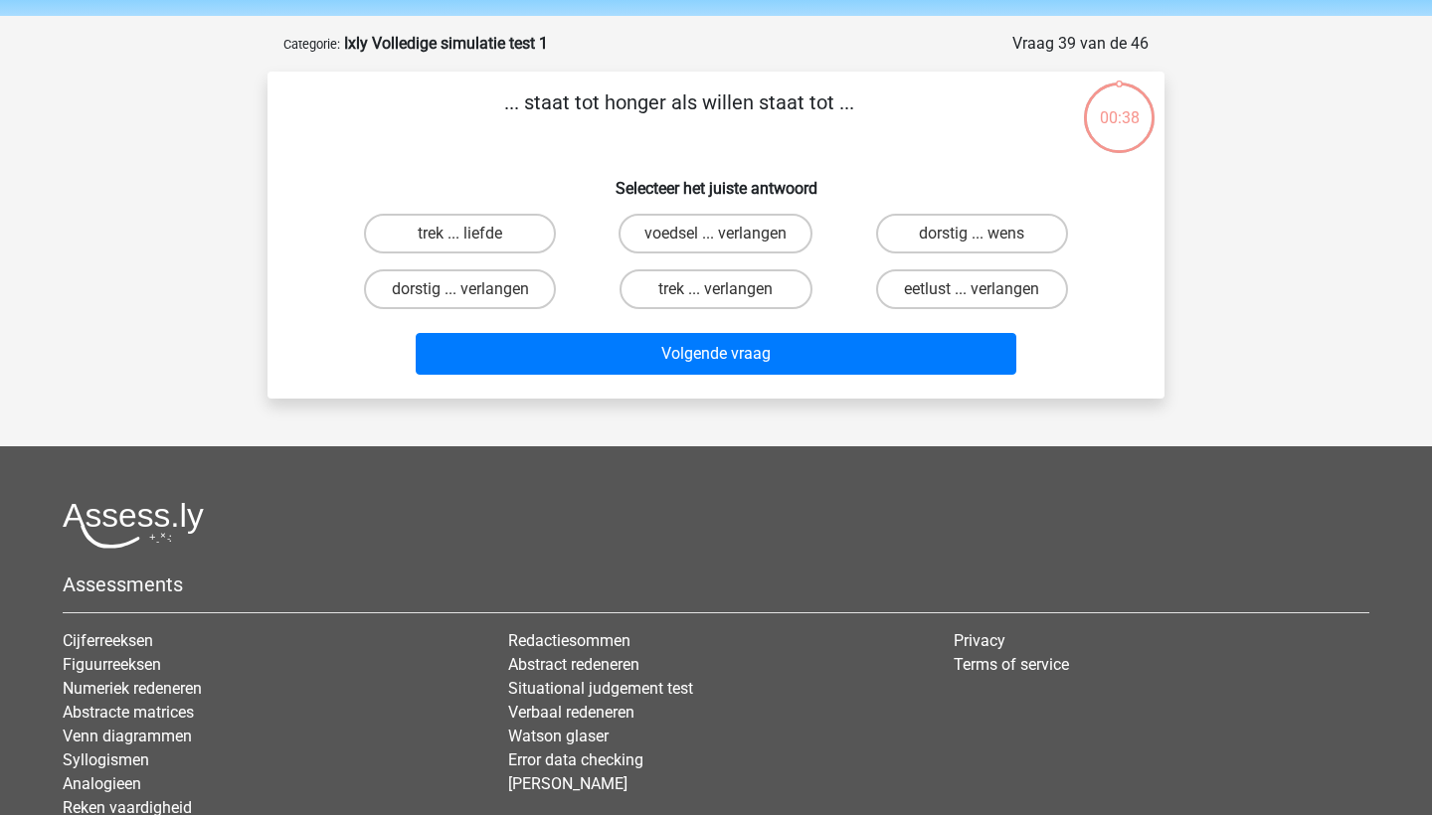
scroll to position [70, 0]
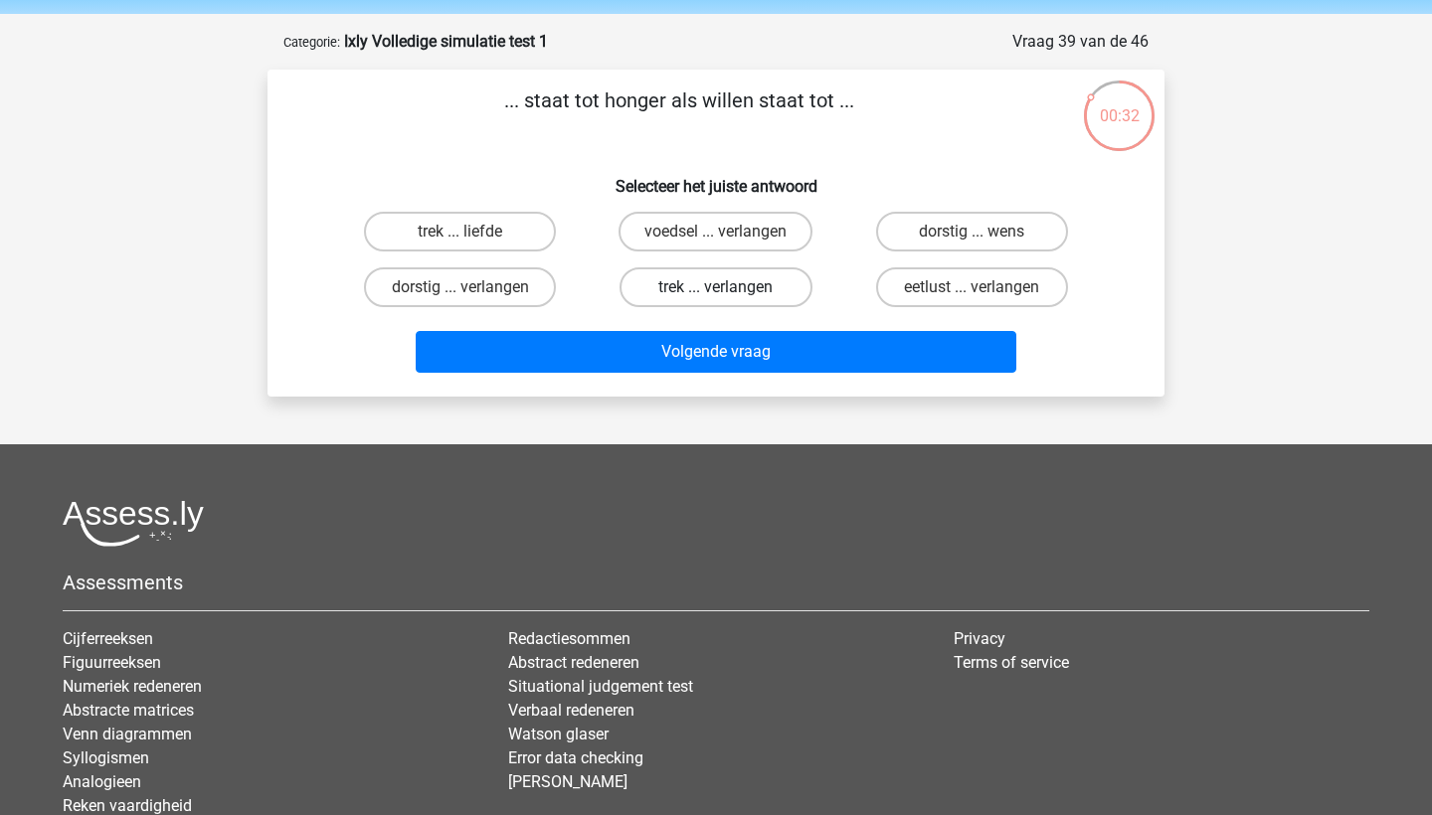
click at [775, 288] on label "trek ... verlangen" at bounding box center [716, 288] width 192 height 40
click at [729, 288] on input "trek ... verlangen" at bounding box center [722, 293] width 13 height 13
radio input "true"
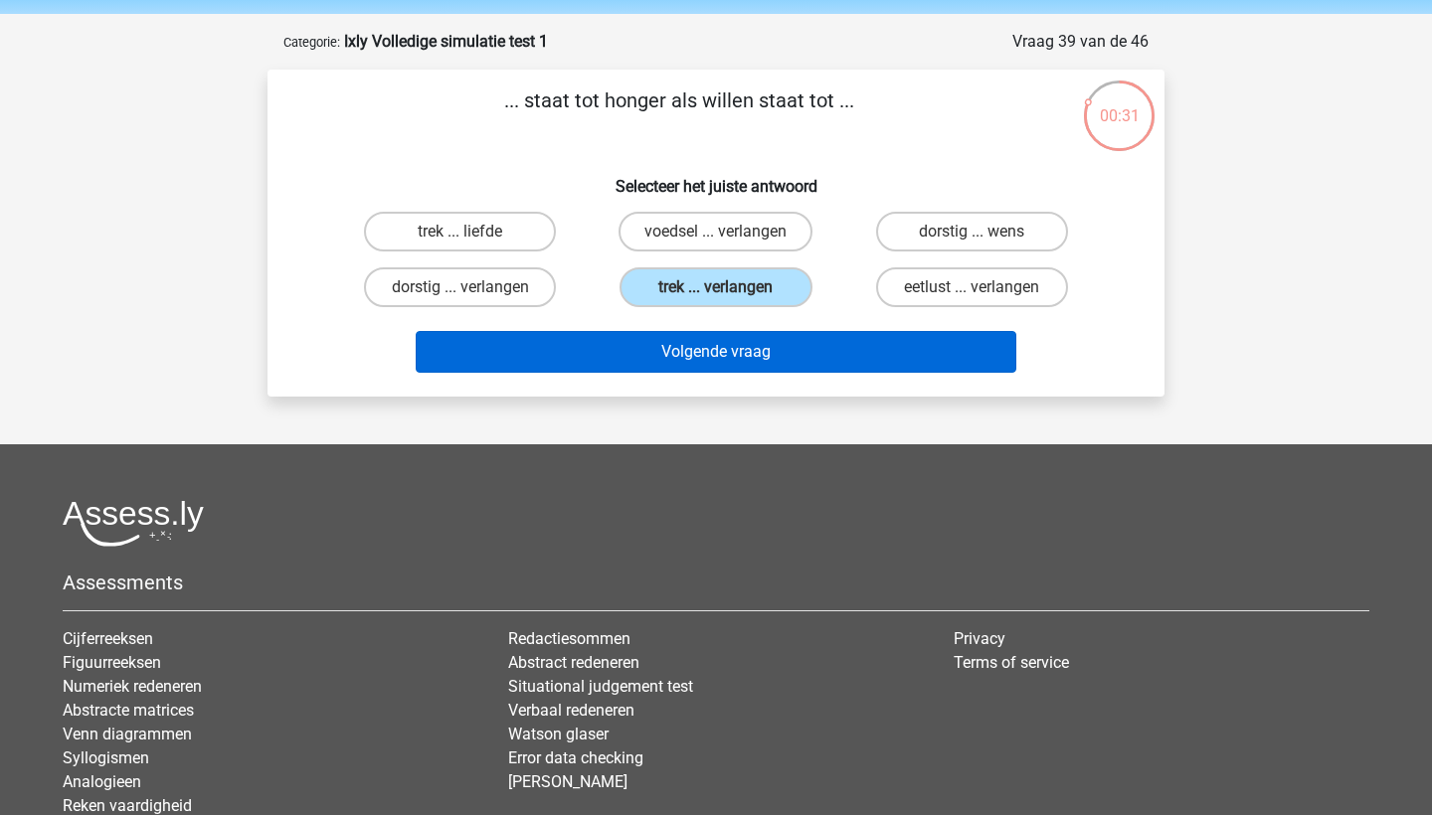
click at [778, 371] on button "Volgende vraag" at bounding box center [717, 352] width 602 height 42
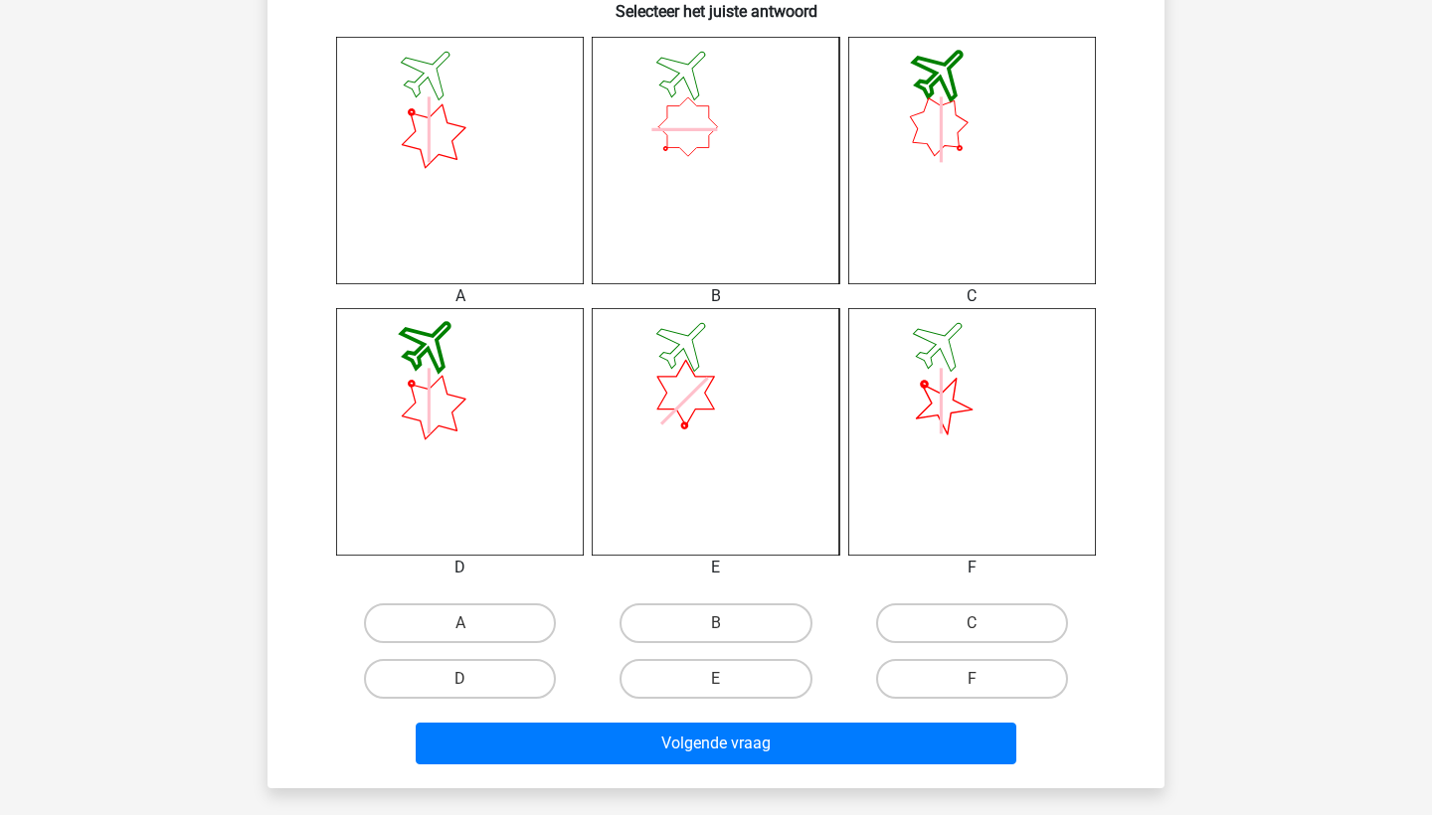
scroll to position [787, 0]
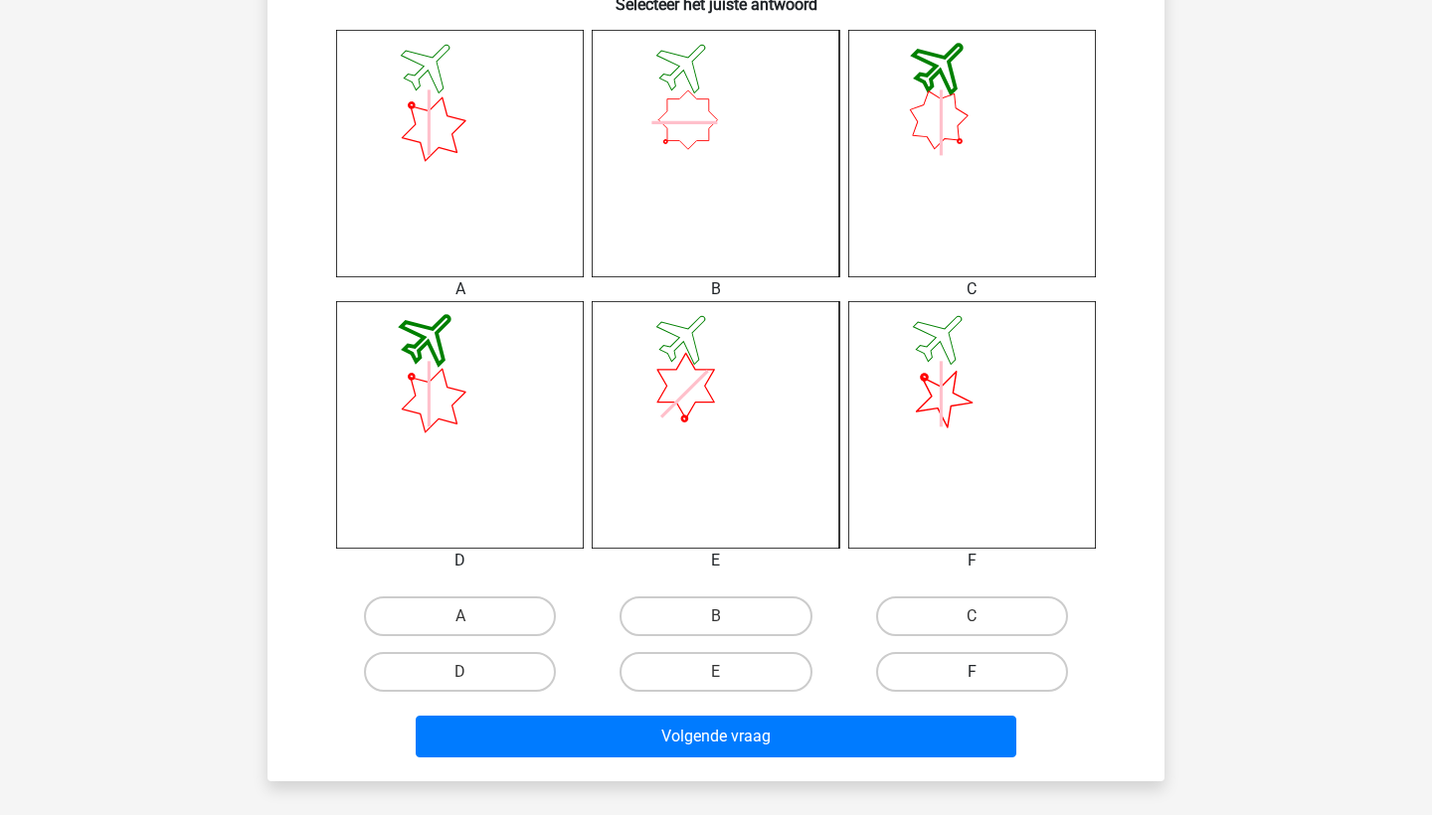
click at [897, 669] on label "F" at bounding box center [972, 672] width 192 height 40
click at [972, 672] on input "F" at bounding box center [978, 678] width 13 height 13
radio input "true"
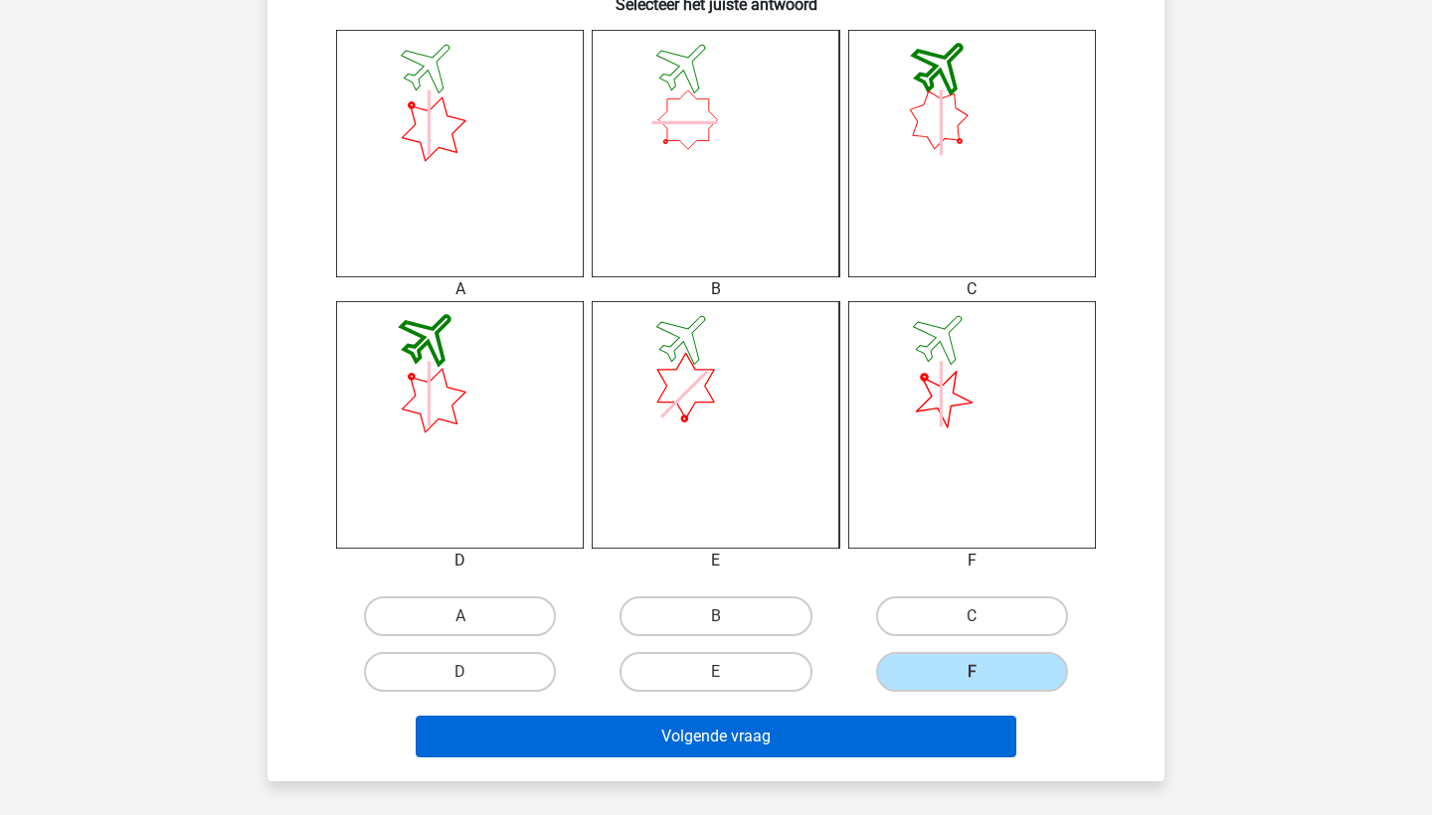
click at [867, 741] on button "Volgende vraag" at bounding box center [717, 737] width 602 height 42
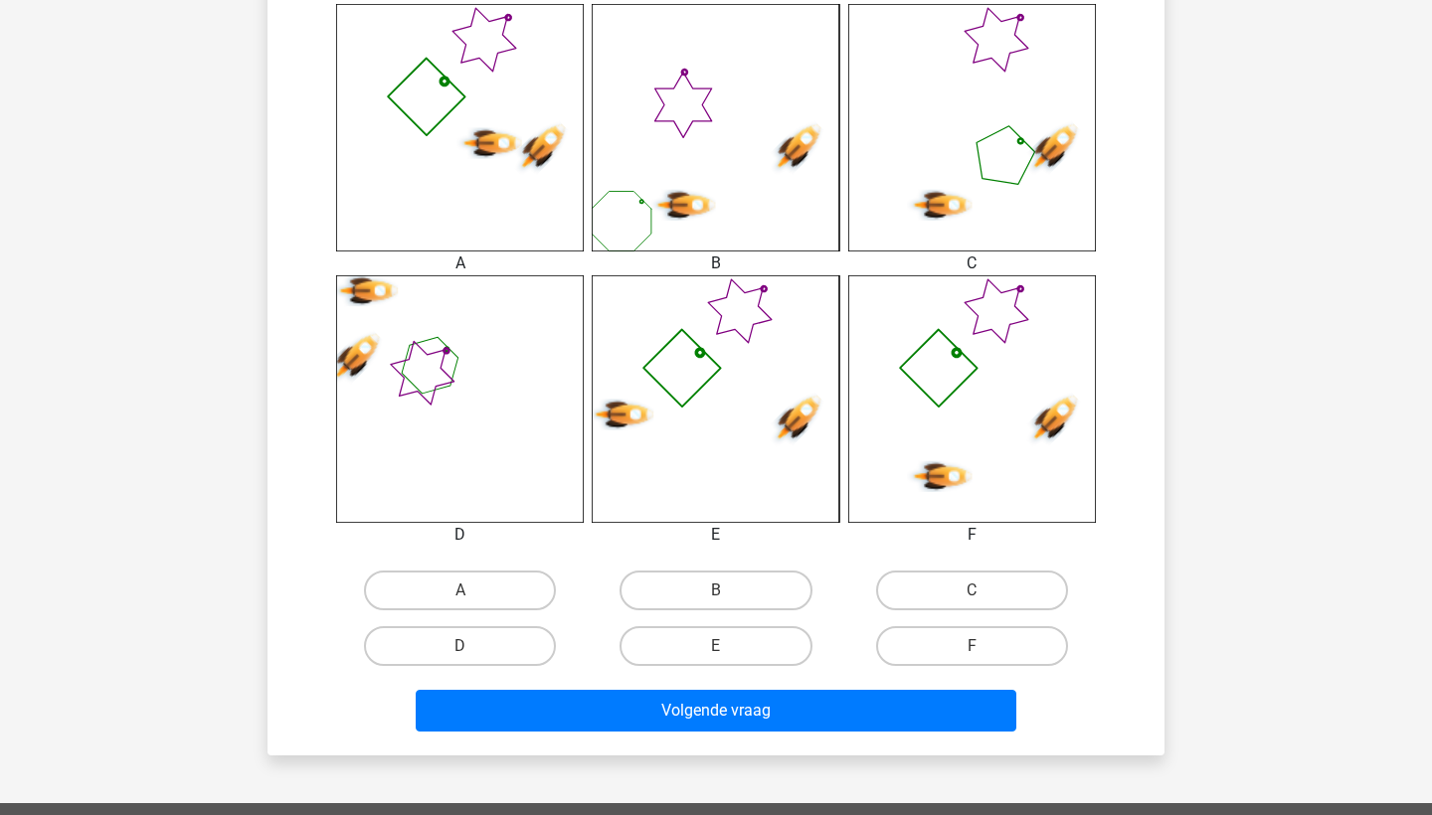
scroll to position [824, 0]
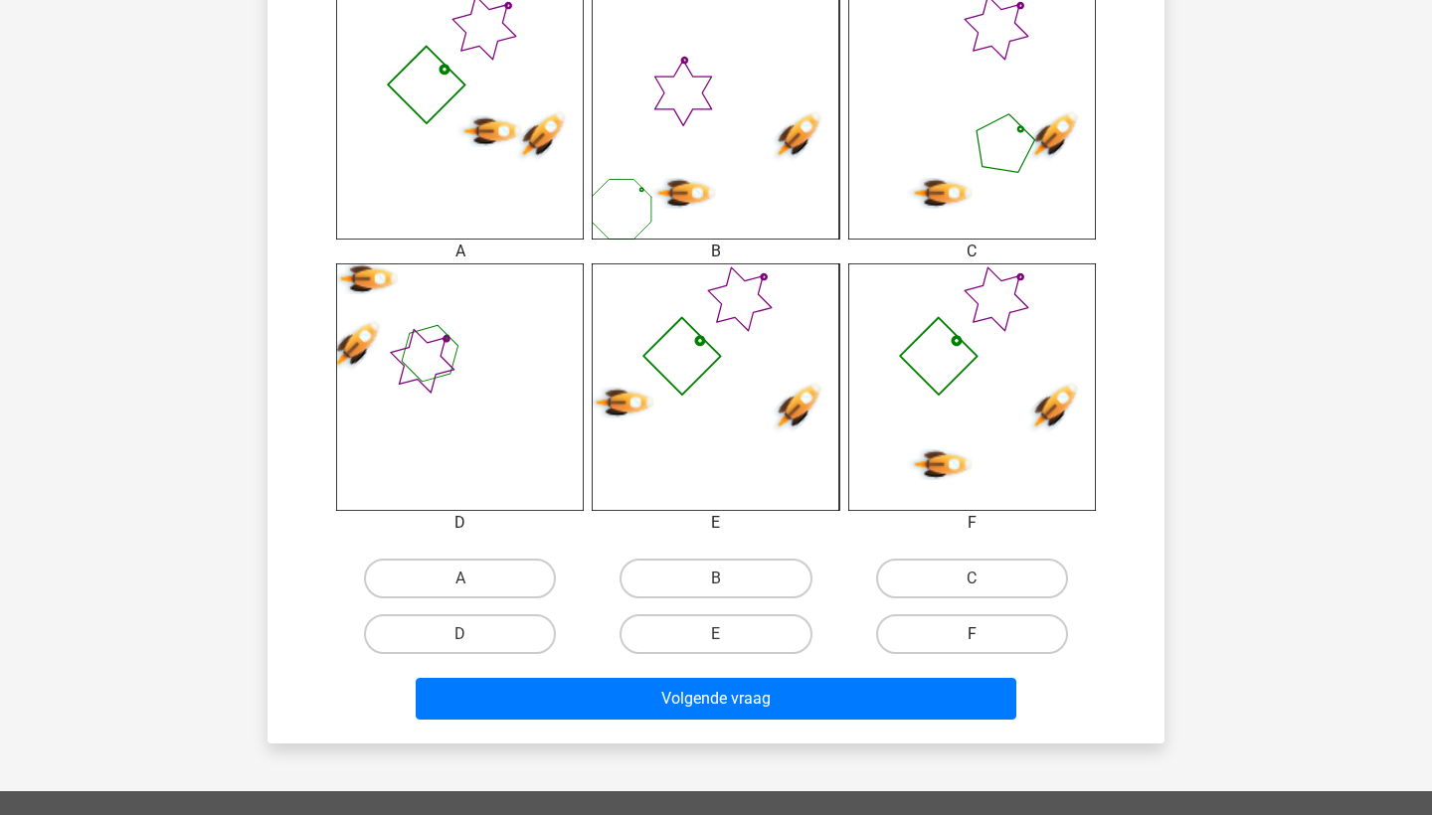
click at [920, 631] on label "F" at bounding box center [972, 635] width 192 height 40
click at [972, 634] on input "F" at bounding box center [978, 640] width 13 height 13
radio input "true"
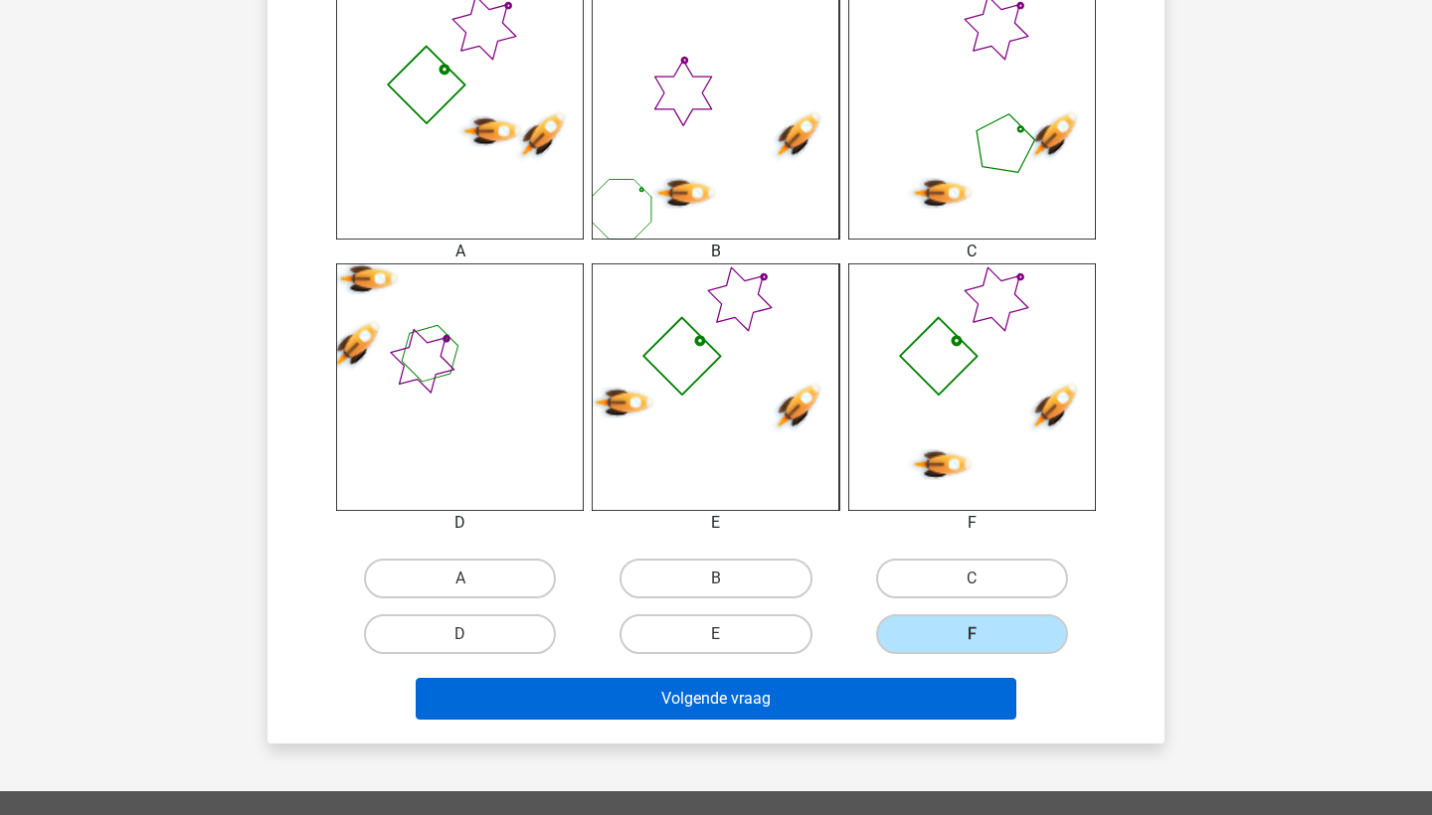
click at [908, 699] on button "Volgende vraag" at bounding box center [717, 699] width 602 height 42
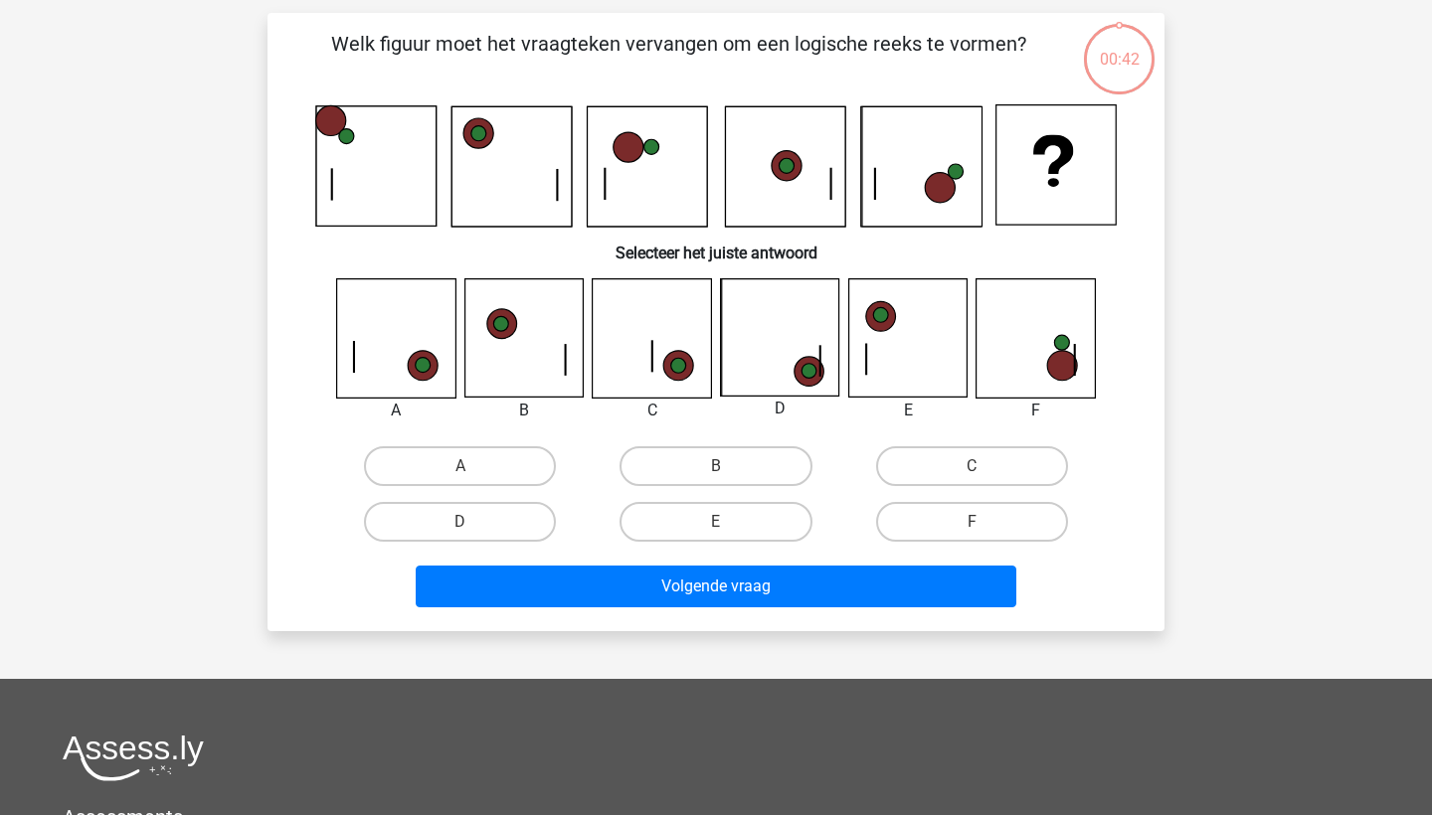
scroll to position [99, 0]
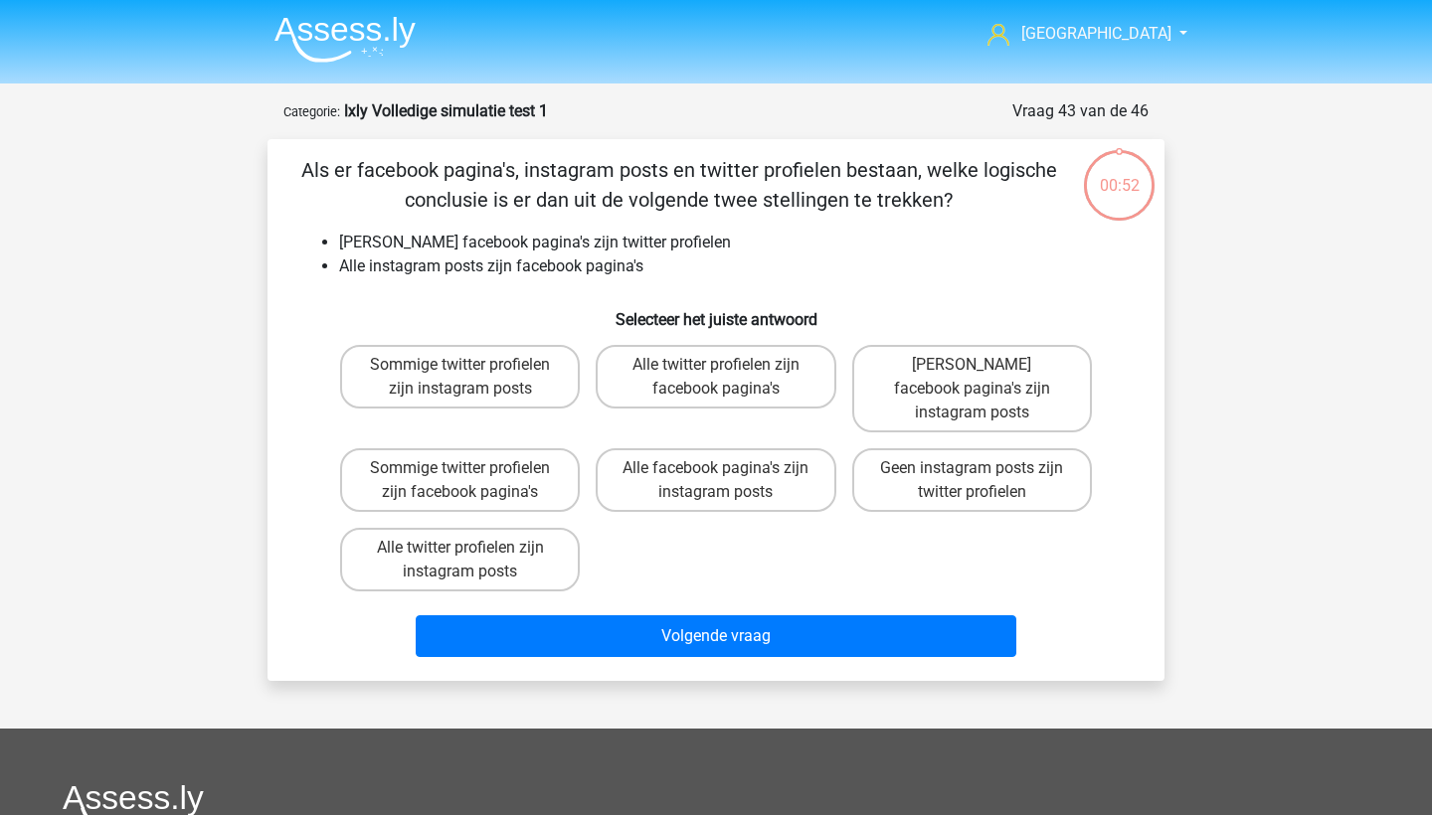
scroll to position [99, 0]
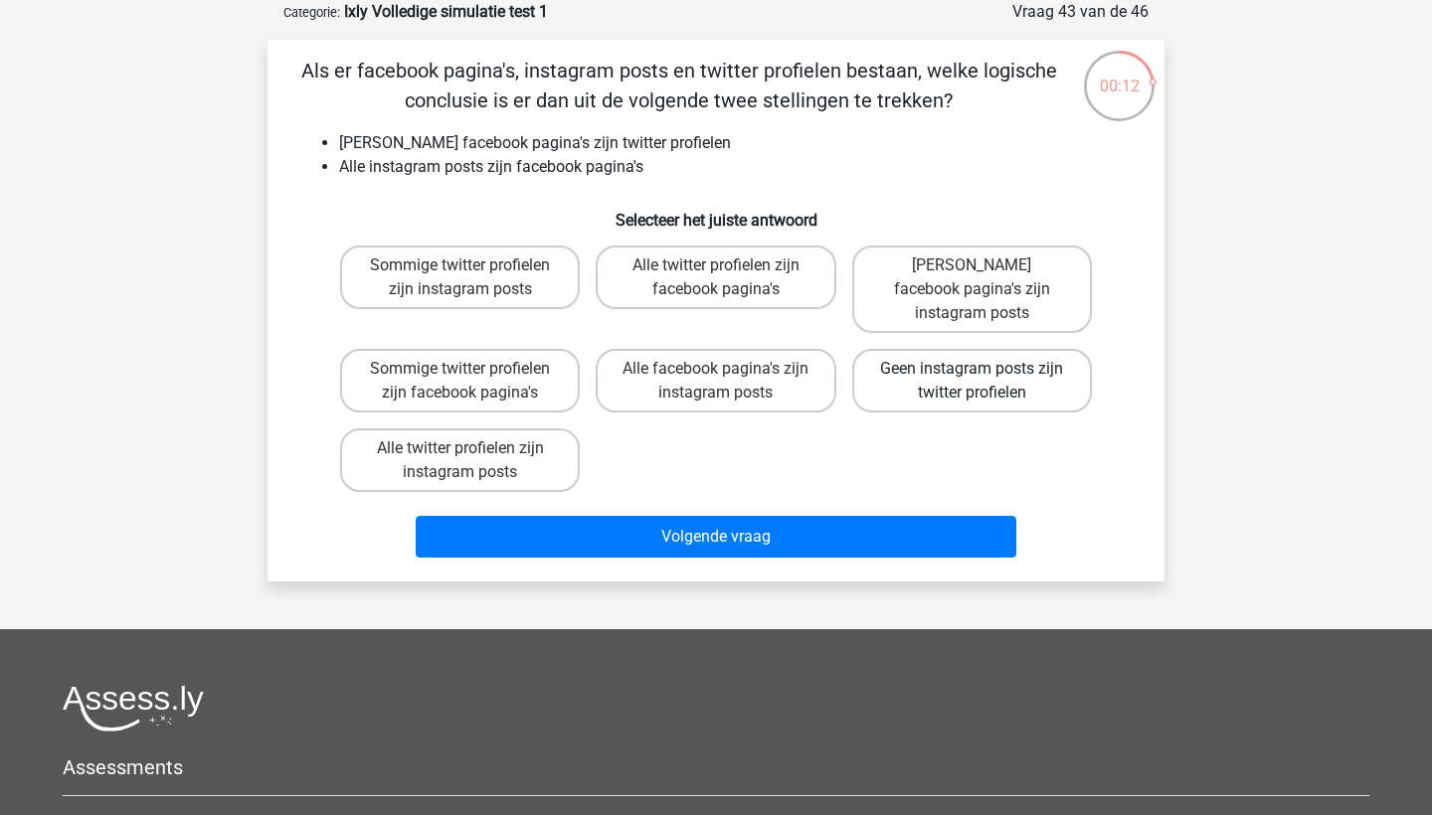
click at [913, 363] on label "Geen instagram posts zijn twitter profielen" at bounding box center [972, 381] width 240 height 64
click at [972, 369] on input "Geen instagram posts zijn twitter profielen" at bounding box center [978, 375] width 13 height 13
radio input "true"
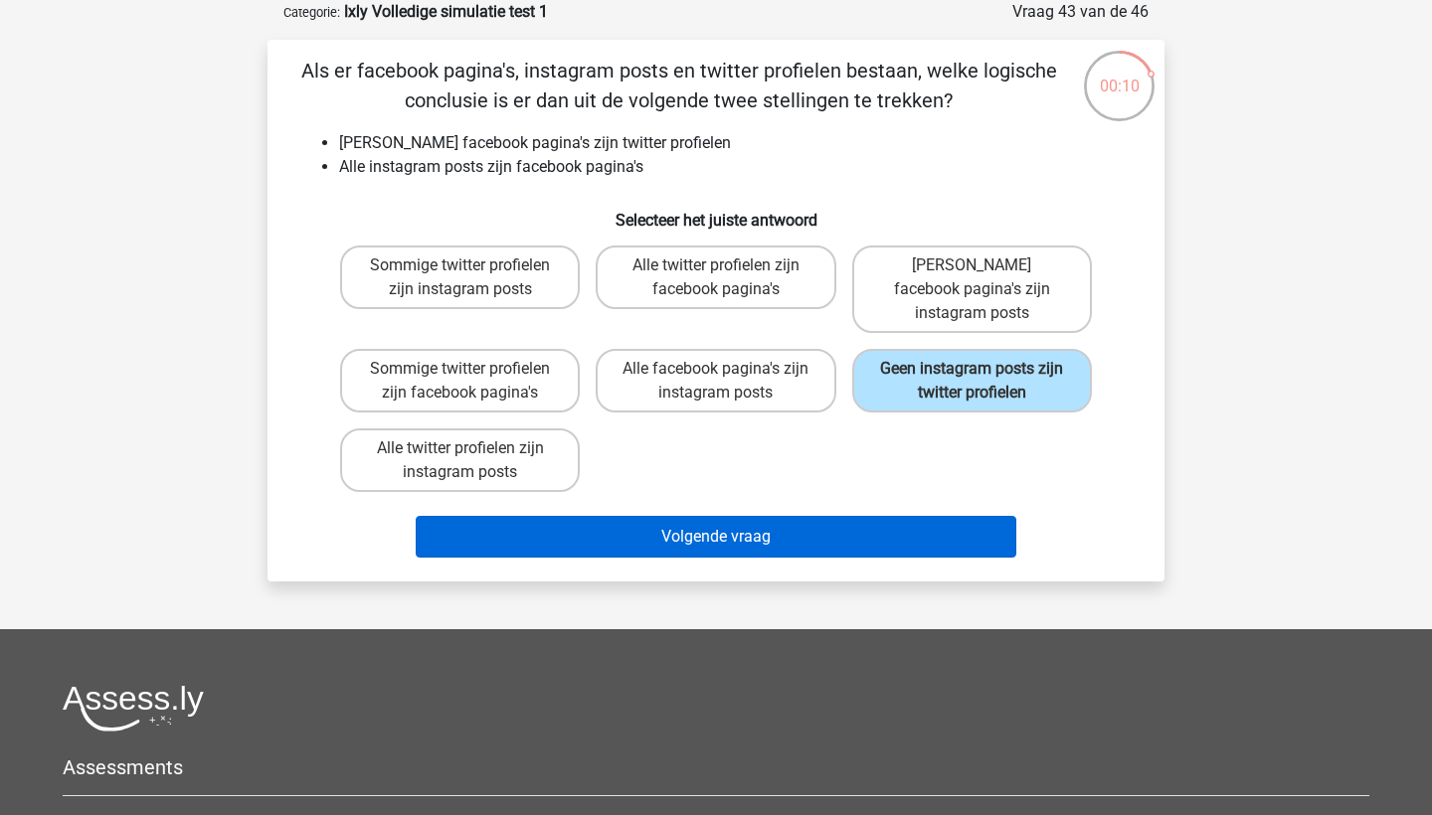
click at [880, 516] on button "Volgende vraag" at bounding box center [717, 537] width 602 height 42
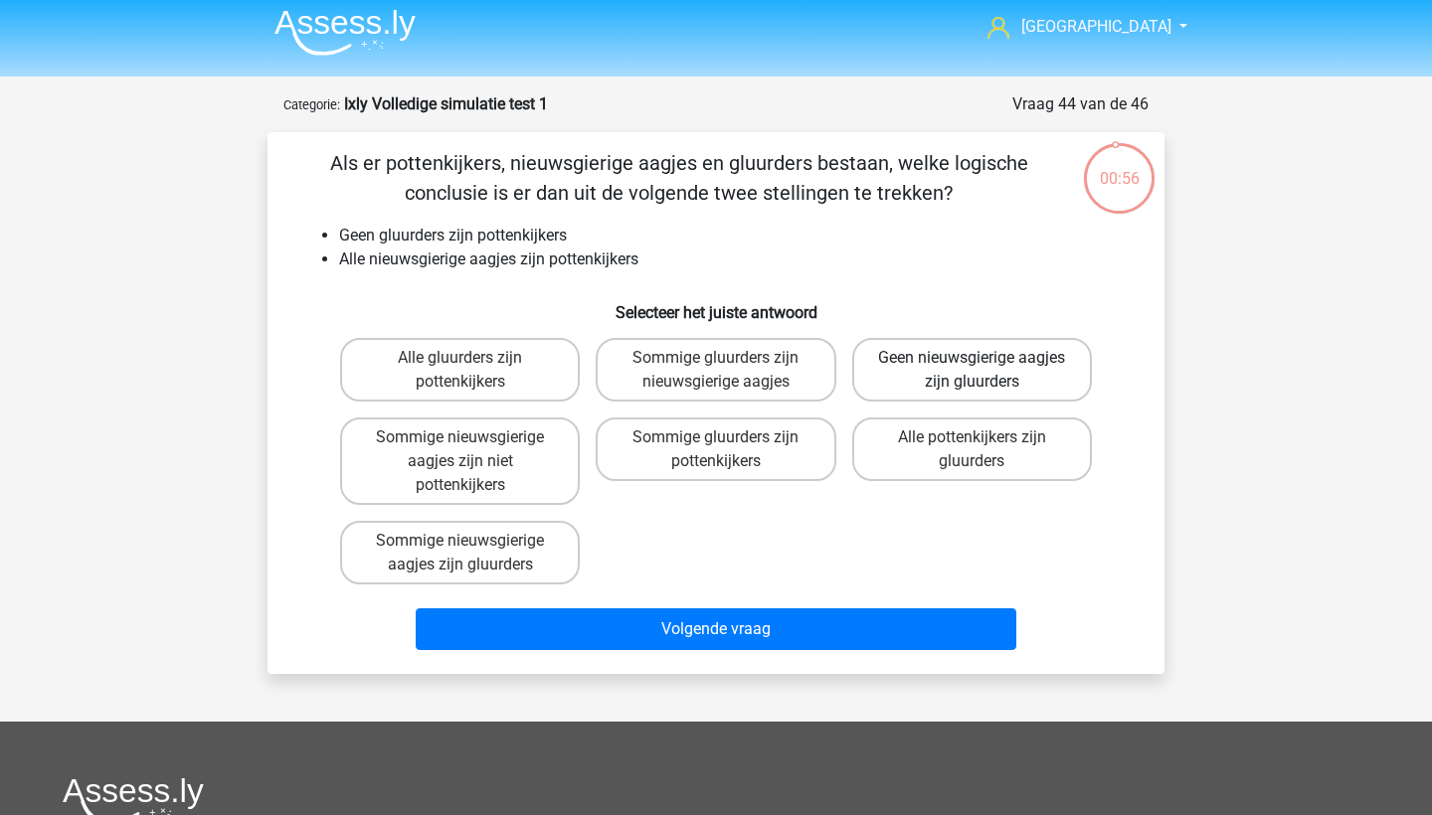
scroll to position [7, 0]
click at [923, 390] on label "Geen nieuwsgierige aagjes zijn gluurders" at bounding box center [972, 370] width 240 height 64
click at [972, 371] on input "Geen nieuwsgierige aagjes zijn gluurders" at bounding box center [978, 364] width 13 height 13
radio input "true"
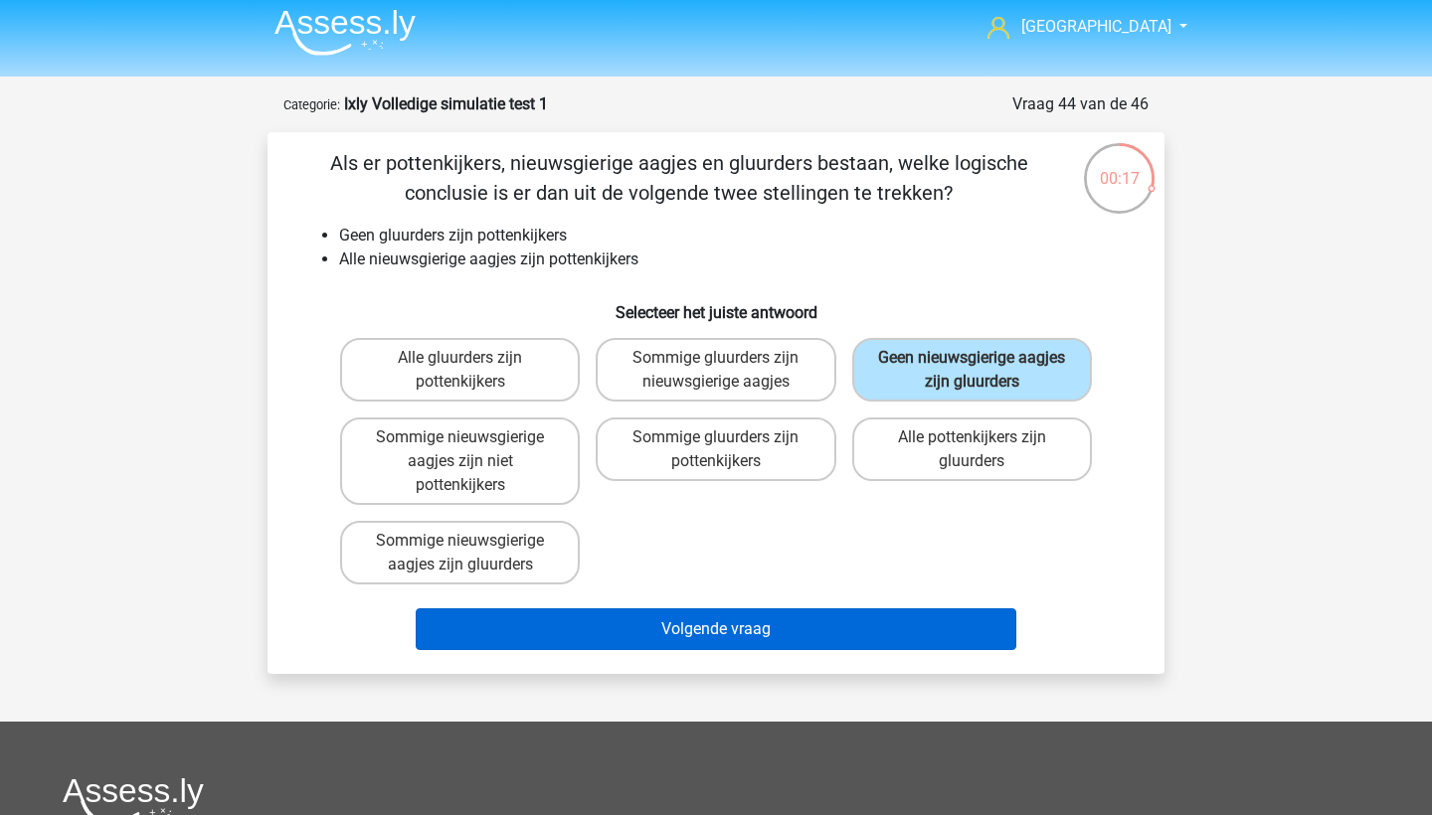
click at [897, 623] on button "Volgende vraag" at bounding box center [717, 630] width 602 height 42
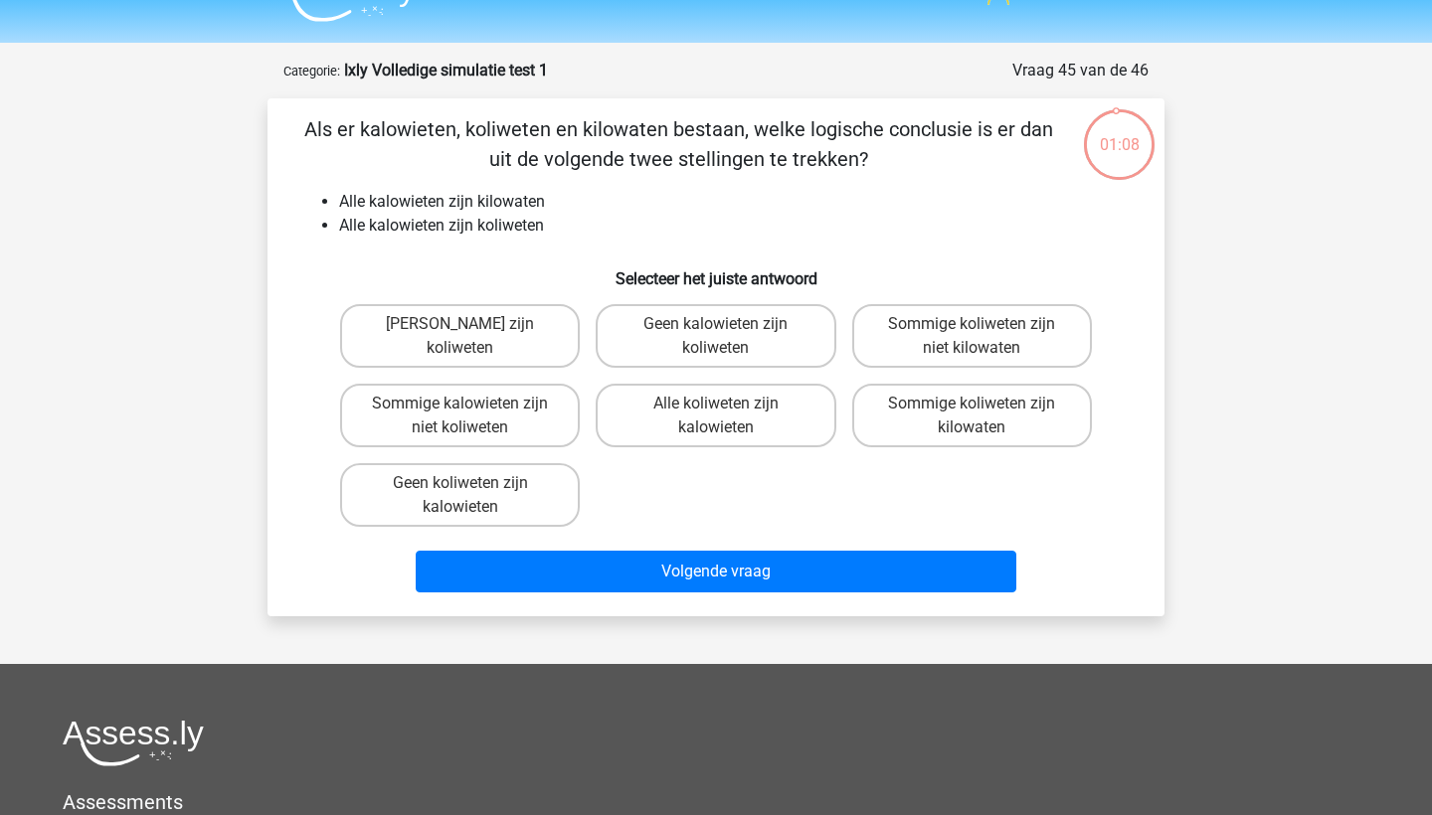
scroll to position [38, 0]
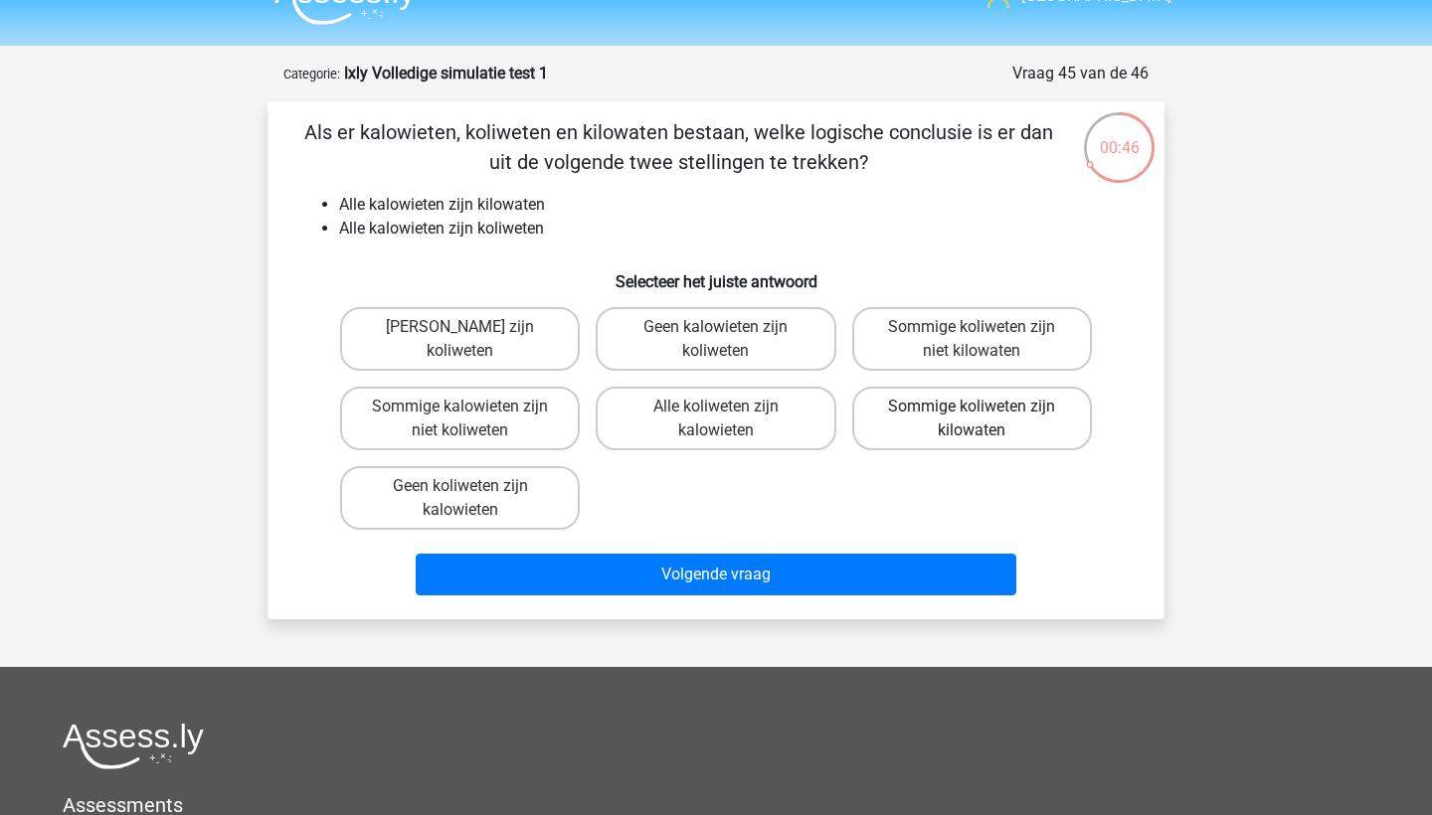
click at [1036, 414] on label "Sommige koliweten zijn kilowaten" at bounding box center [972, 419] width 240 height 64
click at [985, 414] on input "Sommige koliweten zijn kilowaten" at bounding box center [978, 413] width 13 height 13
radio input "true"
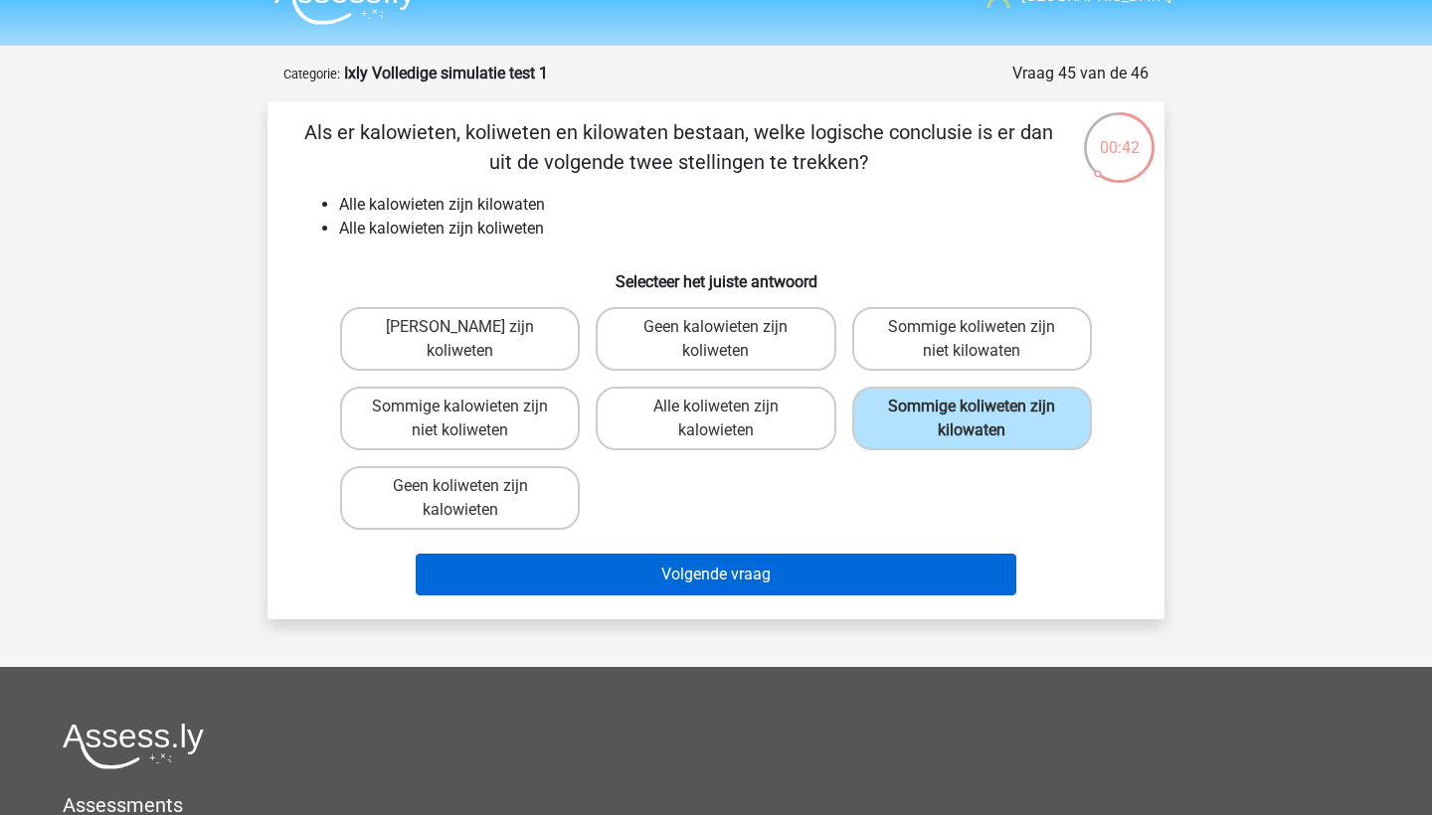
click at [985, 581] on button "Volgende vraag" at bounding box center [717, 575] width 602 height 42
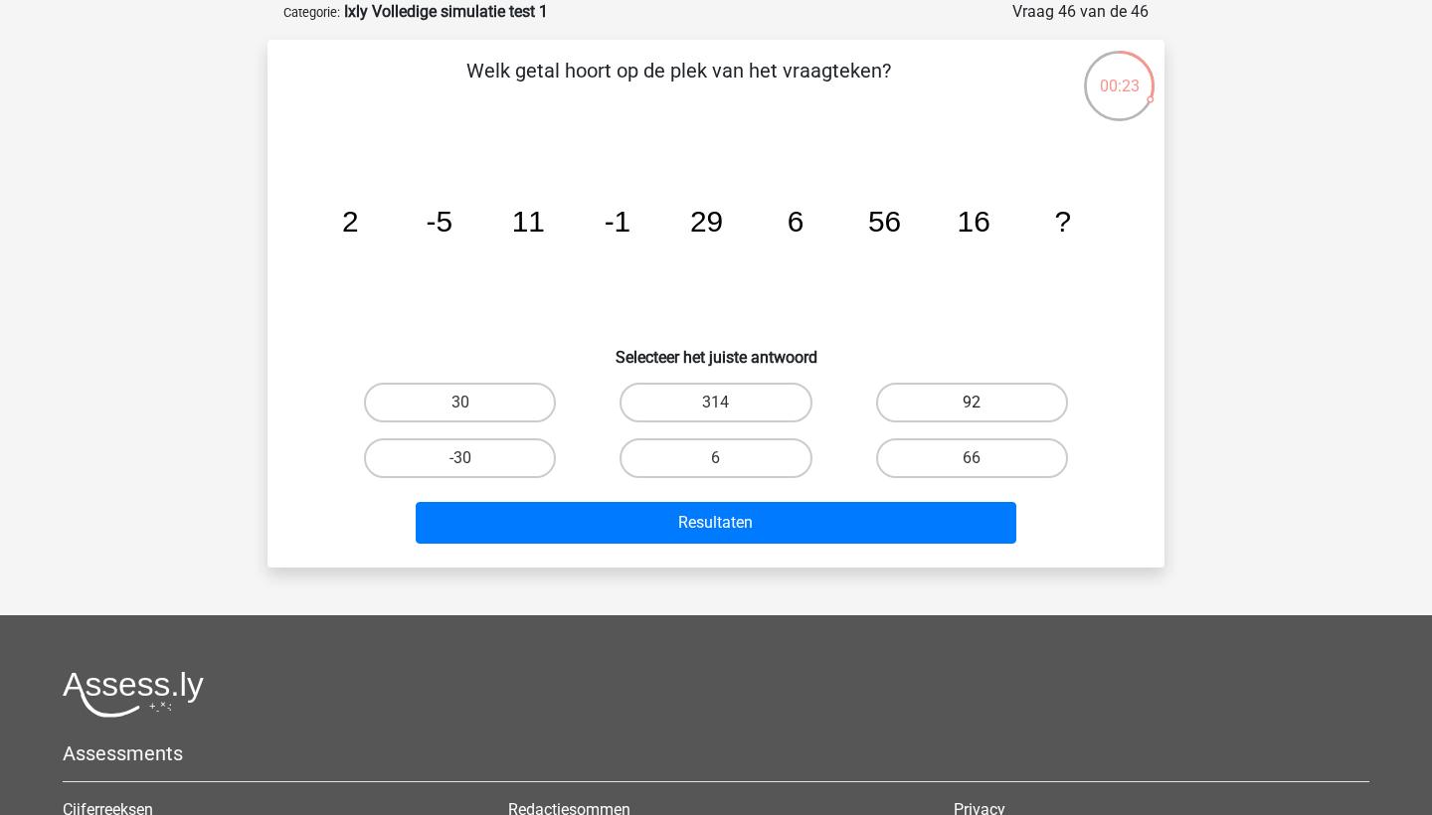
click at [960, 400] on label "92" at bounding box center [972, 403] width 192 height 40
click at [972, 403] on input "92" at bounding box center [978, 409] width 13 height 13
radio input "true"
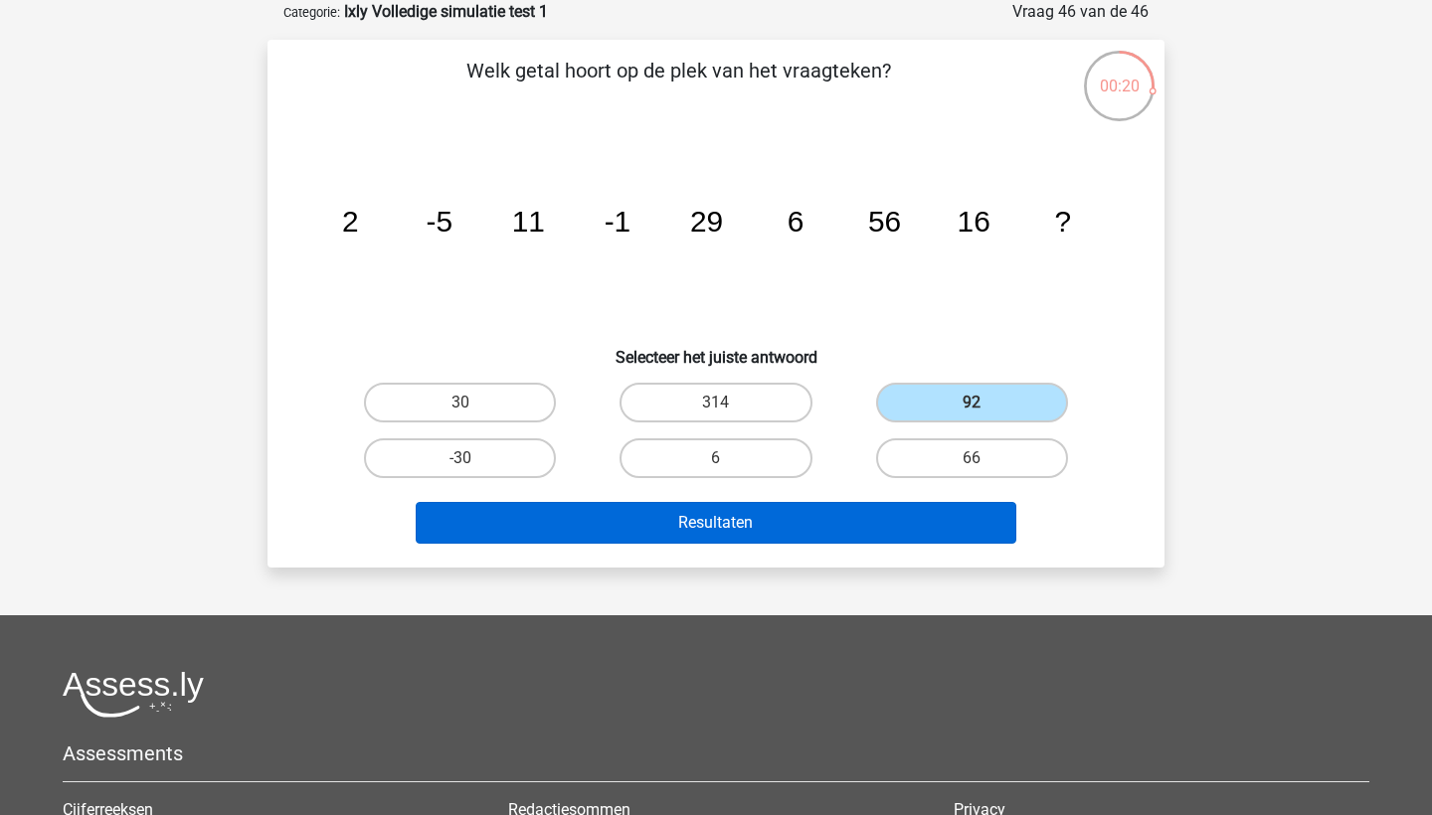
click at [914, 517] on button "Resultaten" at bounding box center [717, 523] width 602 height 42
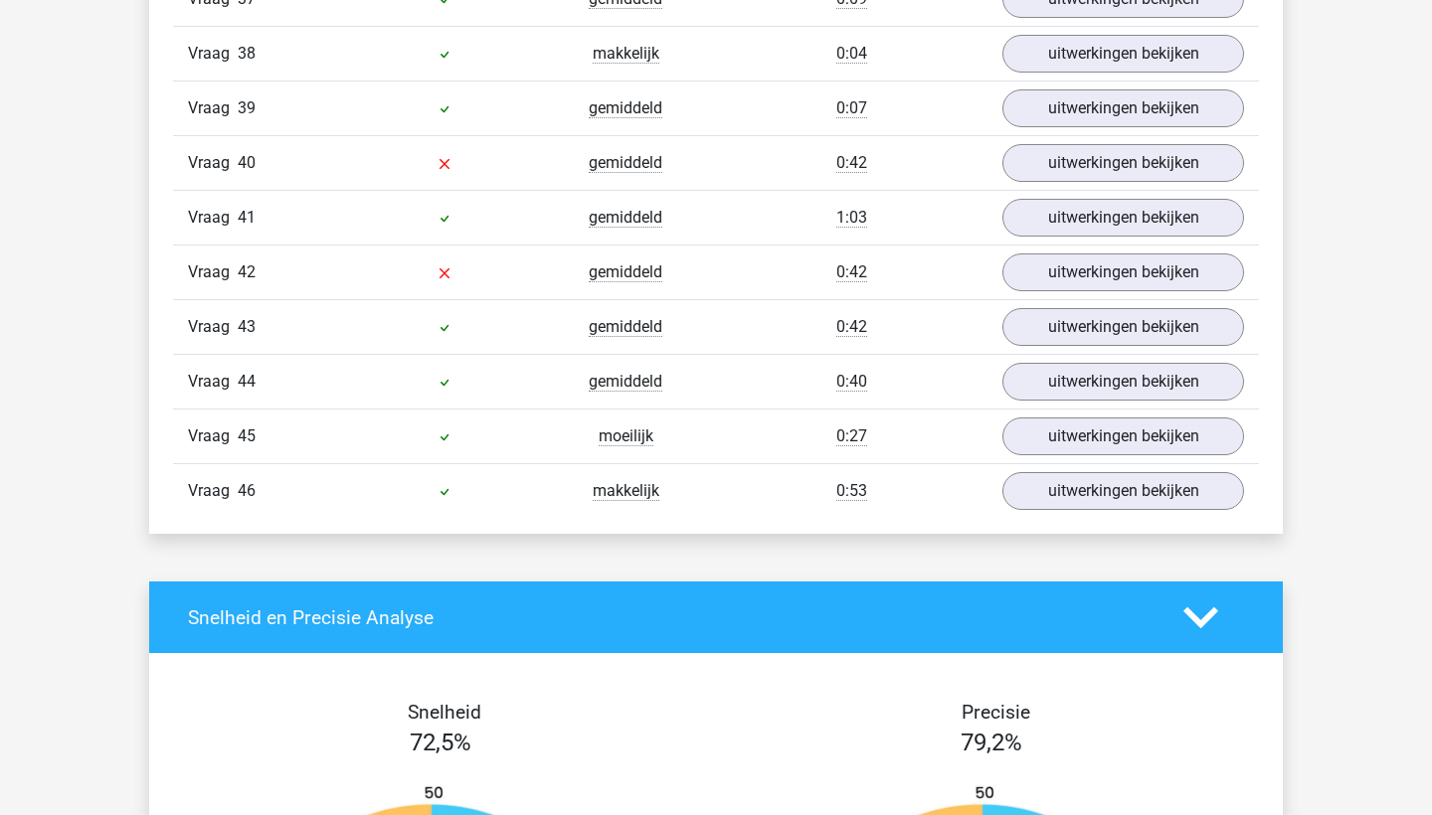
scroll to position [3870, 0]
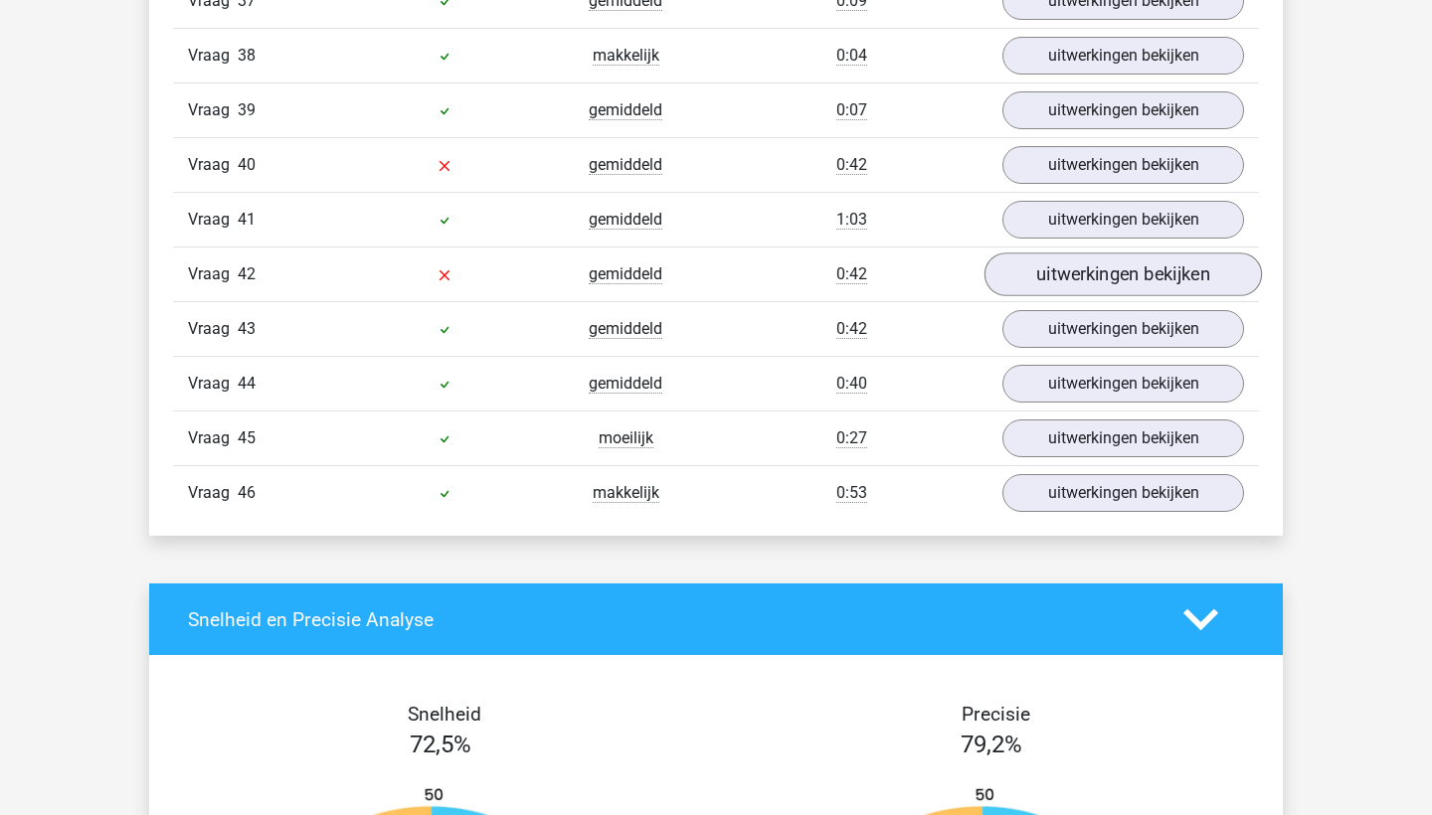
click at [1060, 261] on link "uitwerkingen bekijken" at bounding box center [1123, 276] width 277 height 44
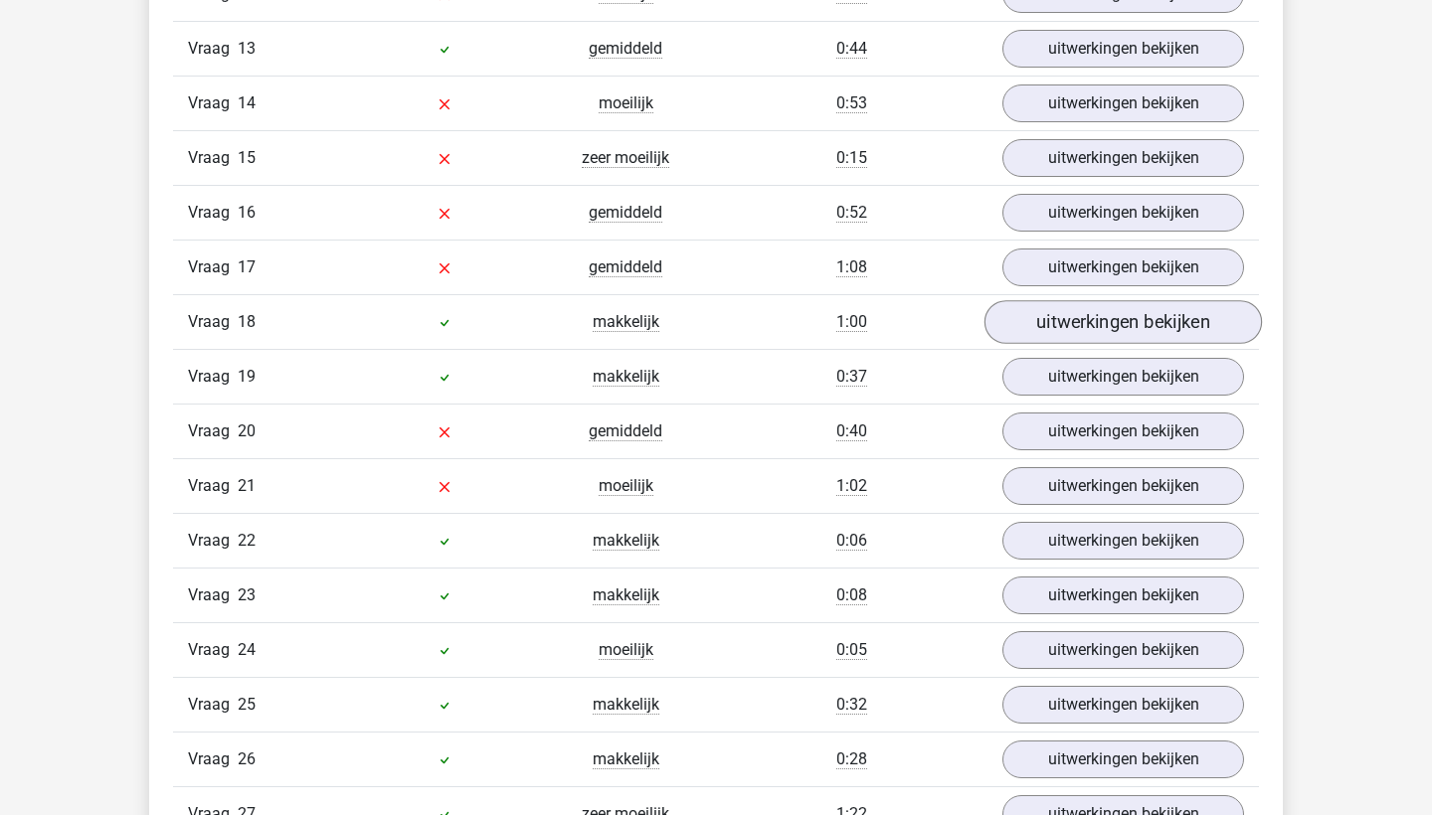
scroll to position [2492, 0]
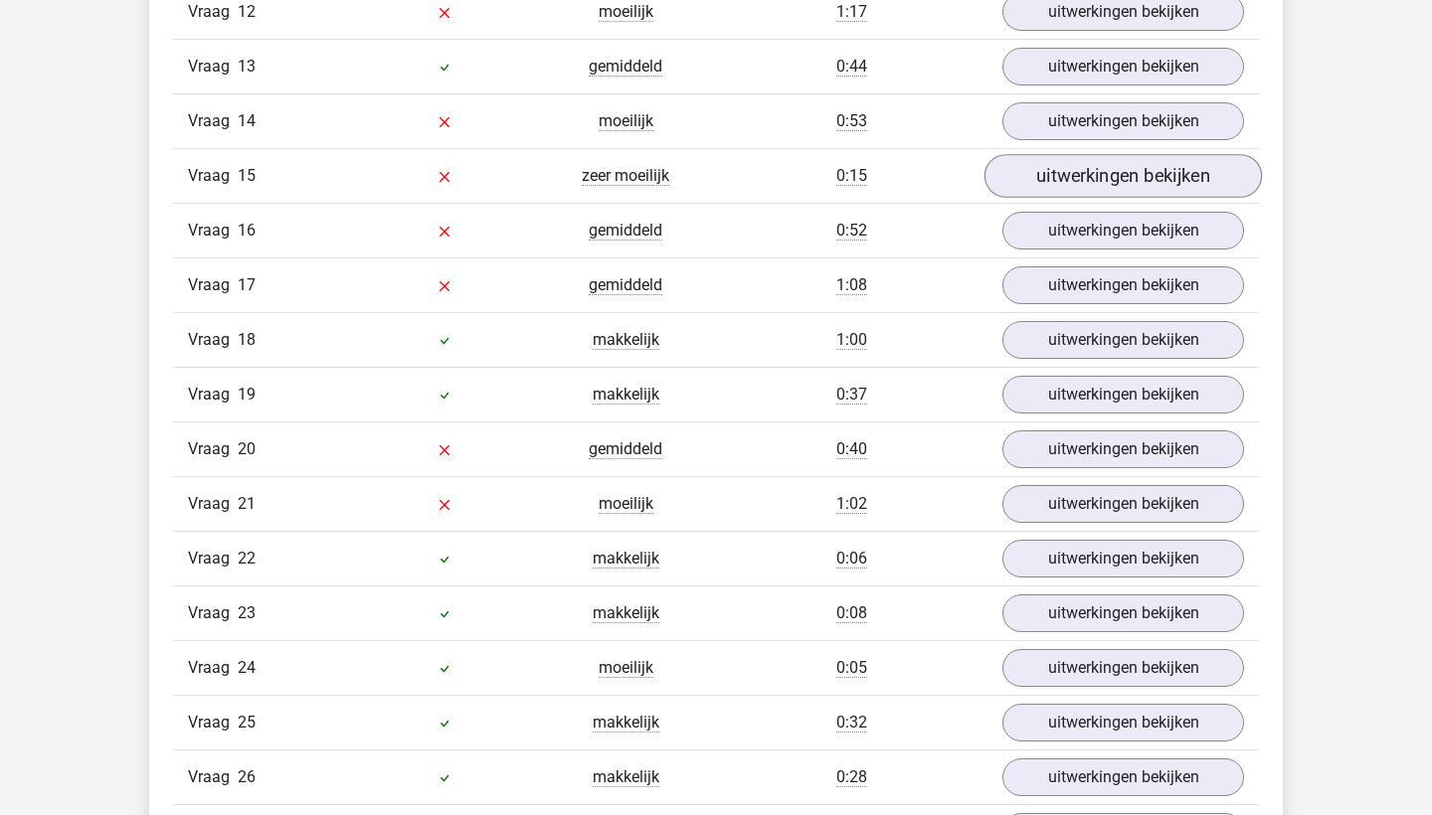
click at [1050, 166] on link "uitwerkingen bekijken" at bounding box center [1123, 177] width 277 height 44
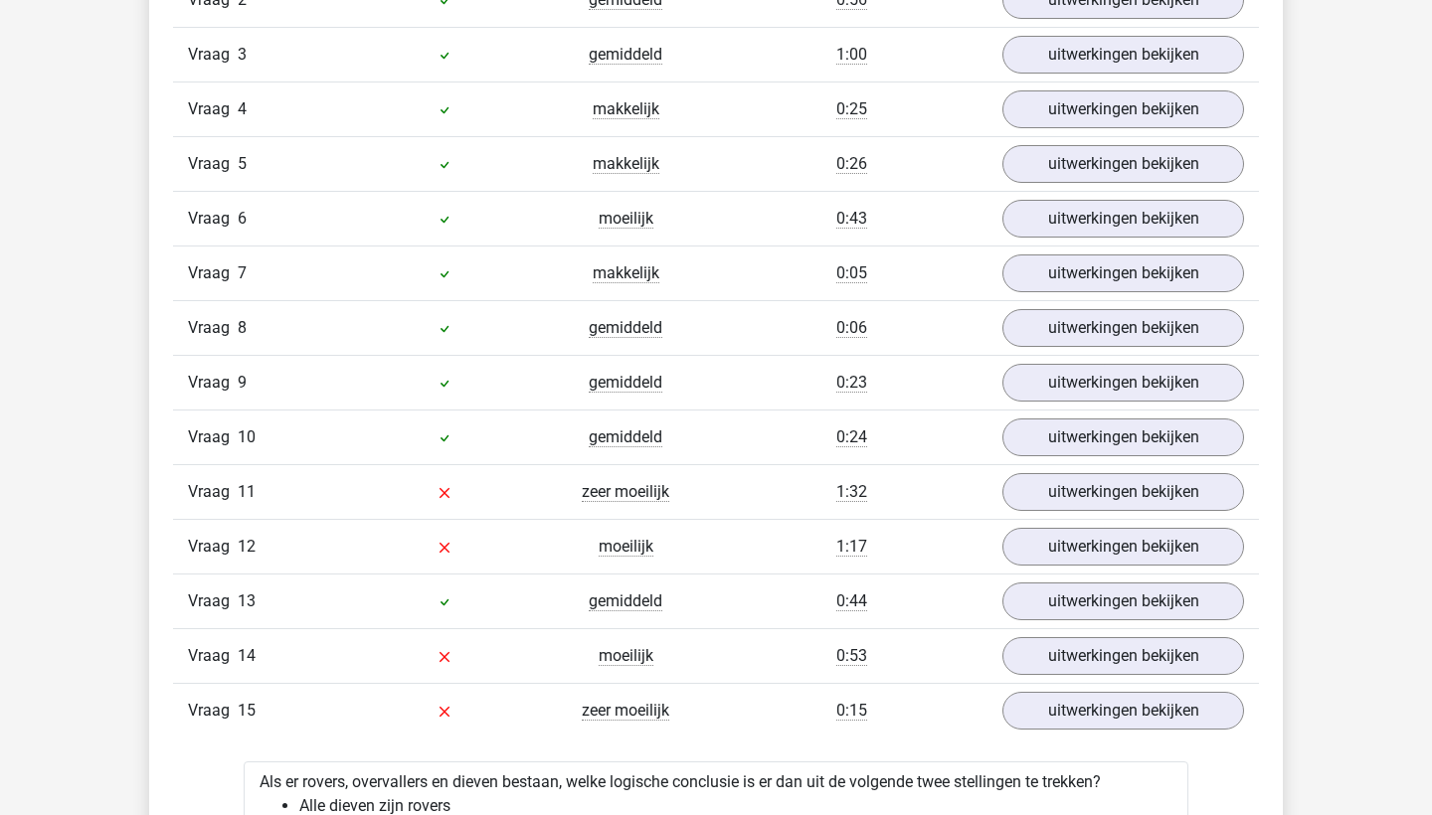
scroll to position [1956, 0]
click at [1034, 506] on link "uitwerkingen bekijken" at bounding box center [1123, 494] width 277 height 44
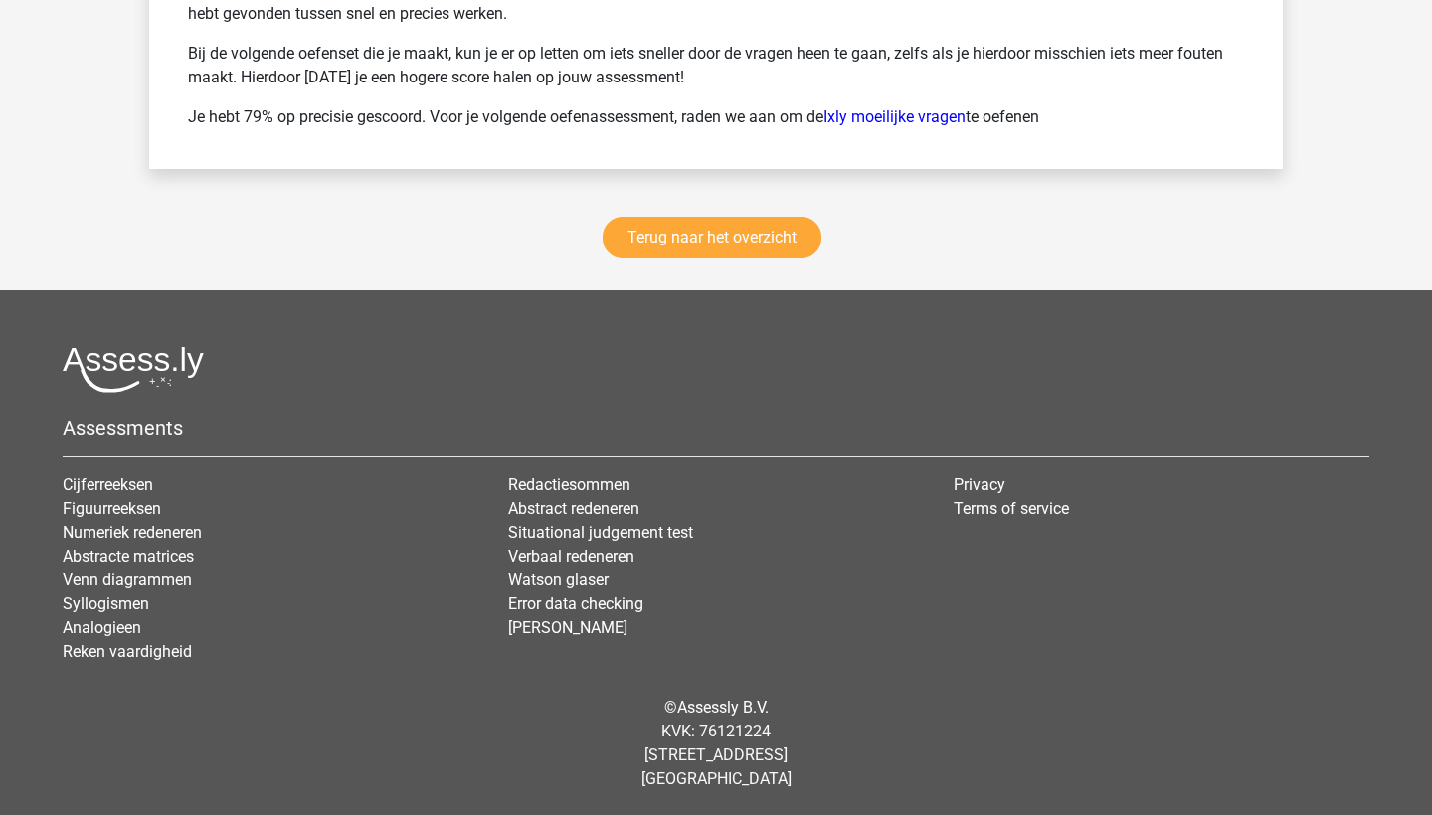
scroll to position [9191, 0]
click at [751, 242] on link "Terug naar het overzicht" at bounding box center [712, 238] width 219 height 42
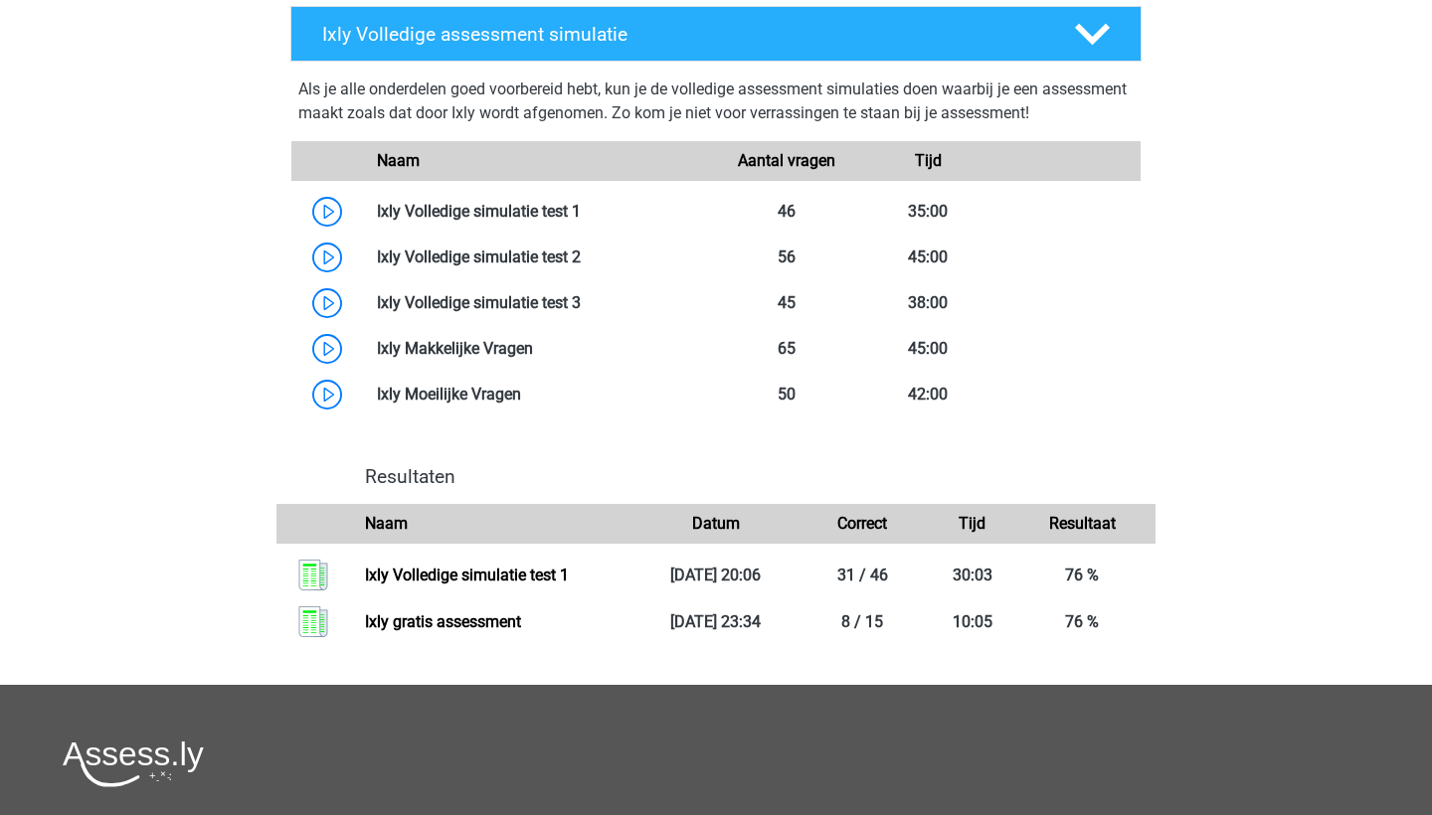
scroll to position [1260, 0]
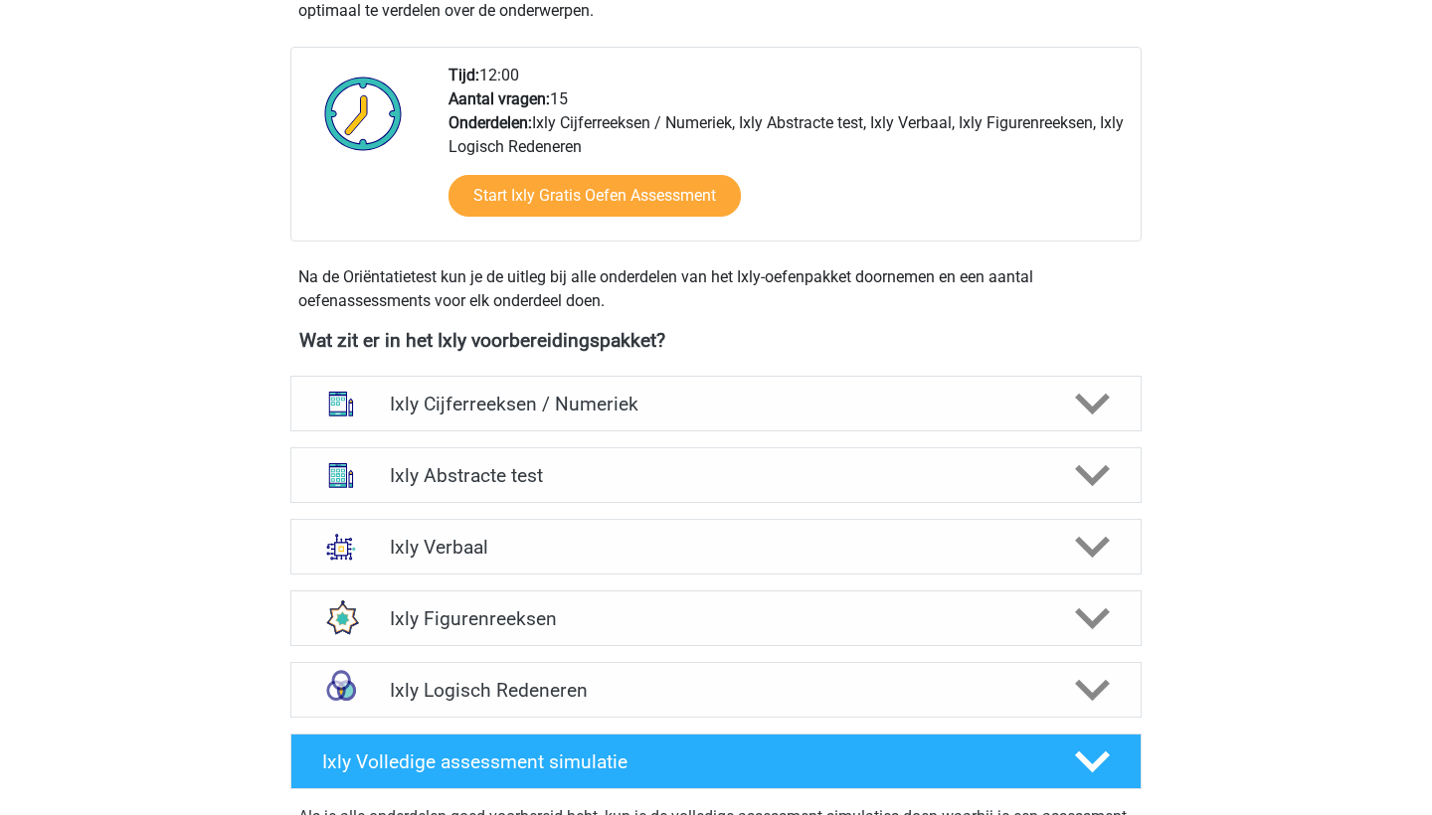
scroll to position [488, 0]
